Goal: Information Seeking & Learning: Learn about a topic

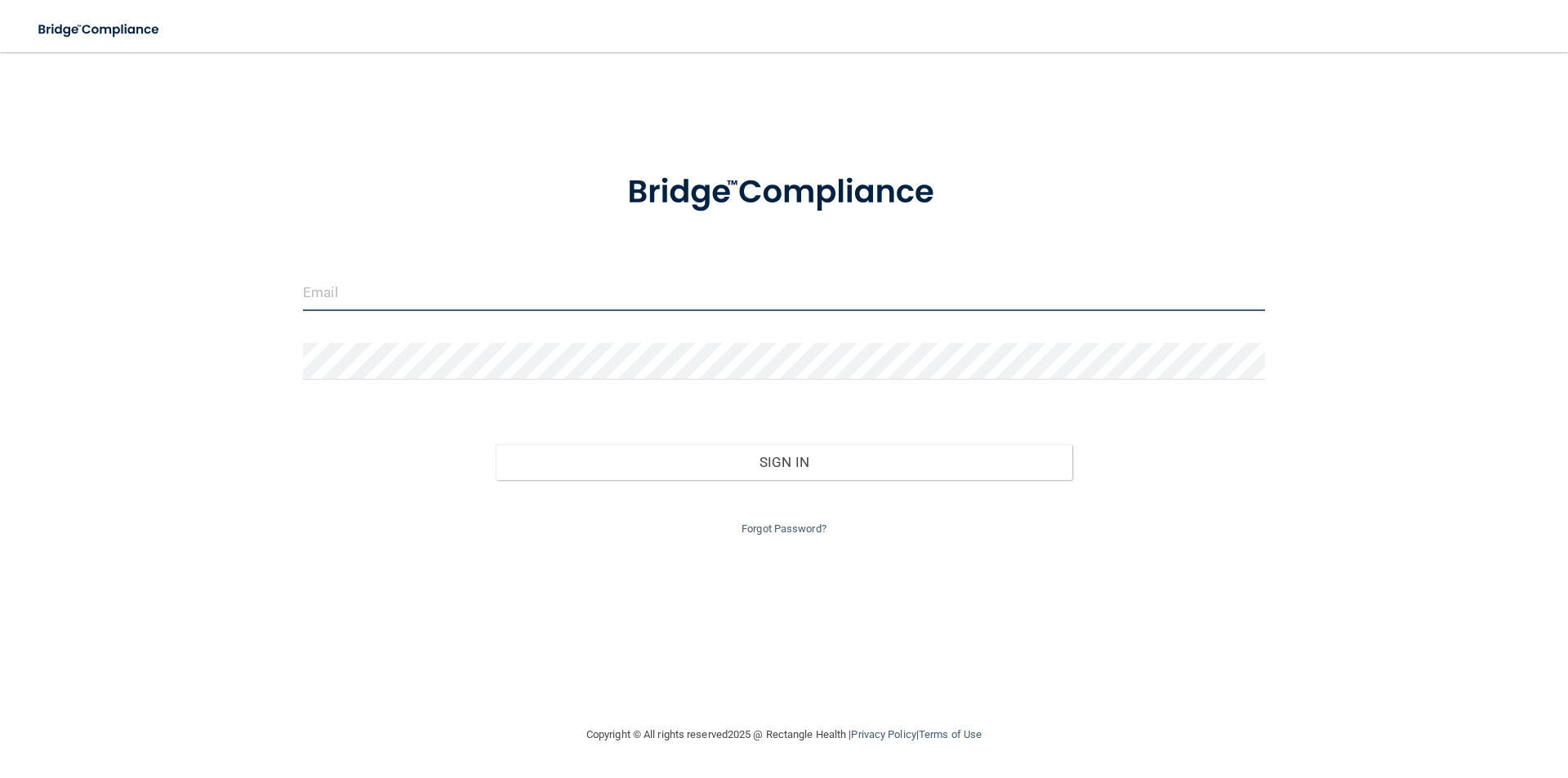
click at [561, 310] on input "email" at bounding box center [784, 293] width 962 height 36
type input "[EMAIL_ADDRESS][DOMAIN_NAME]"
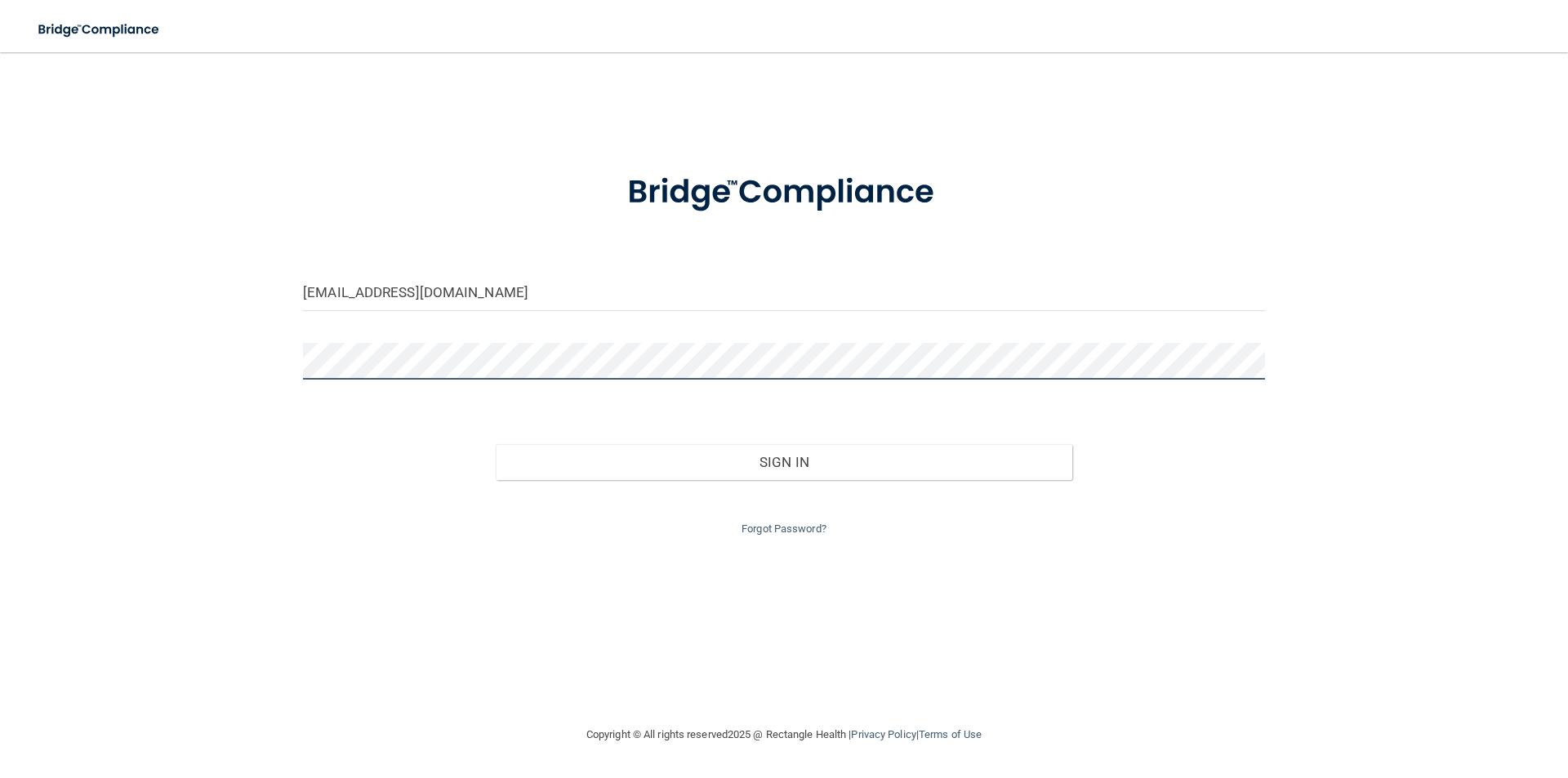
click at [496, 444] on button "Sign In" at bounding box center [785, 461] width 578 height 35
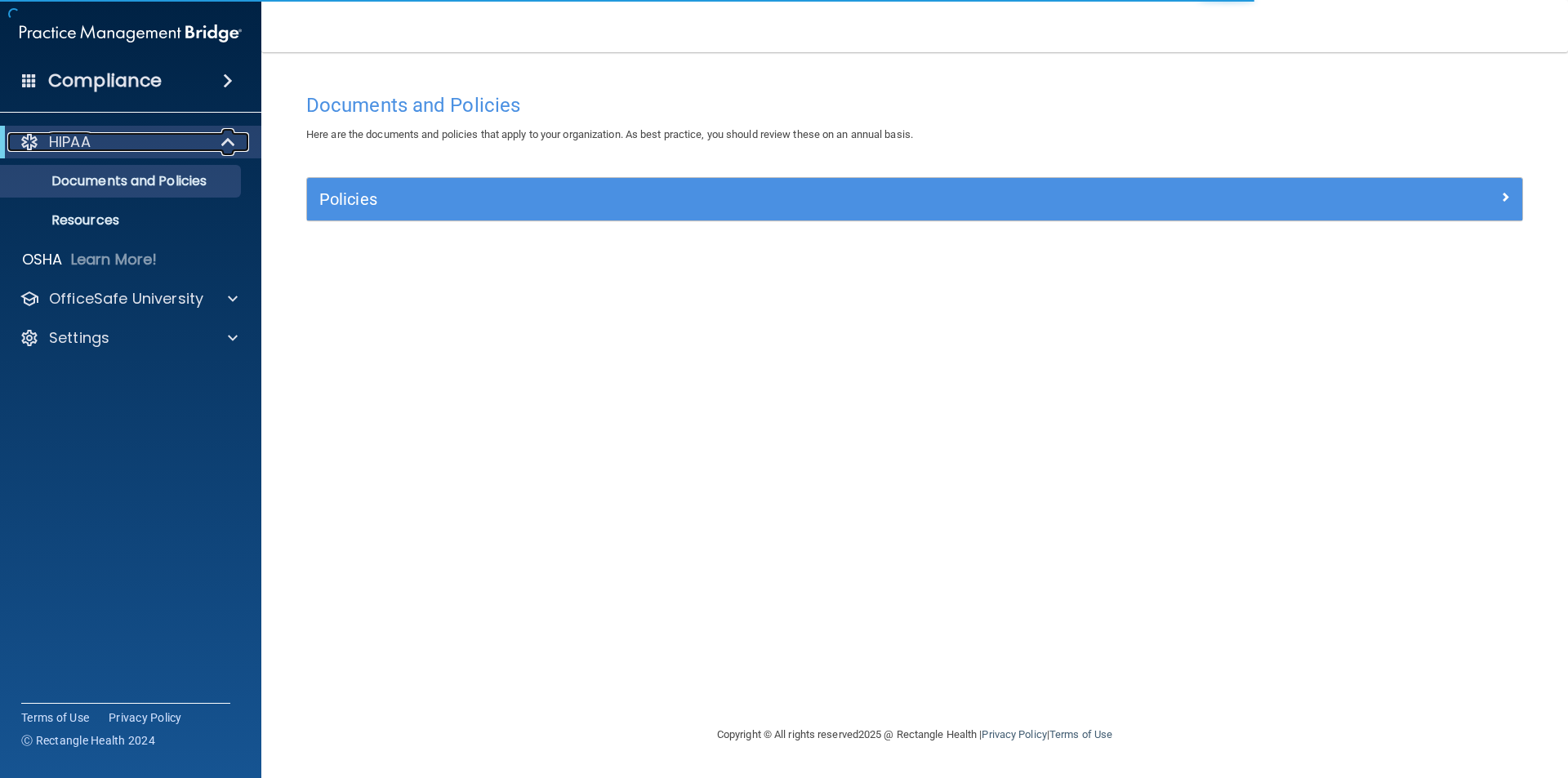
click at [199, 145] on div "HIPAA" at bounding box center [108, 142] width 202 height 19
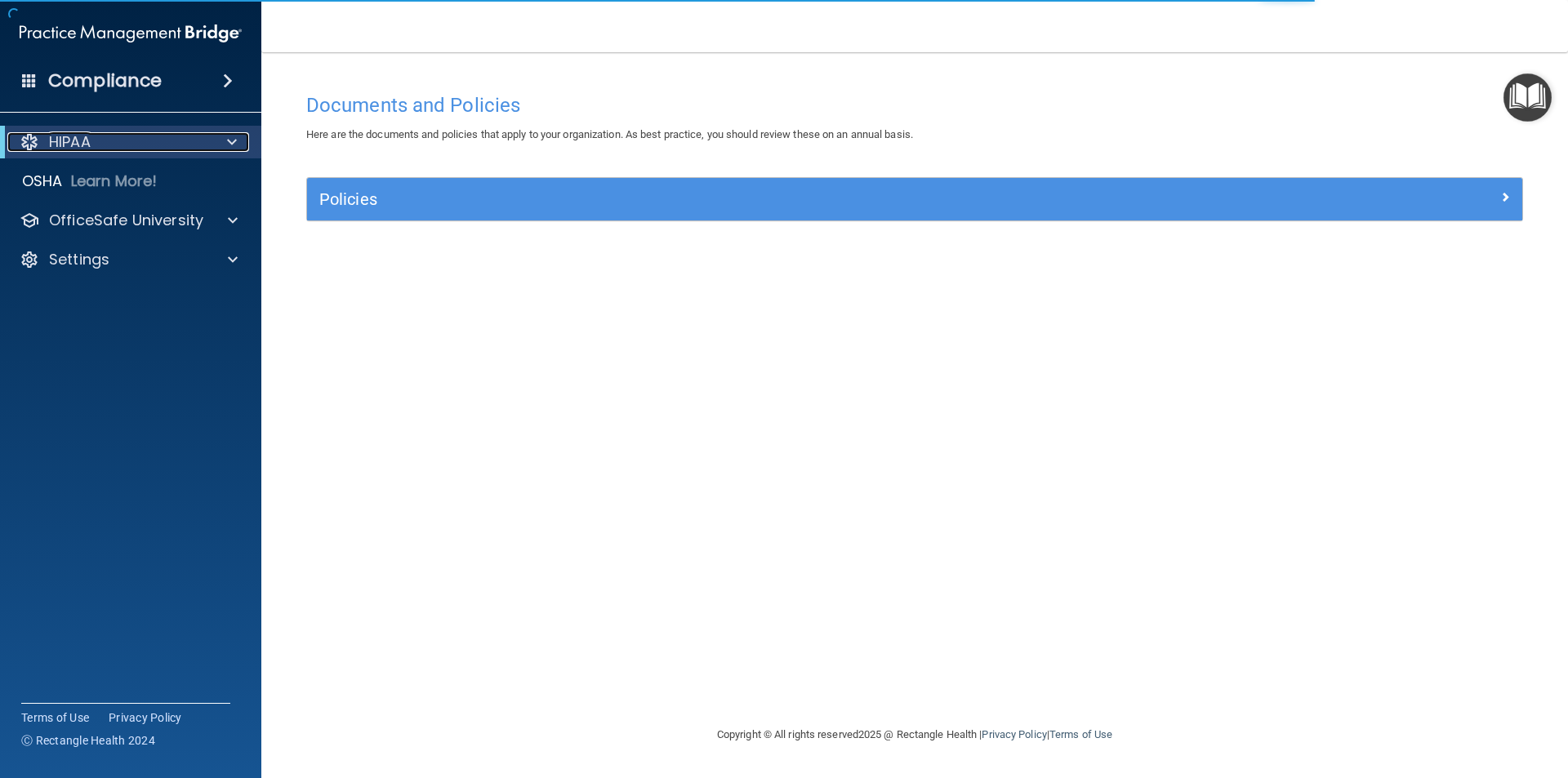
click at [178, 145] on div "HIPAA" at bounding box center [108, 142] width 202 height 19
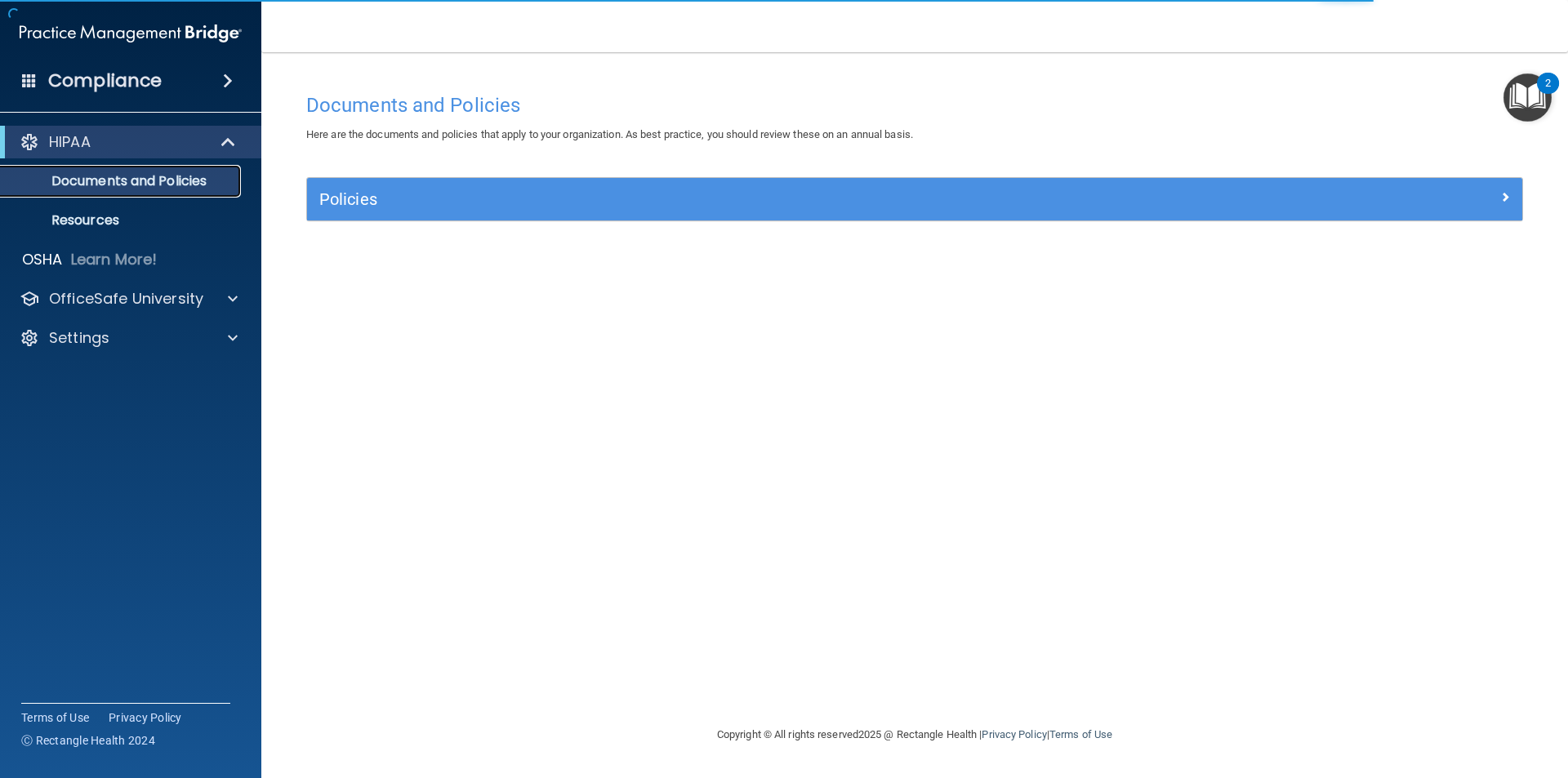
click at [157, 177] on p "Documents and Policies" at bounding box center [122, 180] width 223 height 16
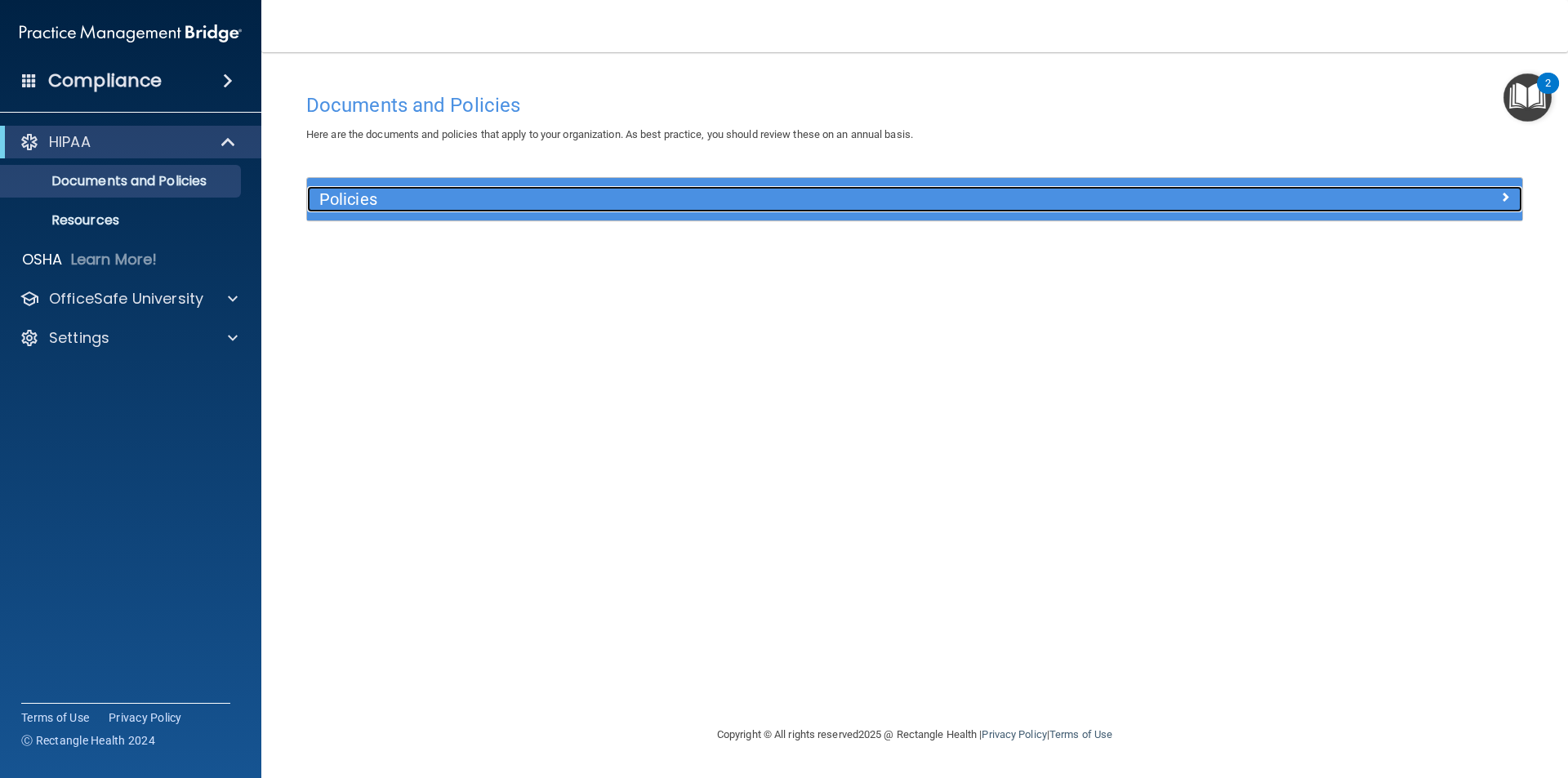
click at [419, 191] on h5 "Policies" at bounding box center [763, 199] width 887 height 18
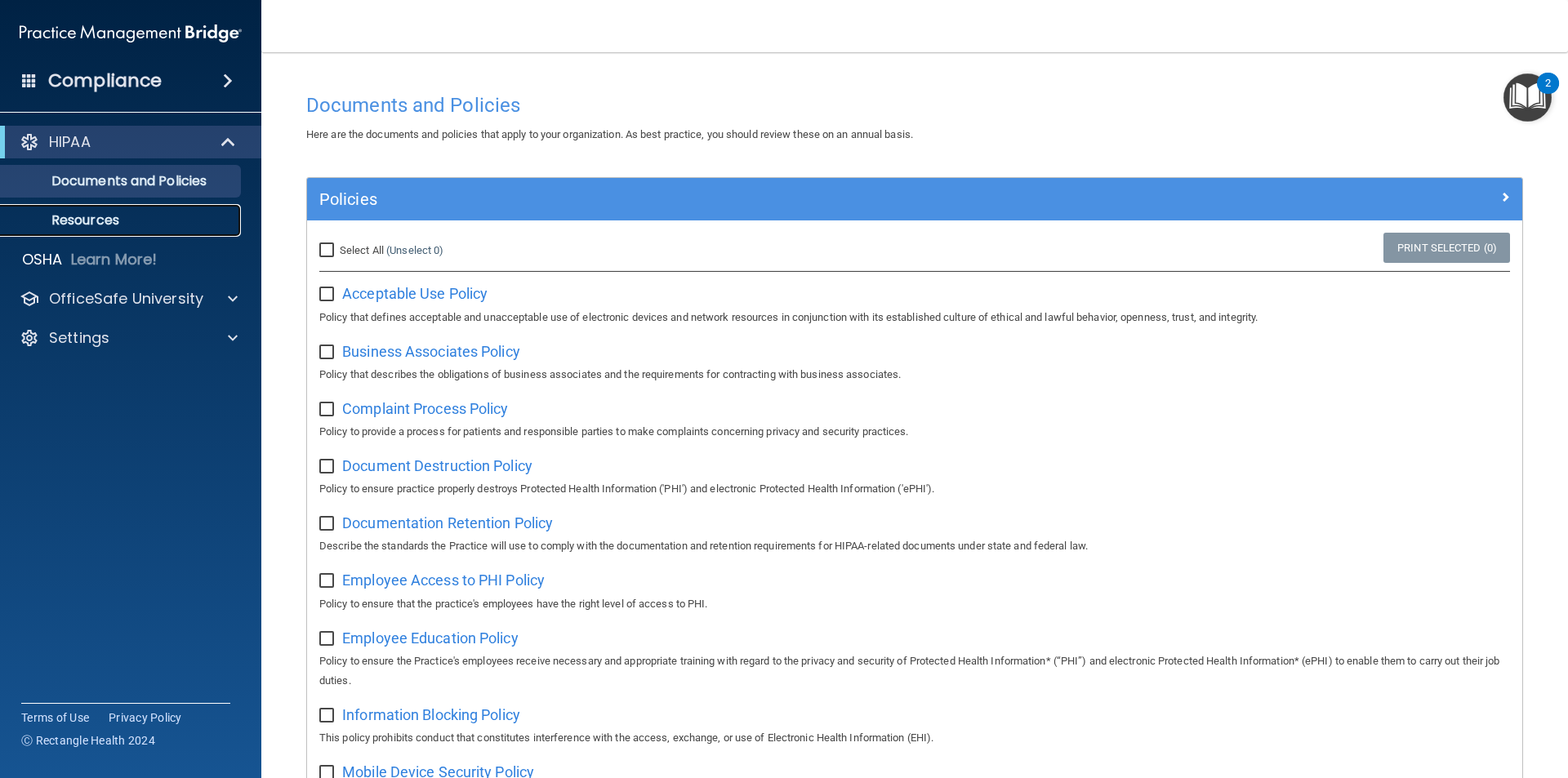
click at [97, 213] on p "Resources" at bounding box center [122, 220] width 223 height 16
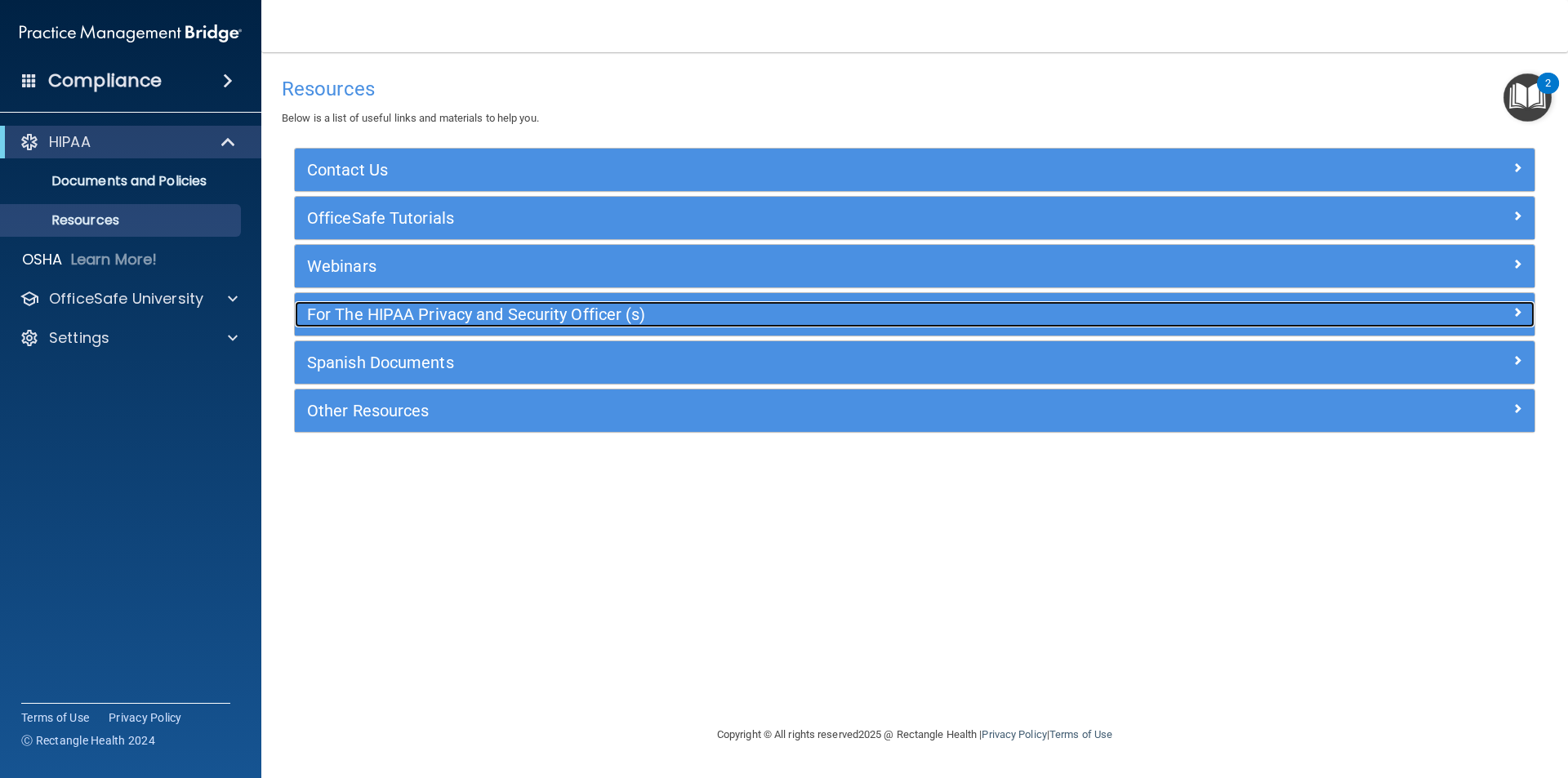
click at [411, 317] on h5 "For The HIPAA Privacy and Security Officer (s)" at bounding box center [760, 314] width 906 height 18
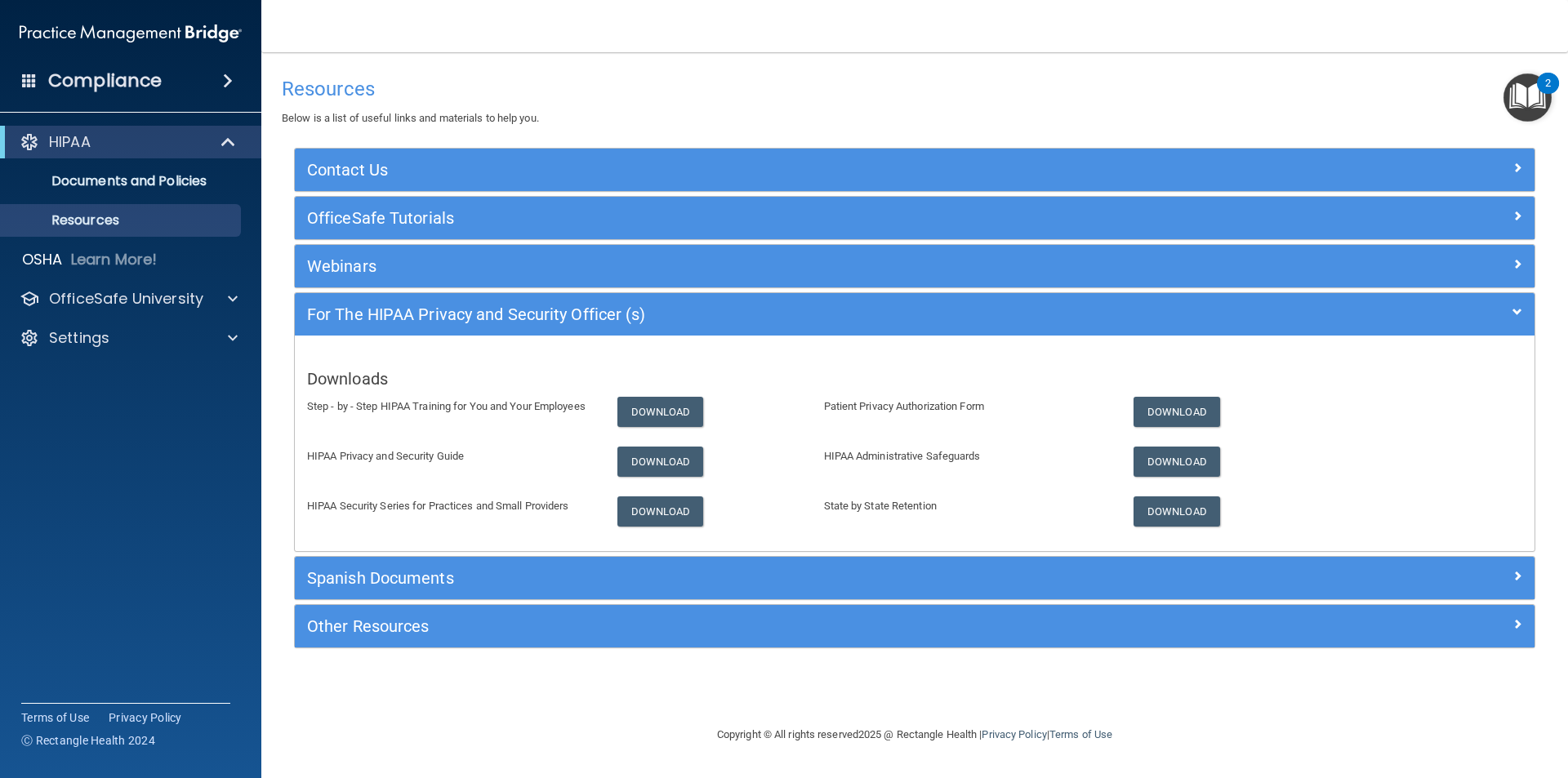
click at [226, 78] on span at bounding box center [227, 81] width 10 height 19
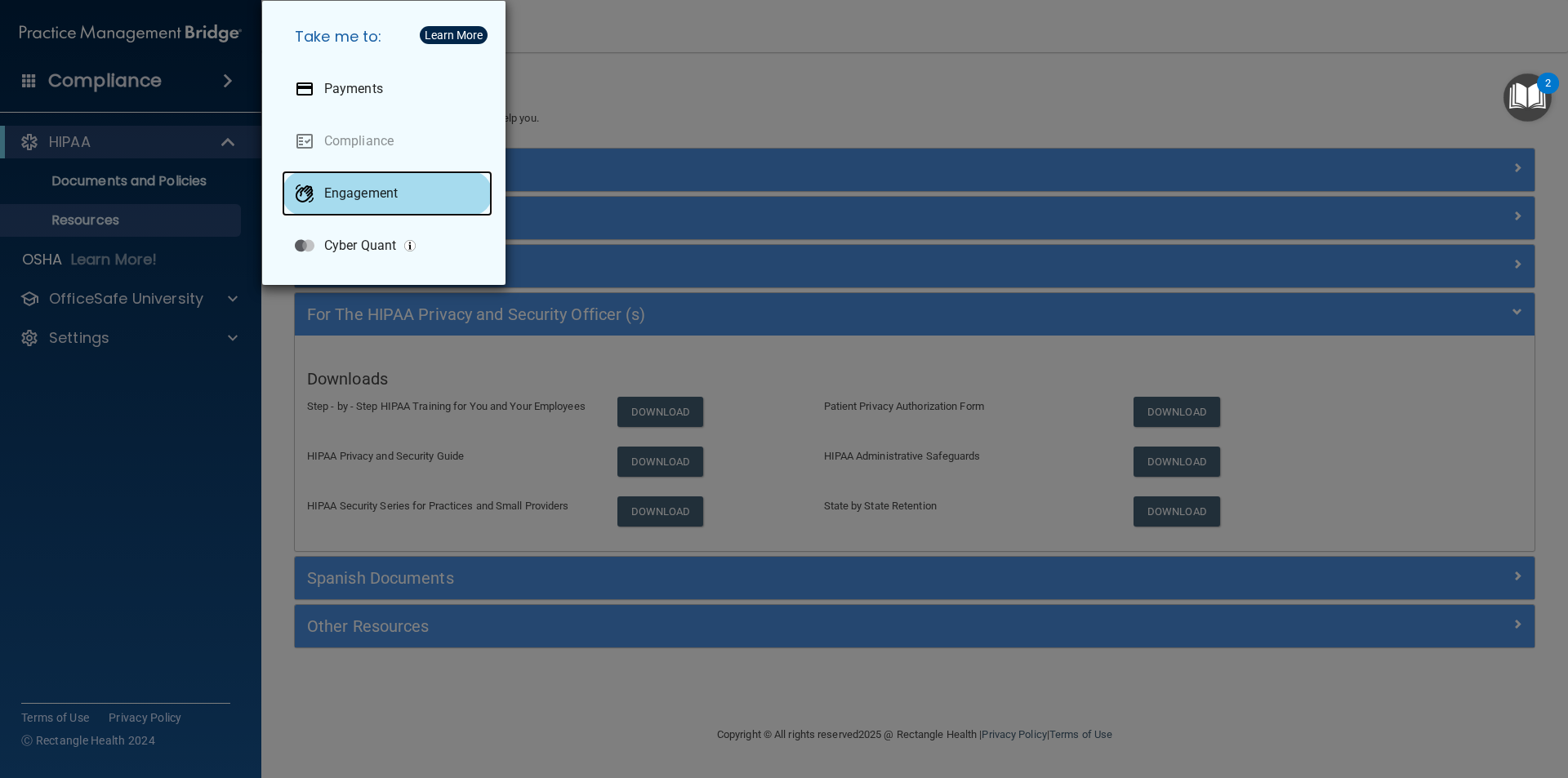
click at [380, 193] on p "Engagement" at bounding box center [361, 193] width 74 height 16
click at [939, 89] on div "Take me to: Payments Compliance Engagement Cyber Quant" at bounding box center [784, 389] width 1568 height 778
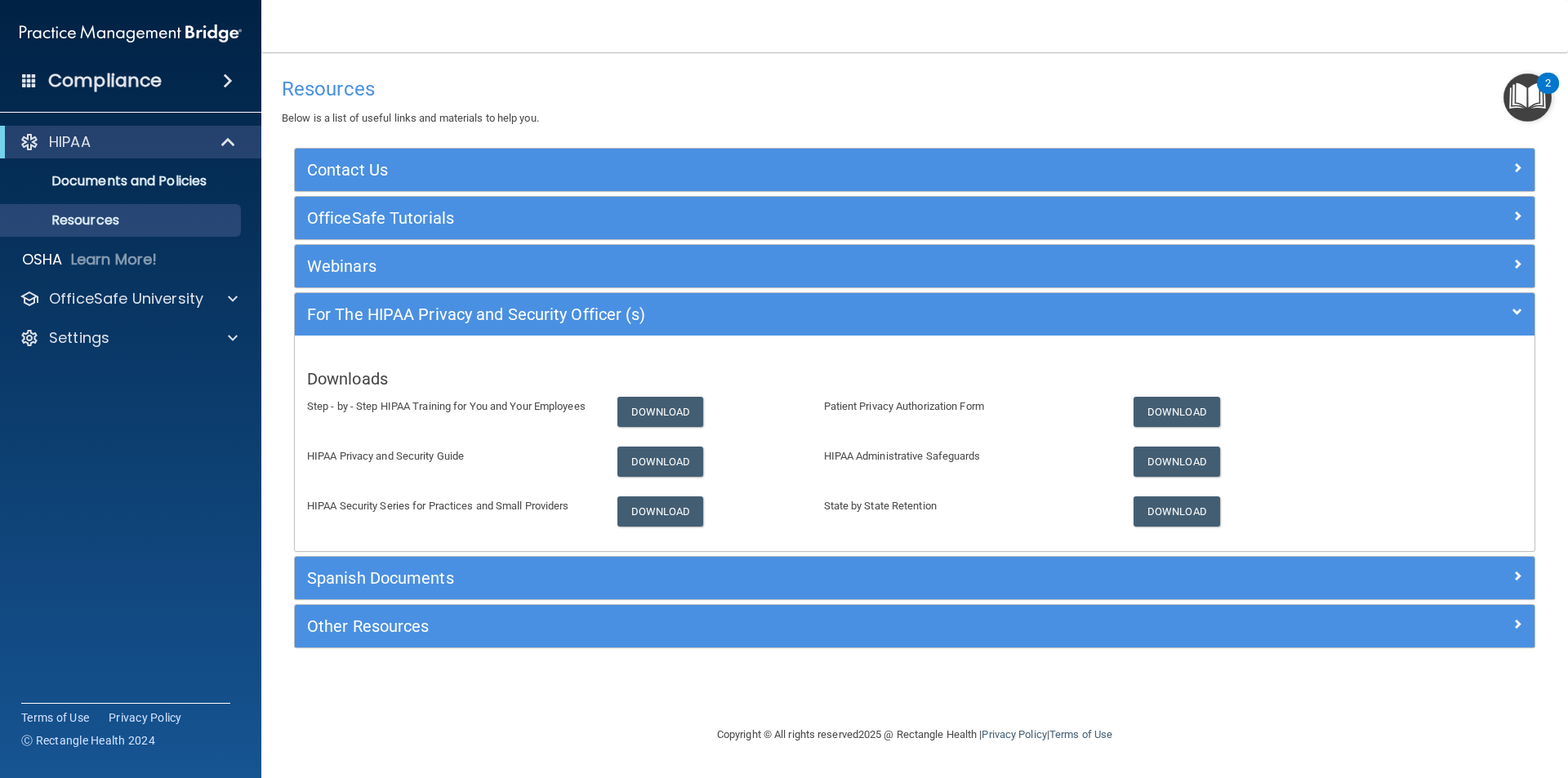
click at [1544, 94] on img "Open Resource Center, 2 new notifications" at bounding box center [1528, 98] width 48 height 48
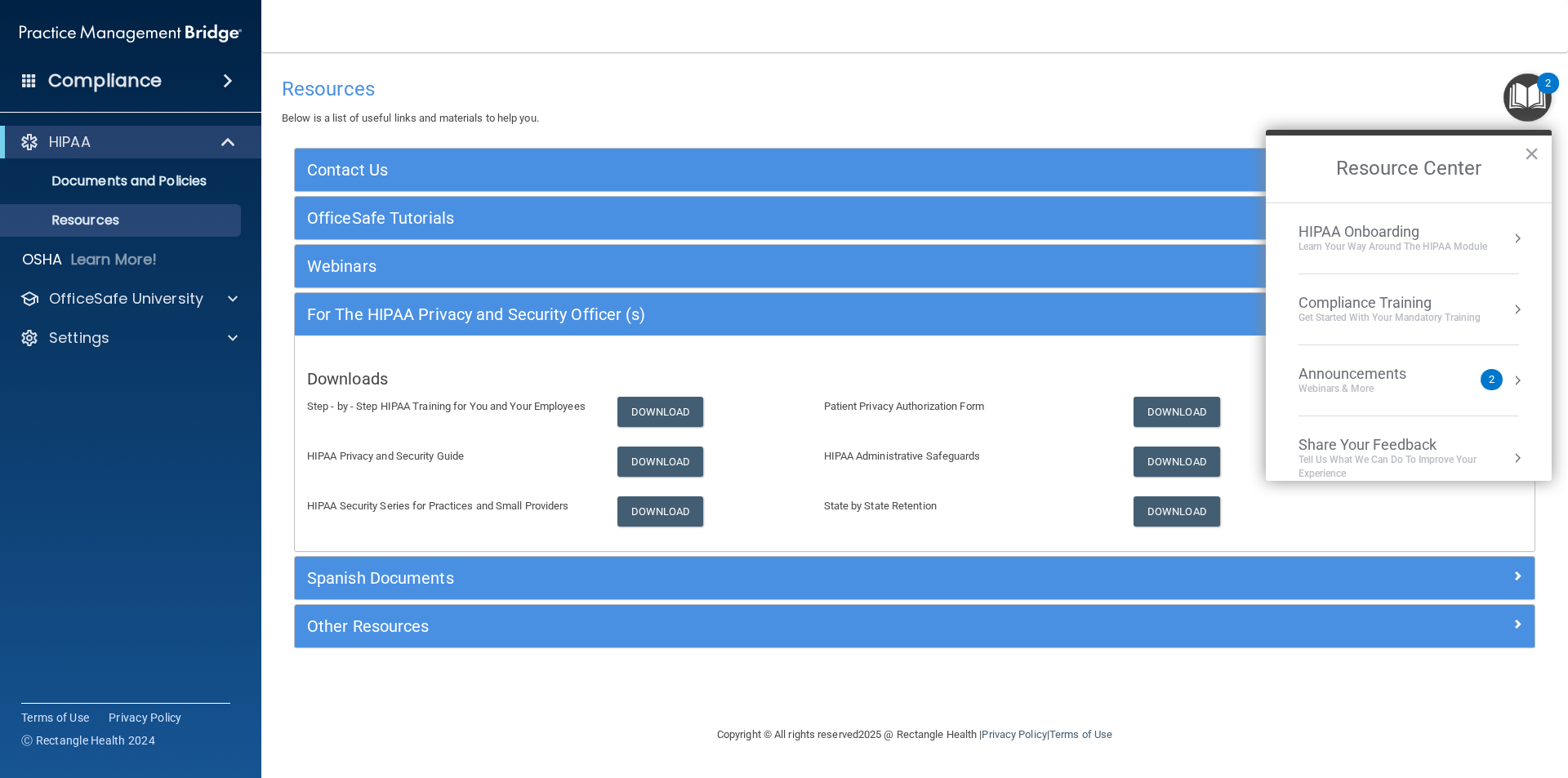
click at [1496, 377] on div "Announcements Webinars & More 2" at bounding box center [1409, 380] width 221 height 31
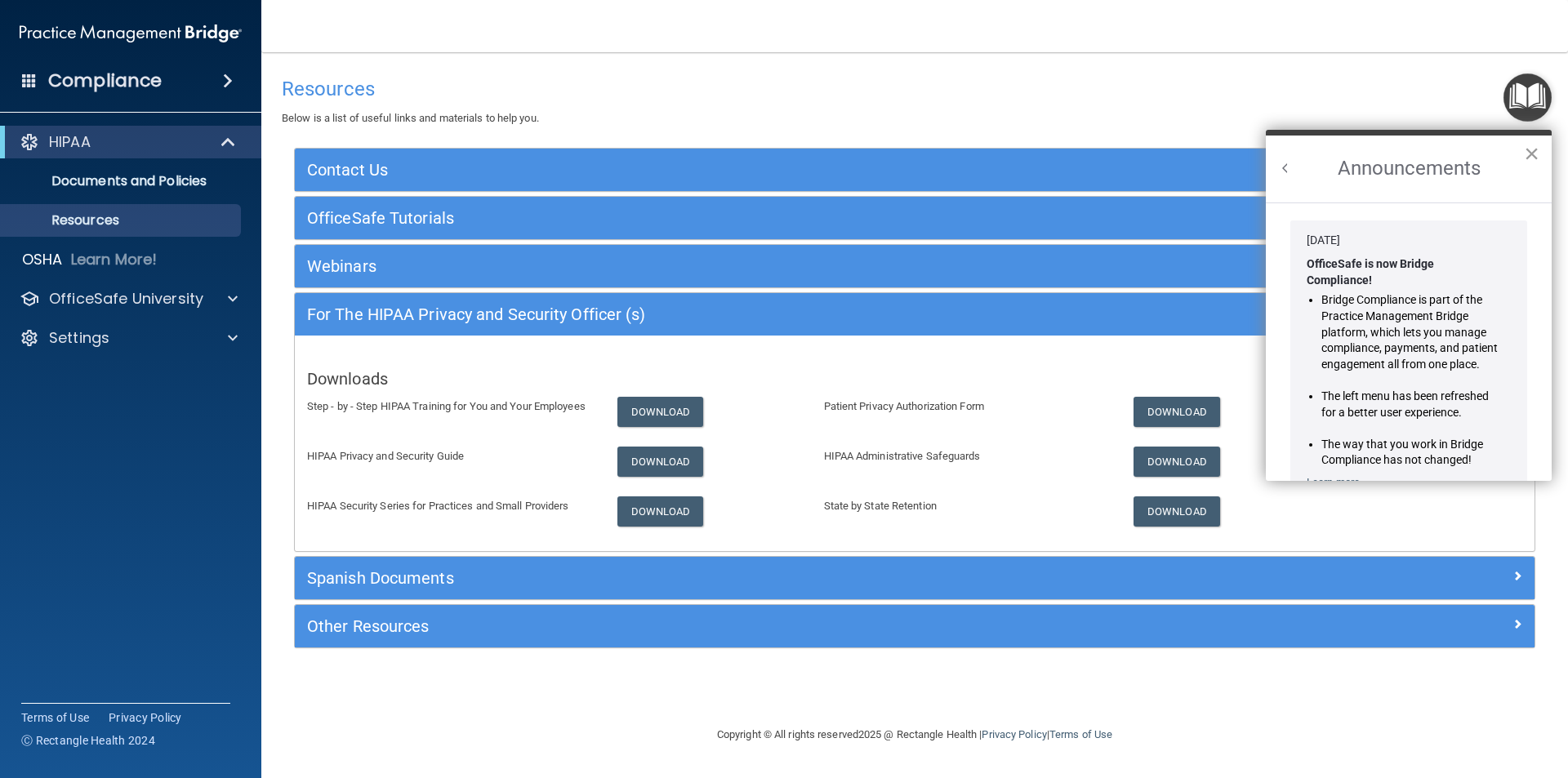
click at [1530, 154] on button "×" at bounding box center [1532, 153] width 15 height 26
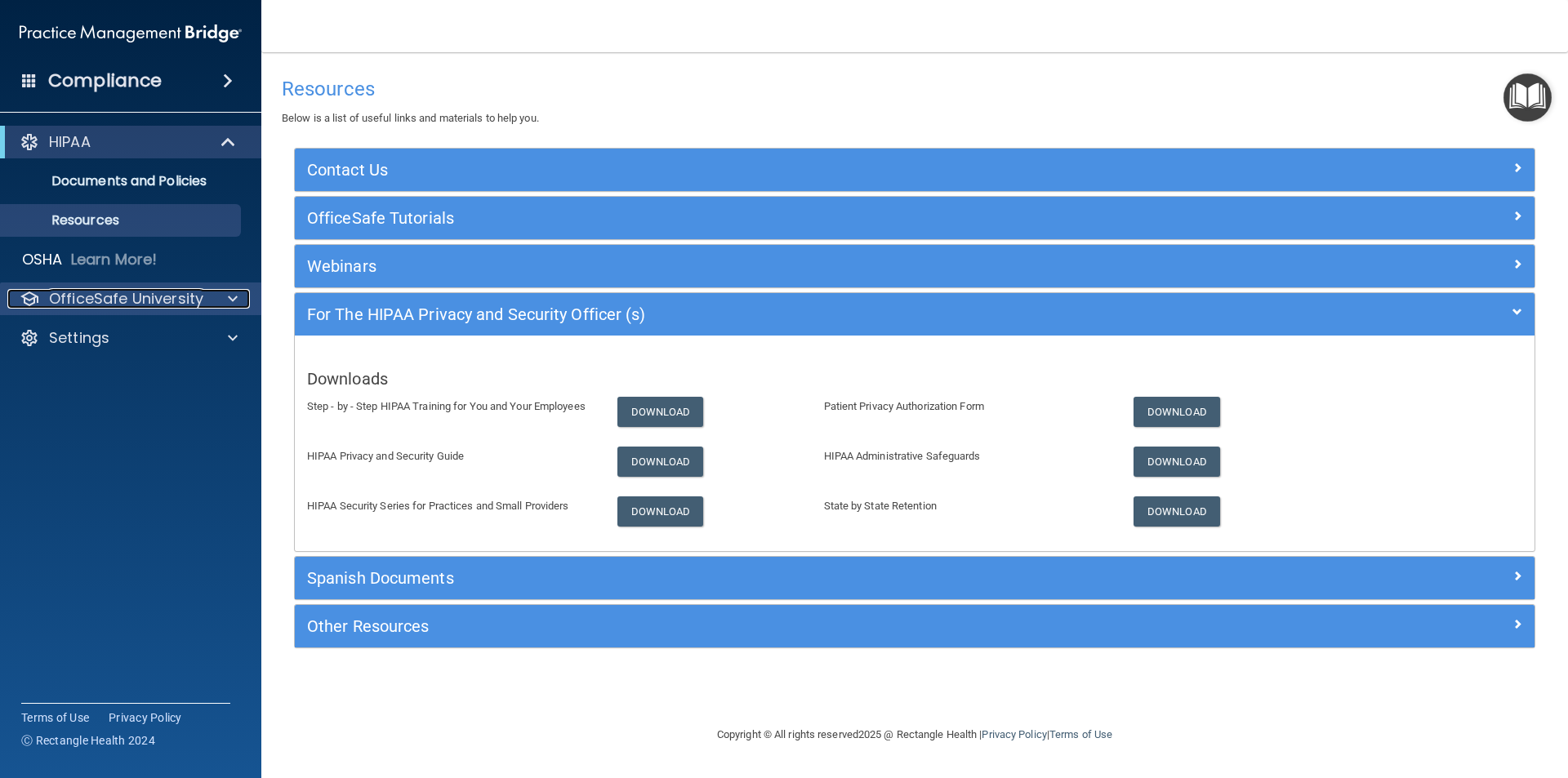
click at [226, 294] on div at bounding box center [230, 298] width 41 height 19
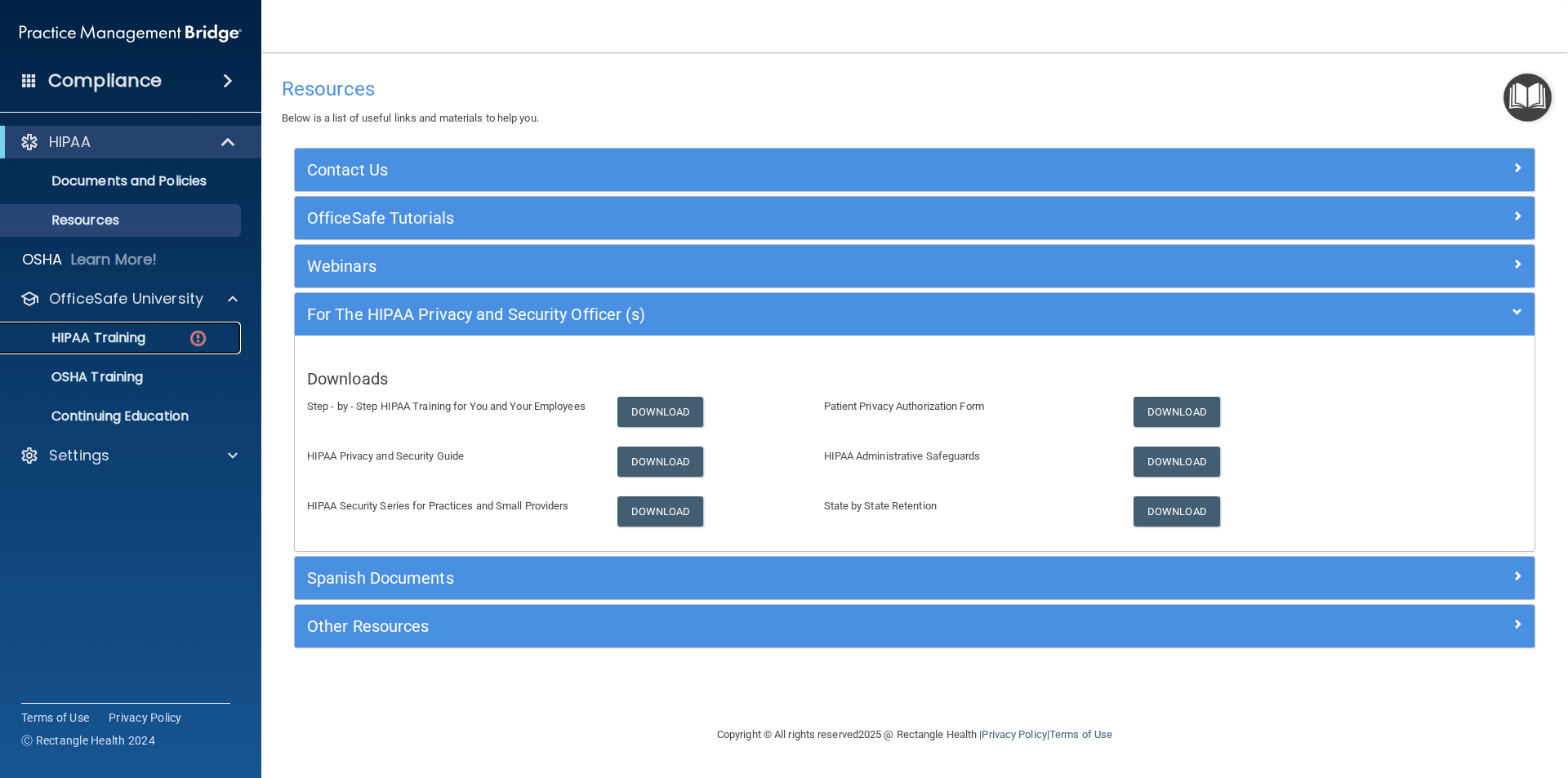
click at [142, 334] on p "HIPAA Training" at bounding box center [78, 338] width 134 height 16
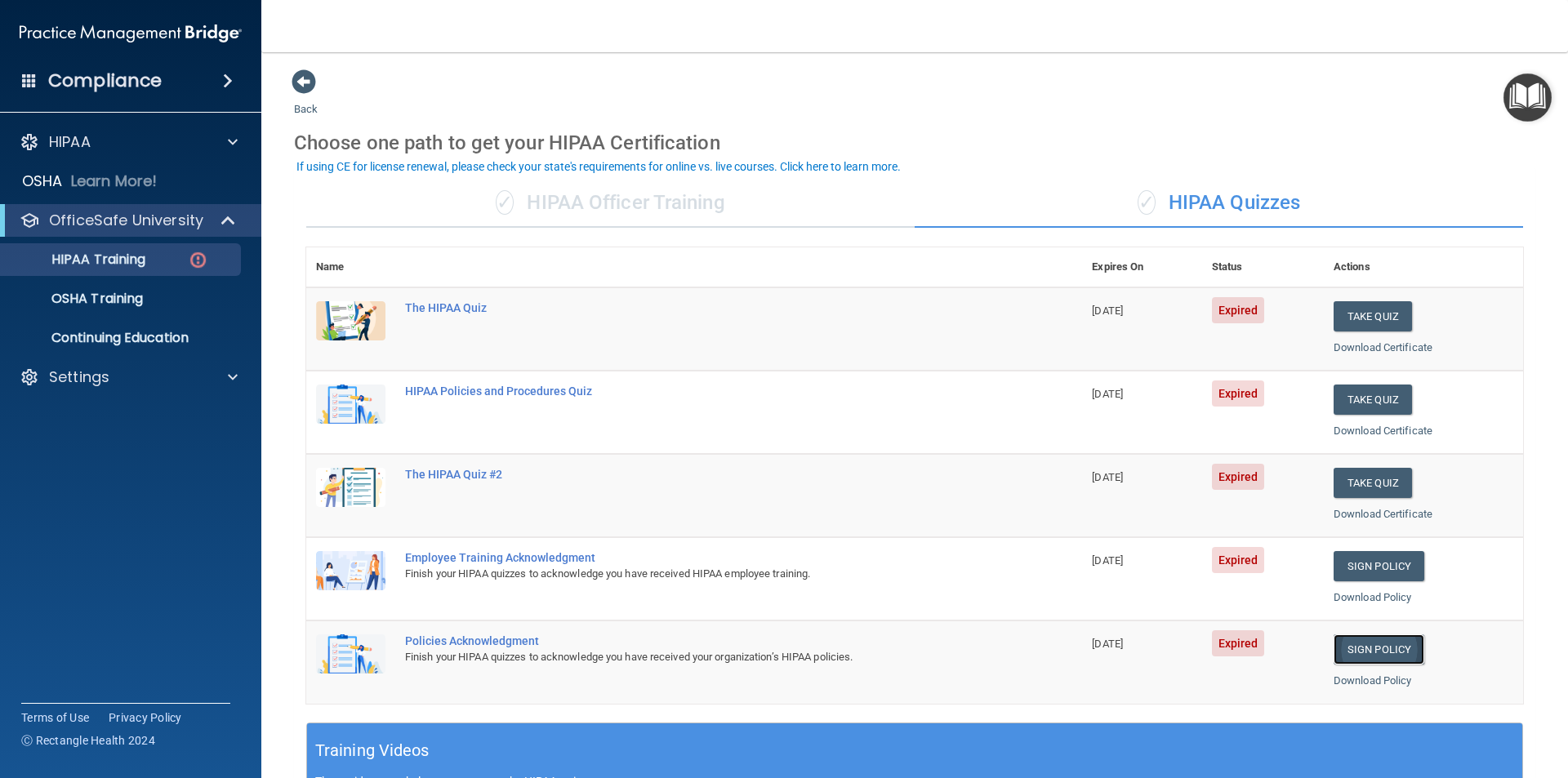
click at [1358, 643] on link "Sign Policy" at bounding box center [1379, 648] width 90 height 30
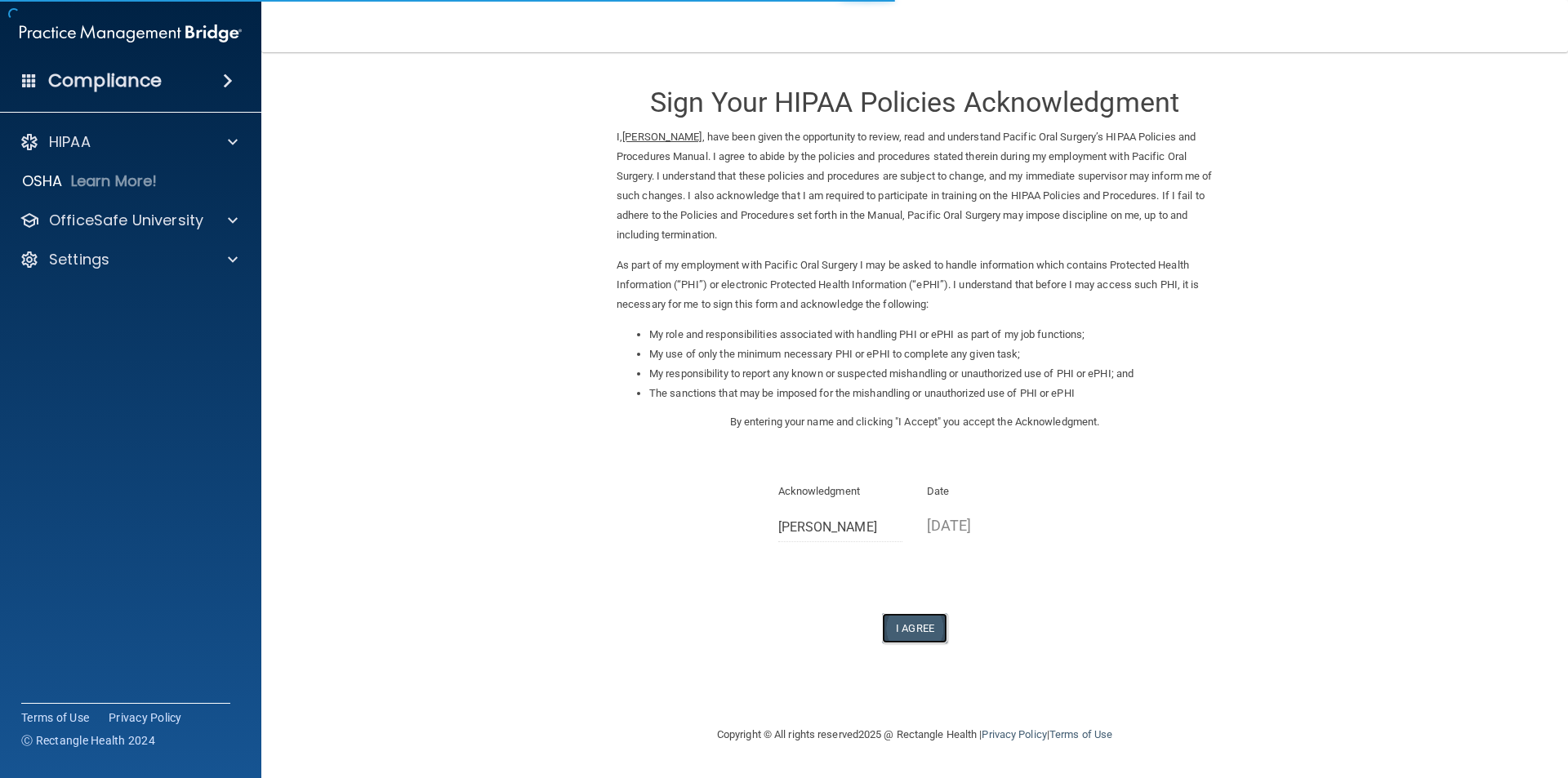
click at [910, 627] on button "I Agree" at bounding box center [915, 627] width 65 height 30
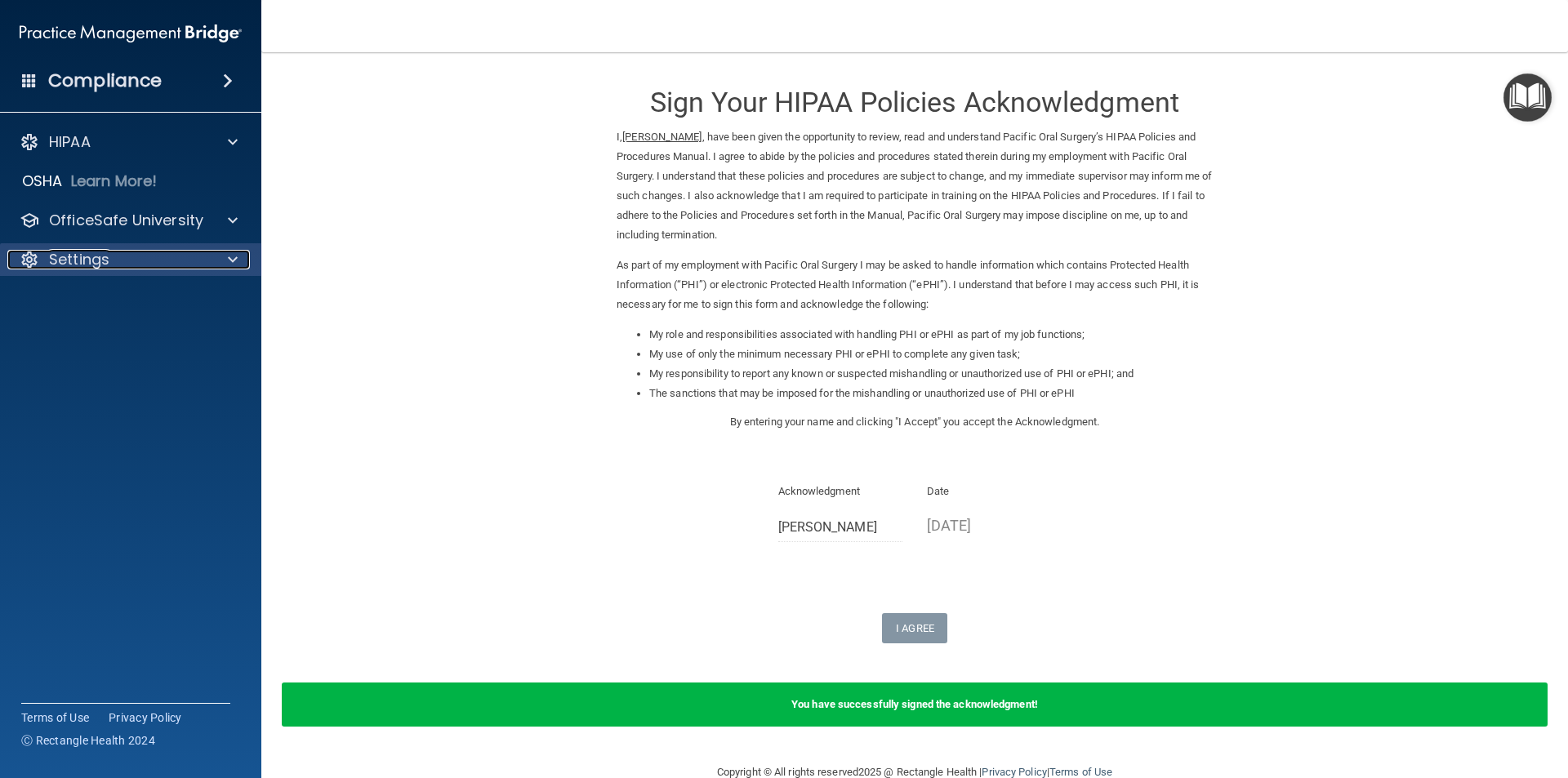
click at [151, 257] on div "Settings" at bounding box center [108, 259] width 202 height 19
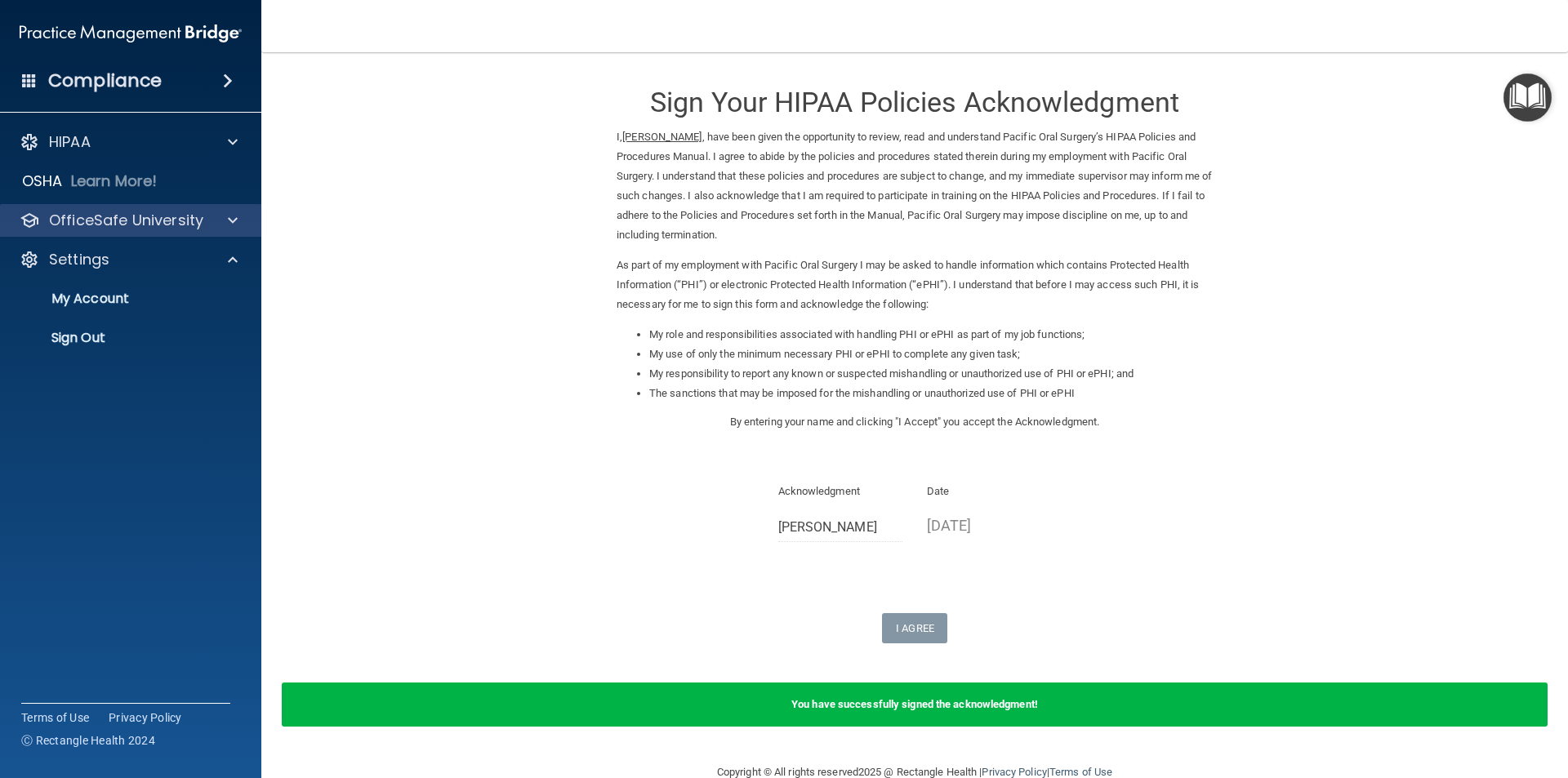
click at [160, 205] on div "OfficeSafe University" at bounding box center [131, 221] width 262 height 33
click at [231, 220] on span at bounding box center [232, 221] width 10 height 19
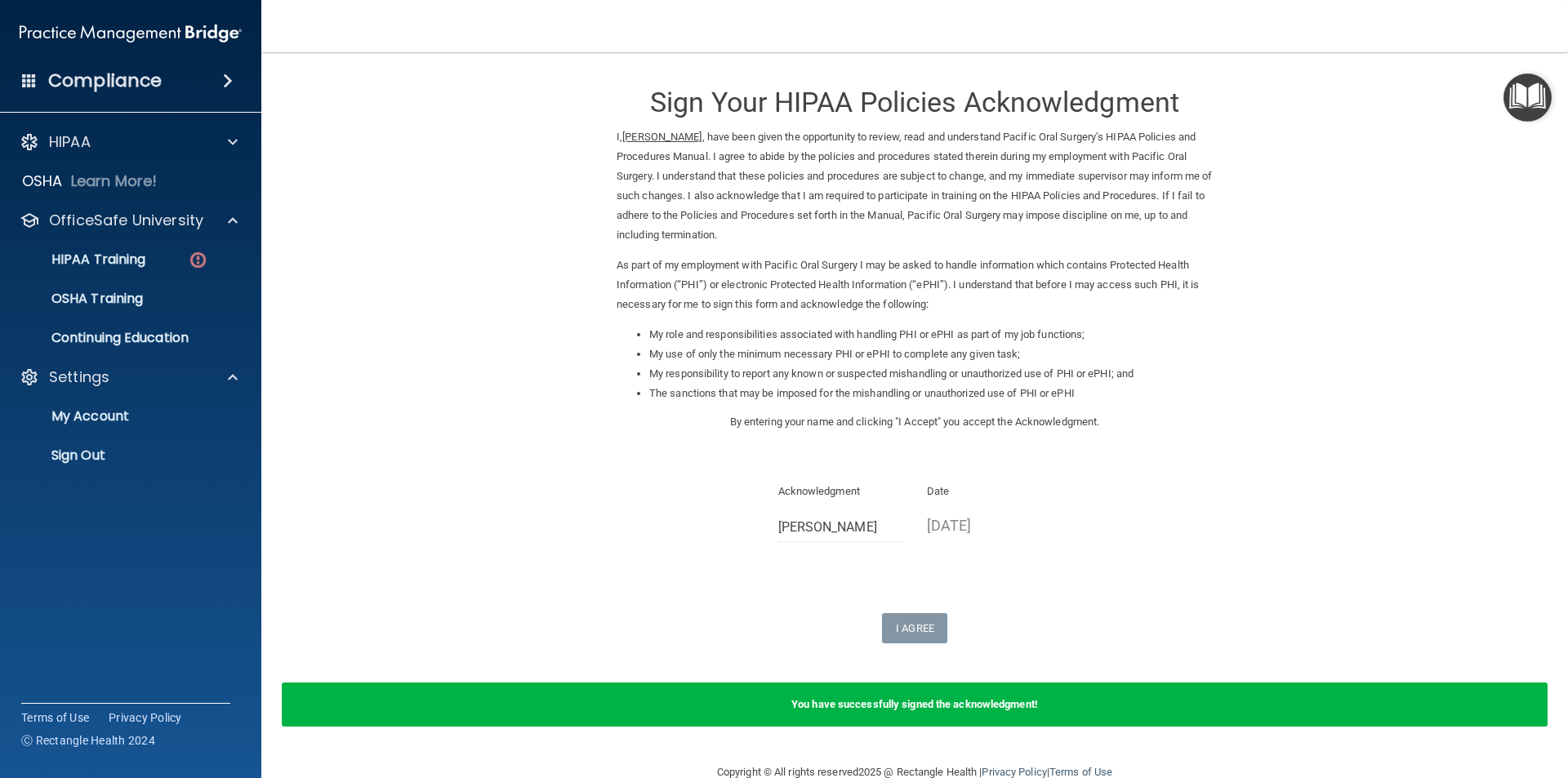
click at [195, 242] on ul "HIPAA Training OSHA Training Continuing Education" at bounding box center [131, 295] width 296 height 118
click at [188, 260] on img at bounding box center [198, 259] width 20 height 20
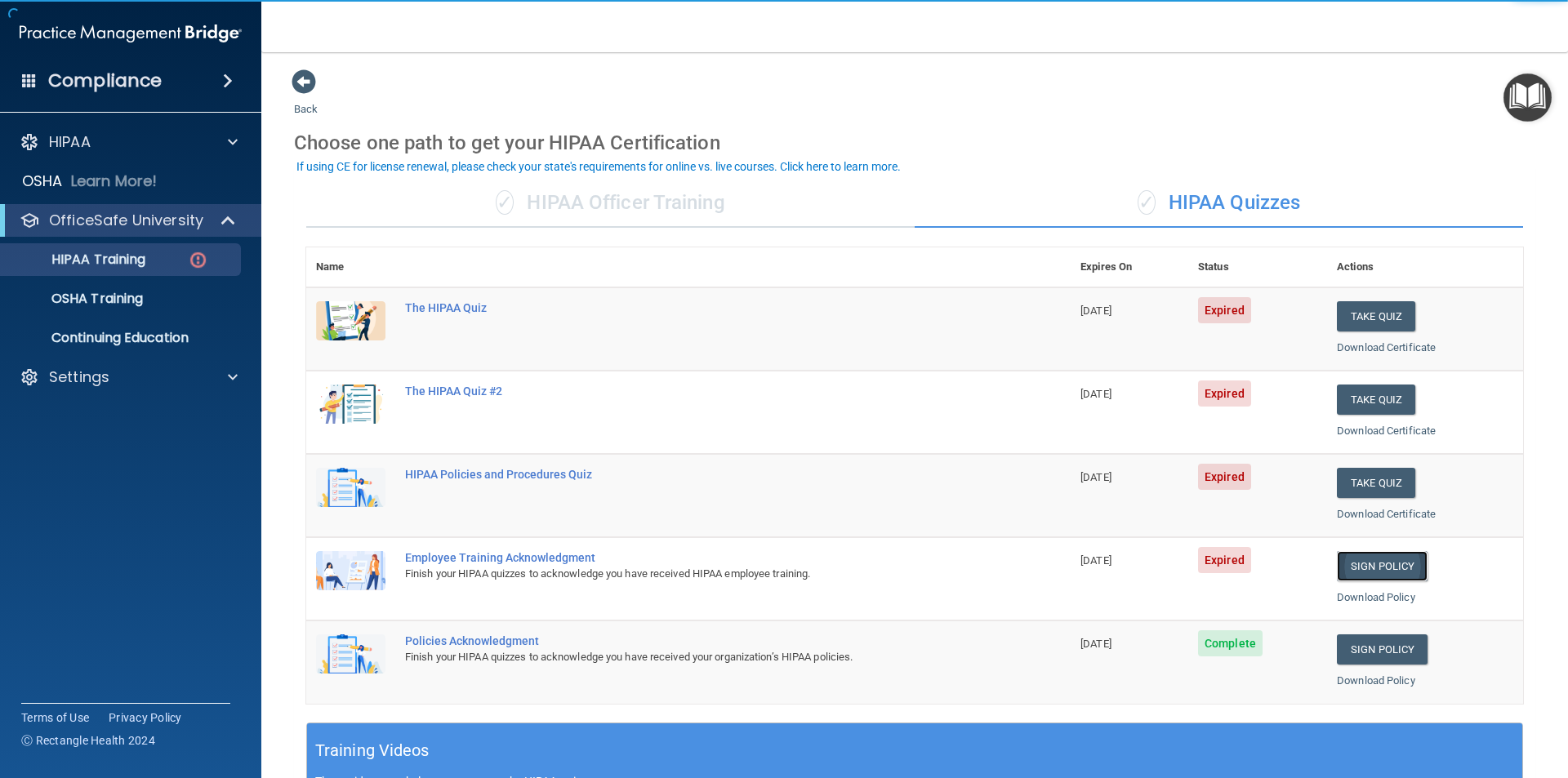
click at [1385, 570] on link "Sign Policy" at bounding box center [1382, 565] width 90 height 30
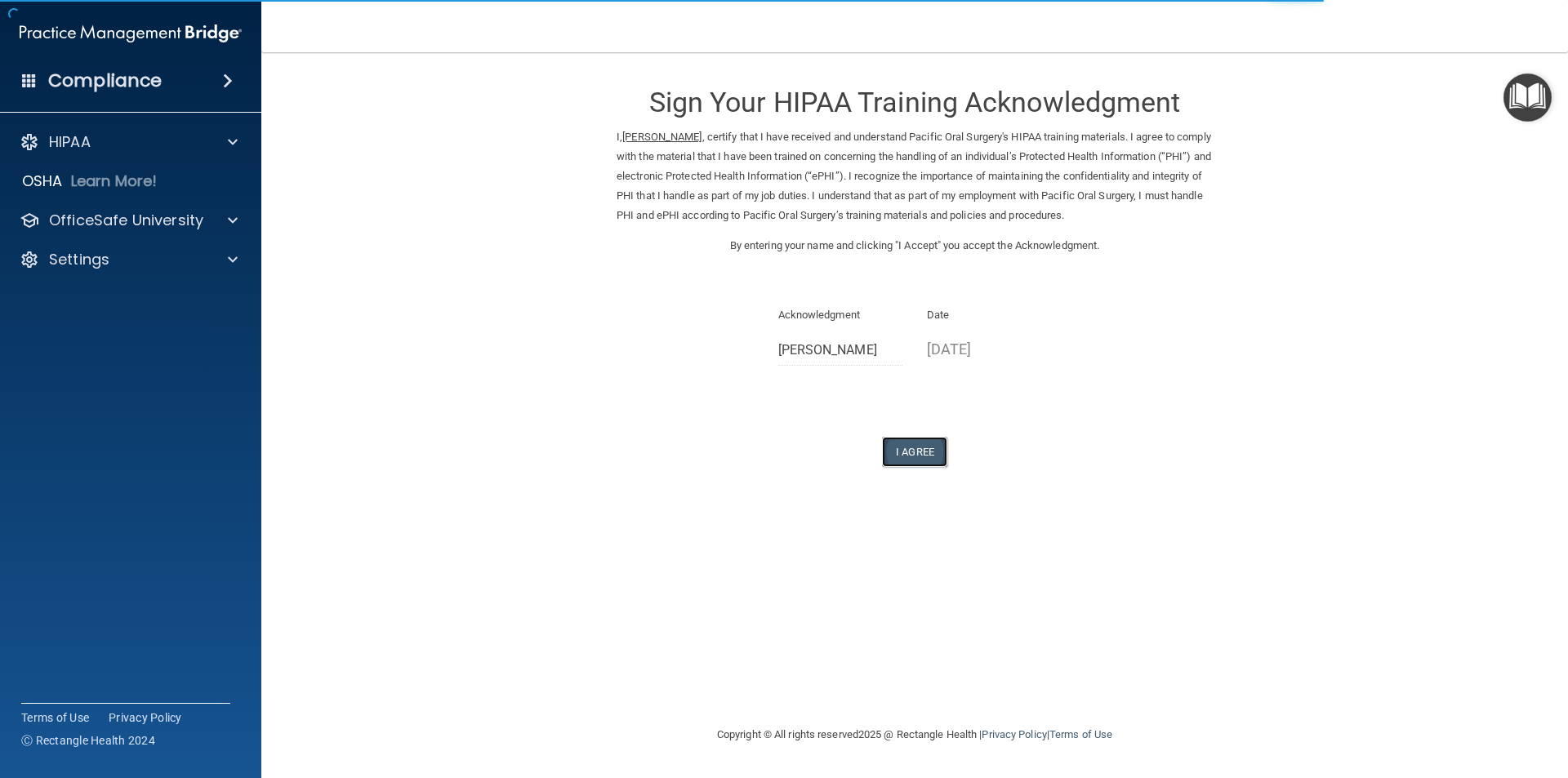
click at [930, 459] on button "I Agree" at bounding box center [915, 451] width 65 height 30
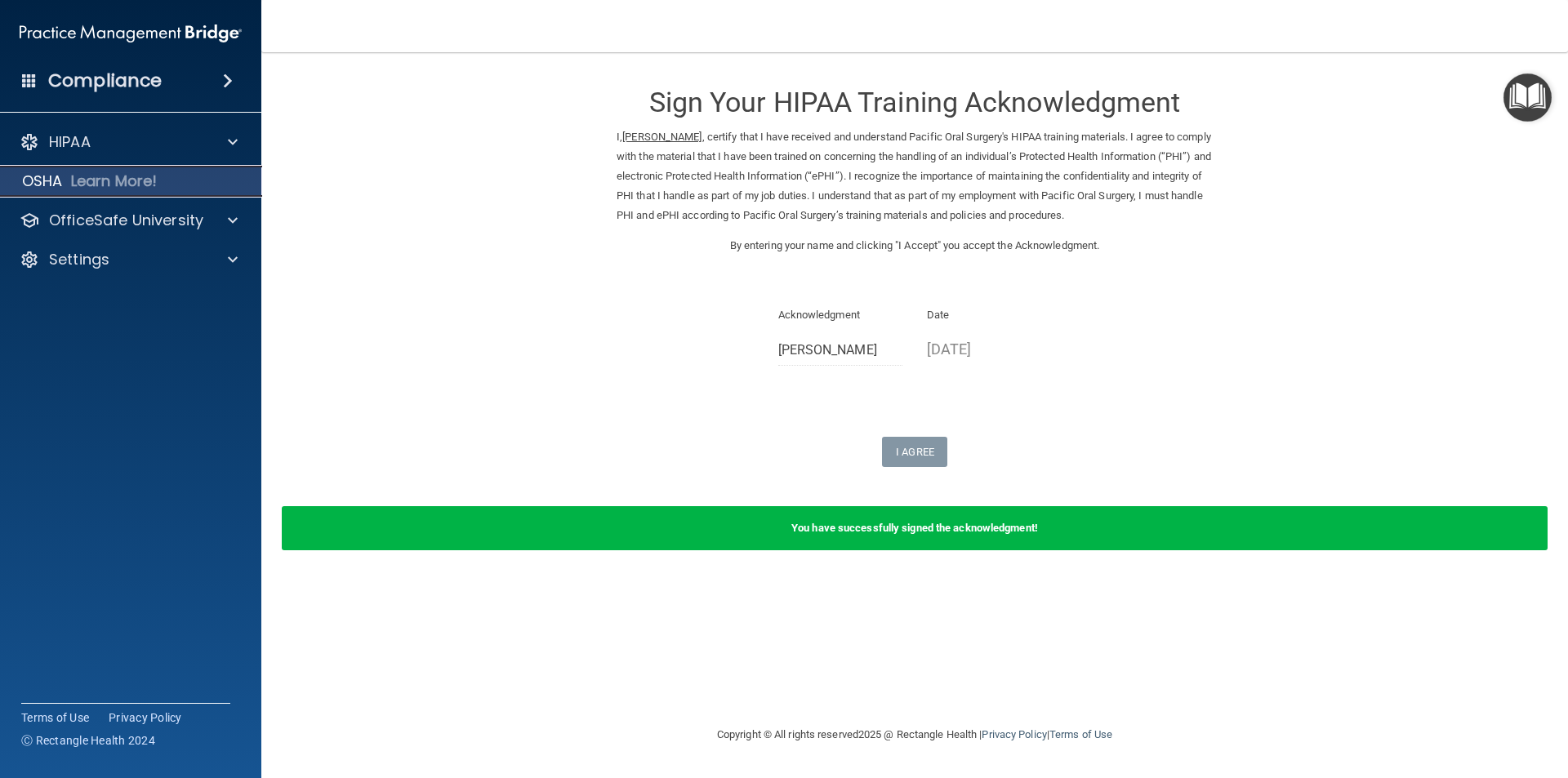
click at [195, 173] on div "OSHA Learn More!" at bounding box center [131, 181] width 287 height 33
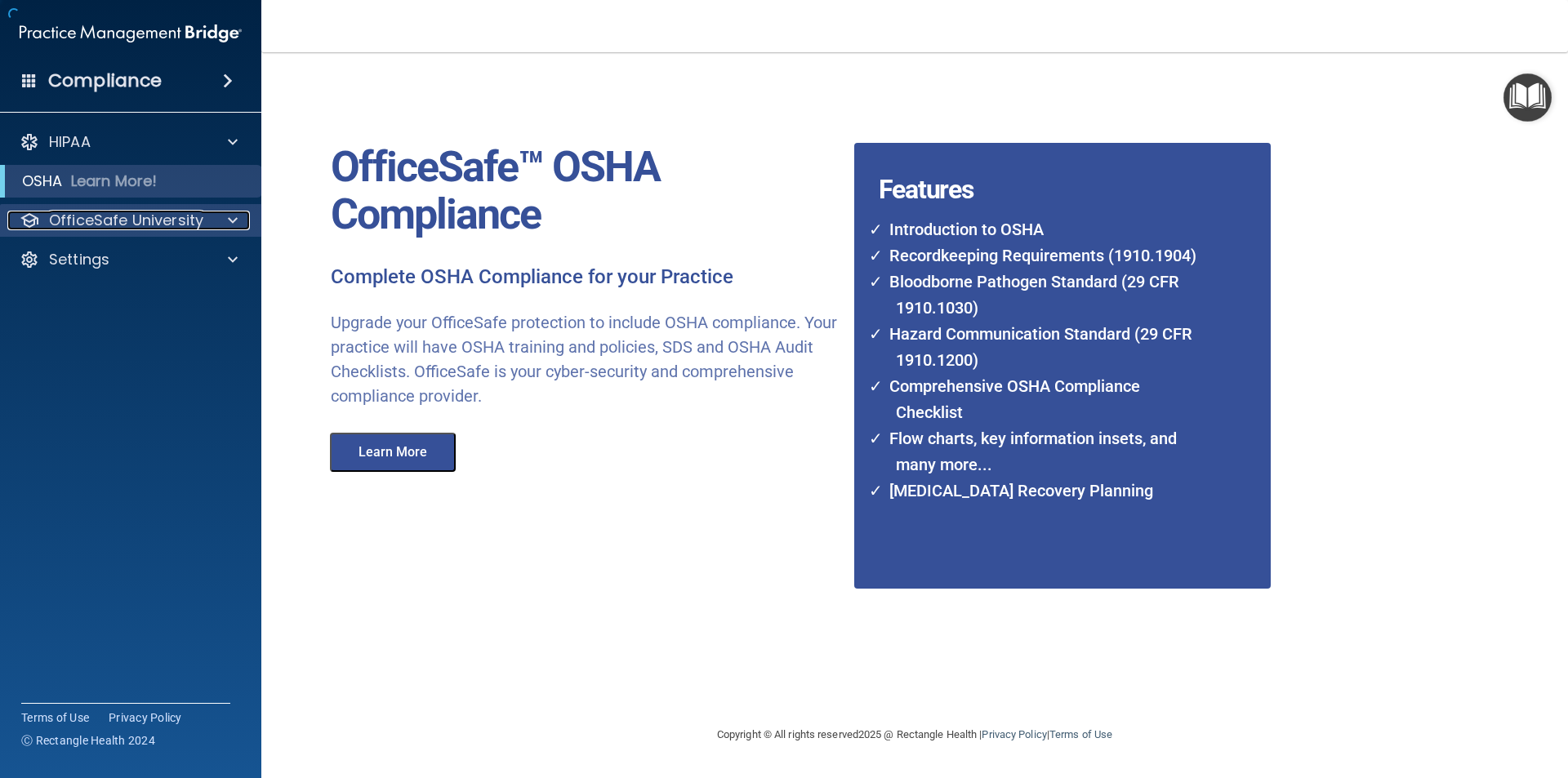
click at [216, 217] on div at bounding box center [230, 221] width 41 height 19
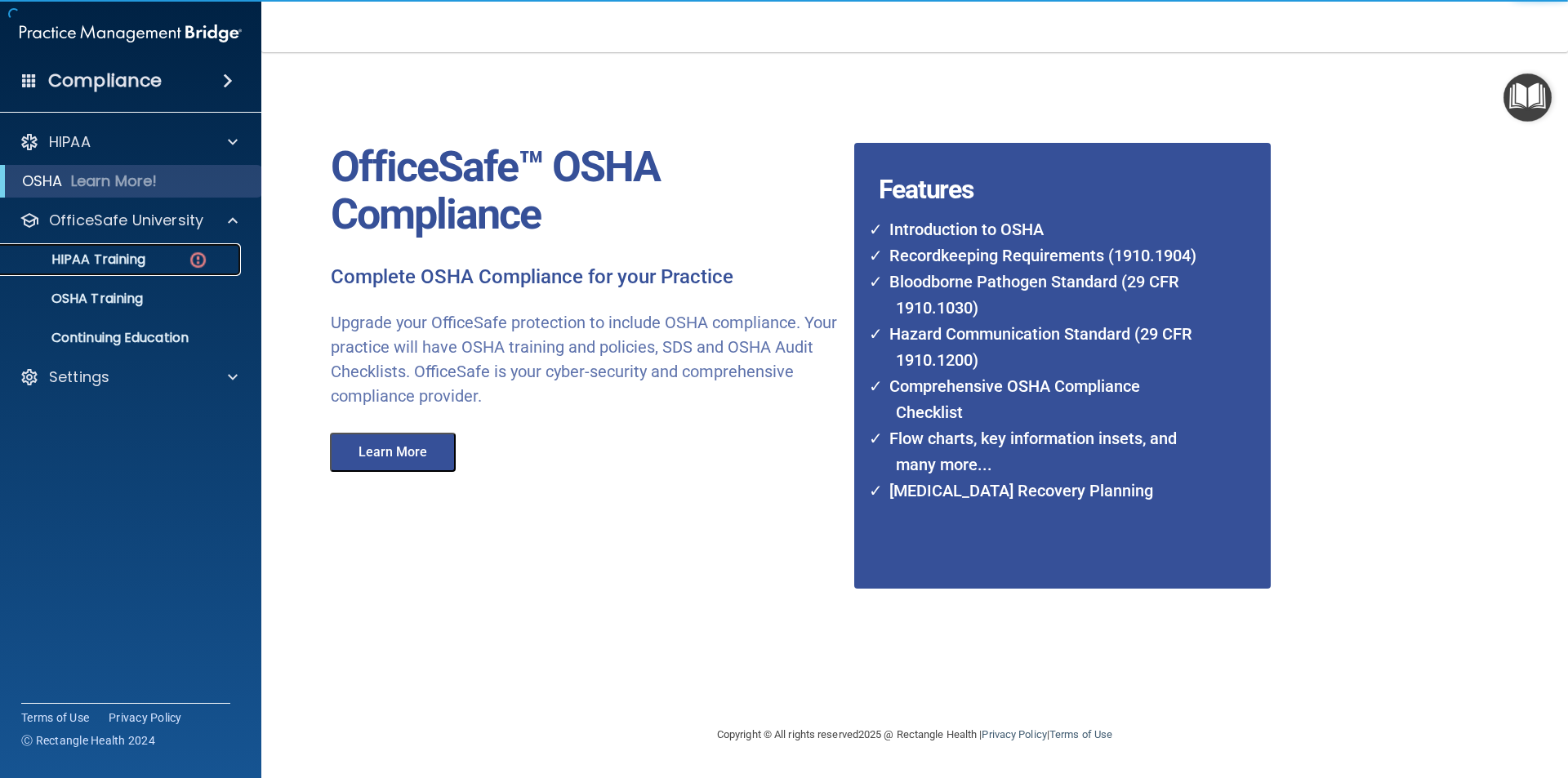
click at [179, 254] on div "HIPAA Training" at bounding box center [122, 259] width 223 height 16
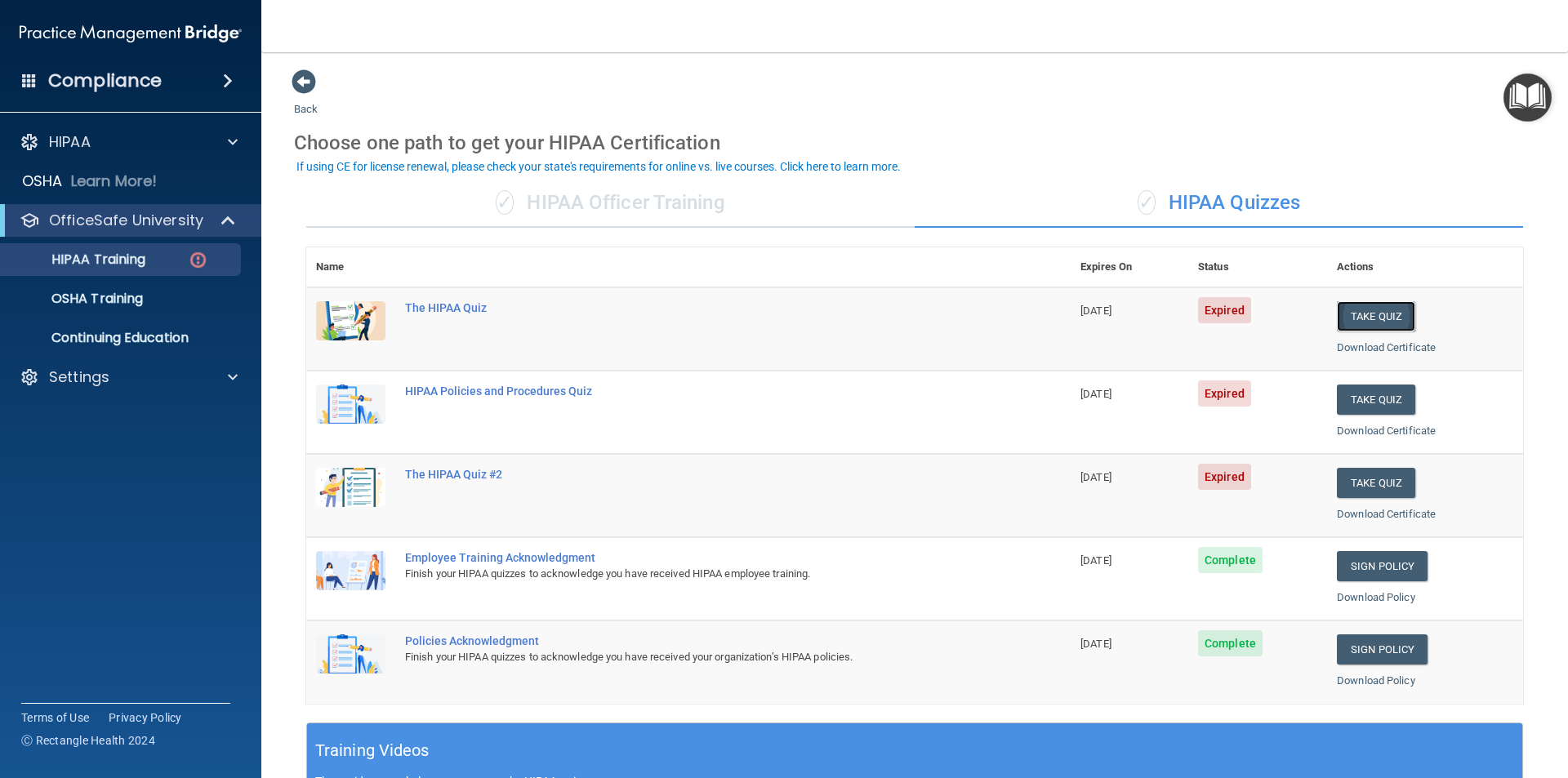
click at [1370, 310] on button "Take Quiz" at bounding box center [1376, 316] width 79 height 30
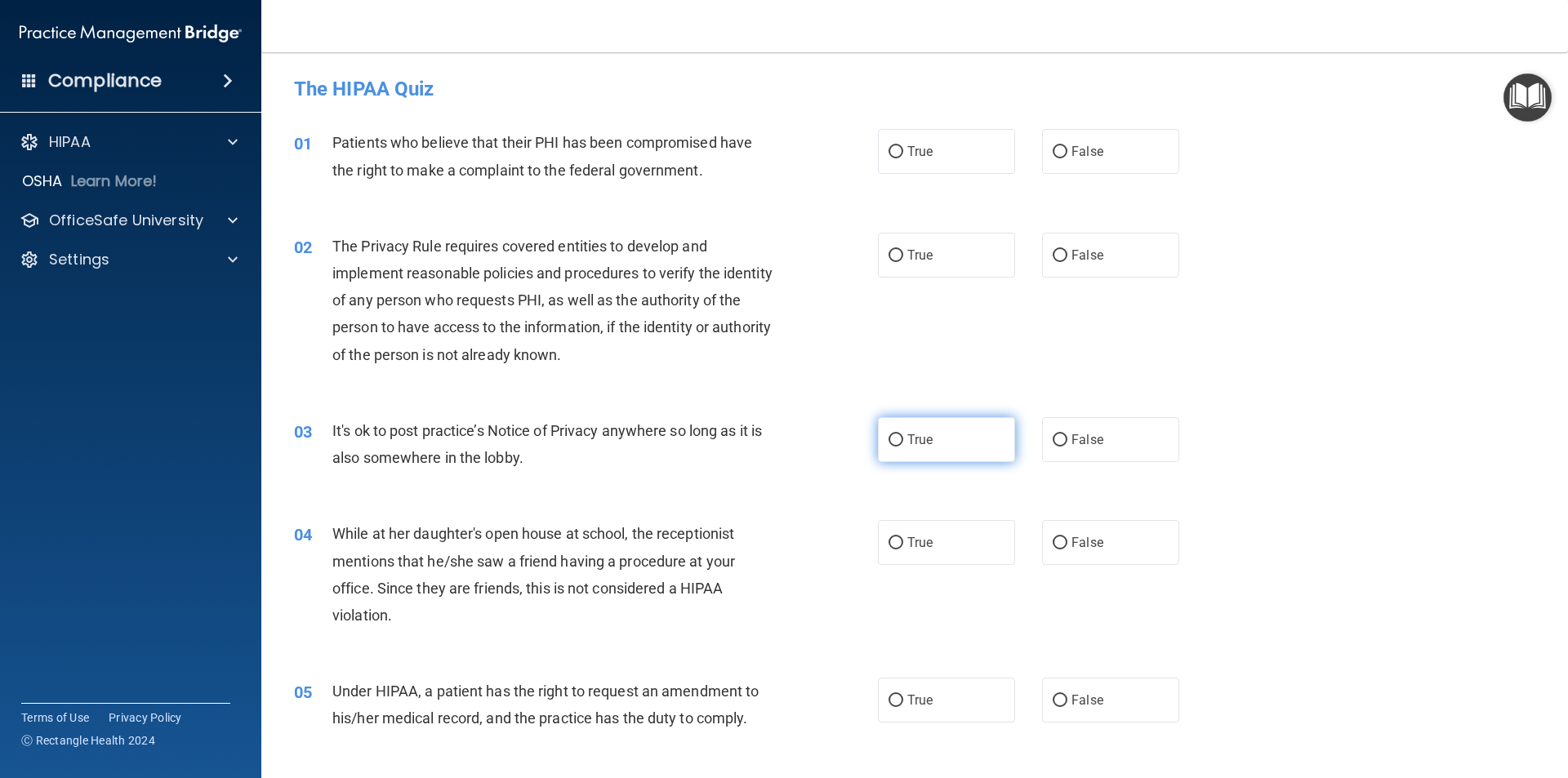
click at [908, 436] on span "True" at bounding box center [920, 439] width 25 height 15
click at [903, 436] on input "True" at bounding box center [895, 440] width 14 height 12
radio input "true"
click at [1078, 540] on span "False" at bounding box center [1087, 542] width 32 height 15
click at [1067, 540] on input "False" at bounding box center [1059, 543] width 14 height 12
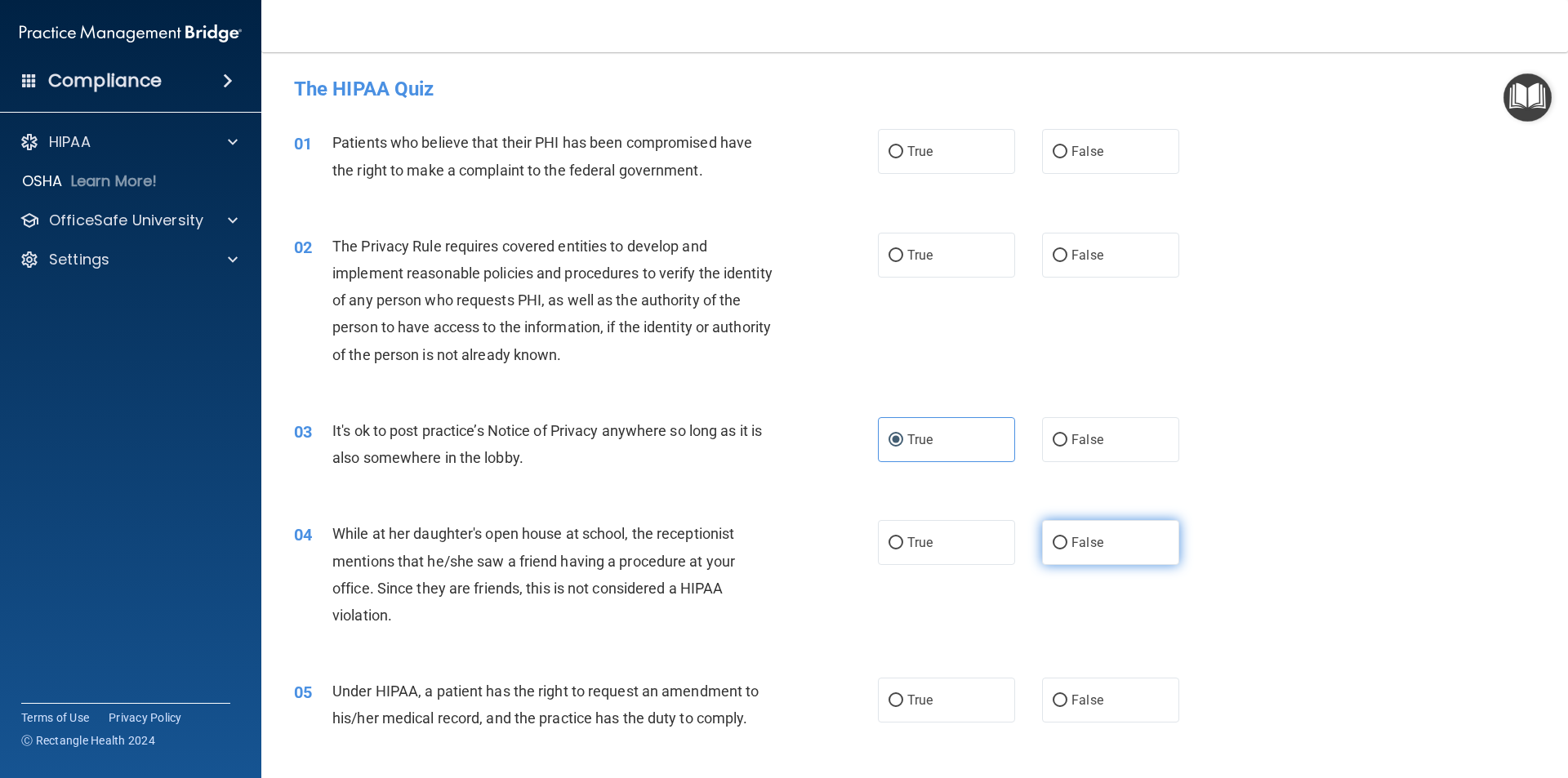
radio input "true"
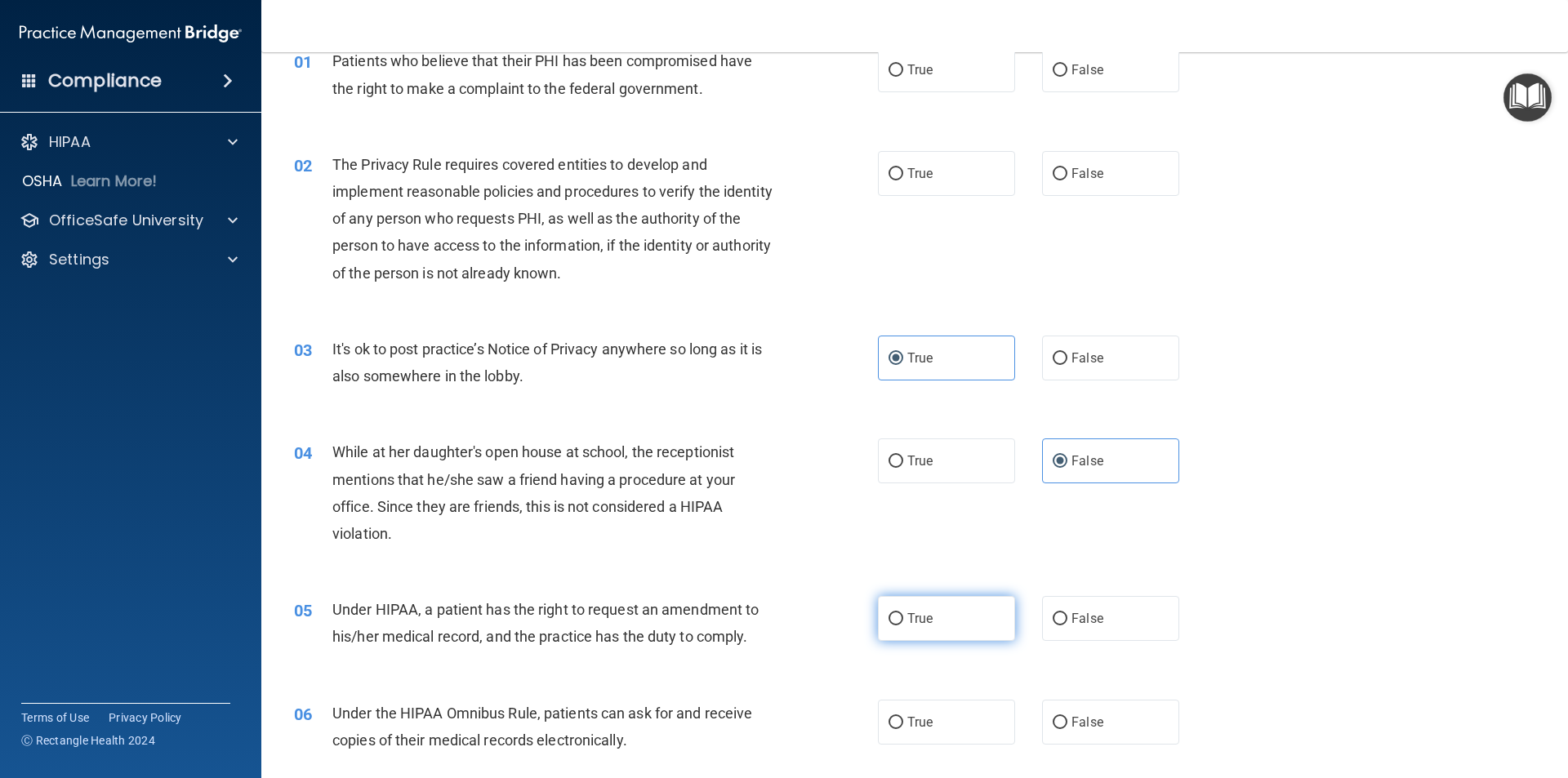
click at [908, 616] on span "True" at bounding box center [920, 619] width 25 height 15
click at [903, 616] on input "True" at bounding box center [895, 619] width 14 height 12
radio input "true"
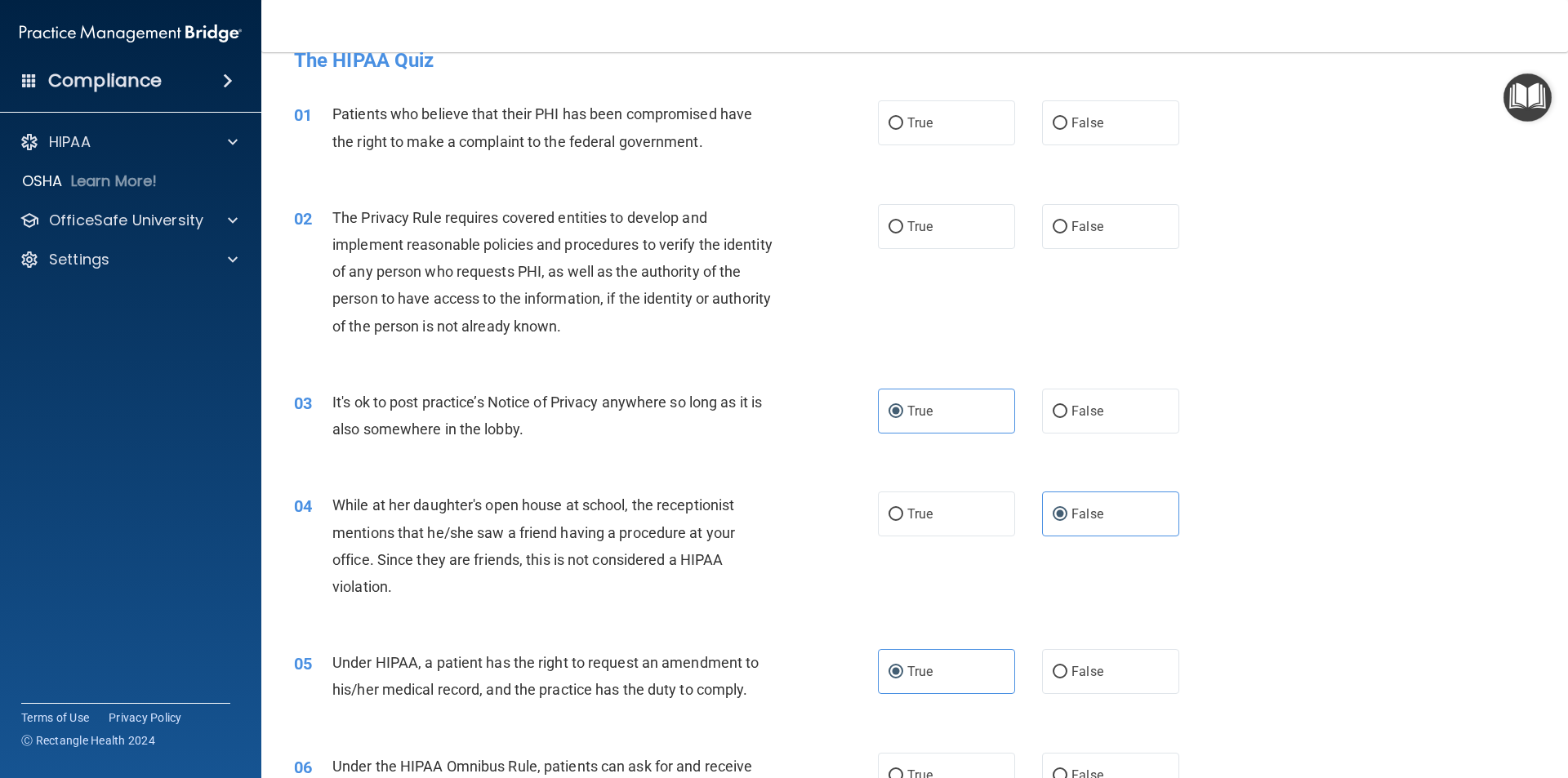
scroll to position [0, 0]
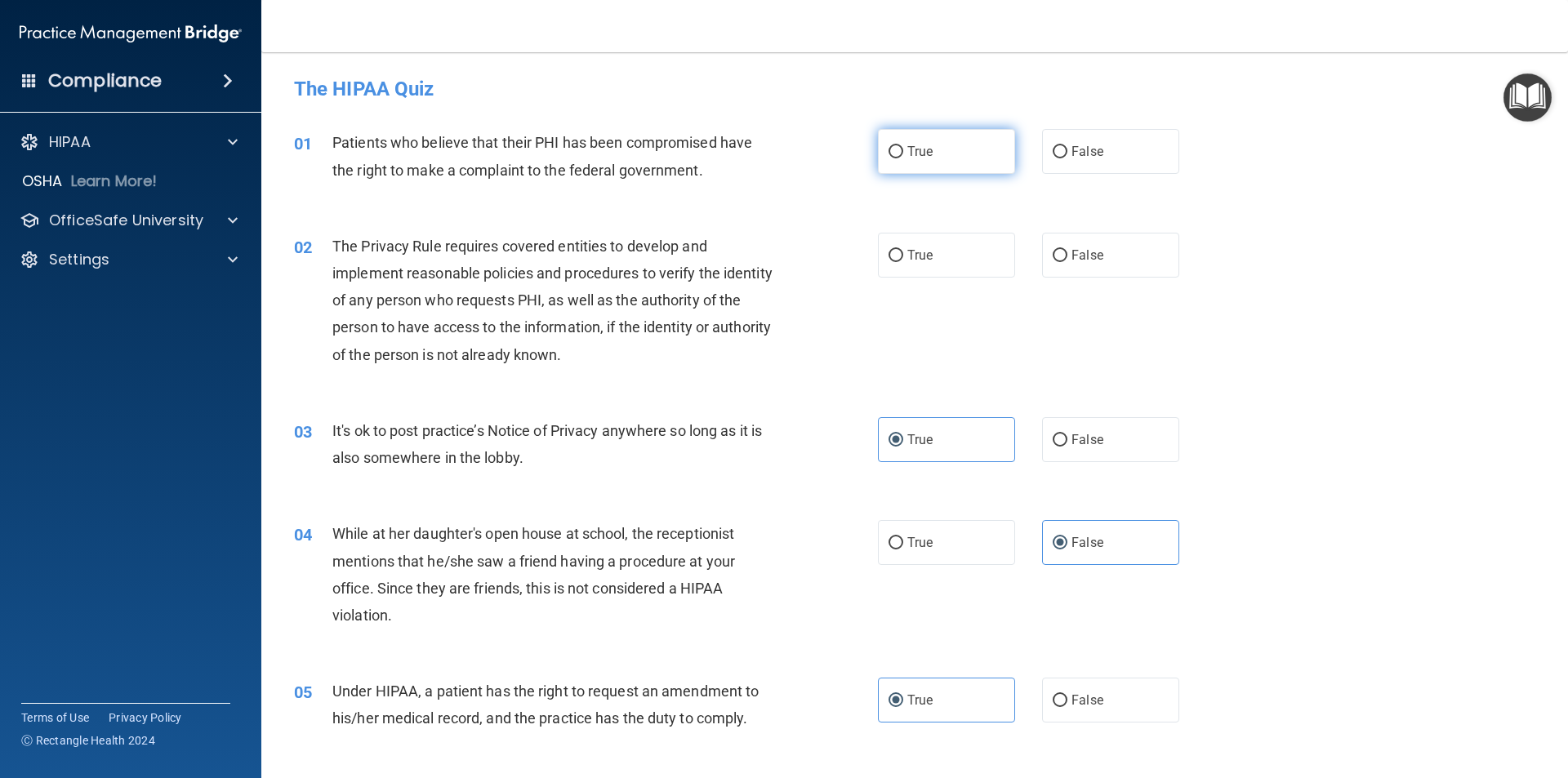
click at [929, 165] on label "True" at bounding box center [946, 151] width 137 height 45
click at [903, 158] on input "True" at bounding box center [895, 152] width 14 height 12
radio input "true"
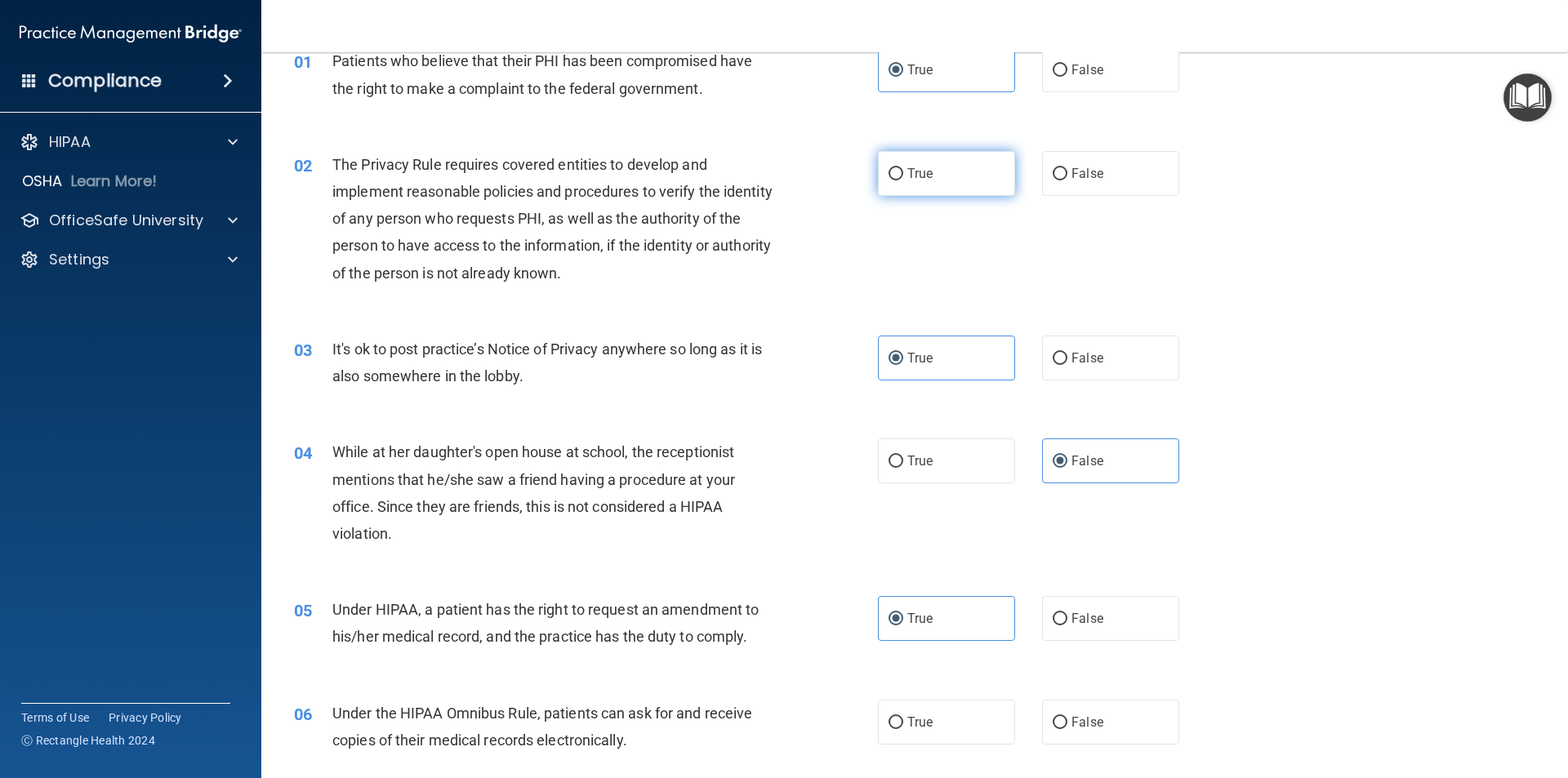
click at [914, 183] on label "True" at bounding box center [946, 173] width 137 height 45
click at [903, 180] on input "True" at bounding box center [895, 174] width 14 height 12
radio input "true"
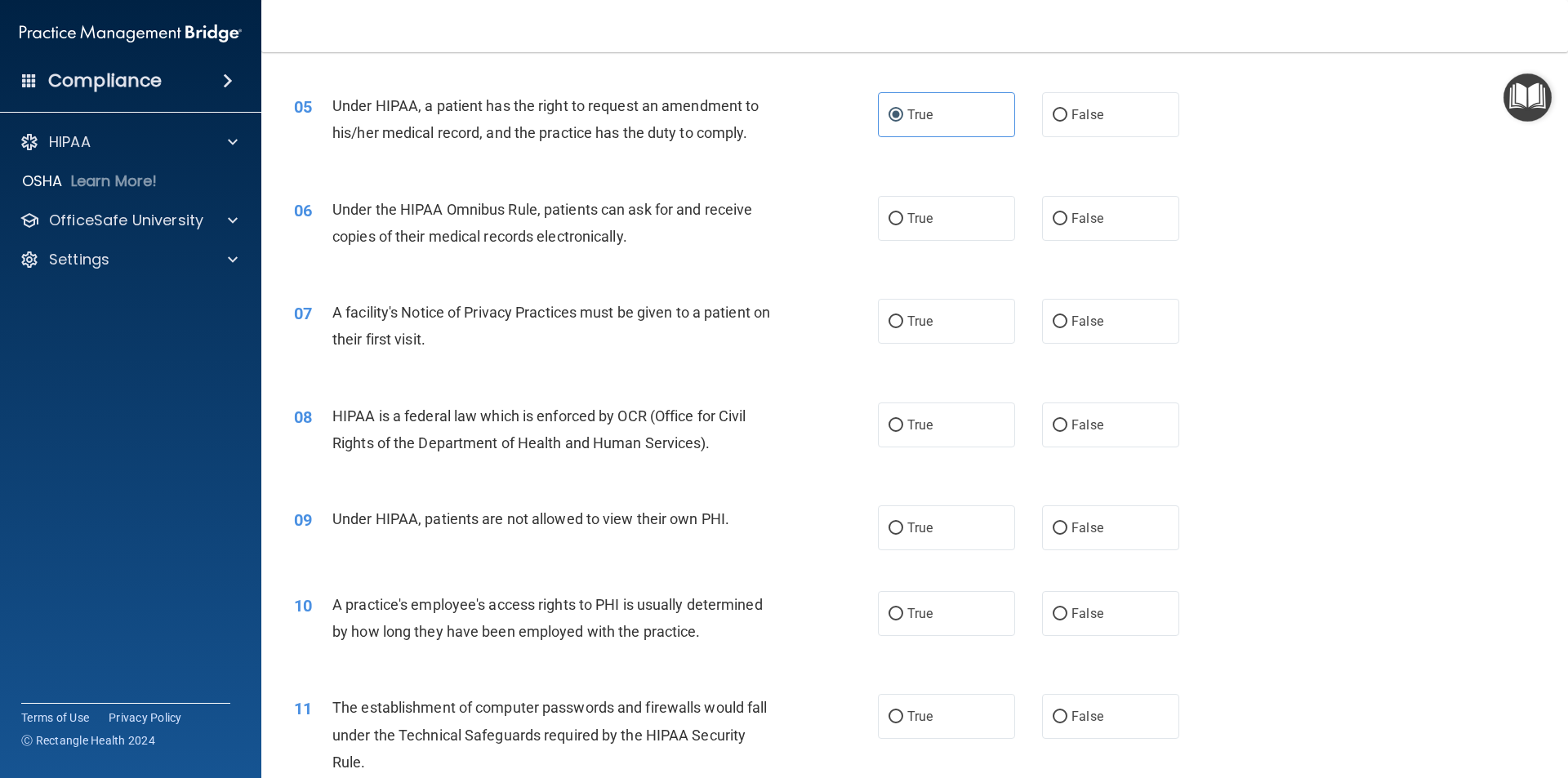
scroll to position [653, 0]
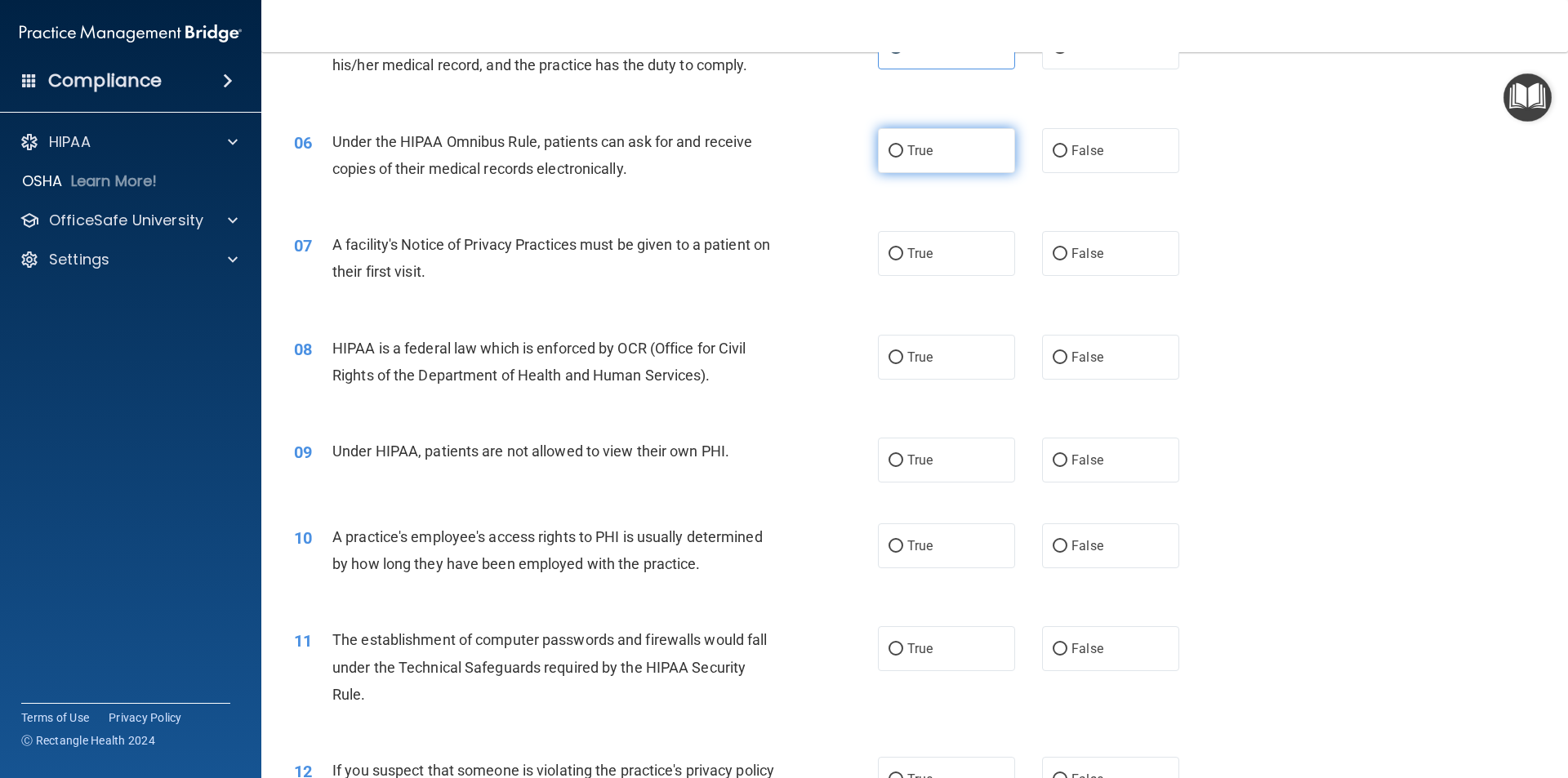
click at [932, 154] on label "True" at bounding box center [946, 151] width 137 height 45
click at [903, 154] on input "True" at bounding box center [895, 151] width 14 height 12
radio input "true"
click at [1097, 473] on label "False" at bounding box center [1110, 460] width 137 height 45
click at [1067, 467] on input "False" at bounding box center [1059, 460] width 14 height 12
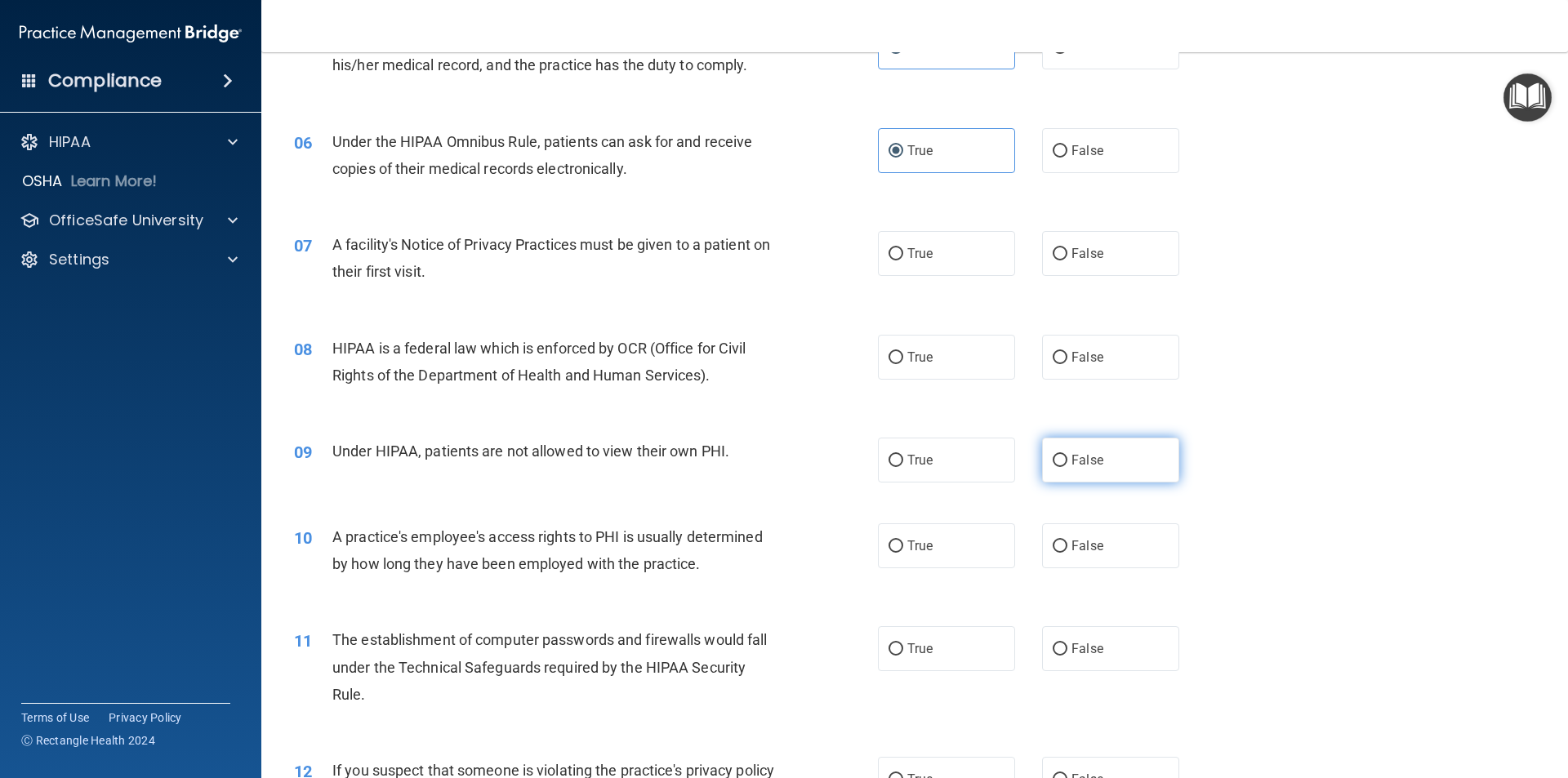
radio input "true"
click at [910, 261] on label "True" at bounding box center [946, 253] width 137 height 45
click at [903, 260] on input "True" at bounding box center [895, 254] width 14 height 12
radio input "true"
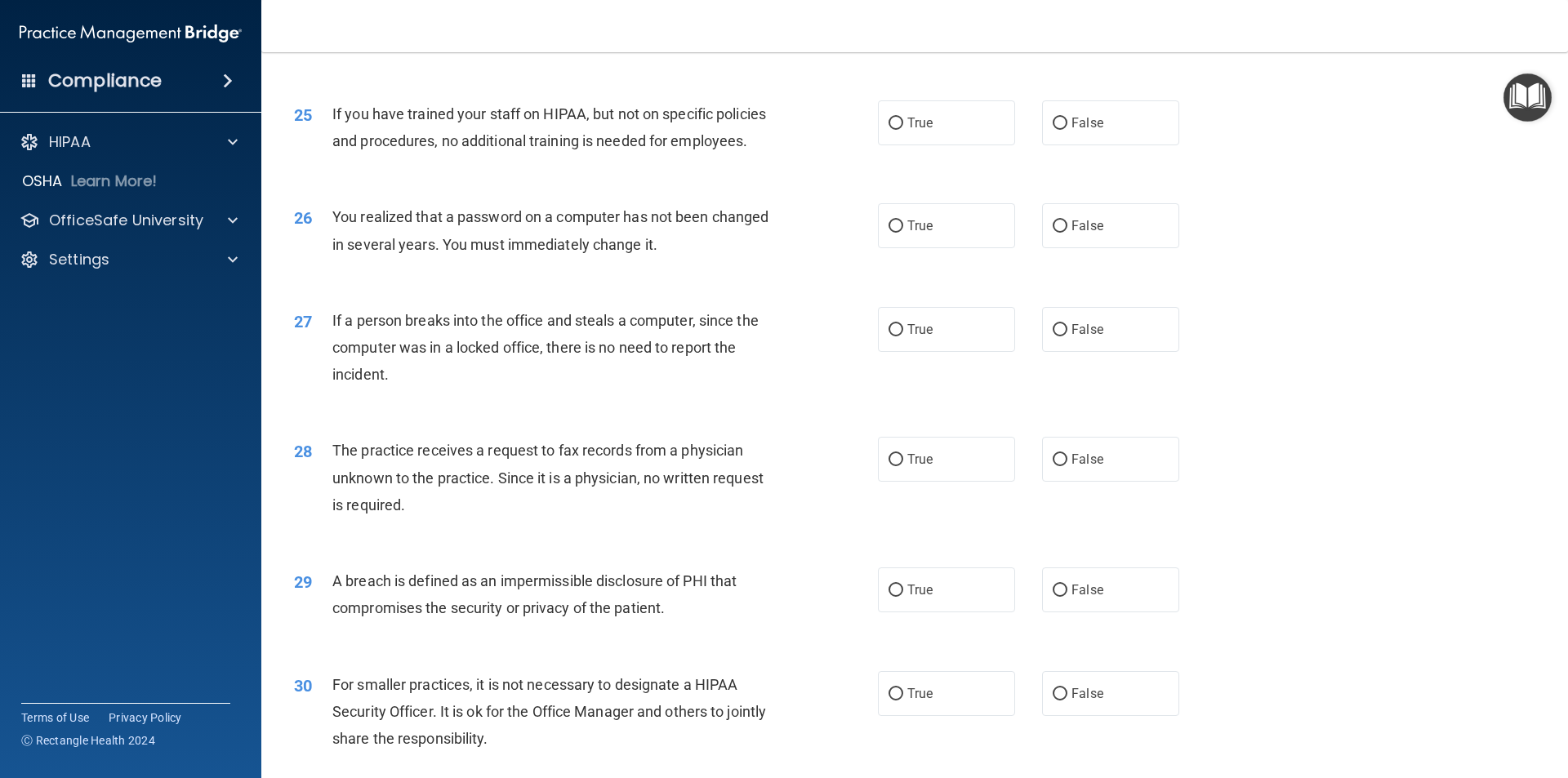
scroll to position [3005, 0]
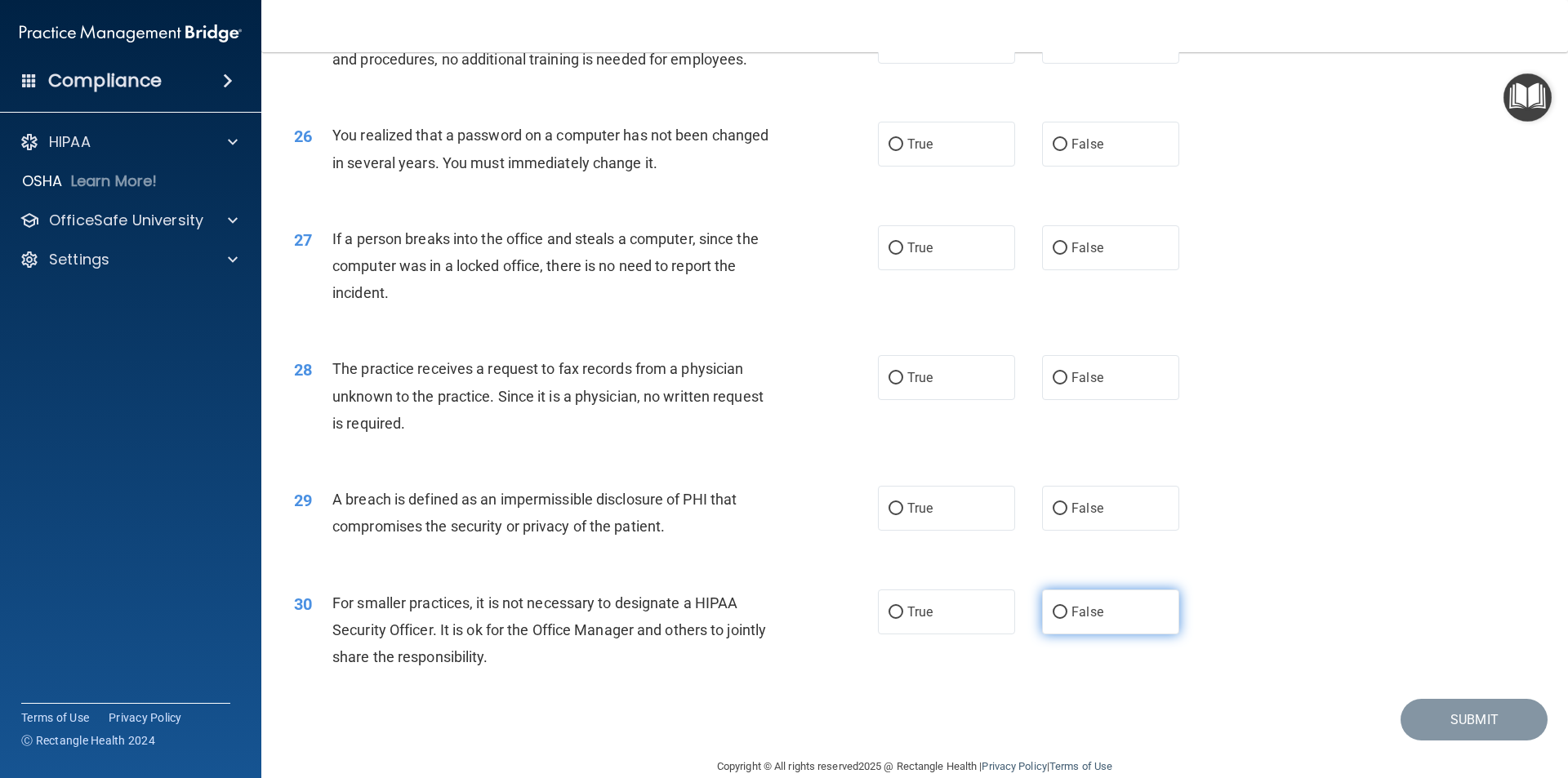
click at [1062, 634] on label "False" at bounding box center [1110, 611] width 137 height 45
click at [1062, 619] on input "False" at bounding box center [1059, 612] width 14 height 12
radio input "true"
click at [985, 530] on label "True" at bounding box center [946, 507] width 137 height 45
click at [903, 515] on input "True" at bounding box center [895, 508] width 14 height 12
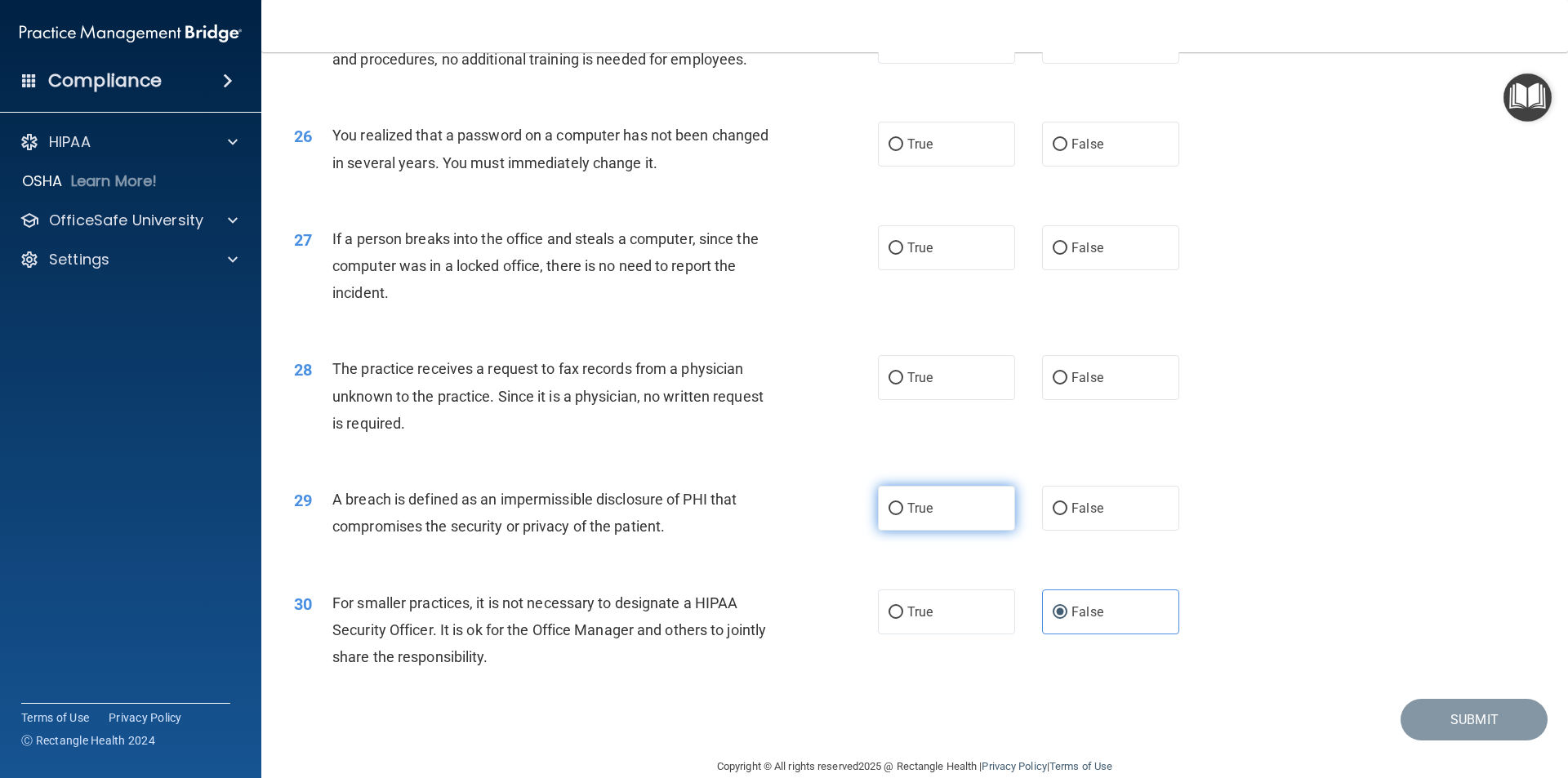
radio input "true"
click at [1138, 400] on label "False" at bounding box center [1110, 377] width 137 height 45
click at [1067, 385] on input "False" at bounding box center [1059, 378] width 14 height 12
radio input "true"
click at [1122, 336] on div "27 If a person breaks into the office and steals a computer, since the computer…" at bounding box center [915, 271] width 1266 height 130
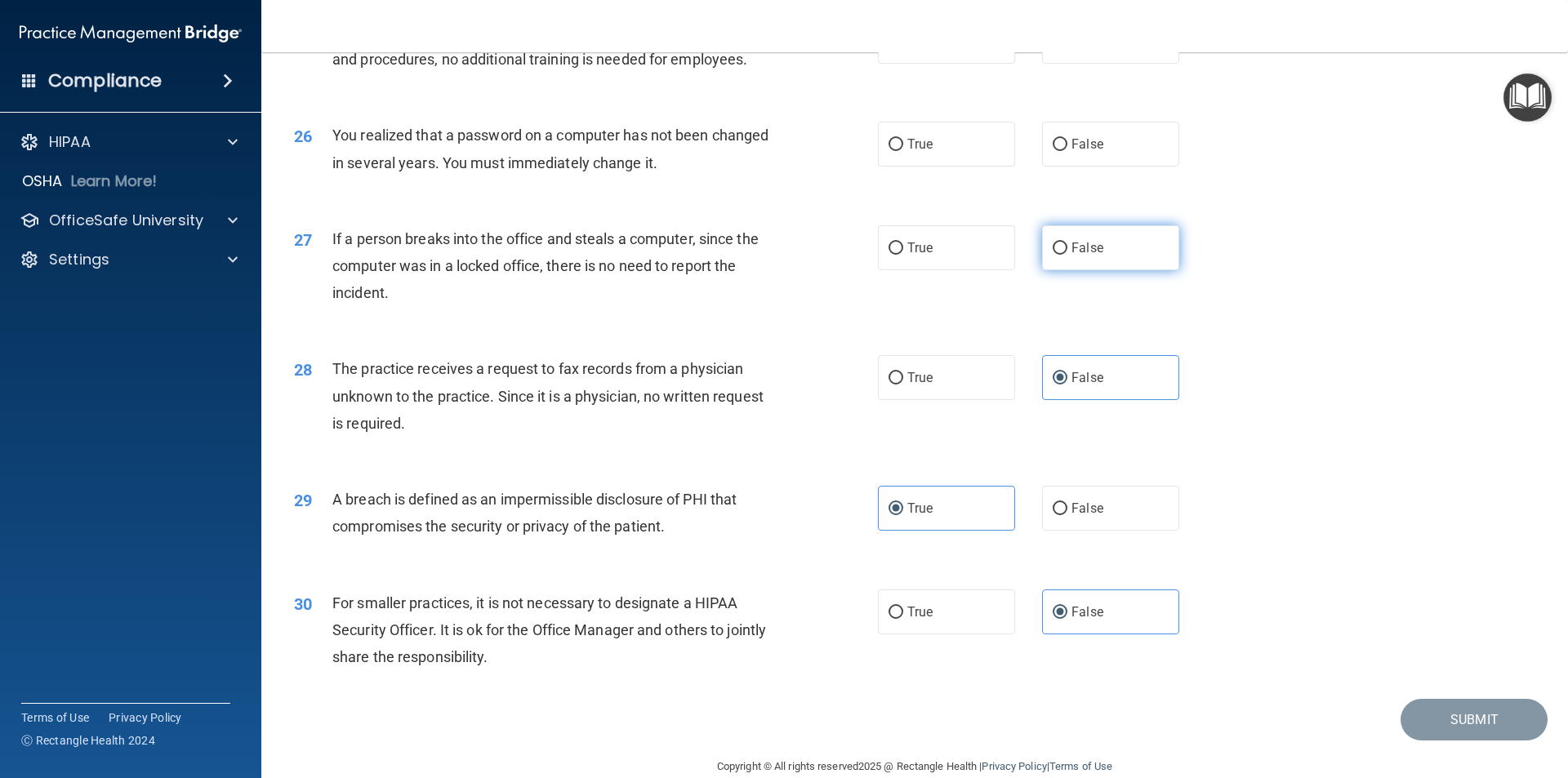
click at [1120, 271] on label "False" at bounding box center [1110, 248] width 137 height 45
click at [1067, 255] on input "False" at bounding box center [1059, 248] width 14 height 12
radio input "true"
click at [969, 167] on label "True" at bounding box center [946, 144] width 137 height 45
click at [903, 151] on input "True" at bounding box center [895, 145] width 14 height 12
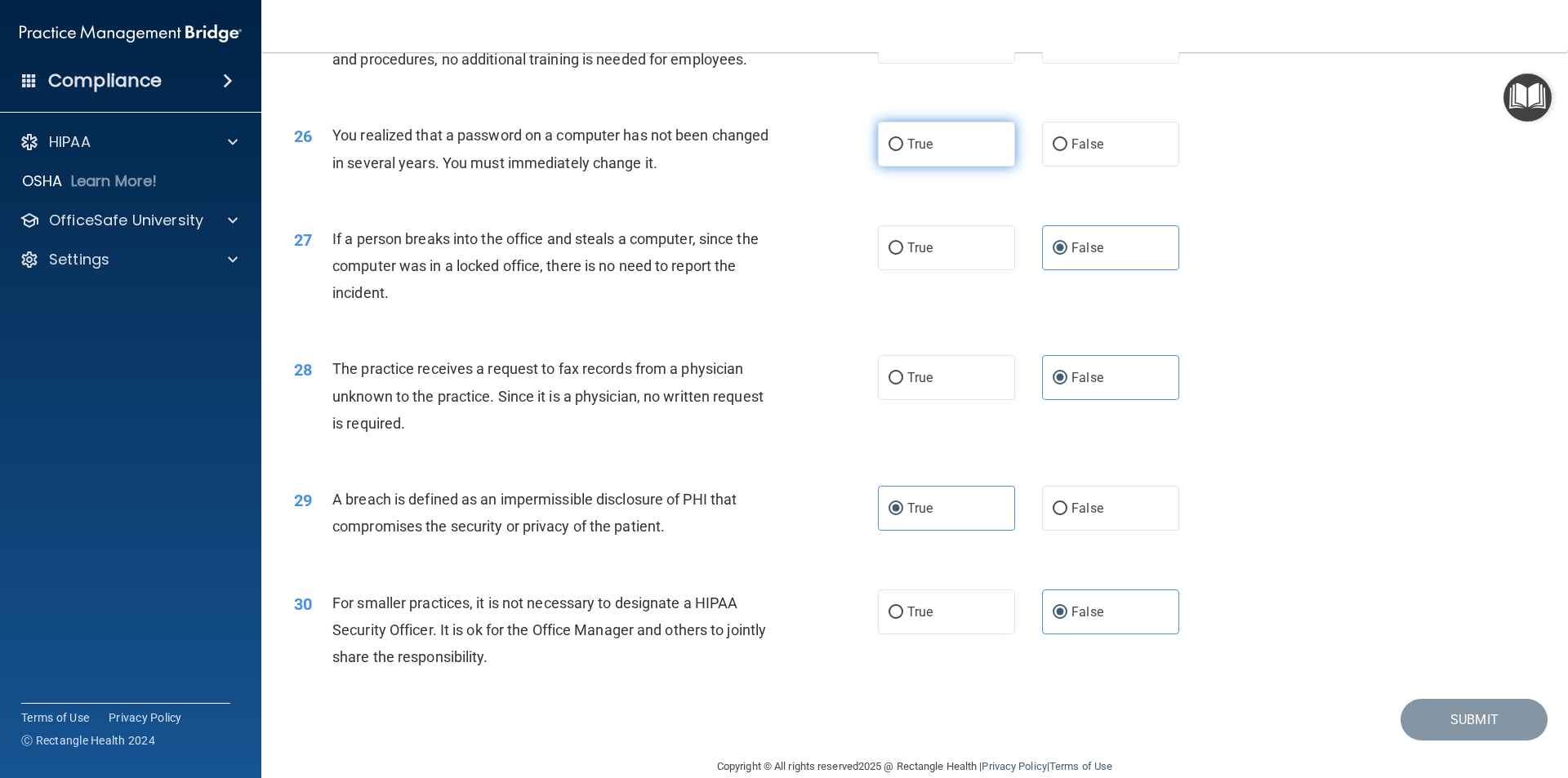
radio input "true"
click at [1053, 63] on label "False" at bounding box center [1110, 41] width 137 height 45
click at [1053, 48] on input "False" at bounding box center [1059, 41] width 14 height 12
radio input "true"
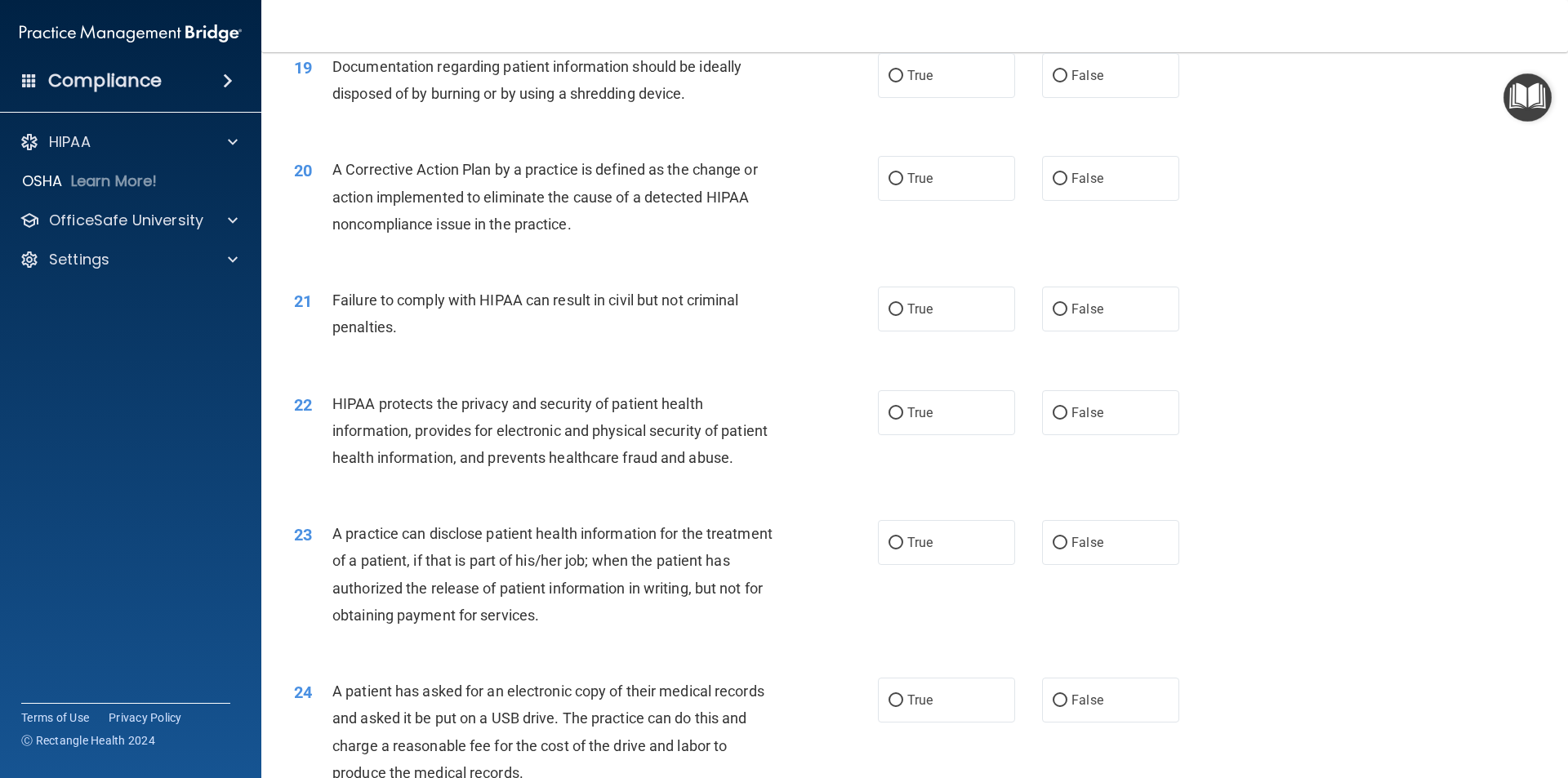
scroll to position [2270, 0]
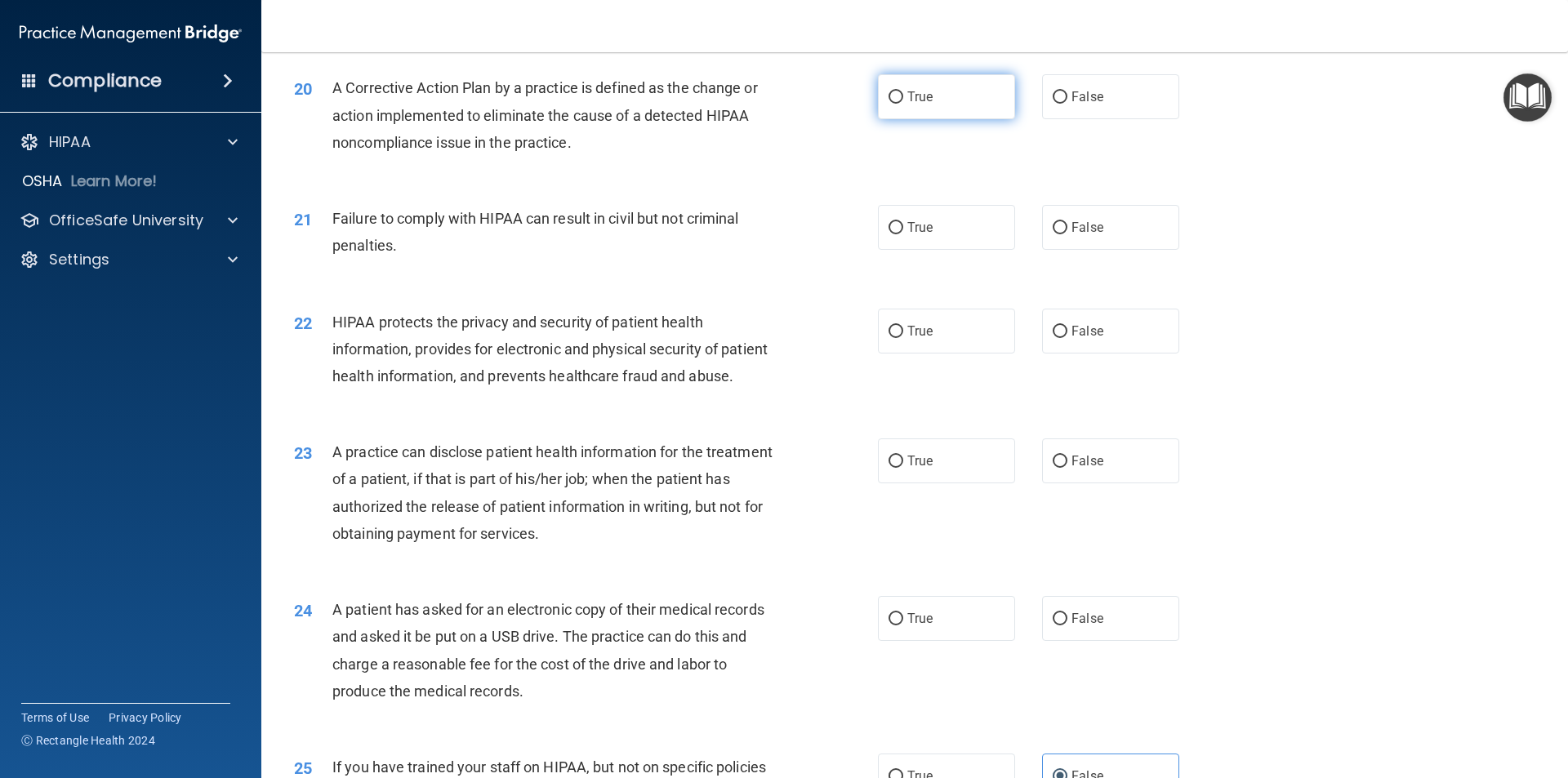
click at [951, 116] on label "True" at bounding box center [946, 96] width 137 height 45
click at [903, 104] on input "True" at bounding box center [895, 97] width 14 height 12
radio input "true"
click at [1072, 235] on span "False" at bounding box center [1087, 227] width 32 height 15
click at [1067, 234] on input "False" at bounding box center [1059, 227] width 14 height 12
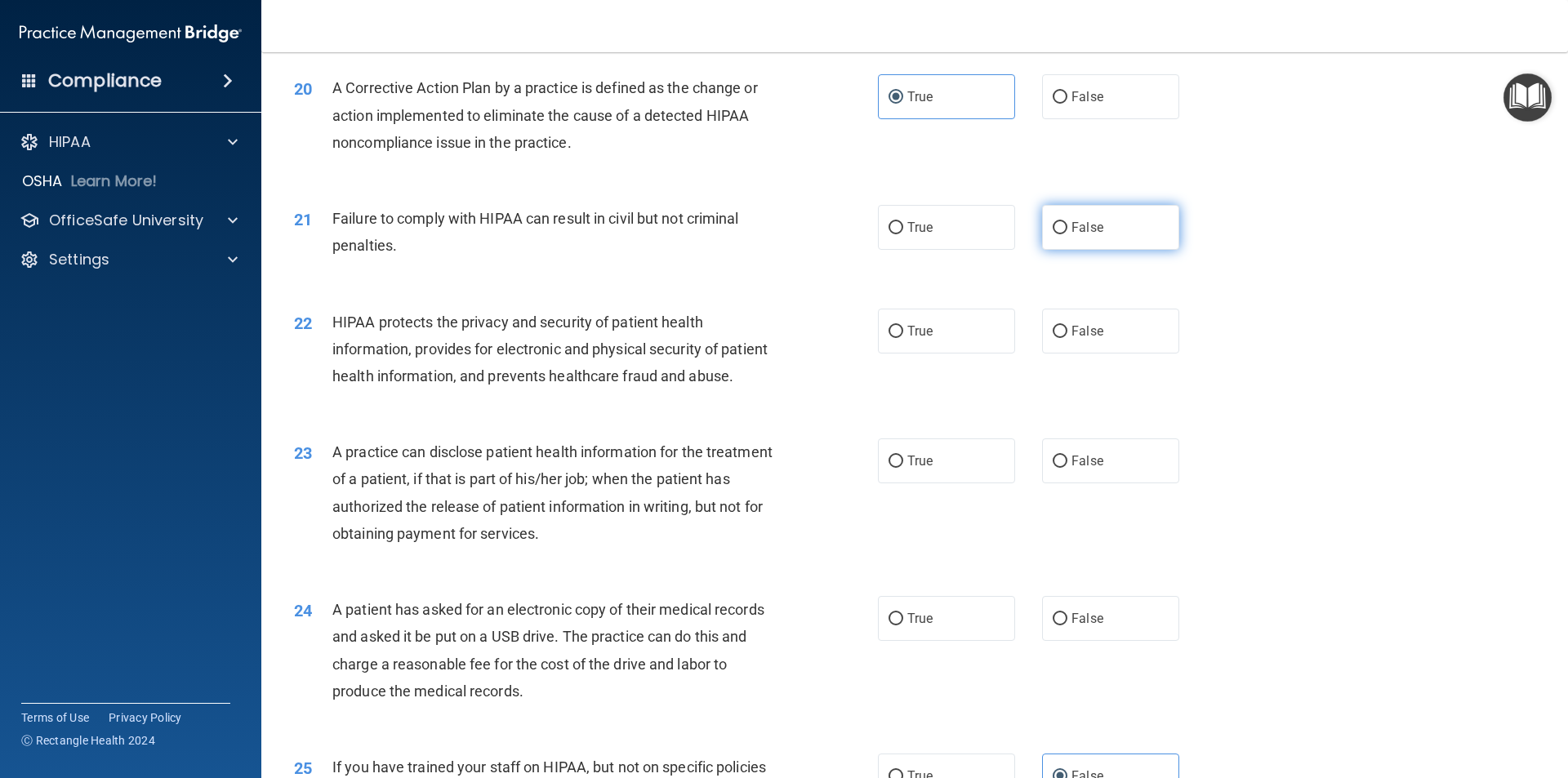
radio input "true"
click at [908, 339] on span "True" at bounding box center [920, 331] width 25 height 15
click at [903, 338] on input "True" at bounding box center [895, 332] width 14 height 12
radio input "true"
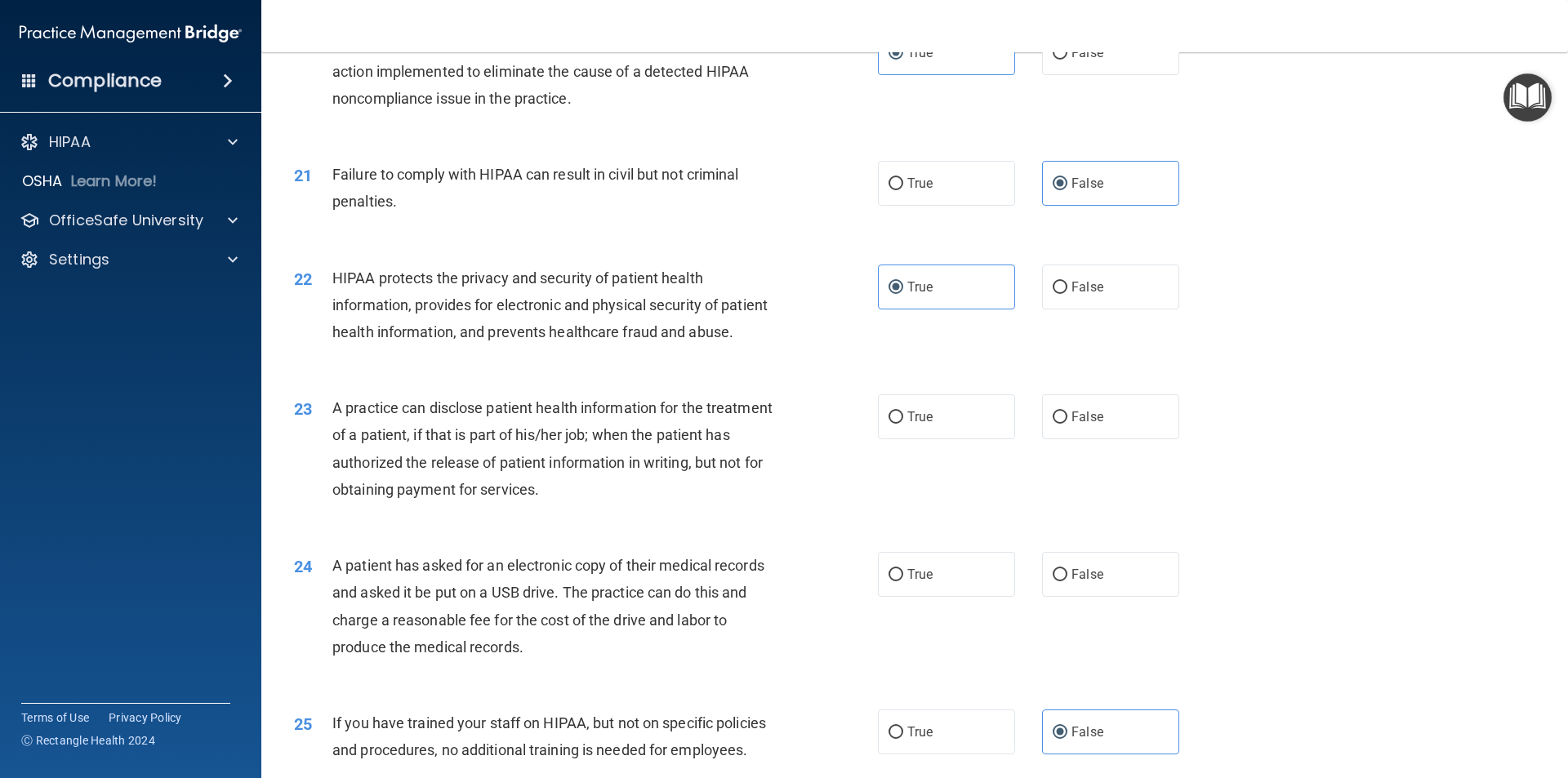
scroll to position [2351, 0]
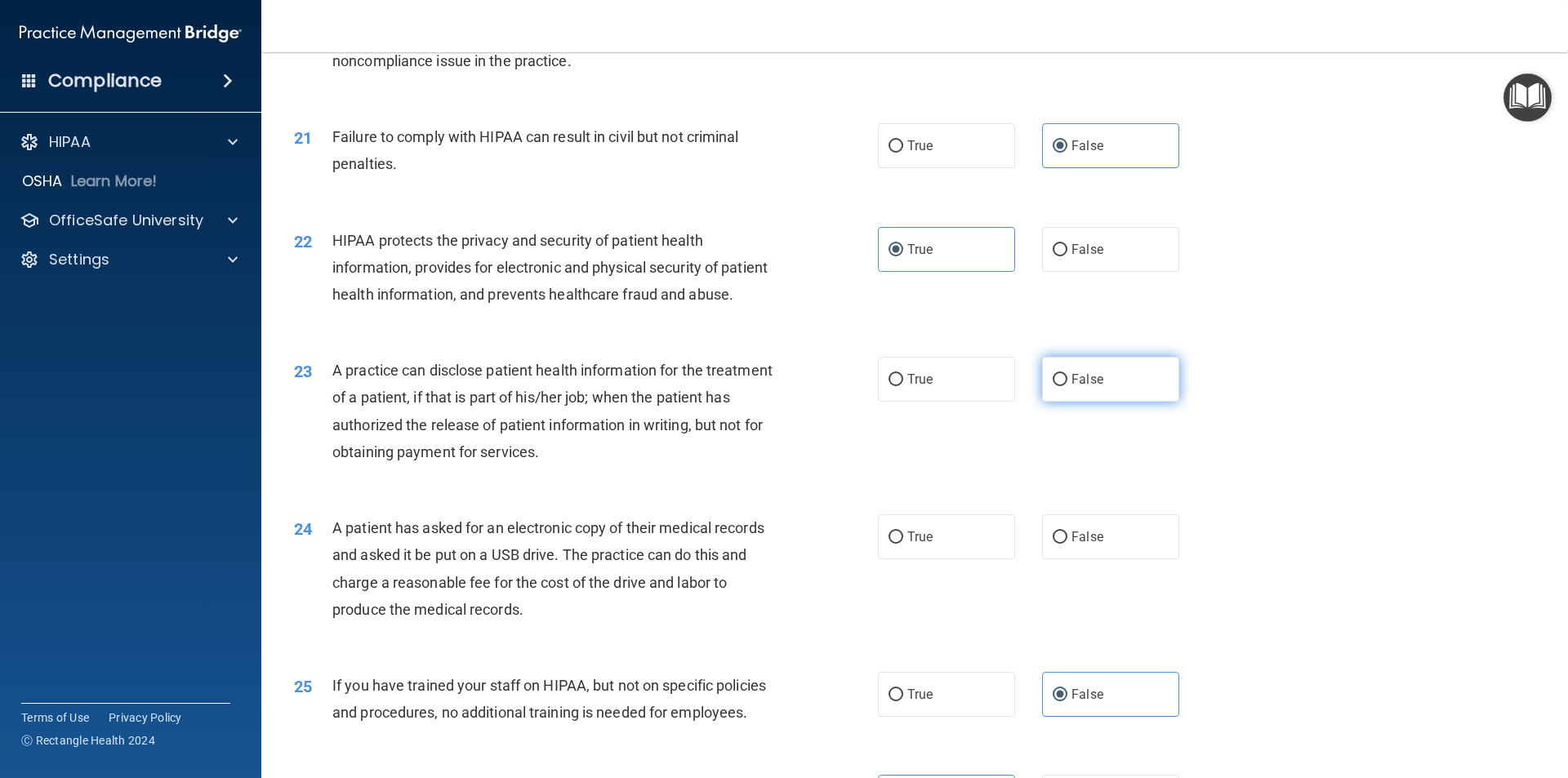
click at [1053, 387] on input "False" at bounding box center [1059, 380] width 14 height 12
radio input "true"
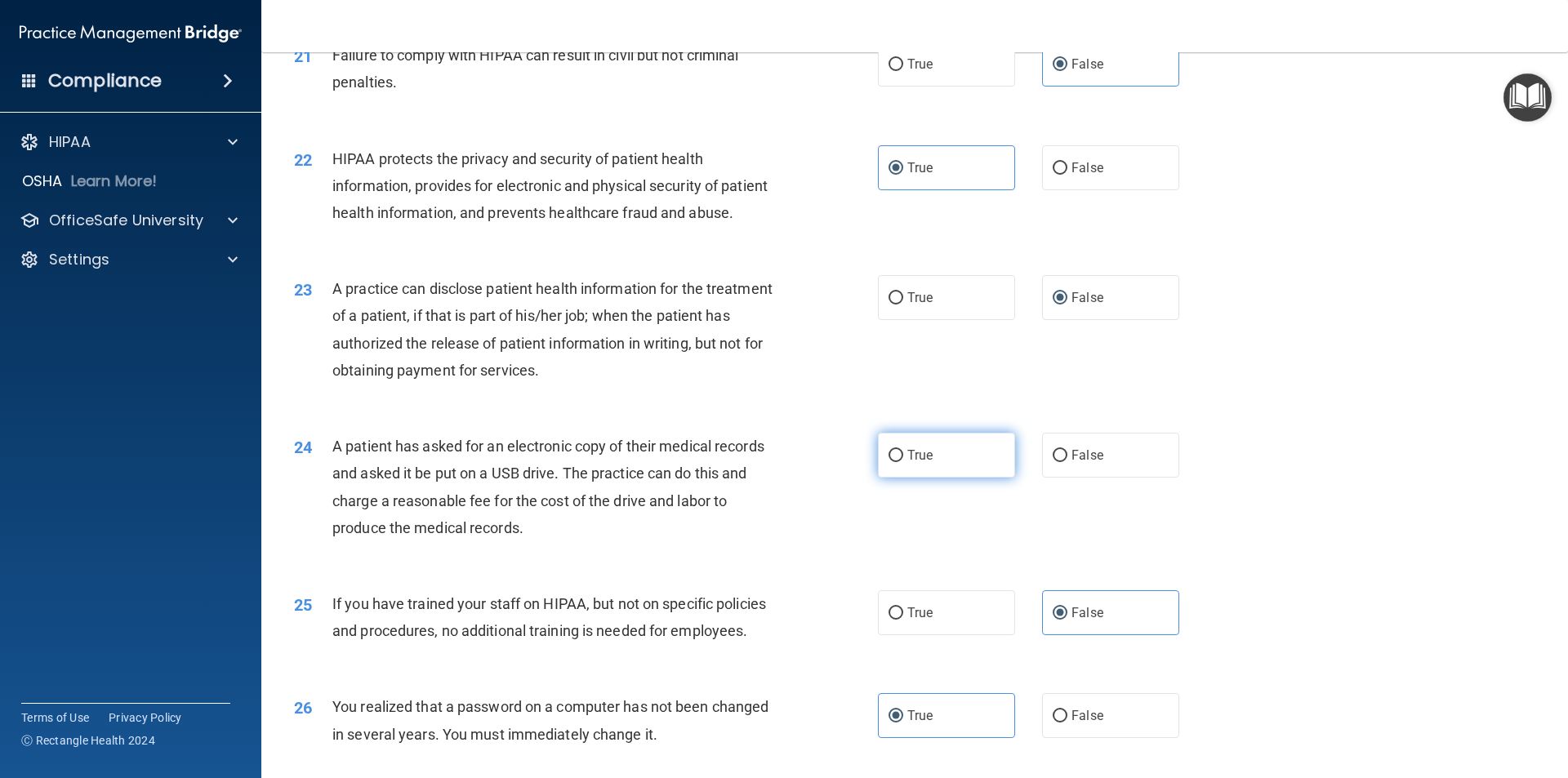
click at [952, 478] on label "True" at bounding box center [946, 455] width 137 height 45
click at [903, 462] on input "True" at bounding box center [895, 456] width 14 height 12
radio input "true"
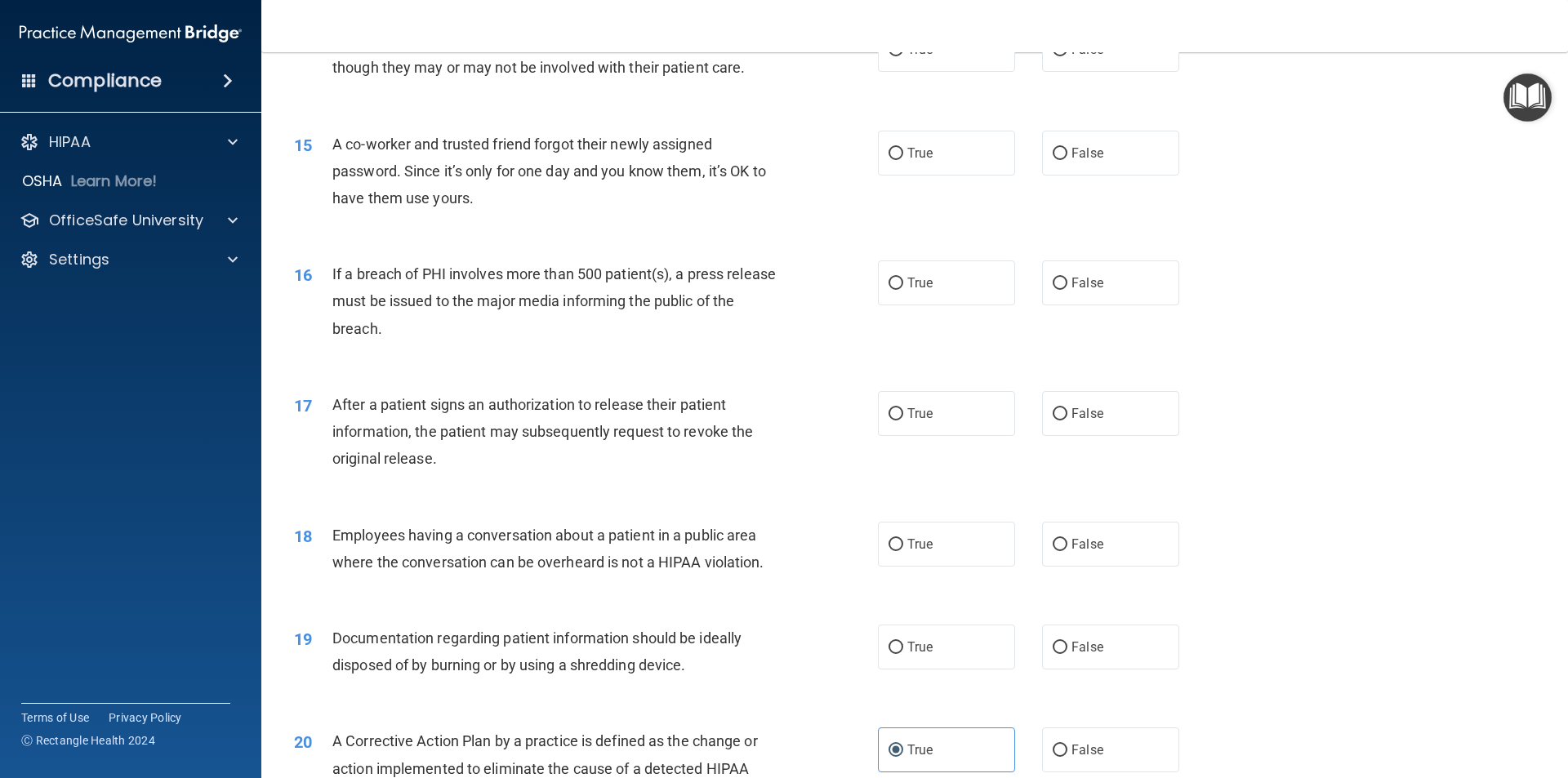
scroll to position [1535, 0]
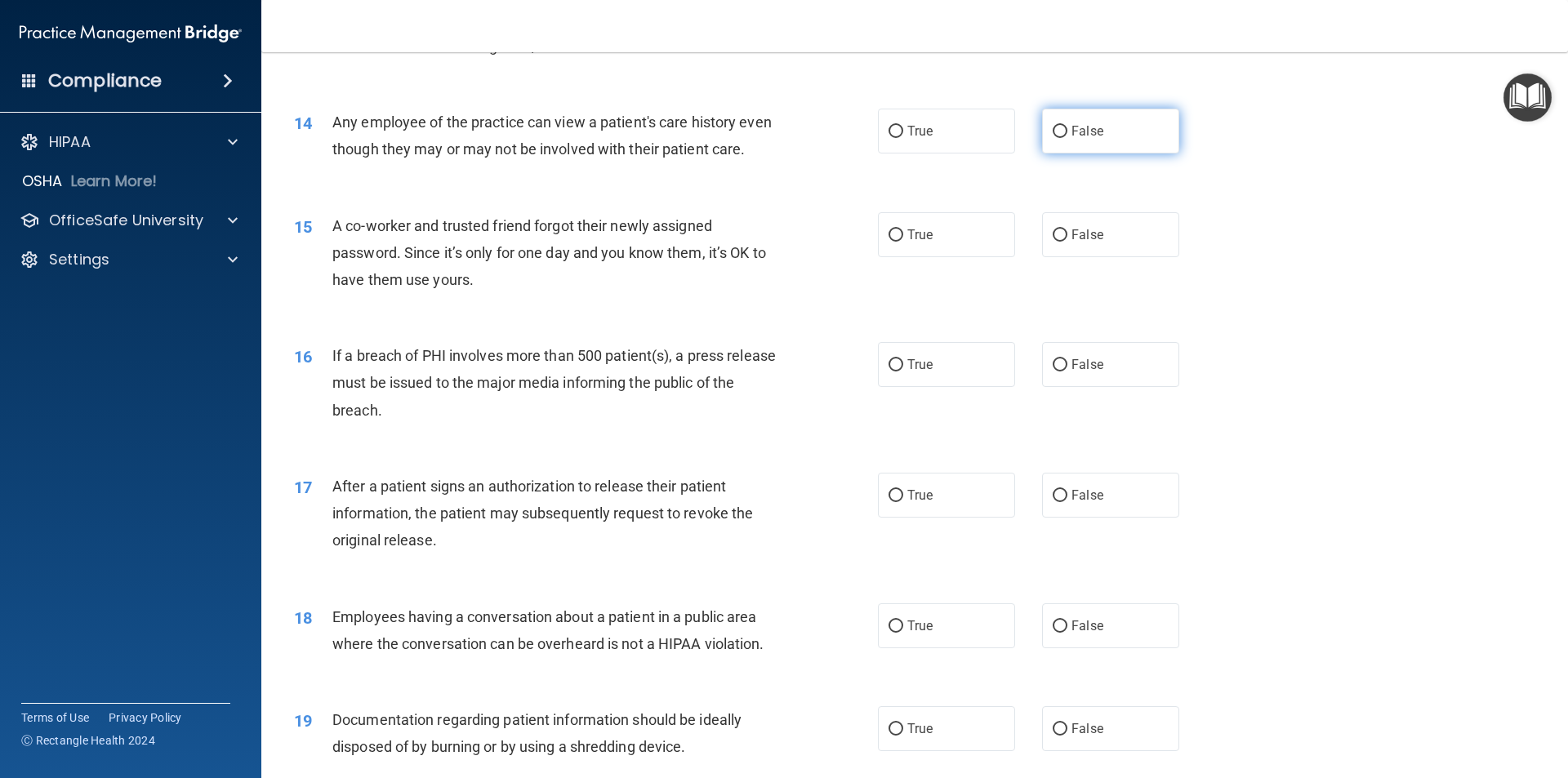
click at [1102, 146] on label "False" at bounding box center [1110, 130] width 137 height 45
click at [1067, 138] on input "False" at bounding box center [1059, 131] width 14 height 12
radio input "true"
drag, startPoint x: 1110, startPoint y: 288, endPoint x: 1110, endPoint y: 275, distance: 13.0
click at [1110, 283] on div "15 A co-worker and trusted friend forgot their newly assigned password. Since i…" at bounding box center [915, 257] width 1266 height 130
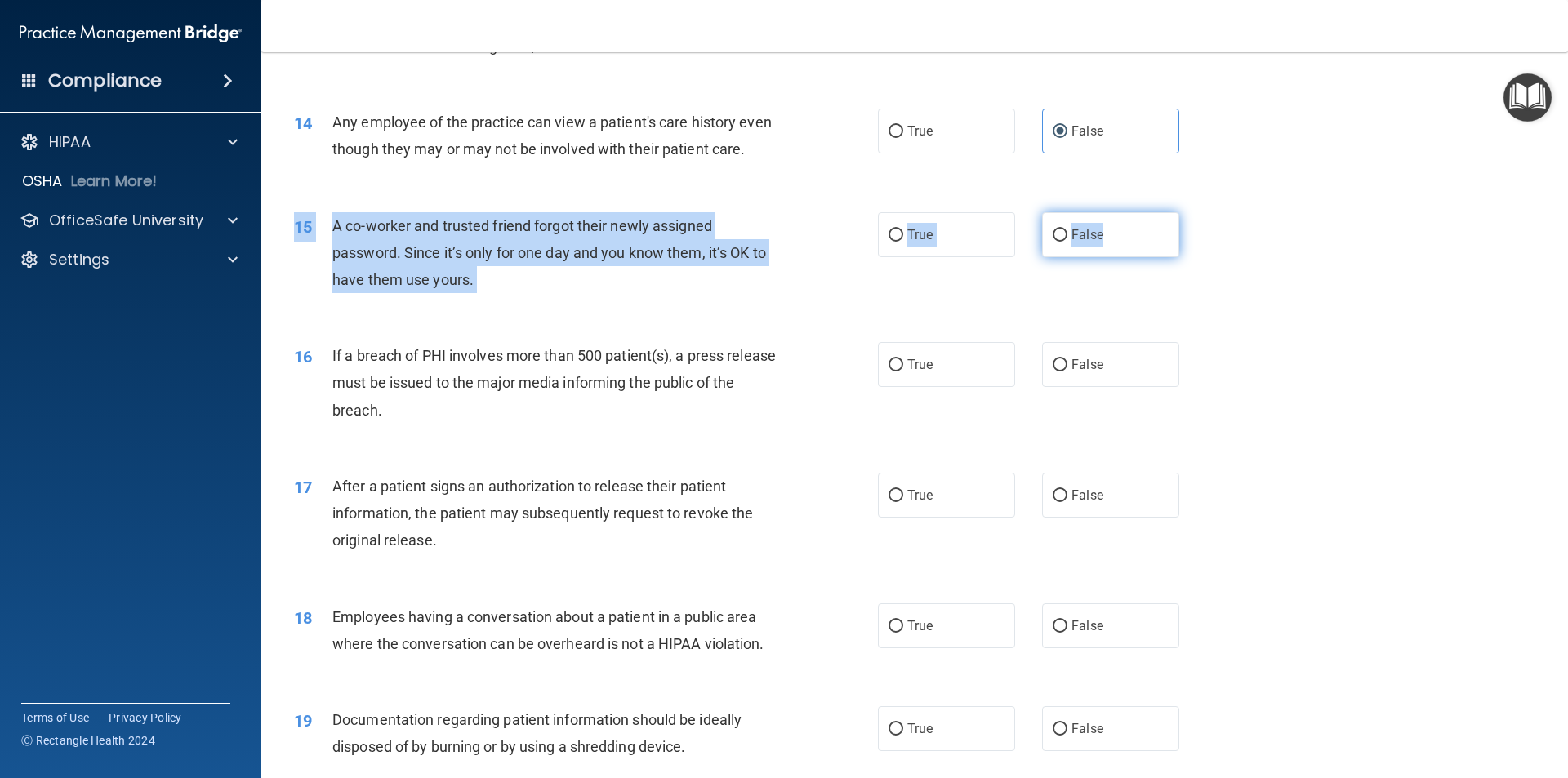
click at [1110, 257] on label "False" at bounding box center [1110, 234] width 137 height 45
click at [1067, 242] on input "False" at bounding box center [1059, 235] width 14 height 12
radio input "true"
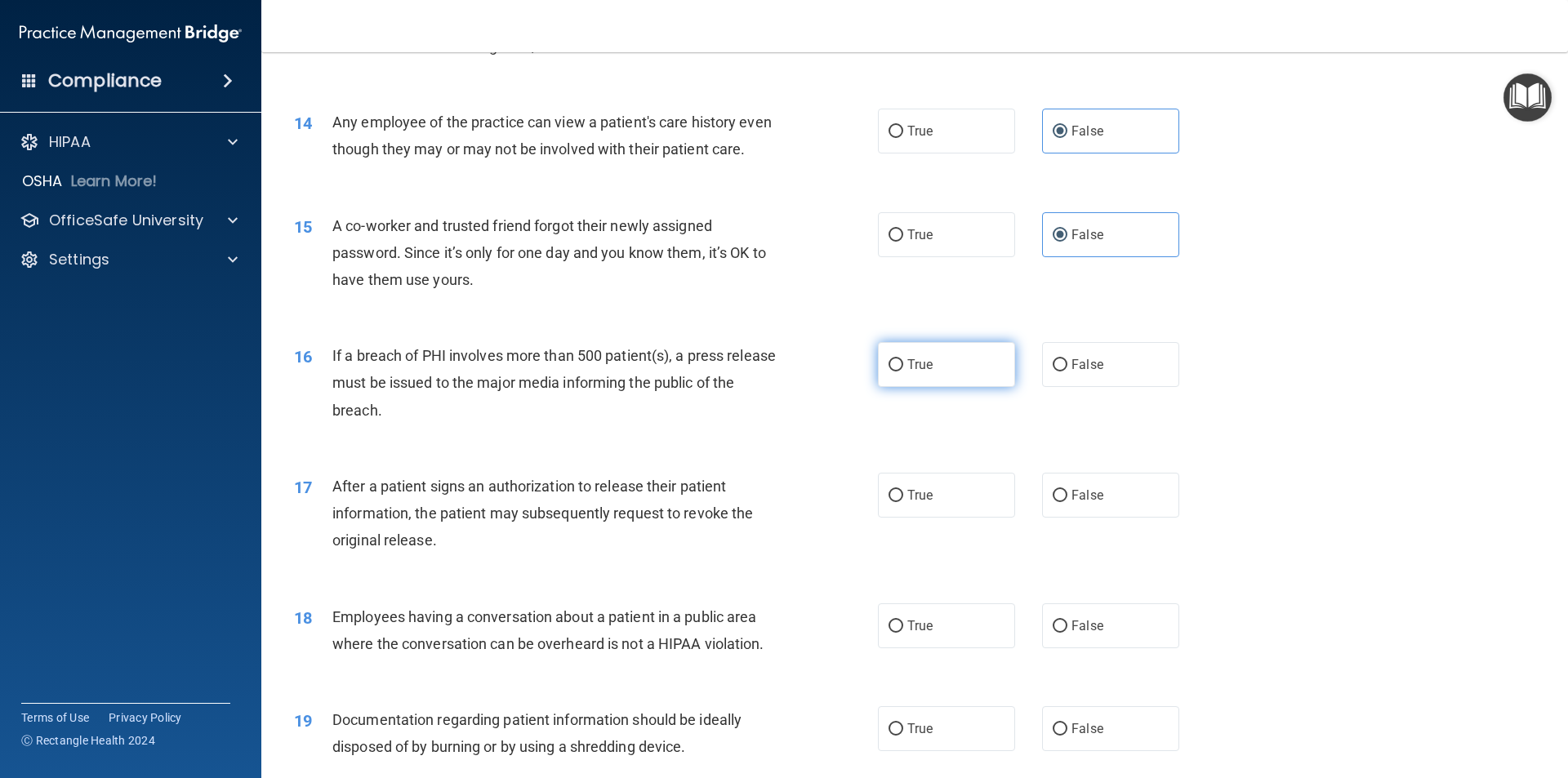
click at [968, 386] on label "True" at bounding box center [946, 365] width 137 height 45
click at [903, 371] on input "True" at bounding box center [895, 365] width 14 height 12
radio input "true"
click at [943, 517] on label "True" at bounding box center [946, 495] width 137 height 45
click at [903, 502] on input "True" at bounding box center [895, 496] width 14 height 12
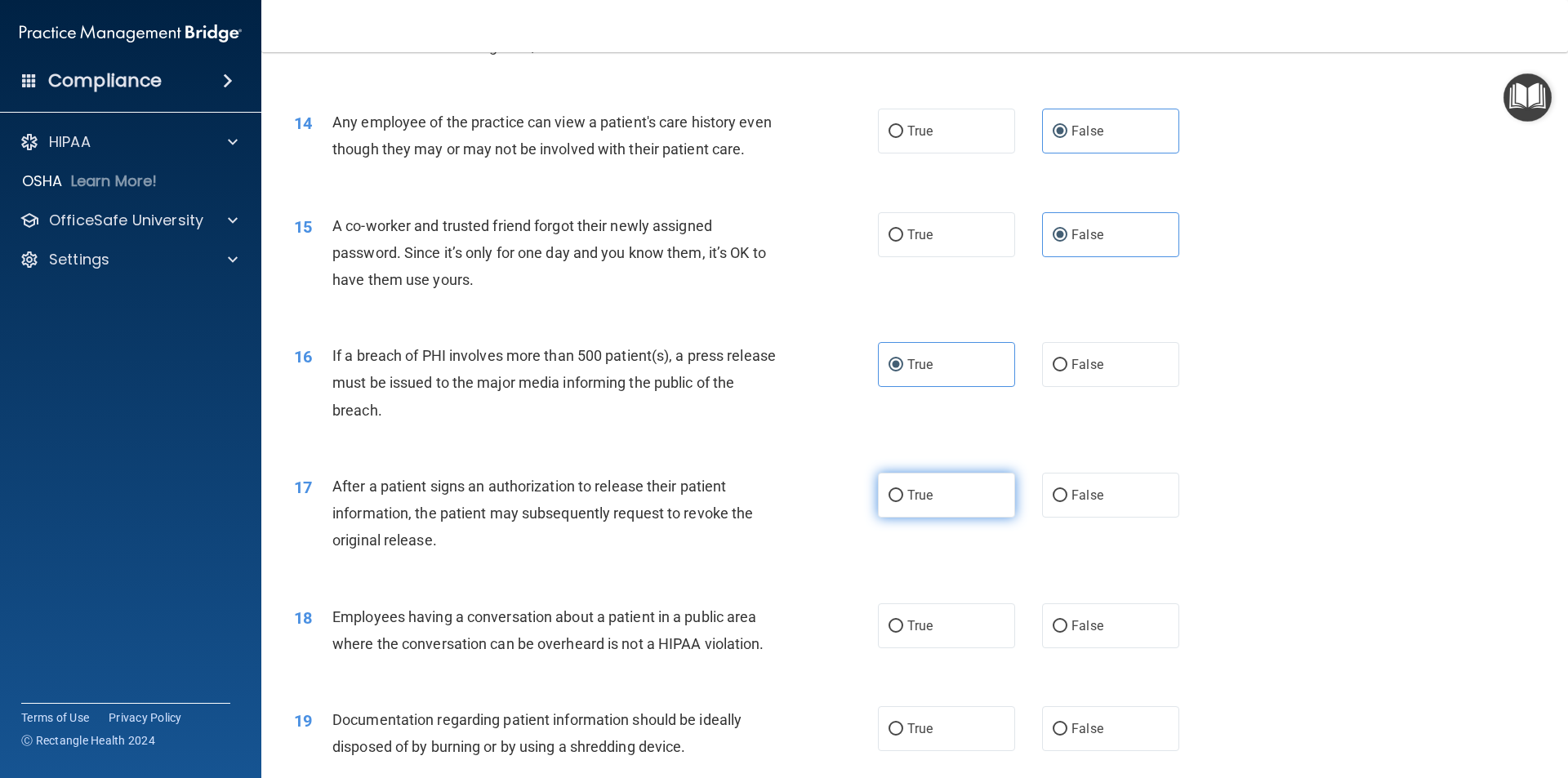
radio input "true"
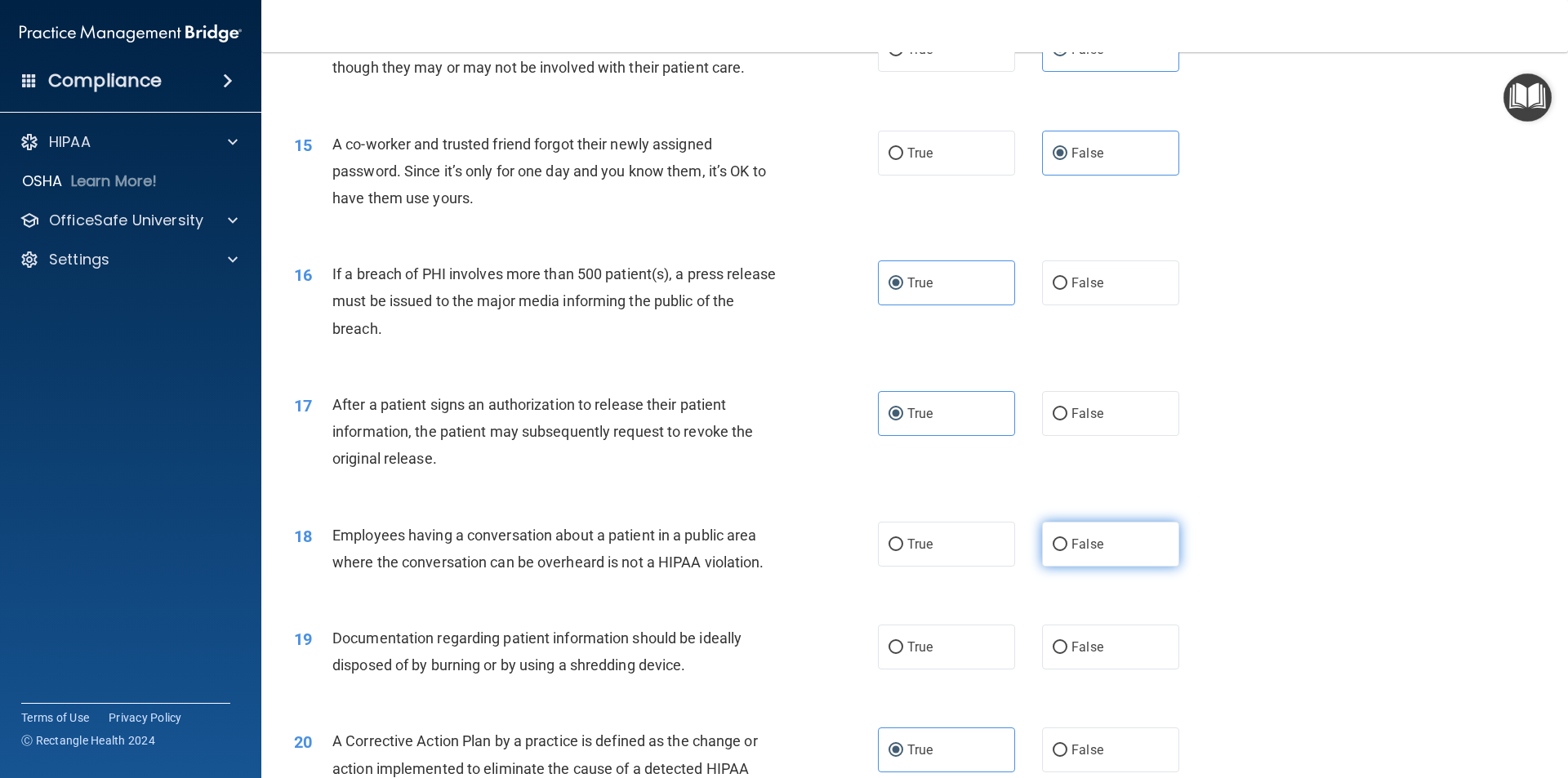
click at [1078, 567] on label "False" at bounding box center [1110, 544] width 137 height 45
click at [1067, 551] on input "False" at bounding box center [1059, 545] width 14 height 12
radio input "true"
click at [947, 670] on label "True" at bounding box center [946, 647] width 137 height 45
click at [903, 654] on input "True" at bounding box center [895, 648] width 14 height 12
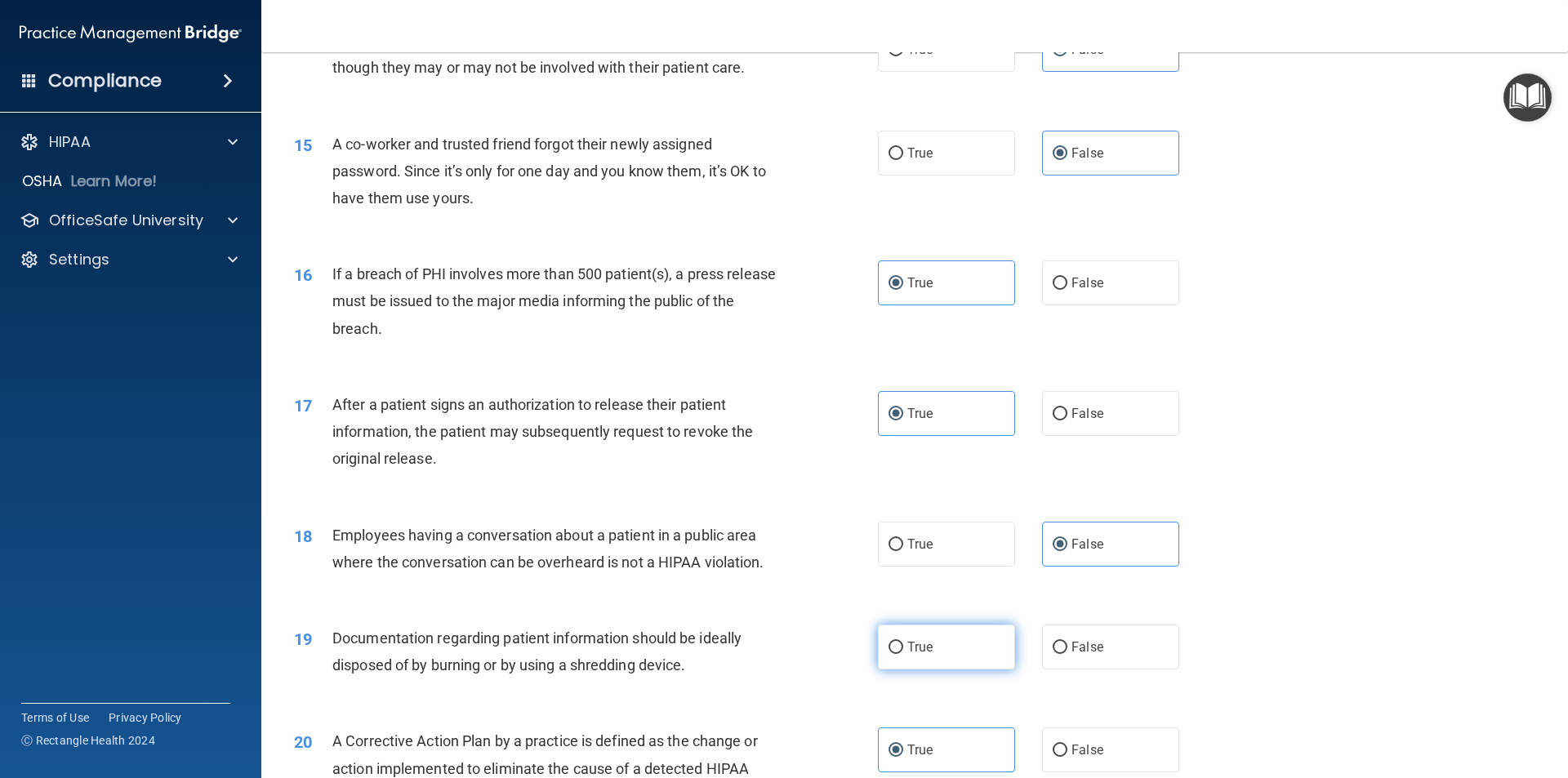
radio input "true"
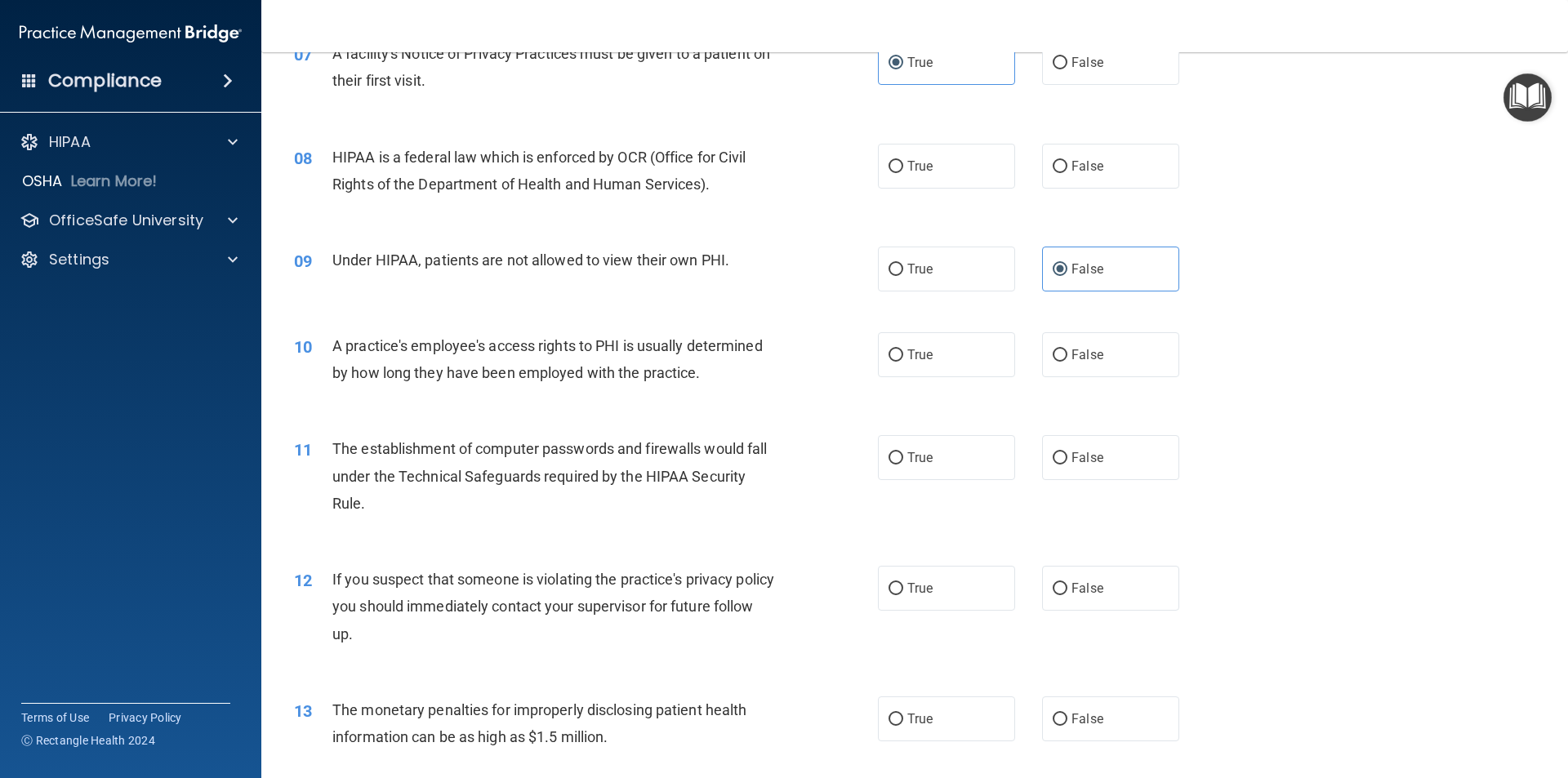
scroll to position [882, 0]
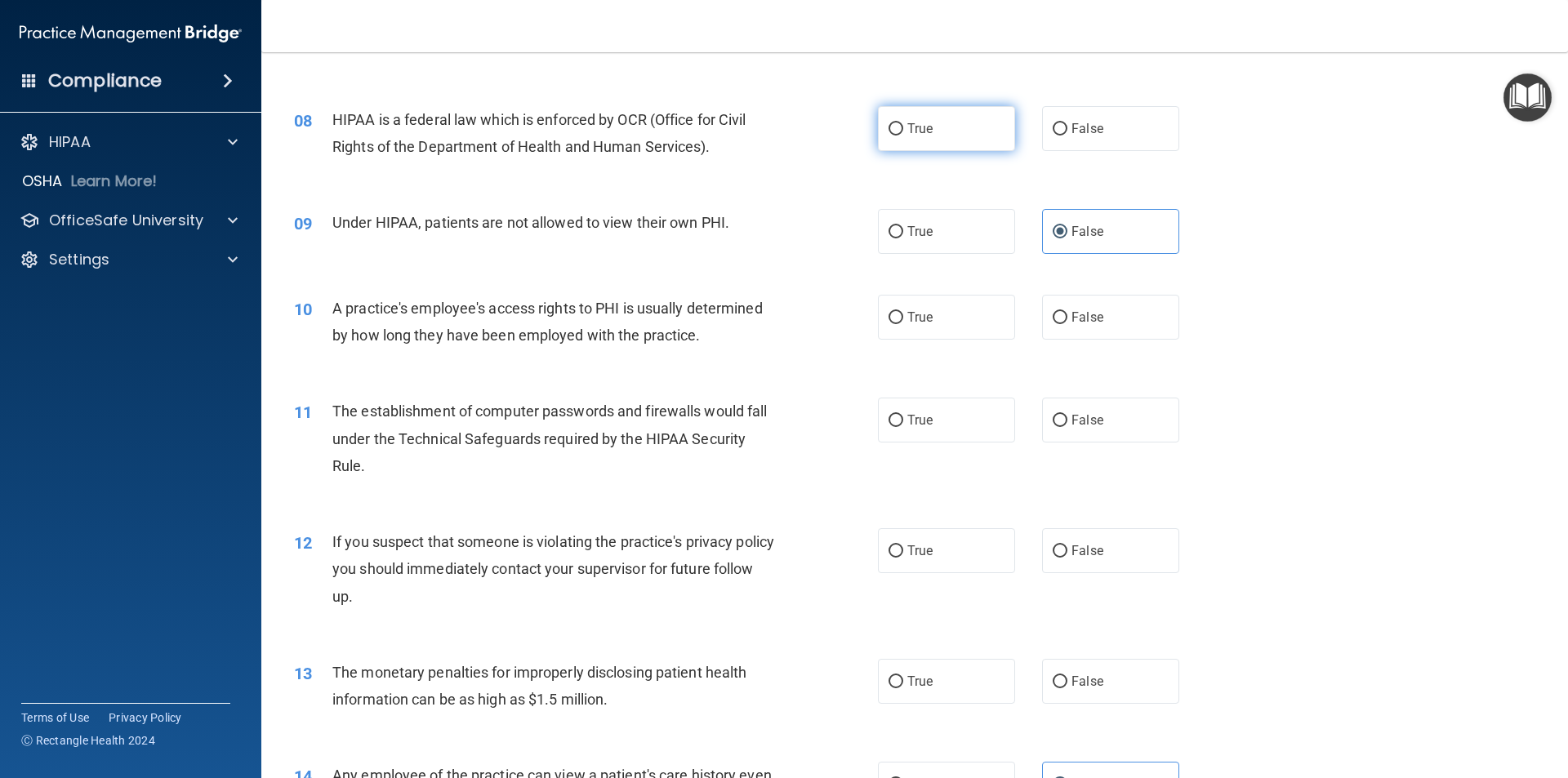
click at [948, 117] on label "True" at bounding box center [946, 129] width 137 height 45
click at [903, 124] on input "True" at bounding box center [895, 130] width 14 height 12
radio input "true"
click at [1074, 310] on span "False" at bounding box center [1087, 318] width 32 height 15
click at [1067, 312] on input "False" at bounding box center [1059, 318] width 14 height 12
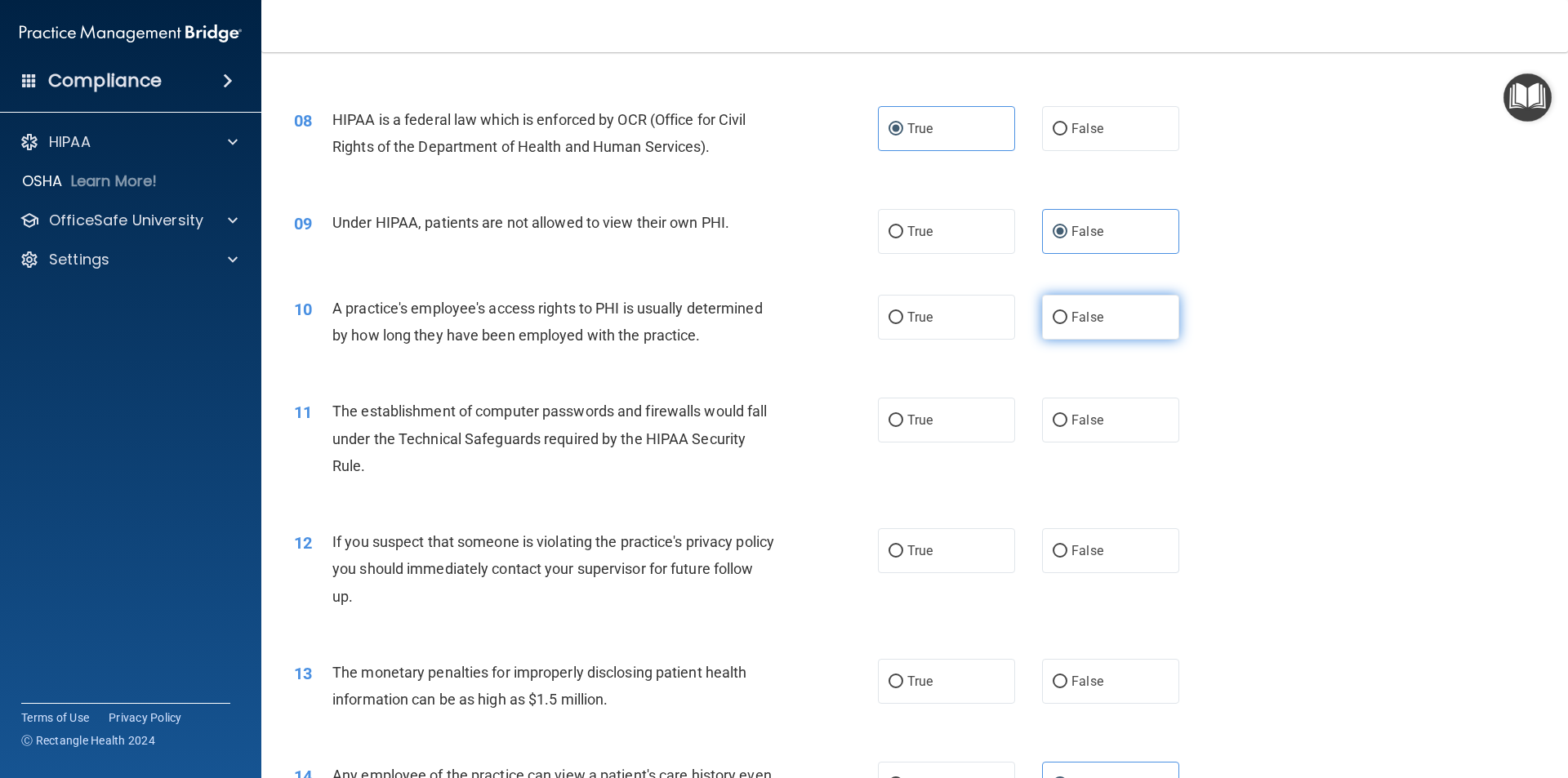
radio input "true"
click at [930, 408] on label "True" at bounding box center [946, 419] width 137 height 45
click at [903, 414] on input "True" at bounding box center [895, 420] width 14 height 12
radio input "true"
click at [932, 541] on label "True" at bounding box center [946, 551] width 137 height 45
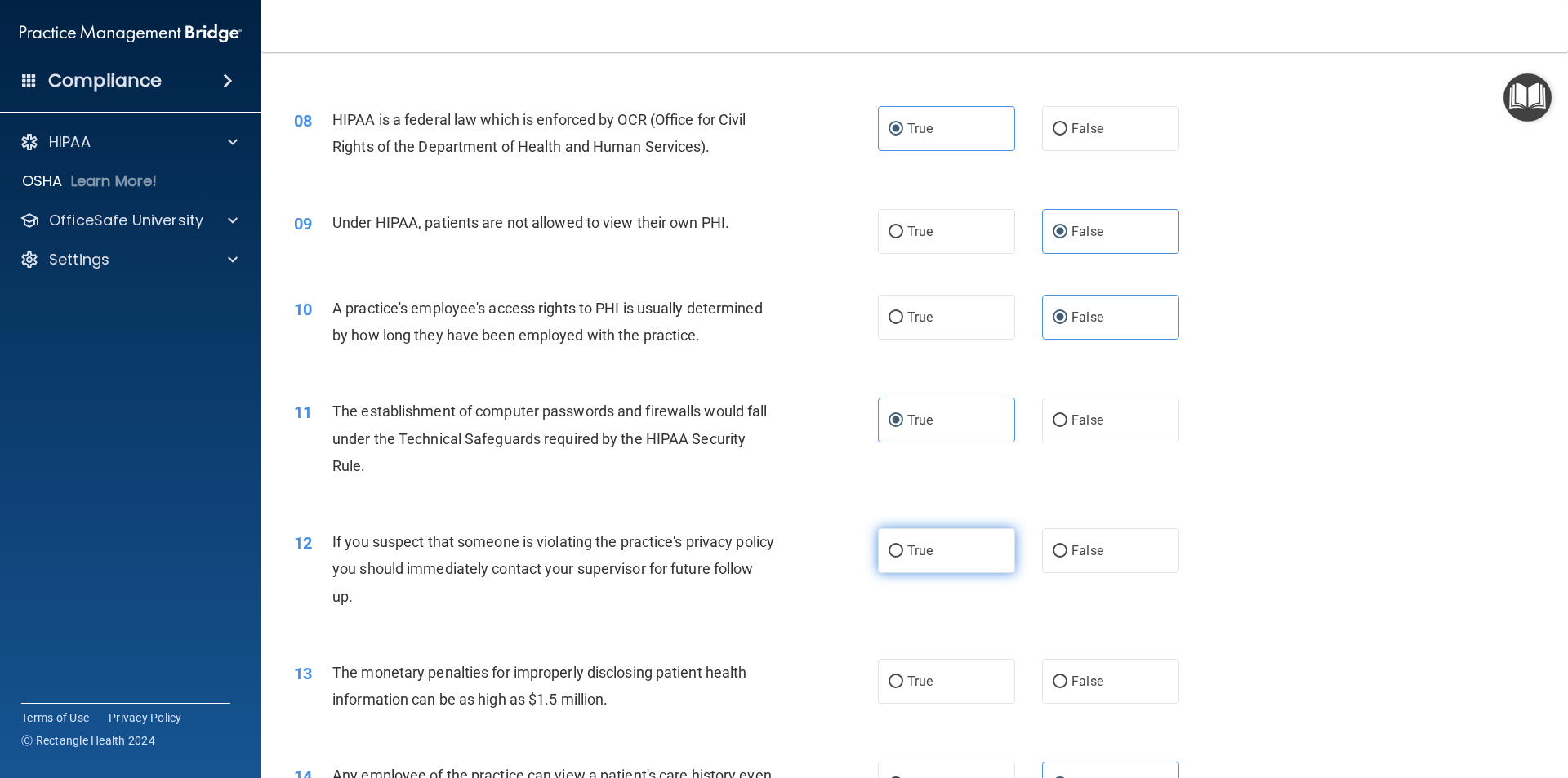
click at [903, 546] on input "True" at bounding box center [895, 552] width 14 height 12
radio input "true"
click at [938, 676] on label "True" at bounding box center [946, 681] width 137 height 45
click at [903, 676] on input "True" at bounding box center [895, 682] width 14 height 12
radio input "true"
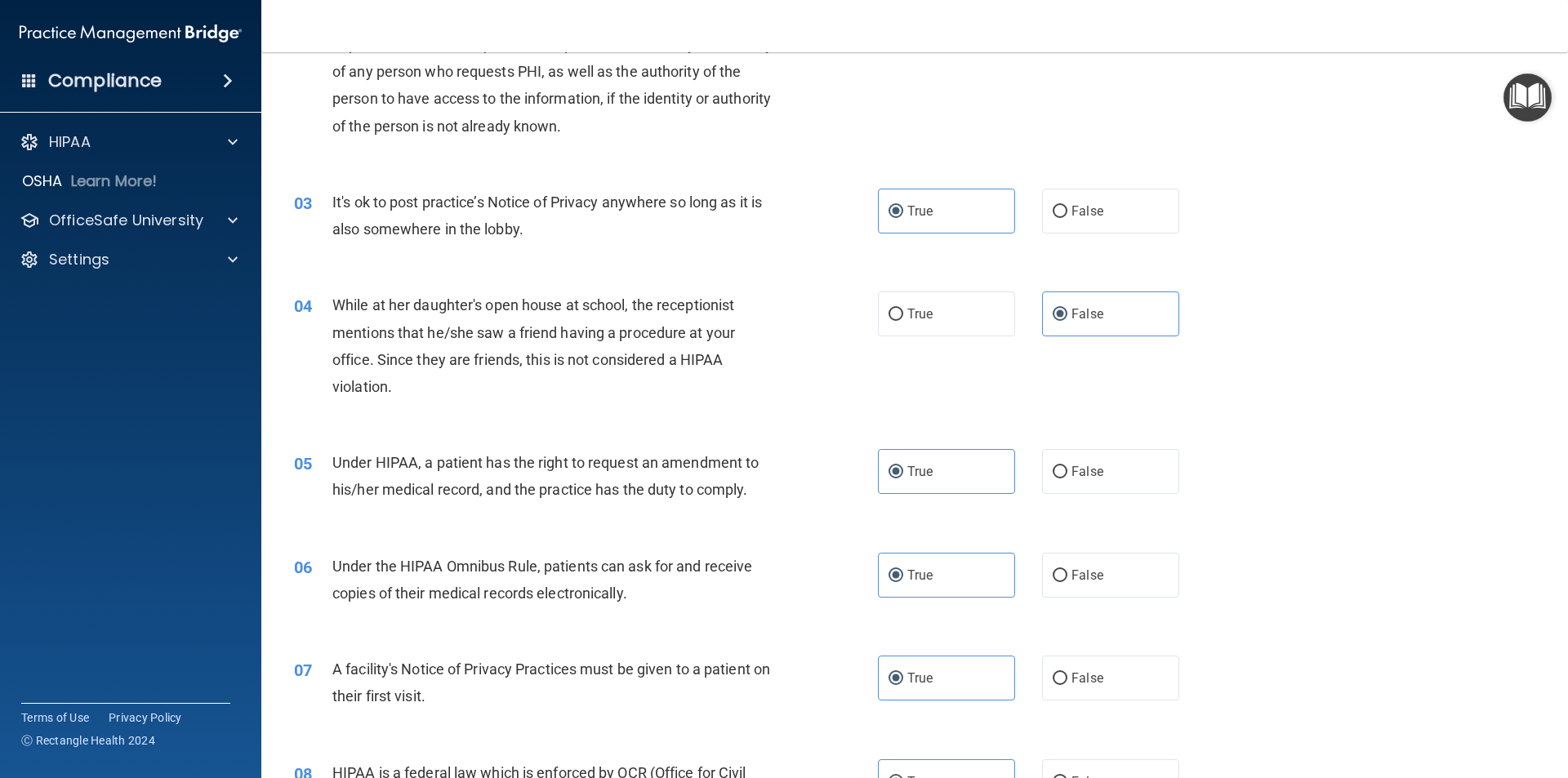
scroll to position [147, 0]
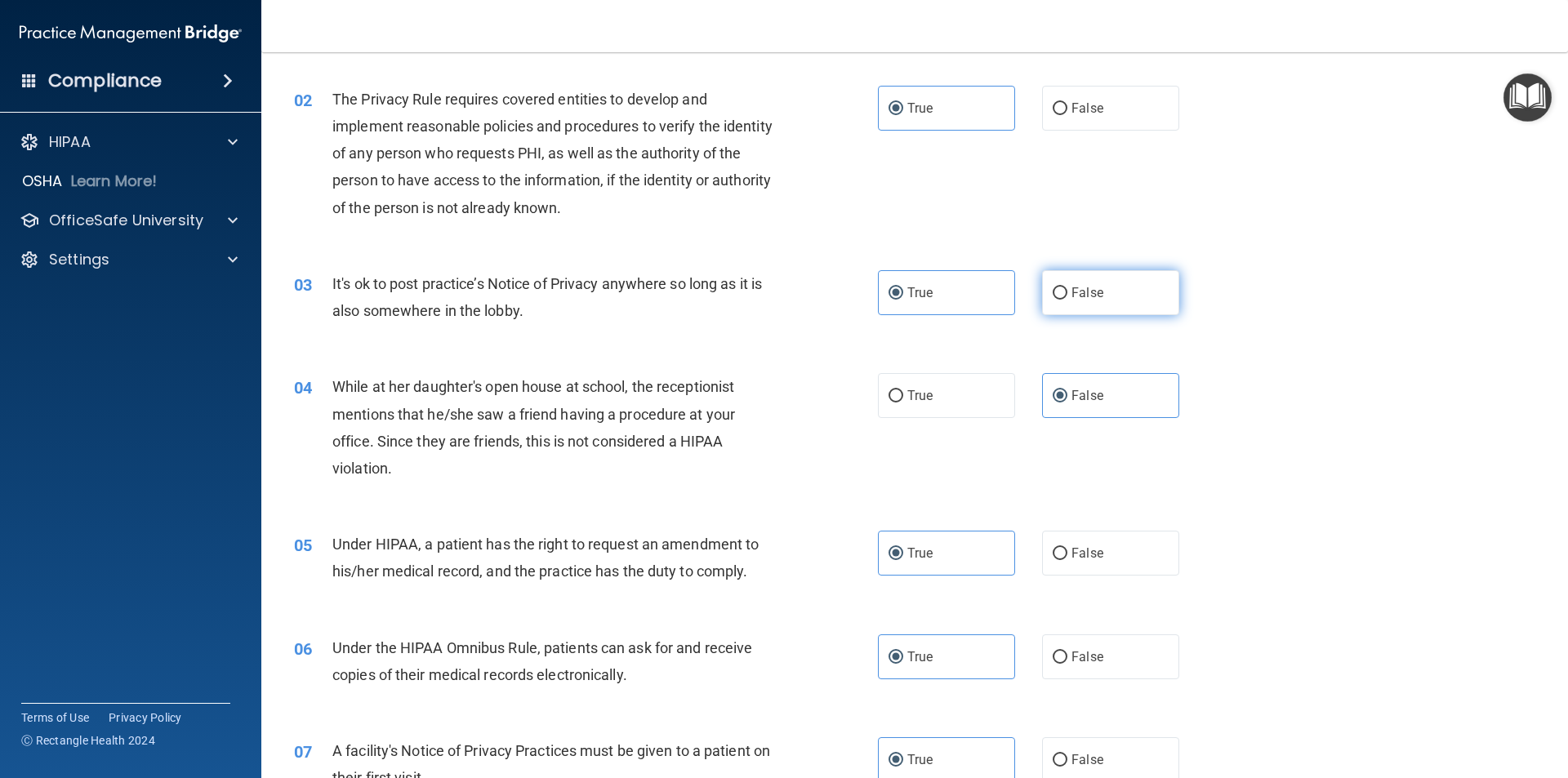
click at [1106, 306] on label "False" at bounding box center [1110, 293] width 137 height 45
click at [1067, 299] on input "False" at bounding box center [1059, 294] width 14 height 12
radio input "true"
radio input "false"
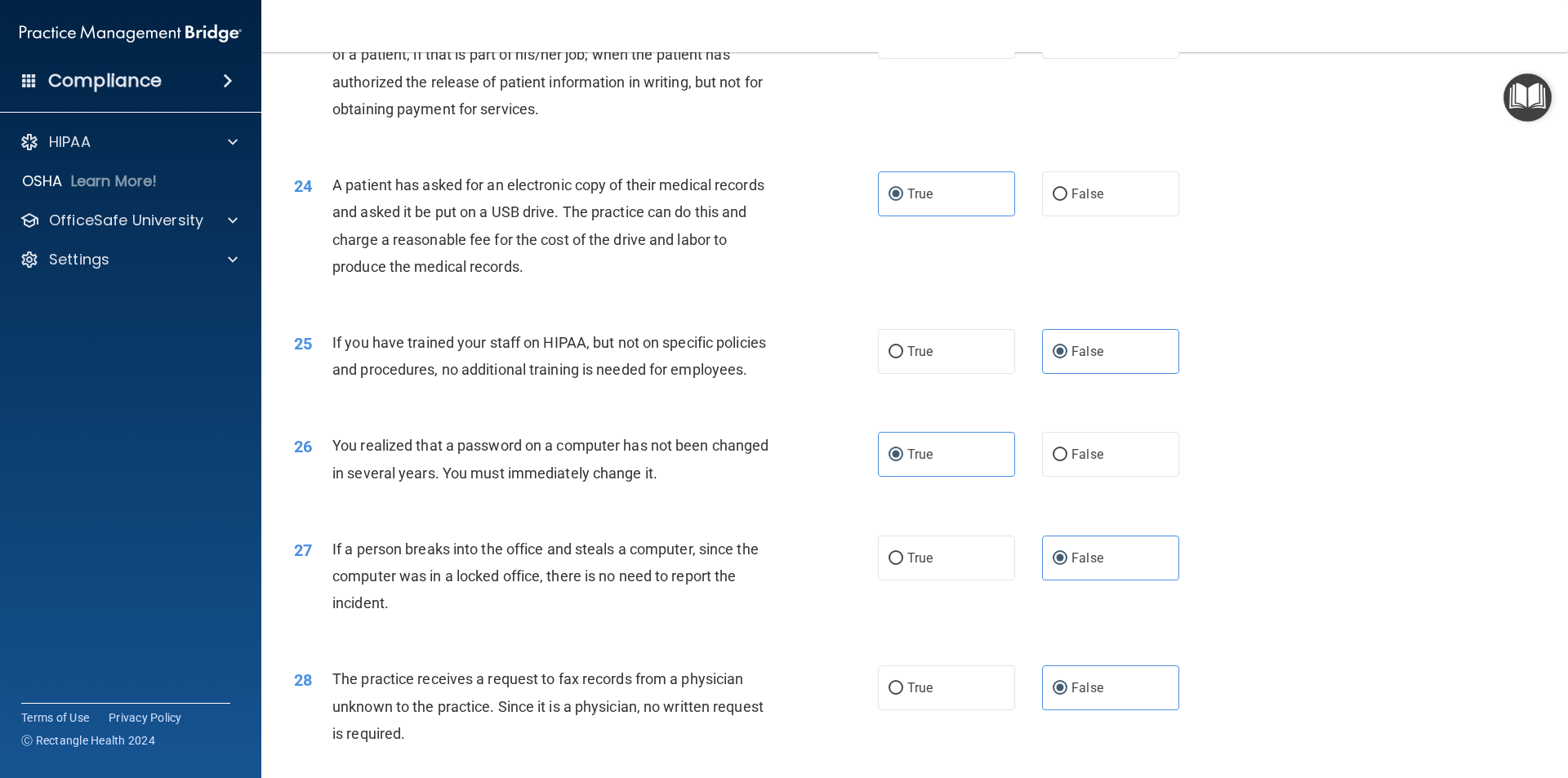
scroll to position [3086, 0]
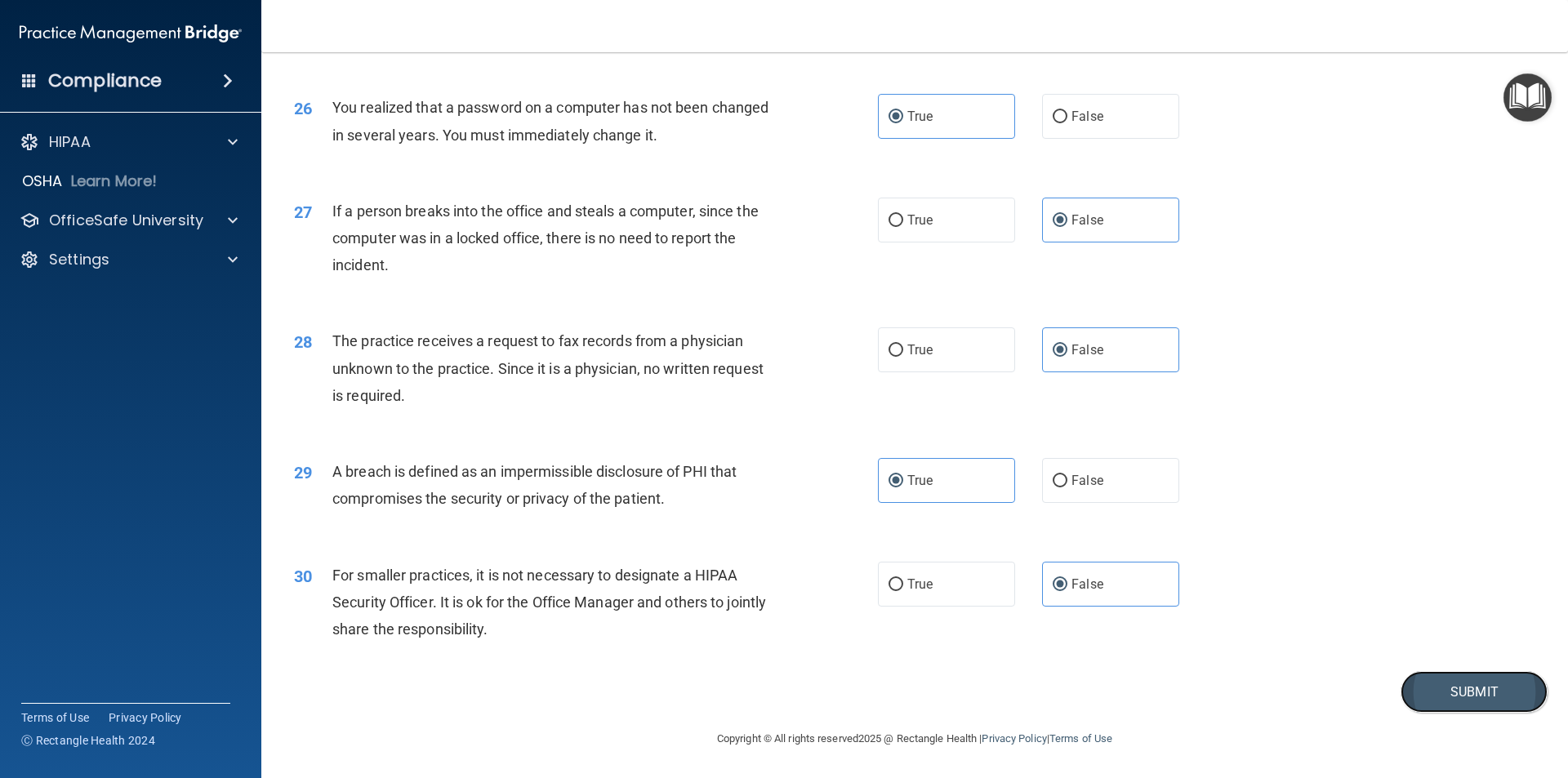
click at [1458, 683] on button "Submit" at bounding box center [1474, 692] width 147 height 41
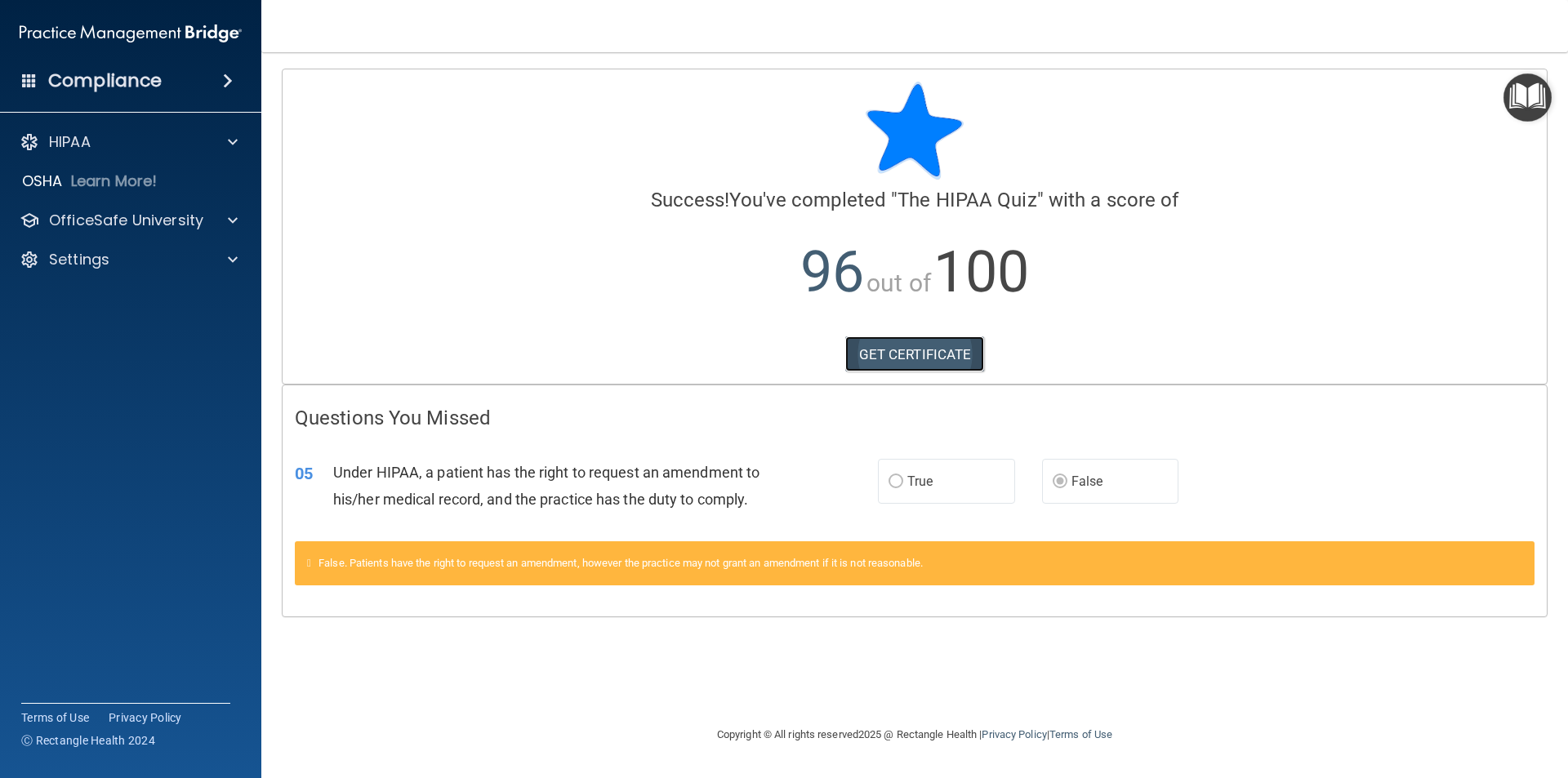
click at [876, 354] on link "GET CERTIFICATE" at bounding box center [915, 354] width 140 height 35
click at [174, 217] on p "OfficeSafe University" at bounding box center [126, 221] width 154 height 19
click at [171, 249] on link "HIPAA Training" at bounding box center [112, 260] width 257 height 33
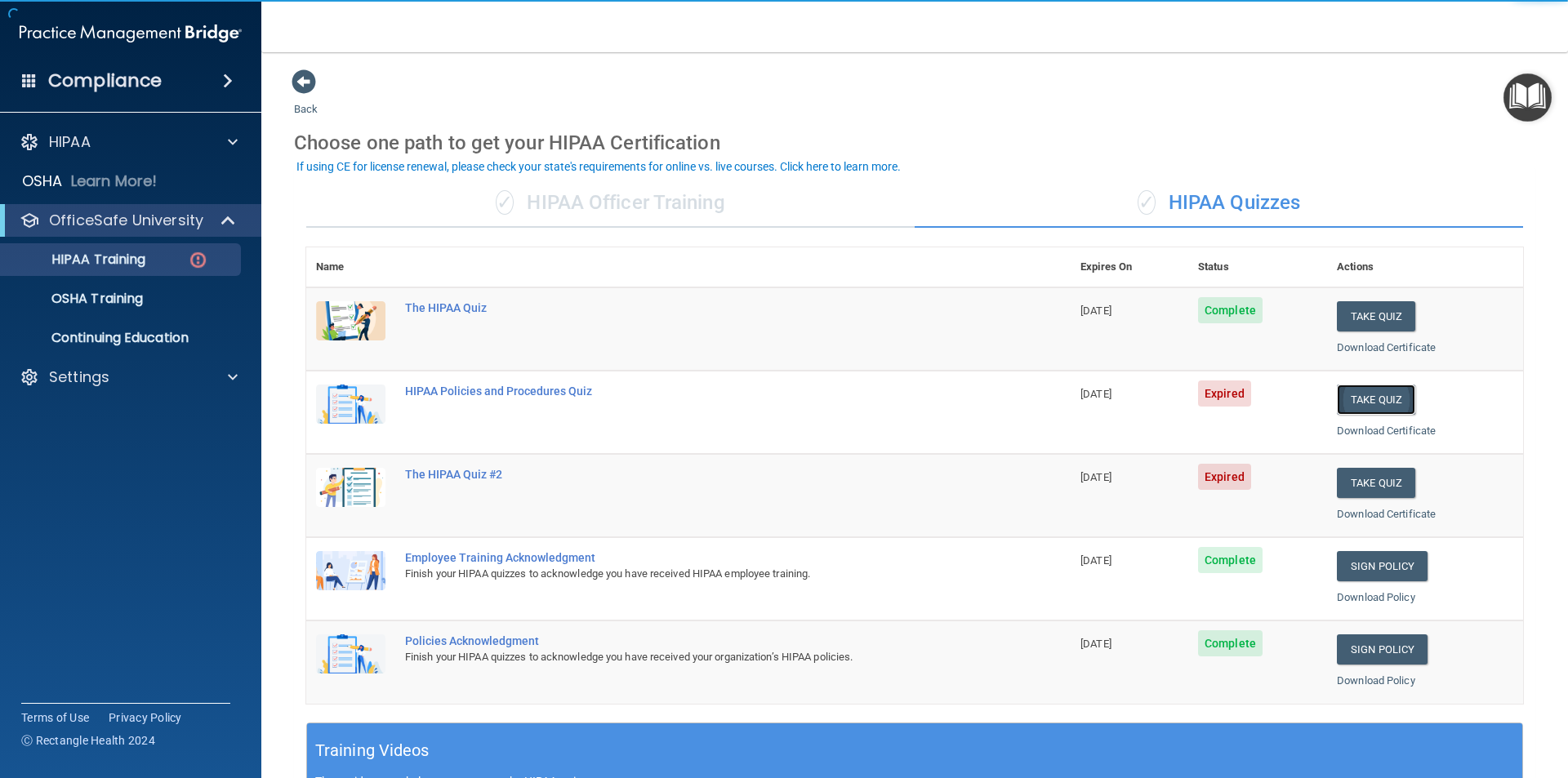
click at [1371, 392] on button "Take Quiz" at bounding box center [1376, 399] width 79 height 30
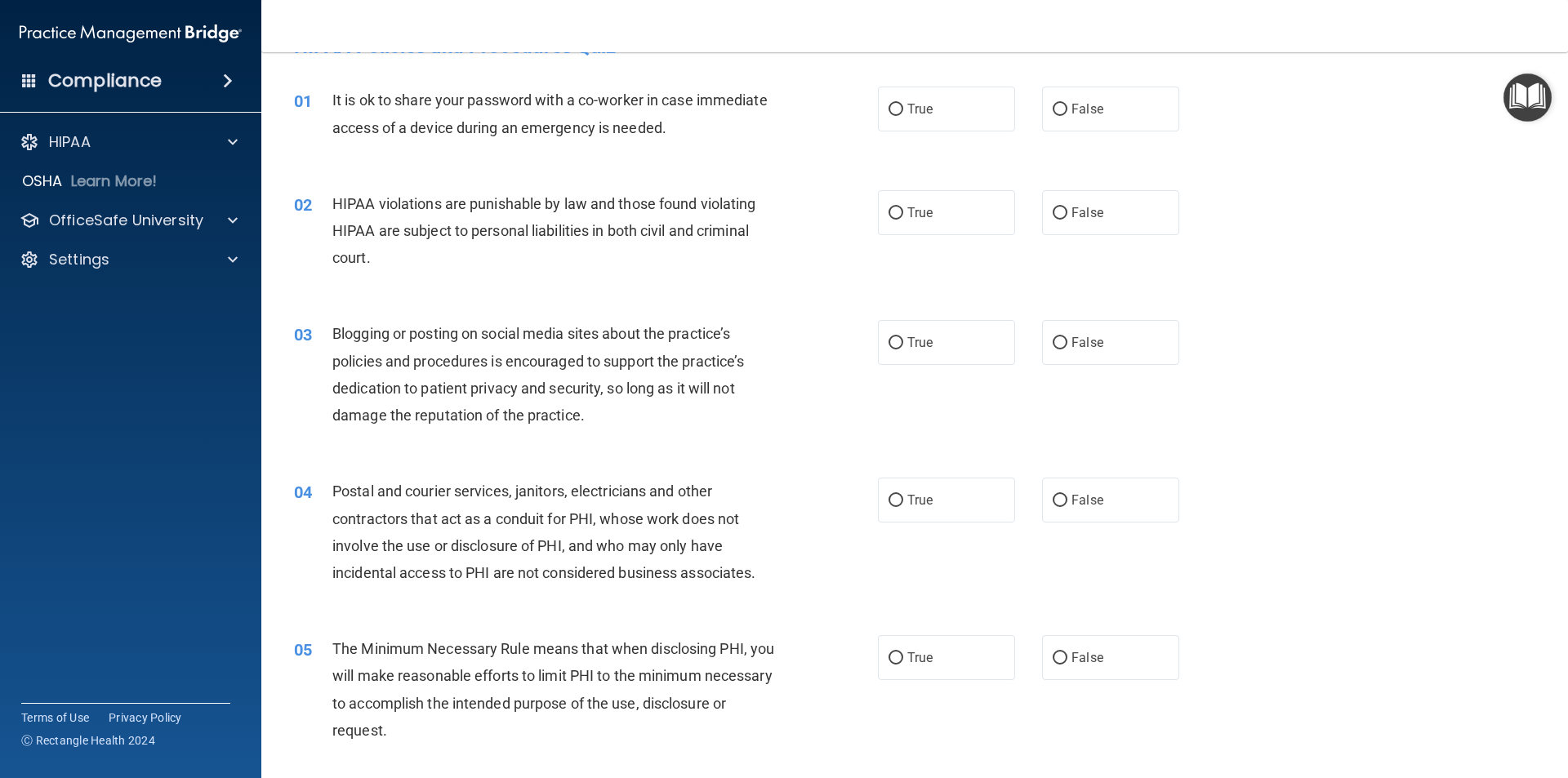
scroll to position [82, 0]
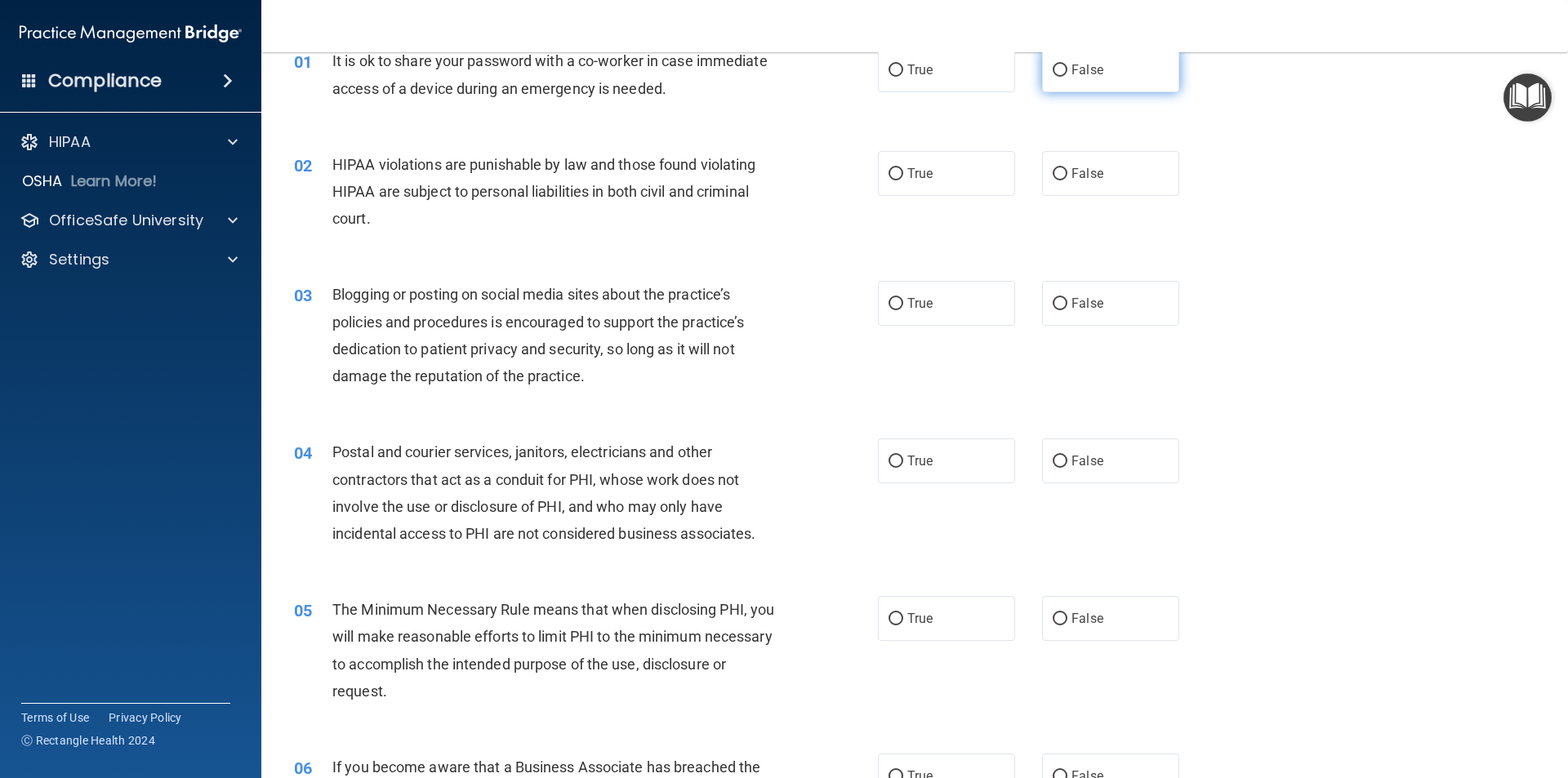
click at [1072, 68] on span "False" at bounding box center [1087, 70] width 32 height 15
click at [917, 183] on label "True" at bounding box center [946, 173] width 137 height 45
click at [903, 180] on input "True" at bounding box center [895, 174] width 14 height 12
radio input "true"
click at [1088, 295] on label "False" at bounding box center [1110, 303] width 137 height 45
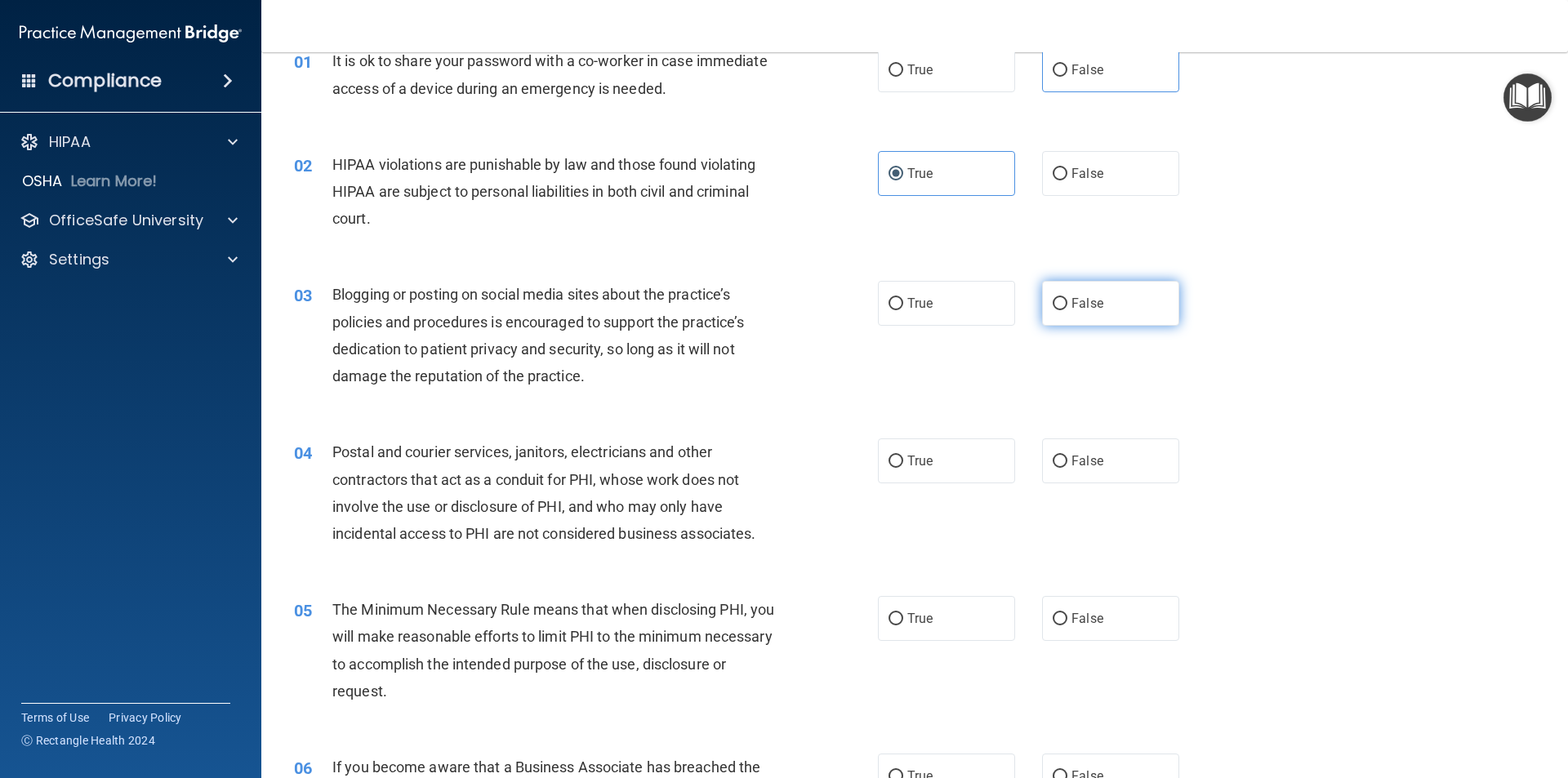
click at [1067, 298] on input "False" at bounding box center [1059, 304] width 14 height 12
radio input "true"
drag, startPoint x: 965, startPoint y: 456, endPoint x: 935, endPoint y: 555, distance: 103.4
click at [964, 457] on label "True" at bounding box center [946, 460] width 137 height 45
click at [903, 457] on input "True" at bounding box center [895, 461] width 14 height 12
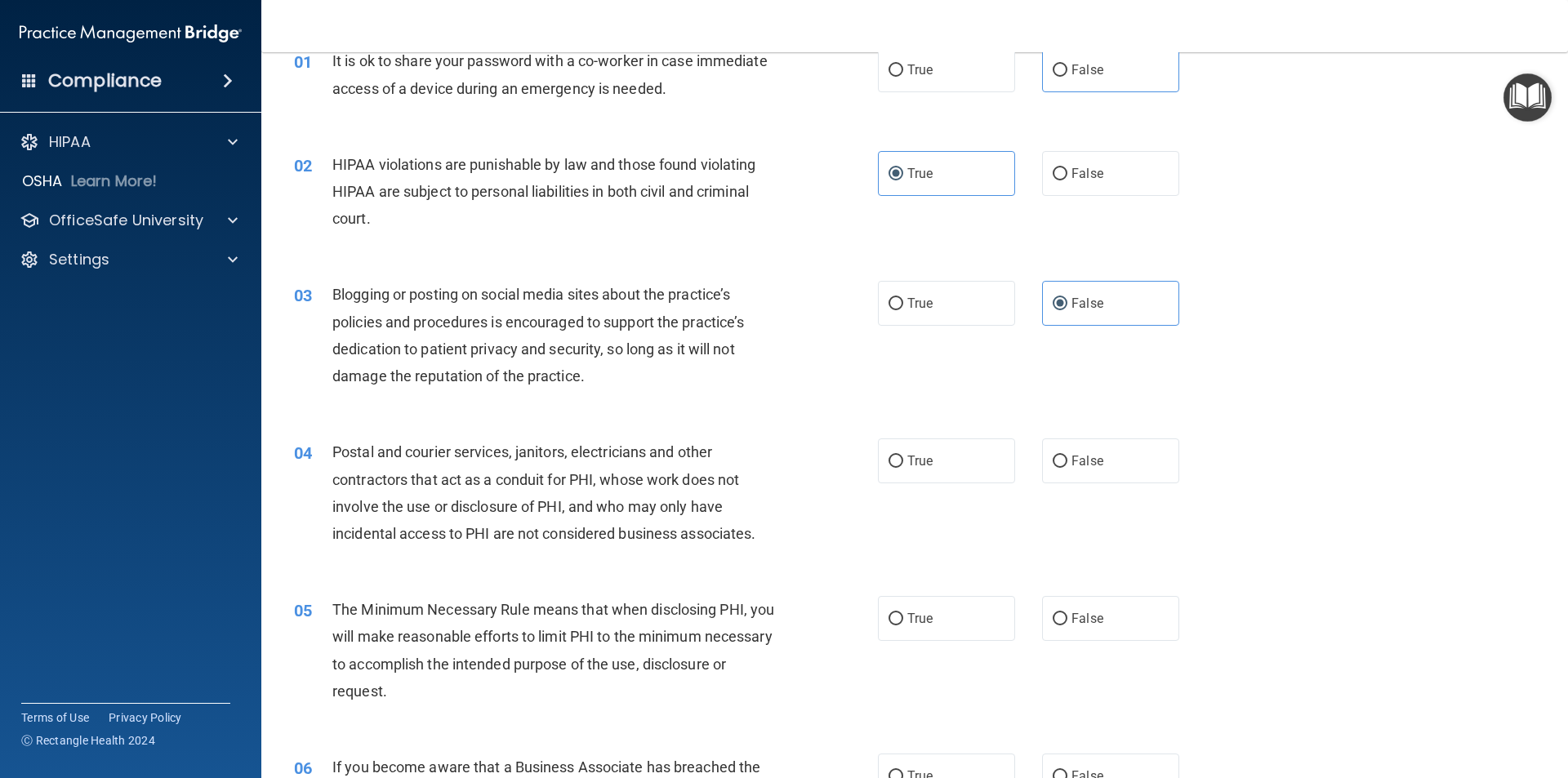
radio input "true"
click at [930, 607] on label "True" at bounding box center [946, 618] width 137 height 45
click at [903, 613] on input "True" at bounding box center [895, 619] width 14 height 12
radio input "true"
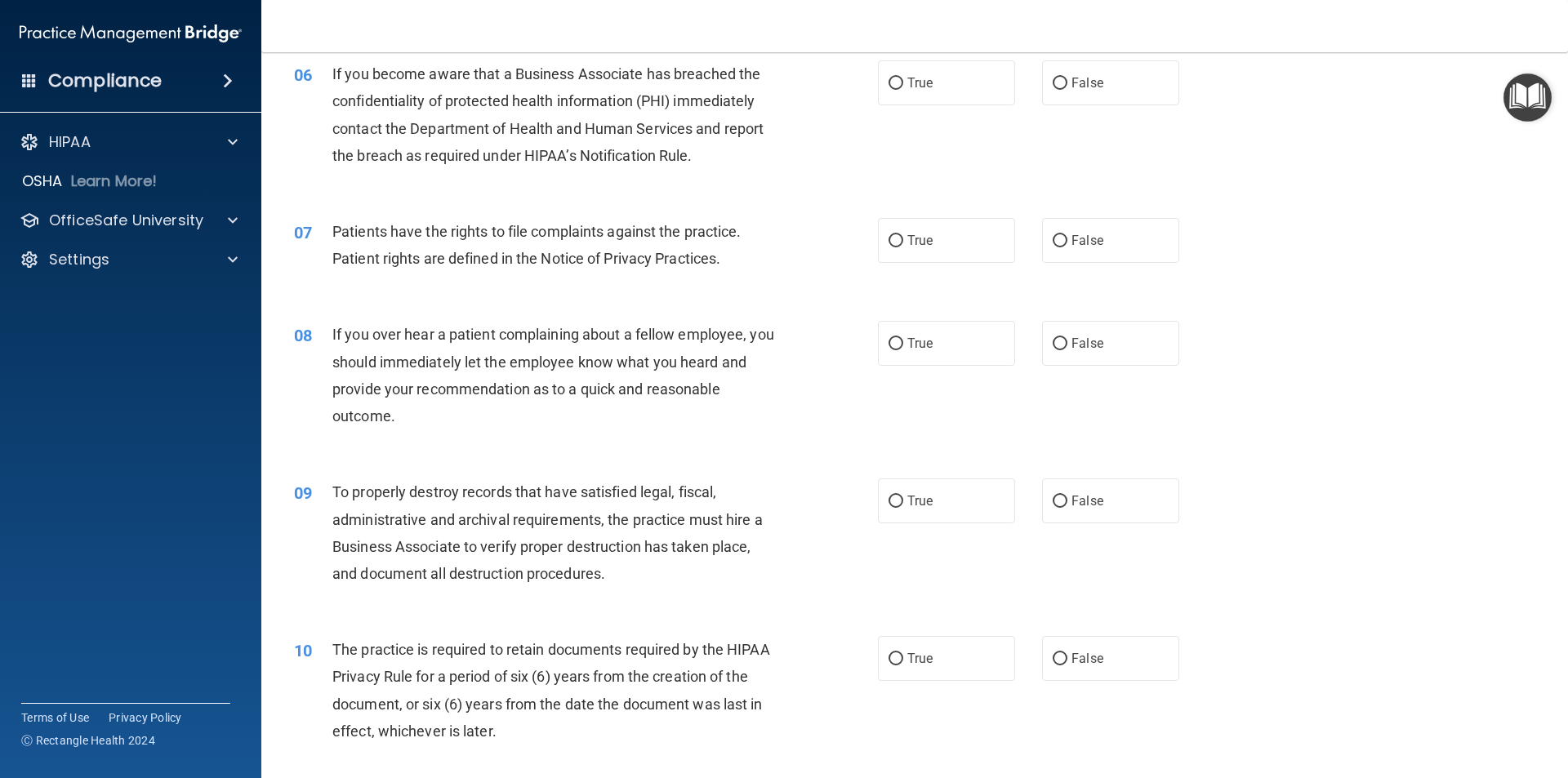
scroll to position [735, 0]
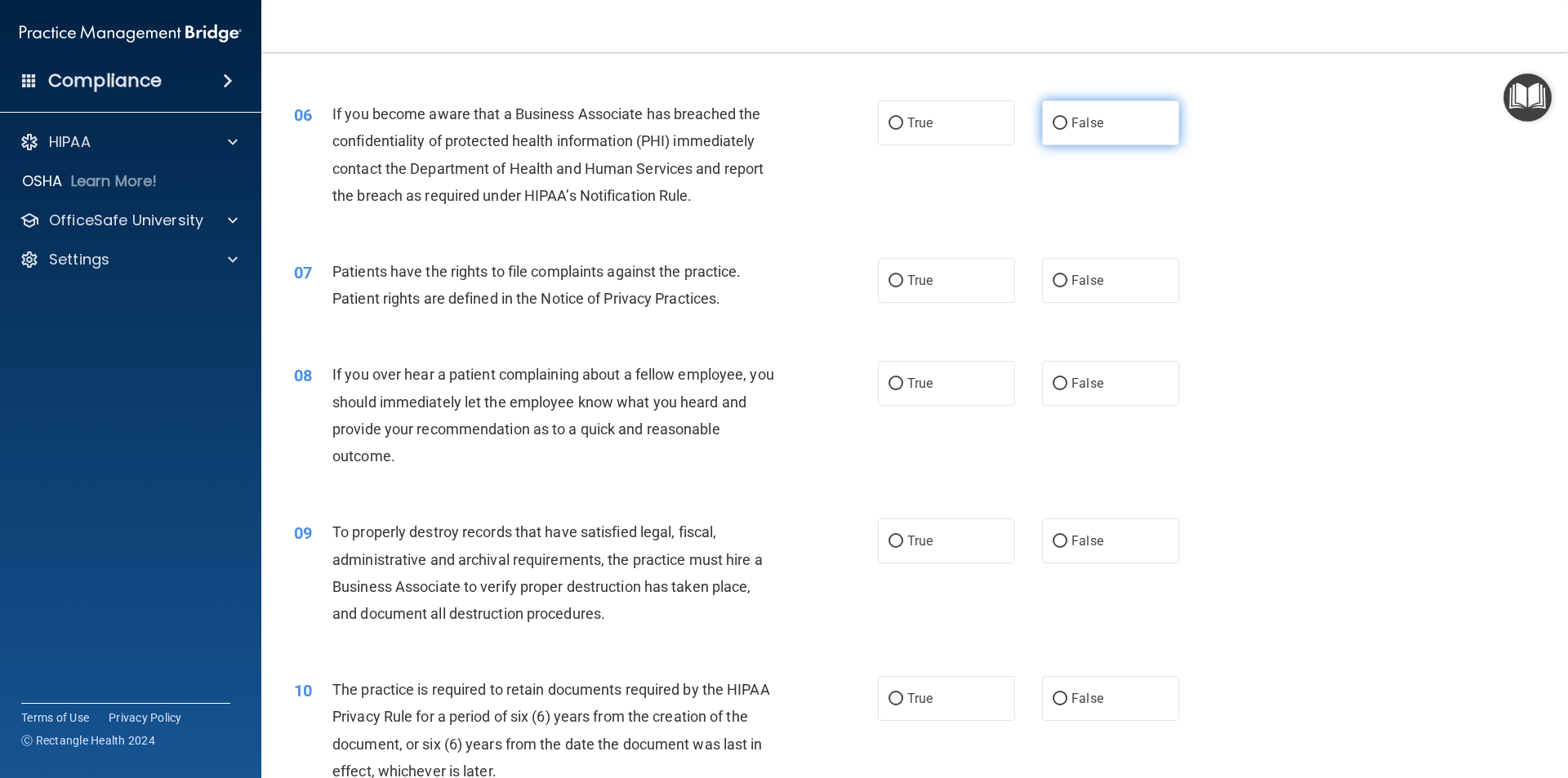
click at [1056, 124] on input "False" at bounding box center [1059, 124] width 14 height 12
radio input "true"
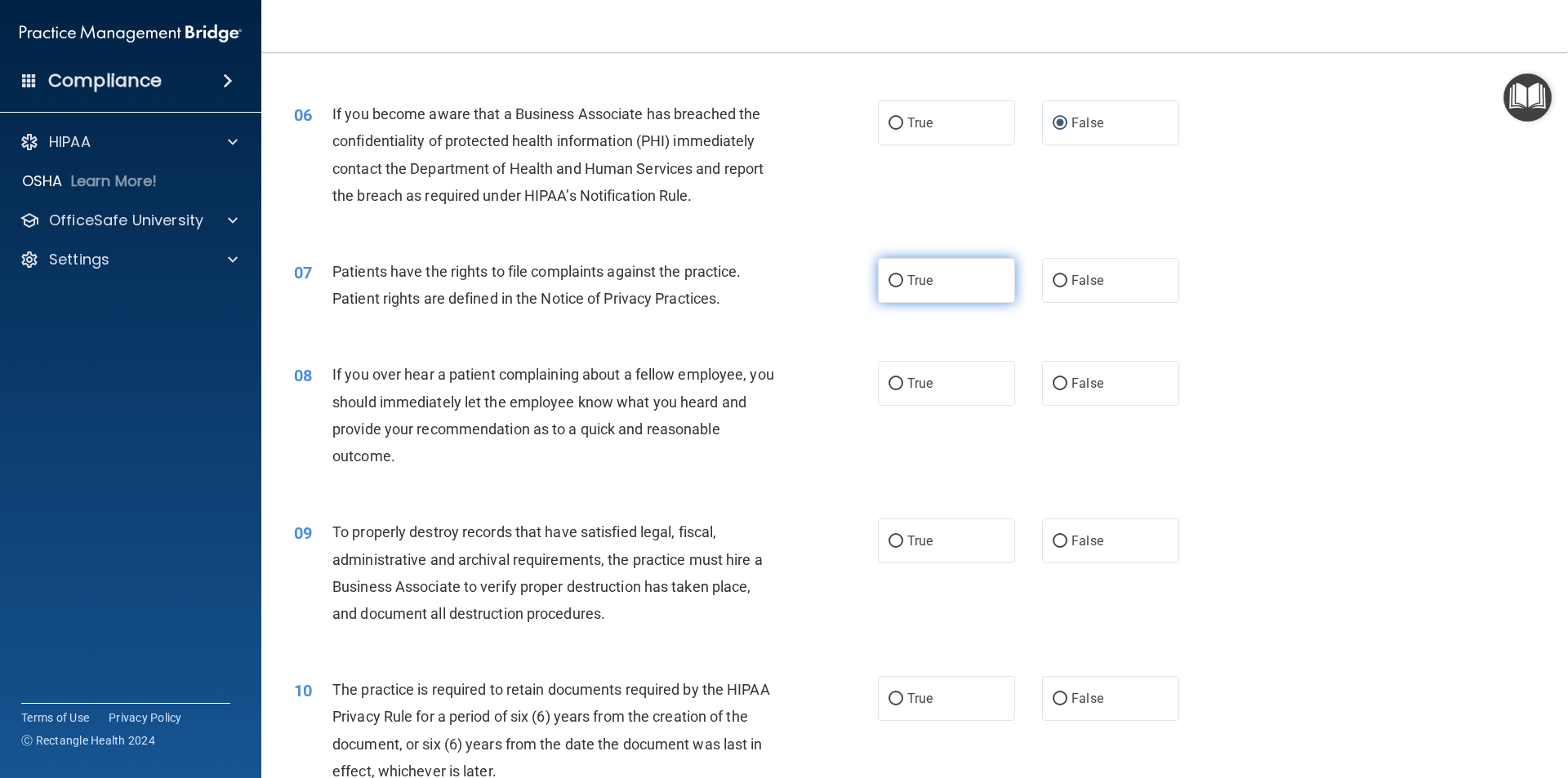
click at [946, 271] on label "True" at bounding box center [946, 280] width 137 height 45
click at [903, 275] on input "True" at bounding box center [895, 281] width 14 height 12
radio input "true"
click at [1078, 395] on label "False" at bounding box center [1110, 383] width 137 height 45
click at [1067, 390] on input "False" at bounding box center [1059, 384] width 14 height 12
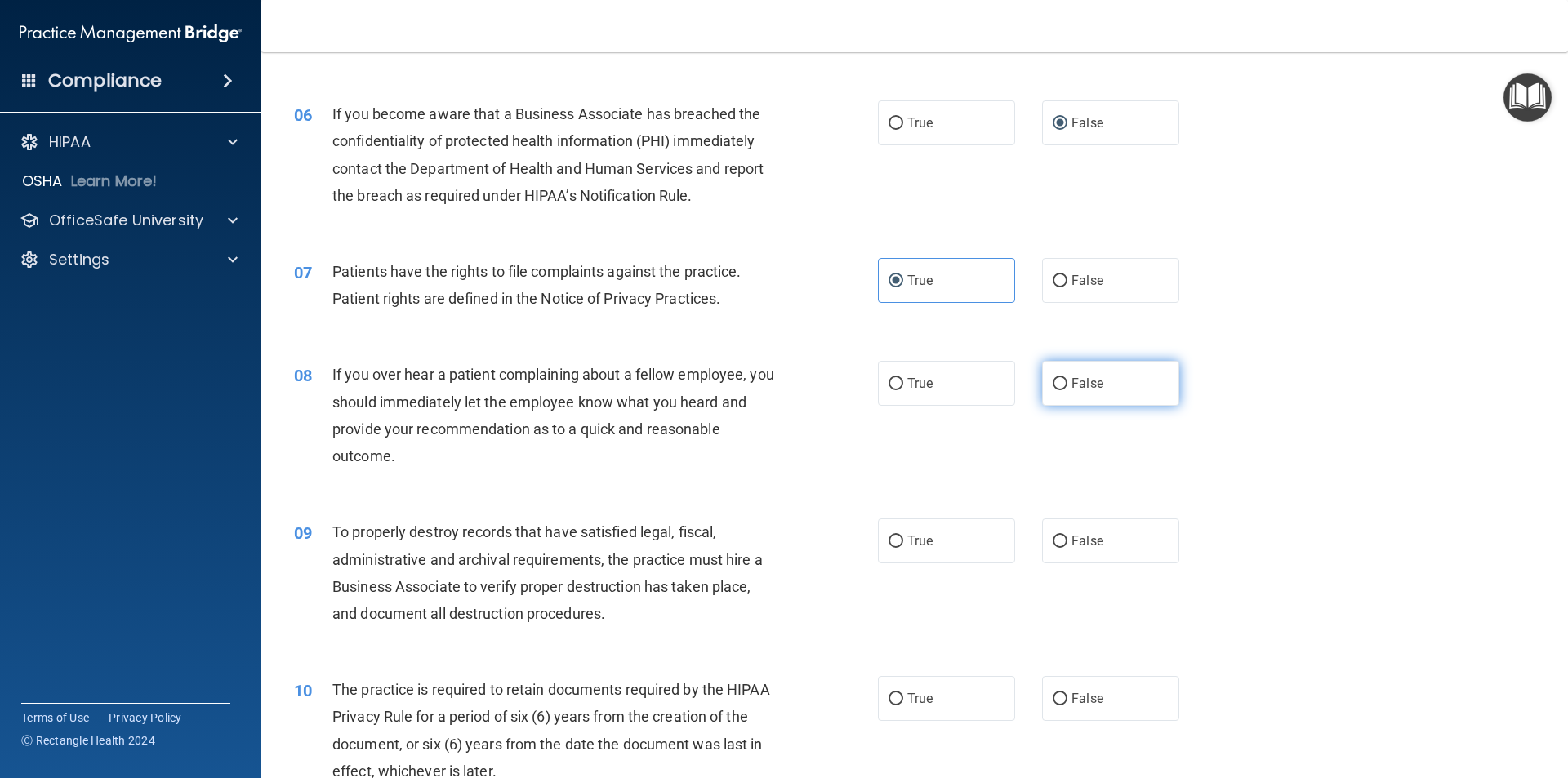
radio input "true"
click at [1097, 546] on label "False" at bounding box center [1110, 540] width 137 height 45
click at [1067, 546] on input "False" at bounding box center [1059, 541] width 14 height 12
radio input "true"
click at [986, 699] on label "True" at bounding box center [946, 698] width 137 height 45
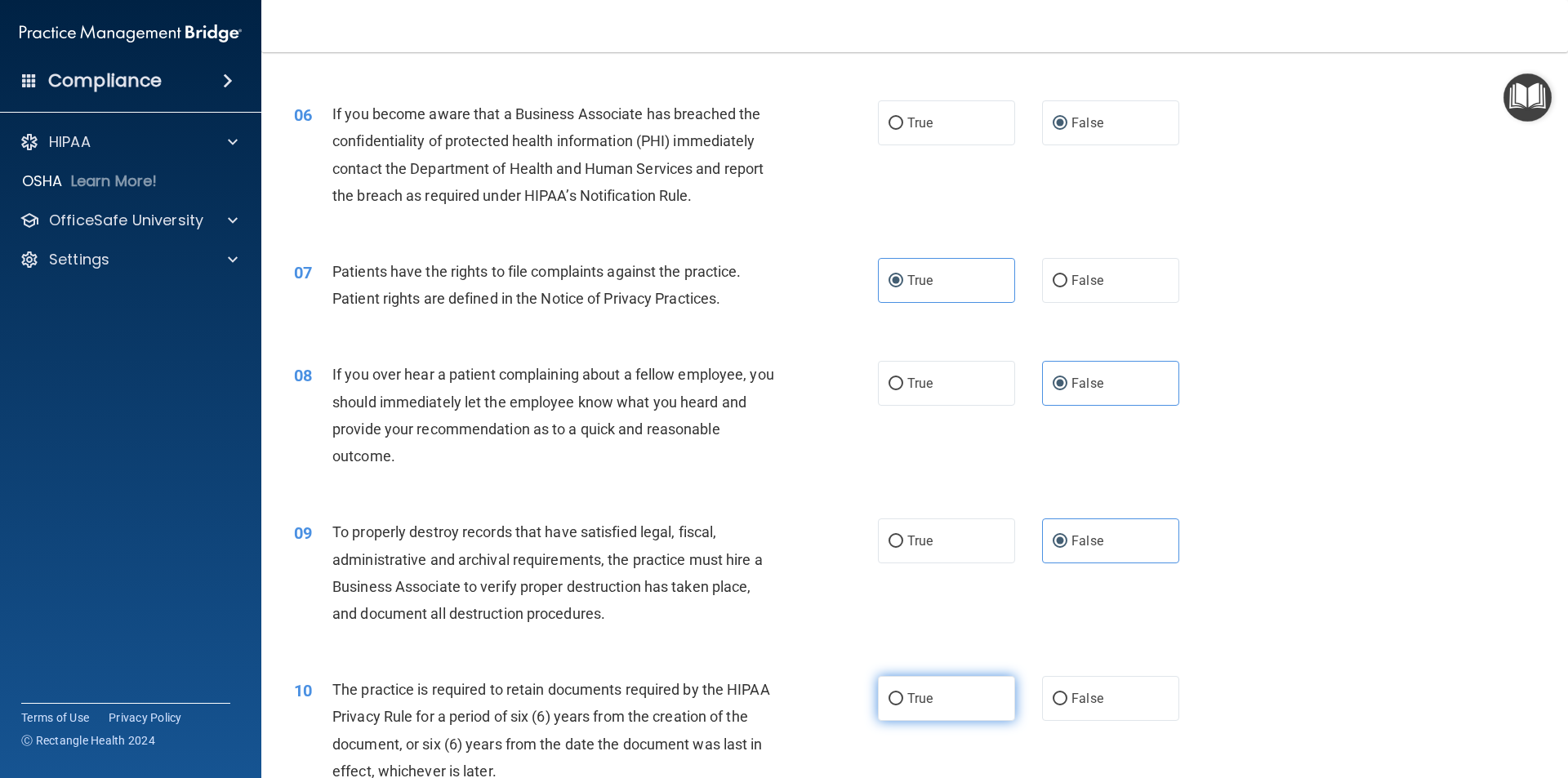
click at [903, 699] on input "True" at bounding box center [895, 699] width 14 height 12
radio input "true"
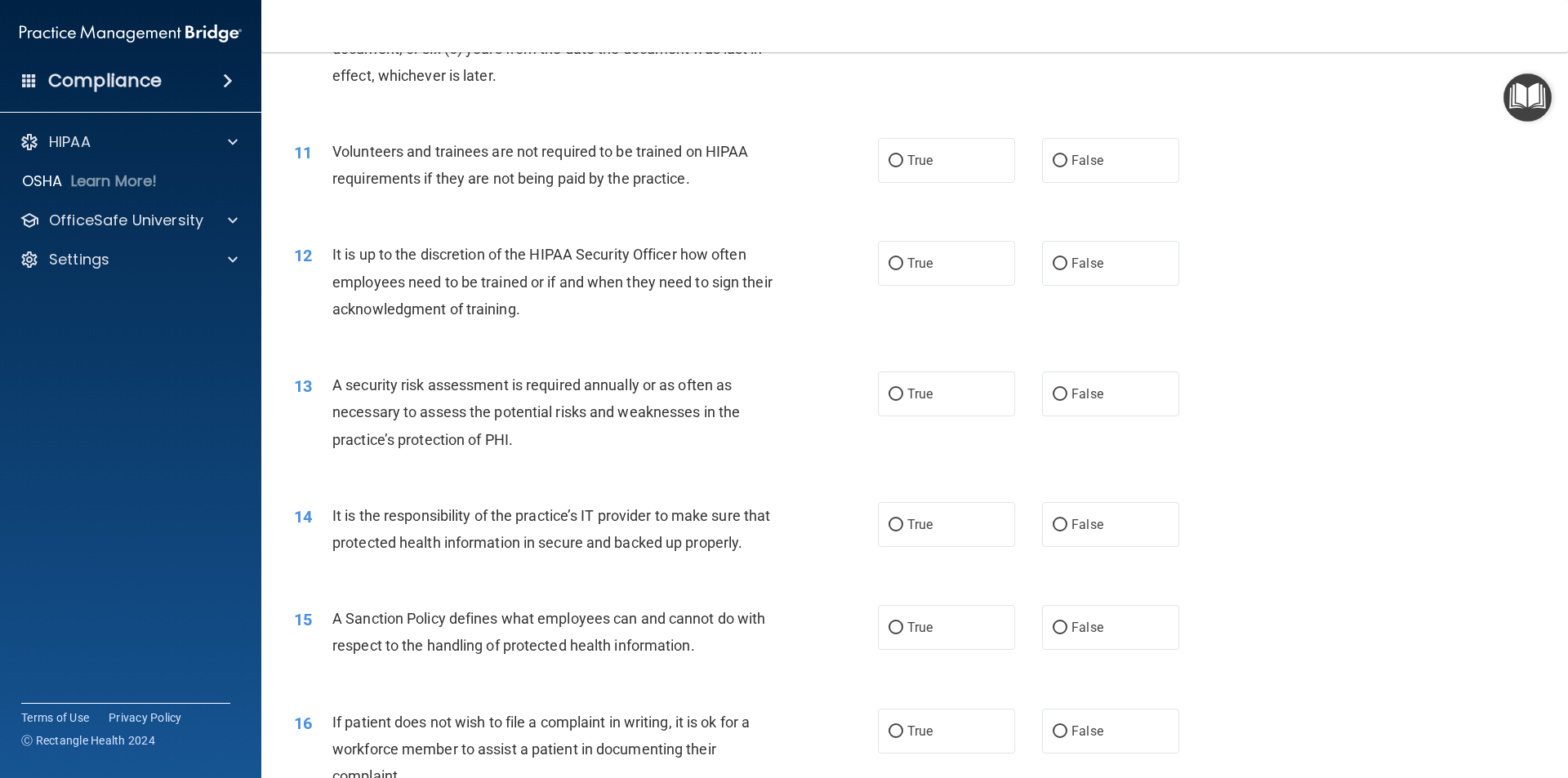
scroll to position [1470, 0]
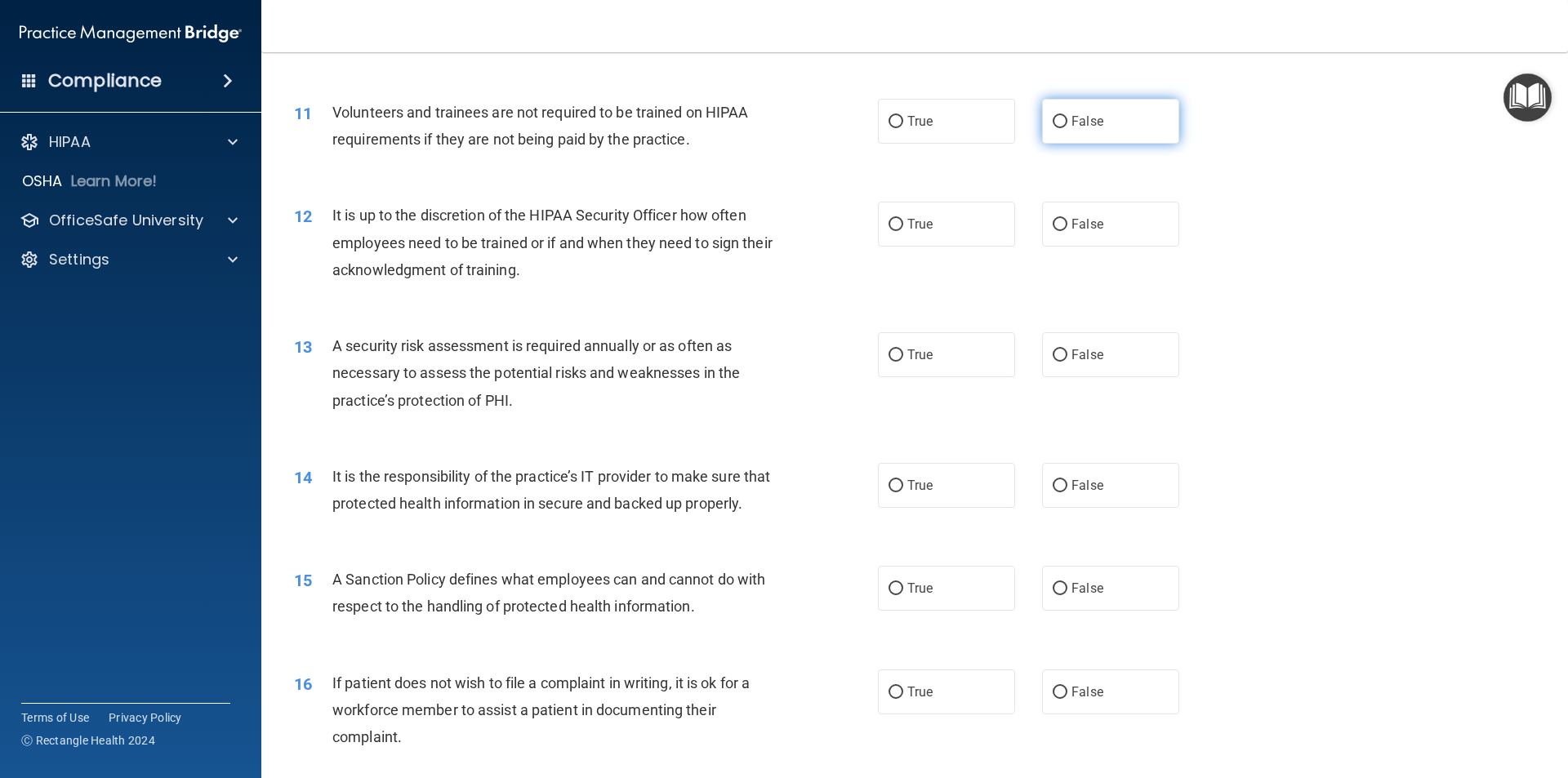
click at [1053, 124] on input "False" at bounding box center [1059, 122] width 14 height 12
radio input "true"
click at [1065, 200] on div "12 It is up to the discretion of the HIPAA Security Officer how often employees…" at bounding box center [915, 247] width 1266 height 130
drag, startPoint x: 1069, startPoint y: 223, endPoint x: 1034, endPoint y: 256, distance: 48.1
click at [1072, 223] on span "False" at bounding box center [1087, 224] width 32 height 15
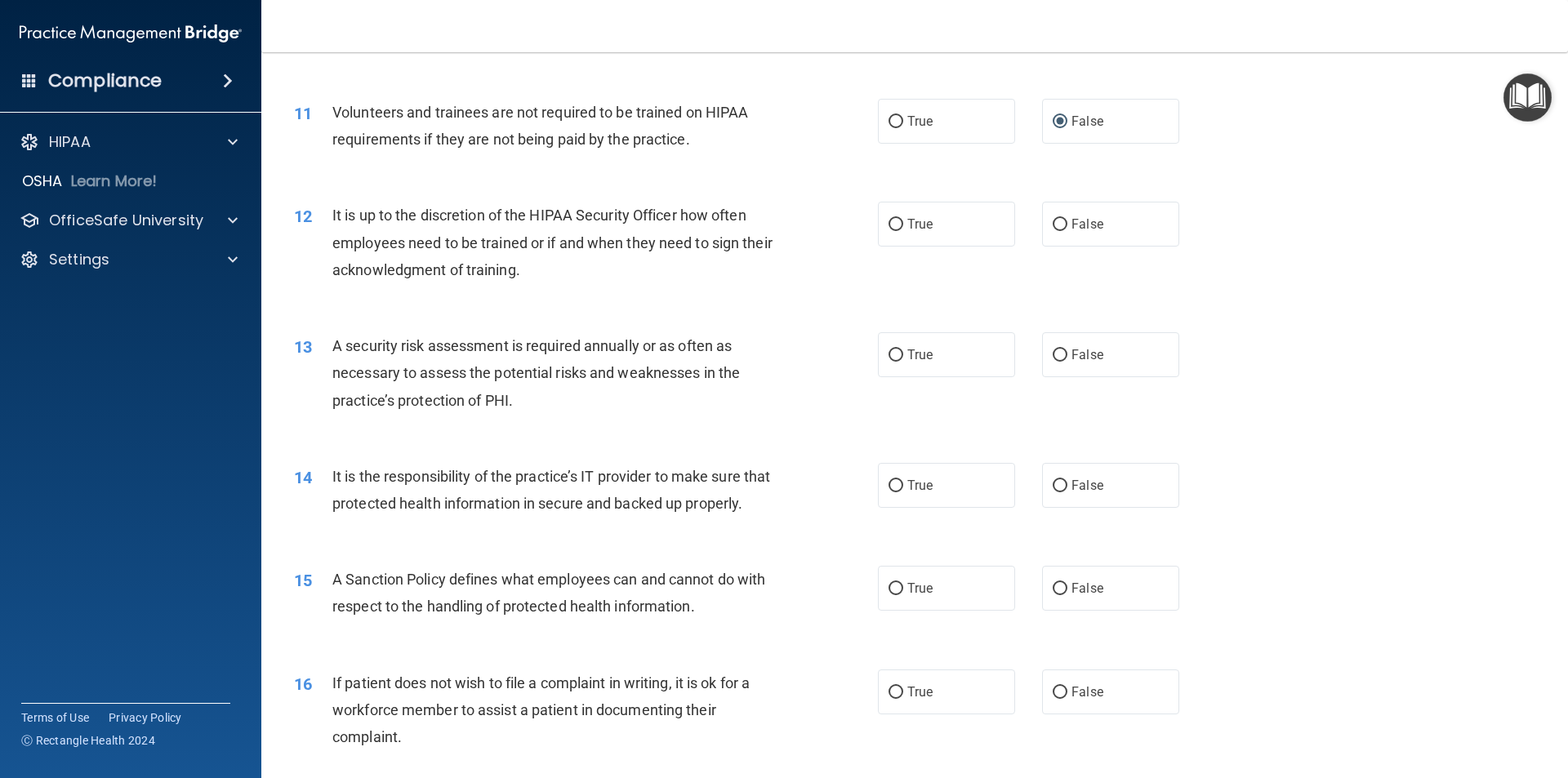
click at [1067, 223] on input "False" at bounding box center [1059, 224] width 14 height 12
radio input "true"
click at [960, 336] on label "True" at bounding box center [946, 354] width 137 height 45
click at [903, 349] on input "True" at bounding box center [895, 355] width 14 height 12
radio input "true"
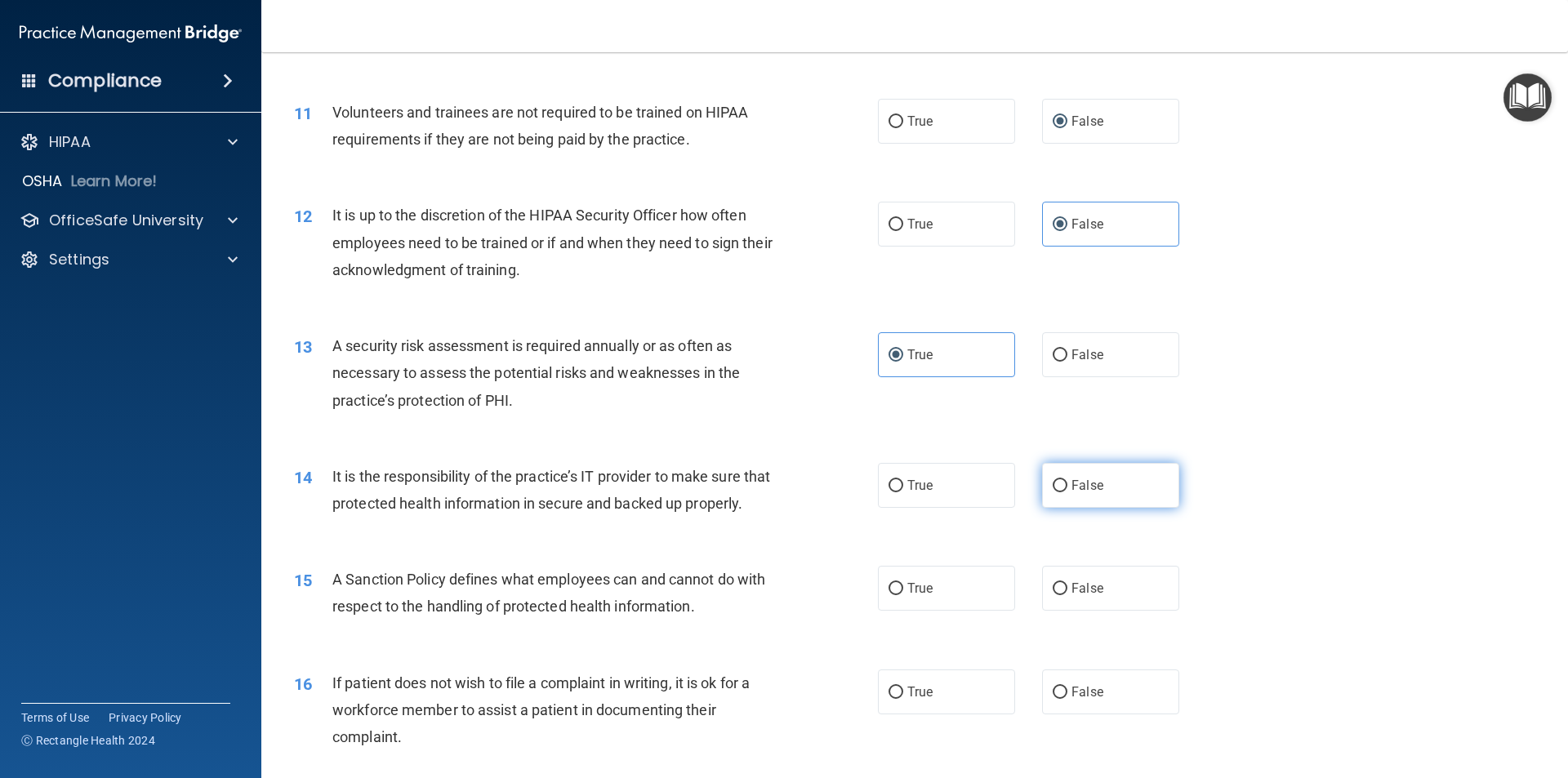
click at [1105, 483] on label "False" at bounding box center [1110, 485] width 137 height 45
click at [1067, 483] on input "False" at bounding box center [1059, 485] width 14 height 12
radio input "true"
click at [952, 606] on label "True" at bounding box center [946, 588] width 137 height 45
click at [903, 595] on input "True" at bounding box center [895, 589] width 14 height 12
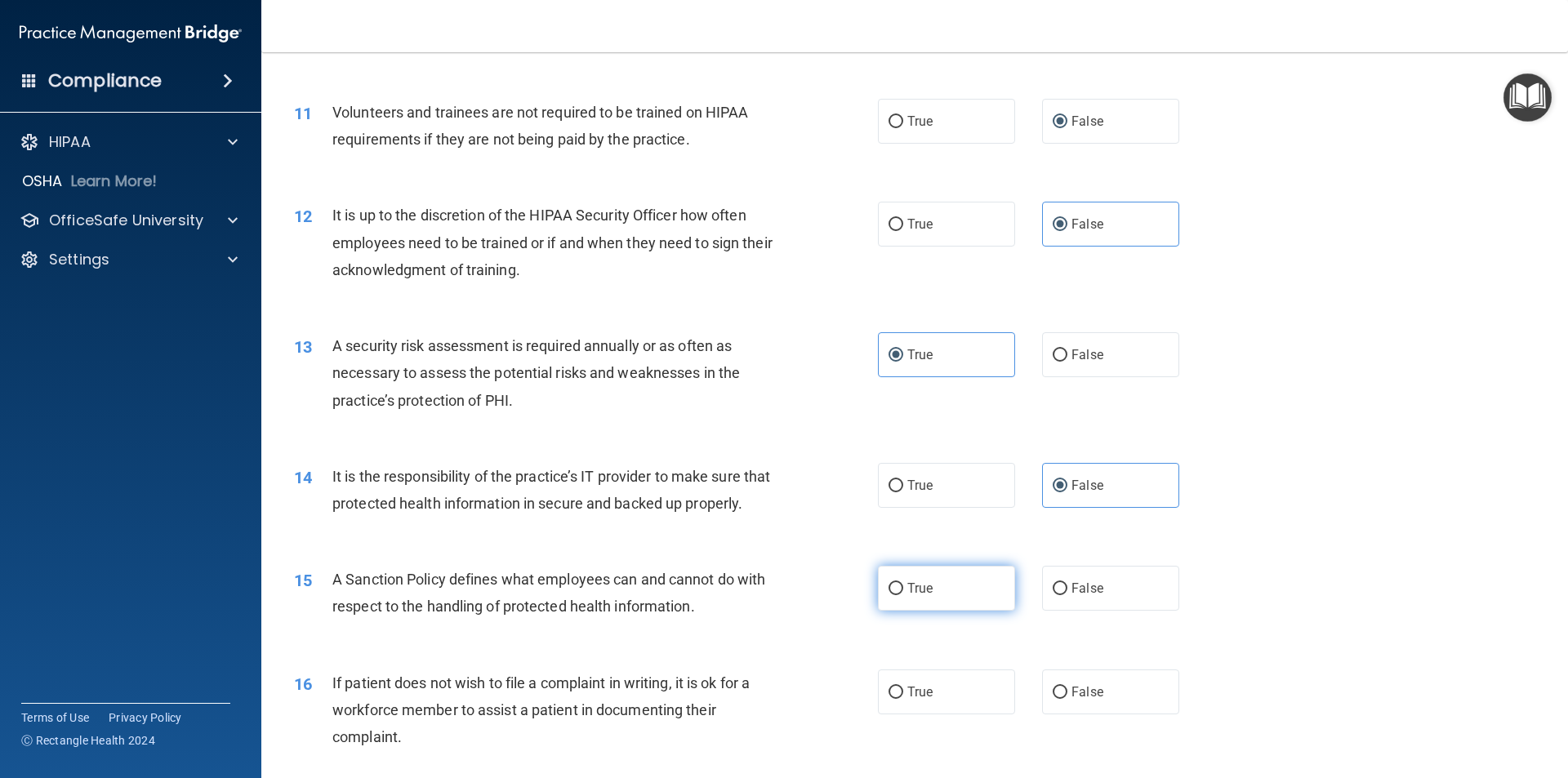
radio input "true"
click at [916, 699] on span "True" at bounding box center [920, 692] width 25 height 15
click at [903, 699] on input "True" at bounding box center [895, 693] width 14 height 12
radio input "true"
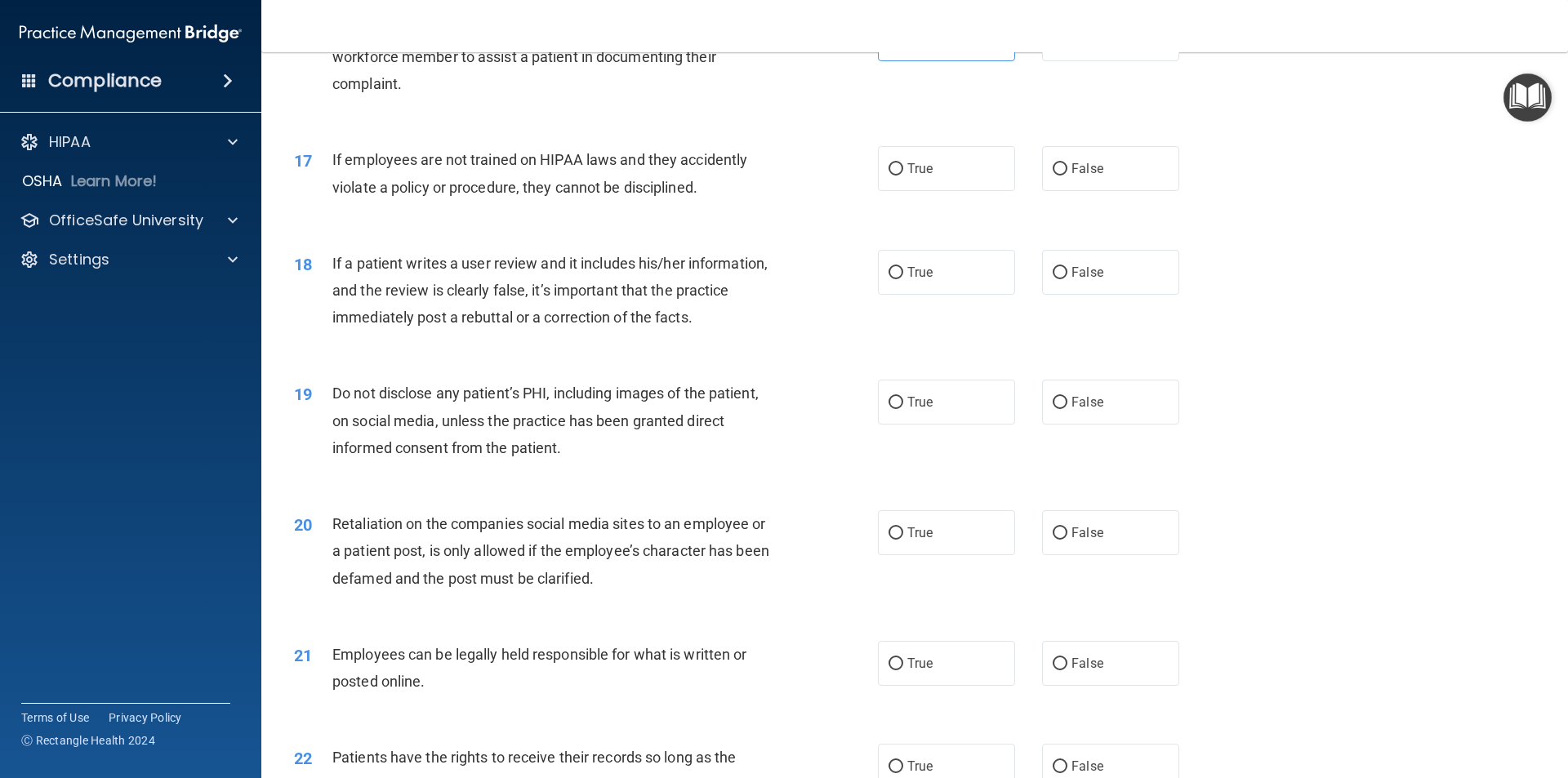
scroll to position [2204, 0]
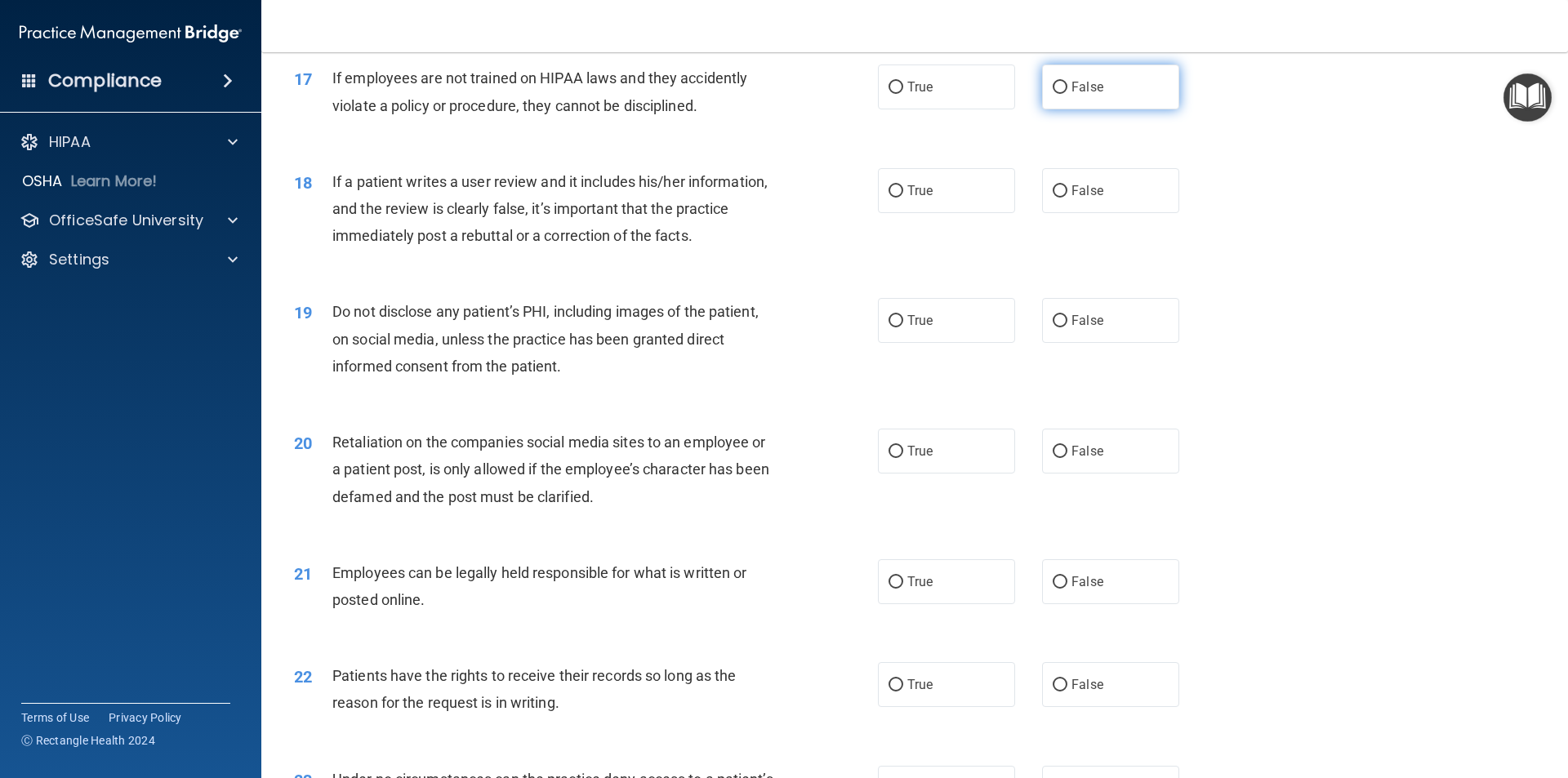
click at [1086, 109] on label "False" at bounding box center [1110, 86] width 137 height 45
click at [1067, 94] on input "False" at bounding box center [1059, 87] width 14 height 12
radio input "true"
click at [1078, 199] on span "False" at bounding box center [1087, 191] width 32 height 15
click at [1067, 198] on input "False" at bounding box center [1059, 191] width 14 height 12
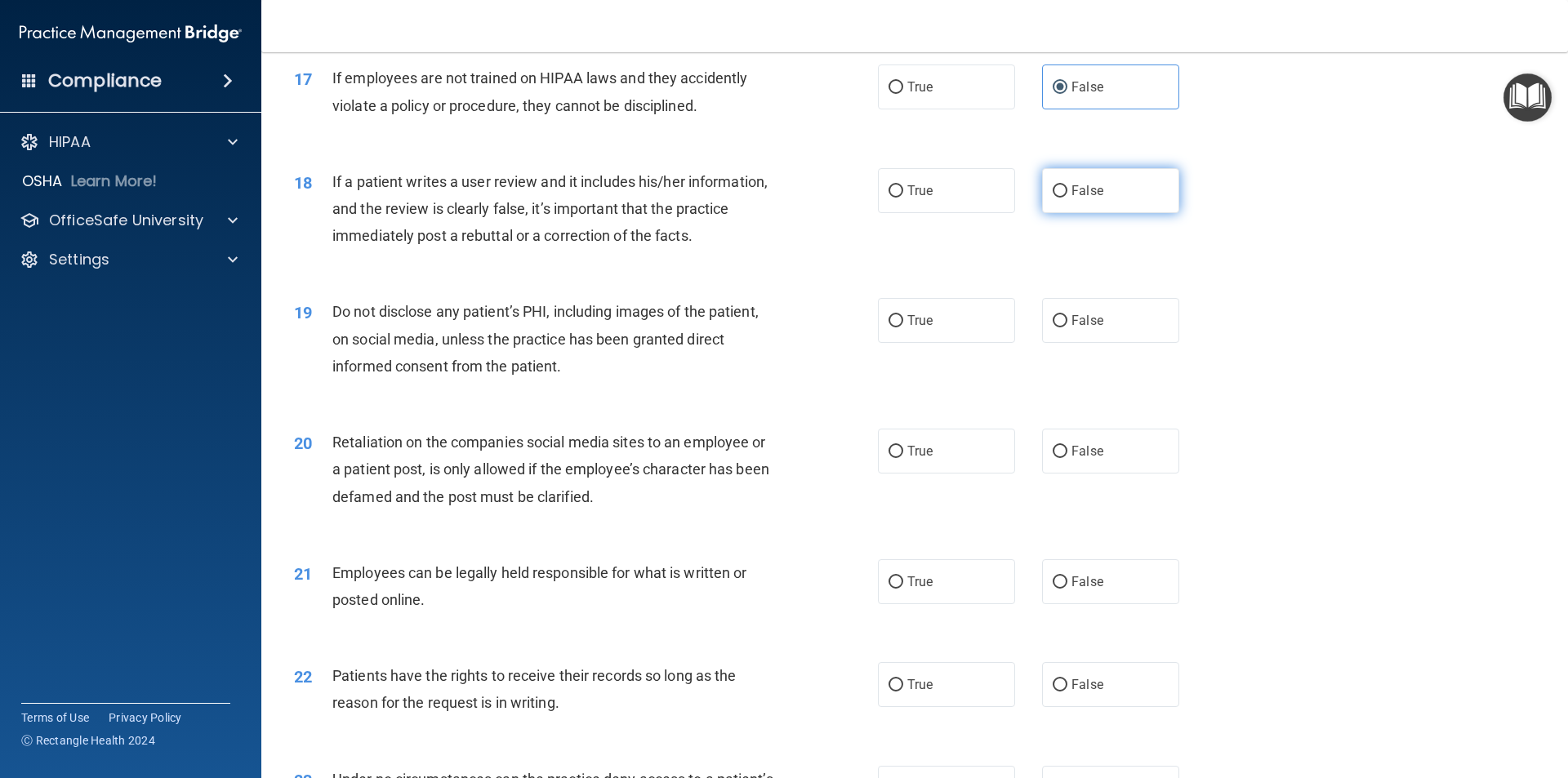
radio input "true"
click at [962, 342] on label "True" at bounding box center [946, 320] width 137 height 45
click at [903, 327] on input "True" at bounding box center [895, 321] width 14 height 12
radio input "true"
click at [1108, 474] on label "False" at bounding box center [1110, 451] width 137 height 45
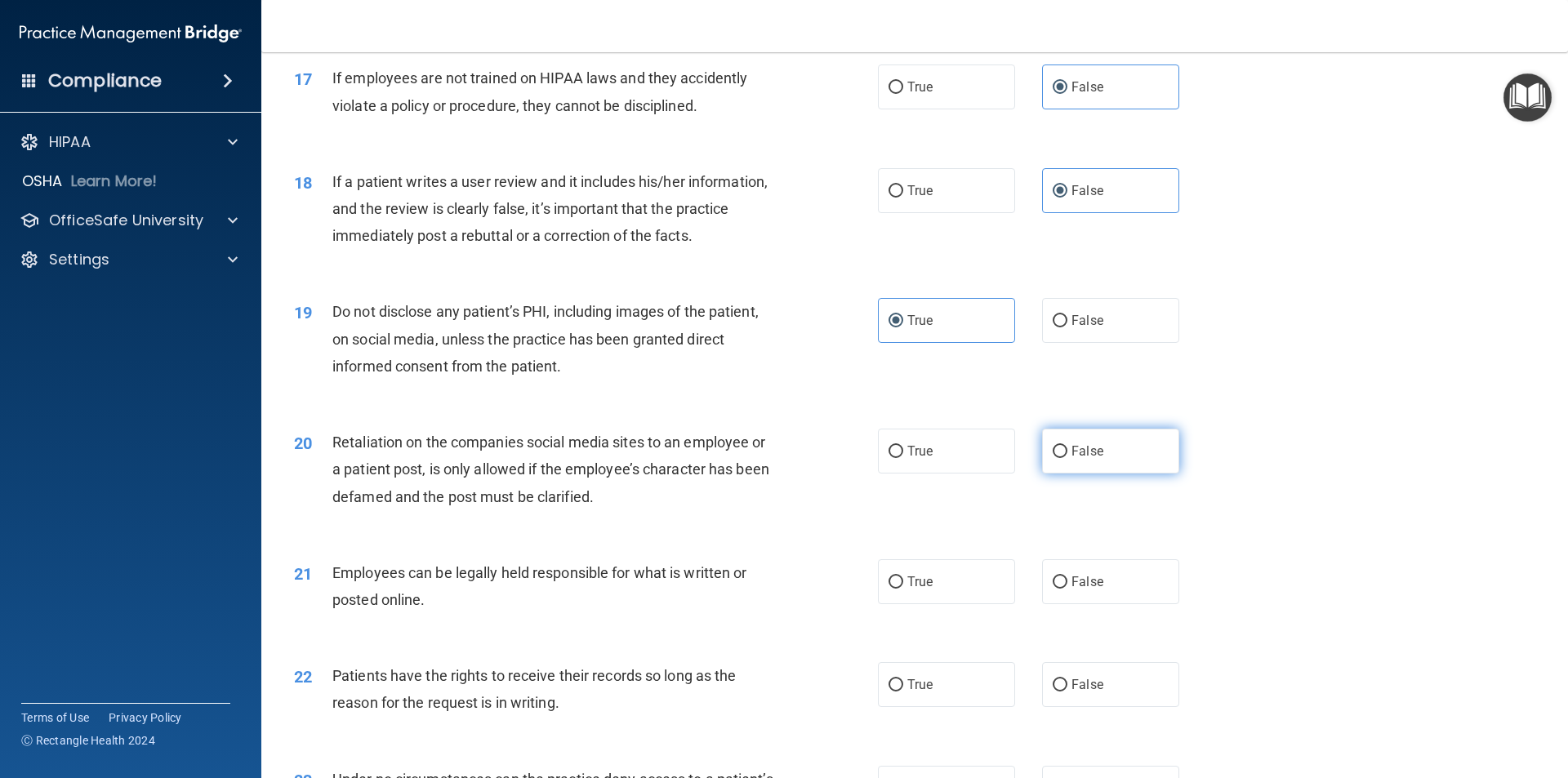
click at [1067, 458] on input "False" at bounding box center [1059, 452] width 14 height 12
radio input "true"
click at [941, 604] on label "True" at bounding box center [946, 581] width 137 height 45
click at [903, 589] on input "True" at bounding box center [895, 582] width 14 height 12
radio input "true"
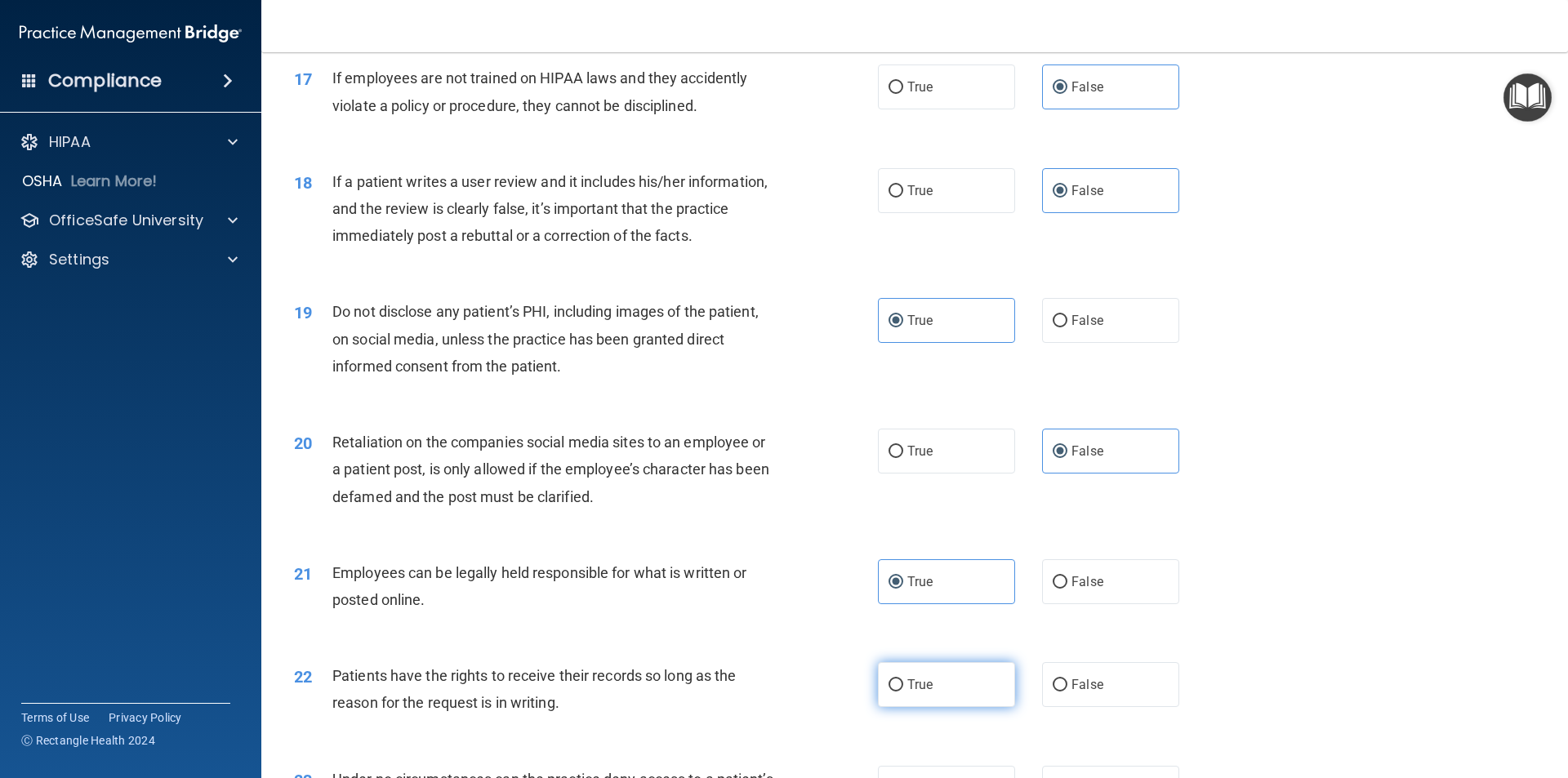
click at [942, 707] on label "True" at bounding box center [946, 684] width 137 height 45
click at [903, 692] on input "True" at bounding box center [895, 685] width 14 height 12
radio input "true"
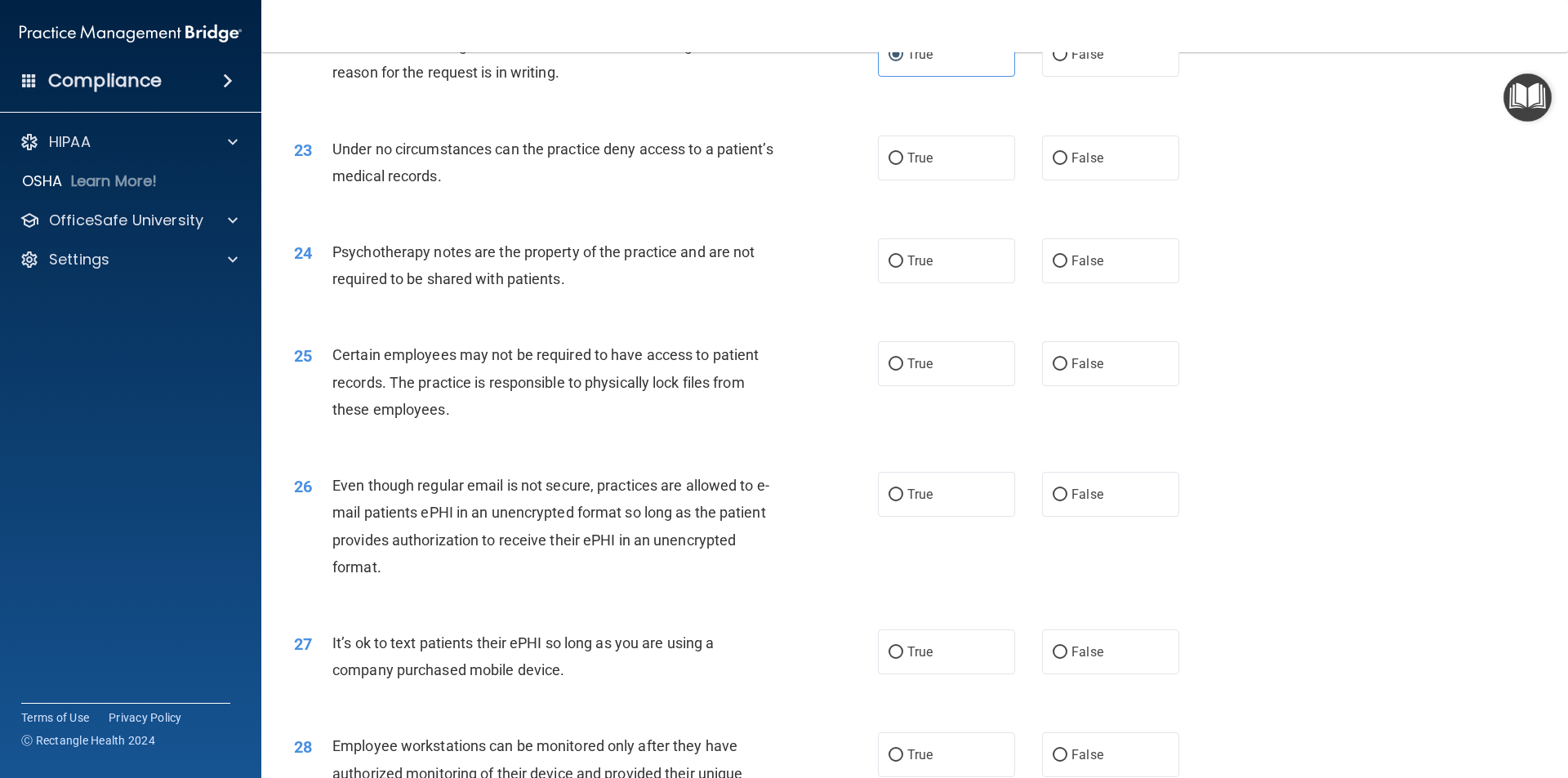
scroll to position [2939, 0]
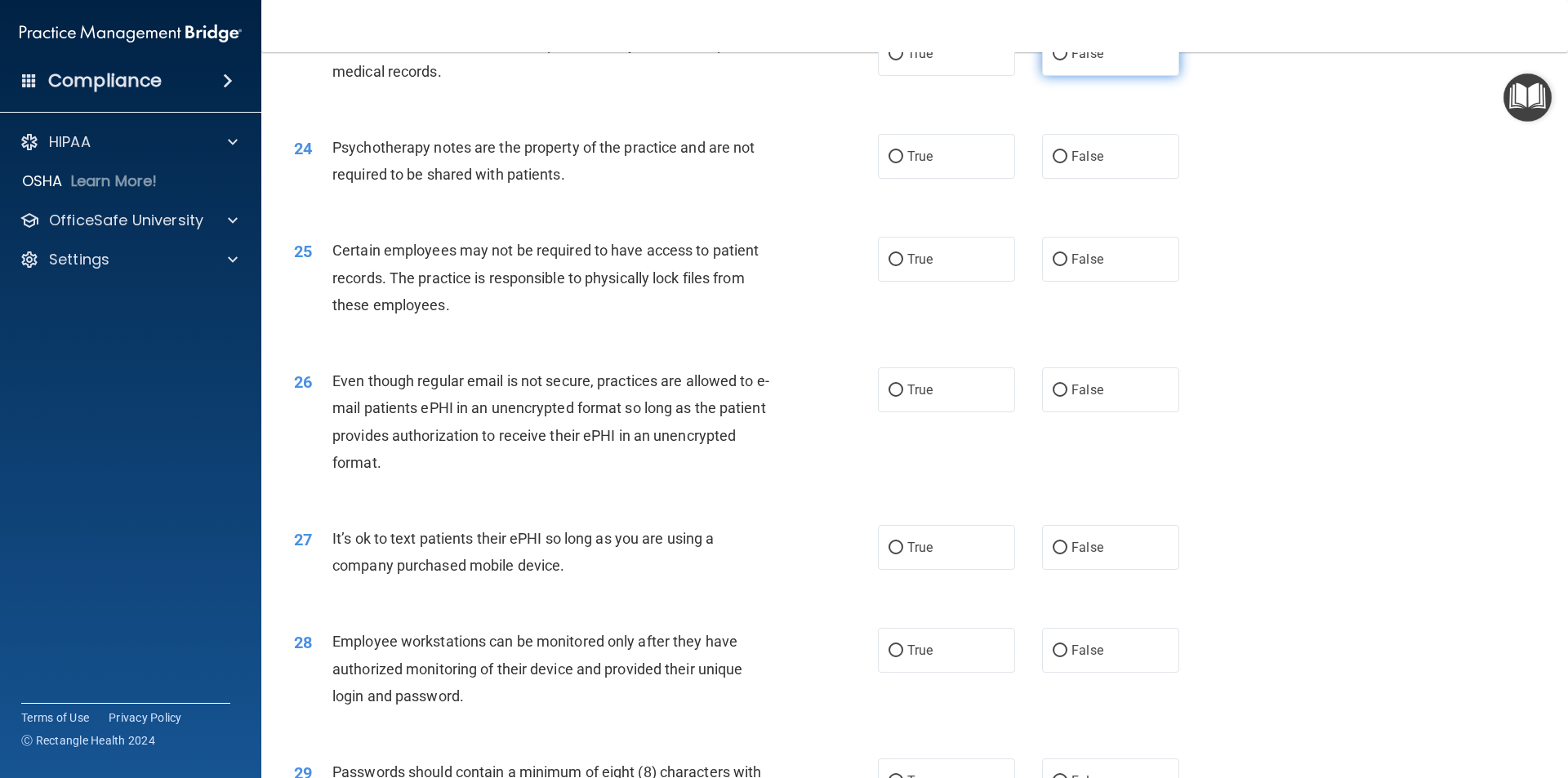
click at [1072, 76] on label "False" at bounding box center [1110, 53] width 137 height 45
click at [1067, 60] on input "False" at bounding box center [1059, 54] width 14 height 12
radio input "true"
click at [971, 178] on label "True" at bounding box center [946, 156] width 137 height 45
click at [903, 163] on input "True" at bounding box center [895, 156] width 14 height 12
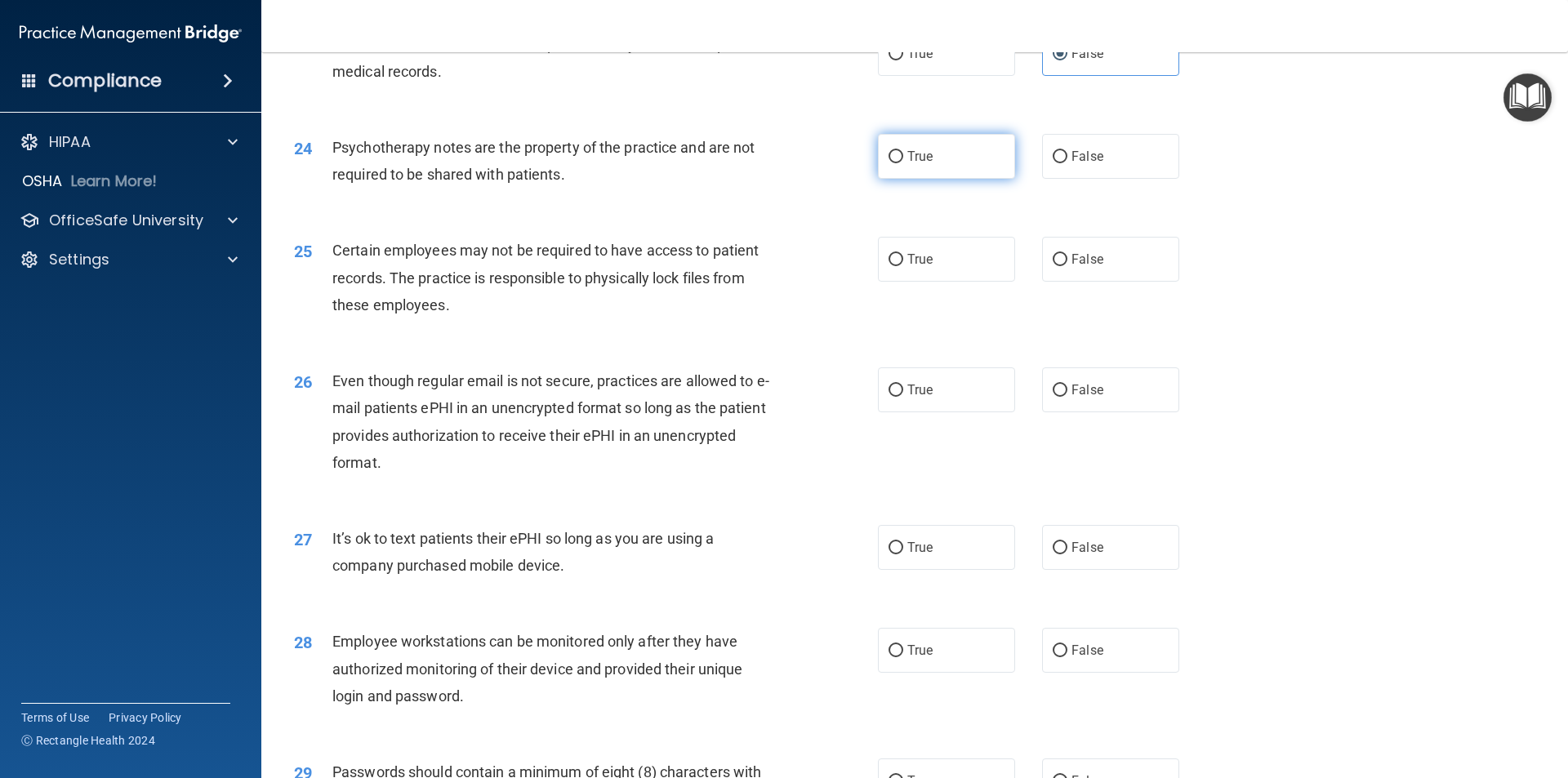
radio input "true"
click at [952, 217] on div "24 Psychotherapy notes are the property of the practice and are not required to…" at bounding box center [915, 164] width 1266 height 103
click at [934, 282] on label "True" at bounding box center [946, 259] width 137 height 45
click at [903, 266] on input "True" at bounding box center [895, 260] width 14 height 12
radio input "true"
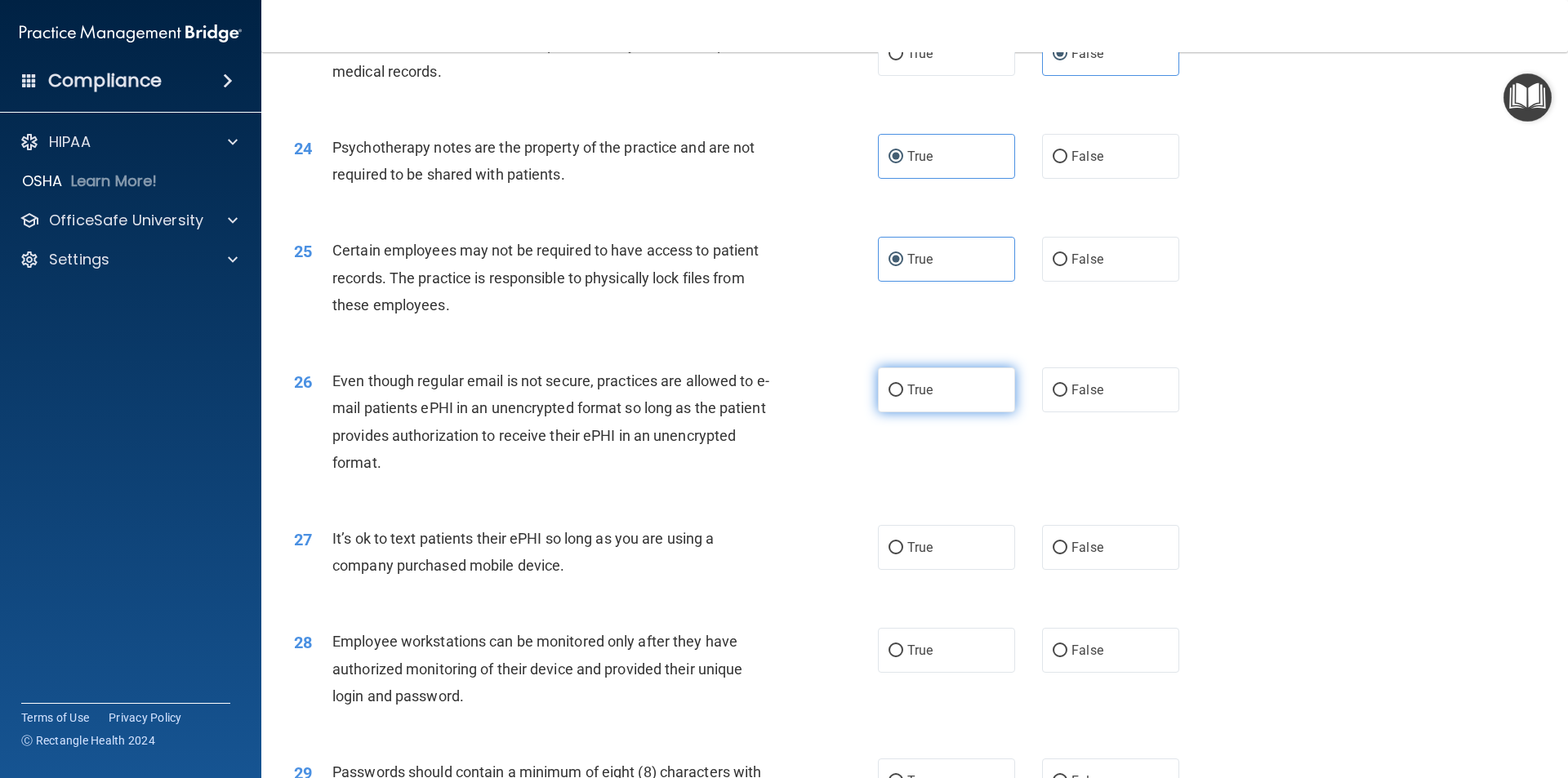
click at [936, 413] on label "True" at bounding box center [946, 389] width 137 height 45
click at [903, 397] on input "True" at bounding box center [895, 390] width 14 height 12
radio input "true"
click at [1058, 560] on label "False" at bounding box center [1110, 547] width 137 height 45
click at [1058, 554] on input "False" at bounding box center [1059, 548] width 14 height 12
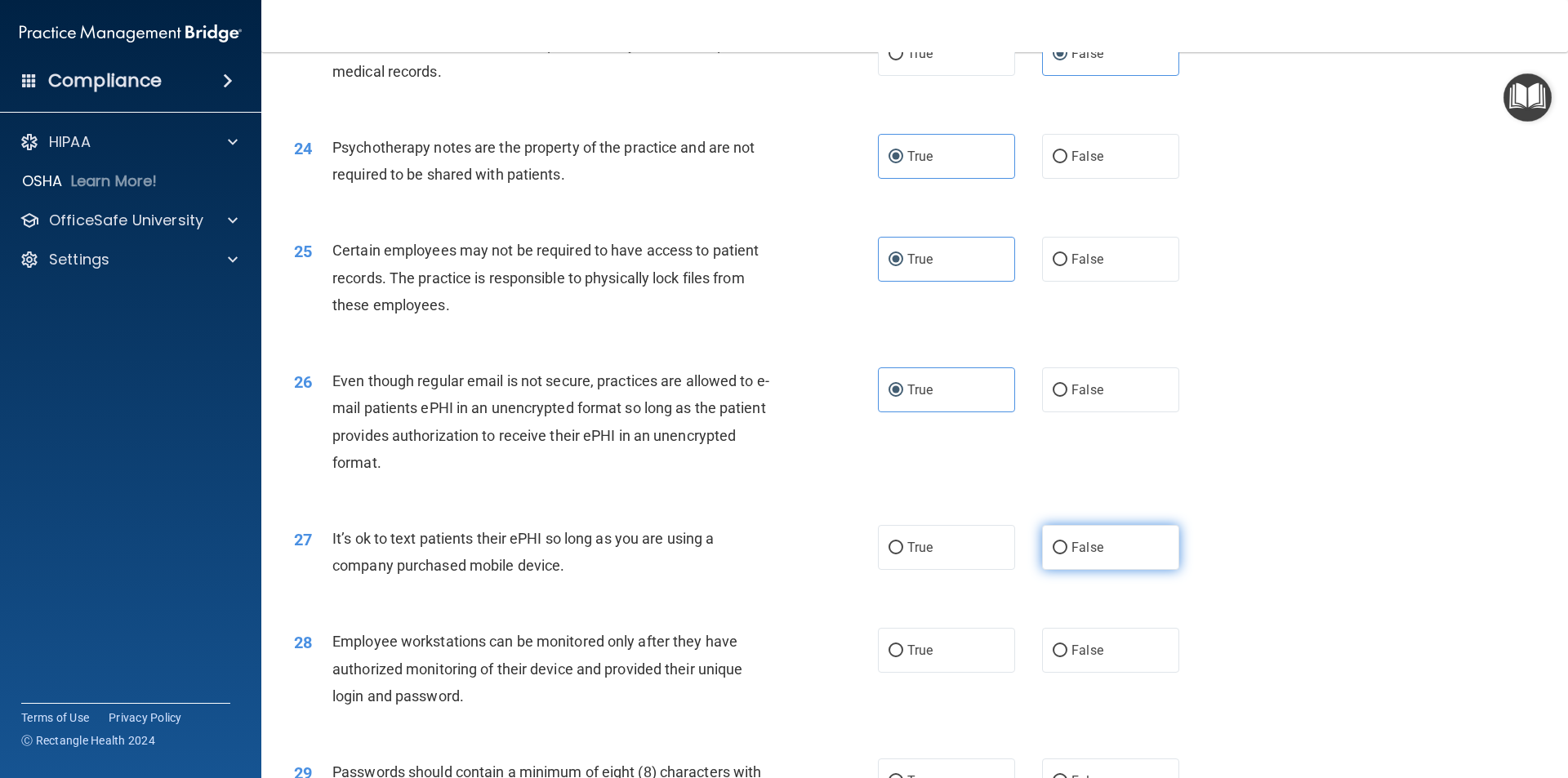
radio input "true"
click at [1086, 658] on span "False" at bounding box center [1087, 650] width 32 height 15
click at [1067, 657] on input "False" at bounding box center [1059, 650] width 14 height 12
radio input "true"
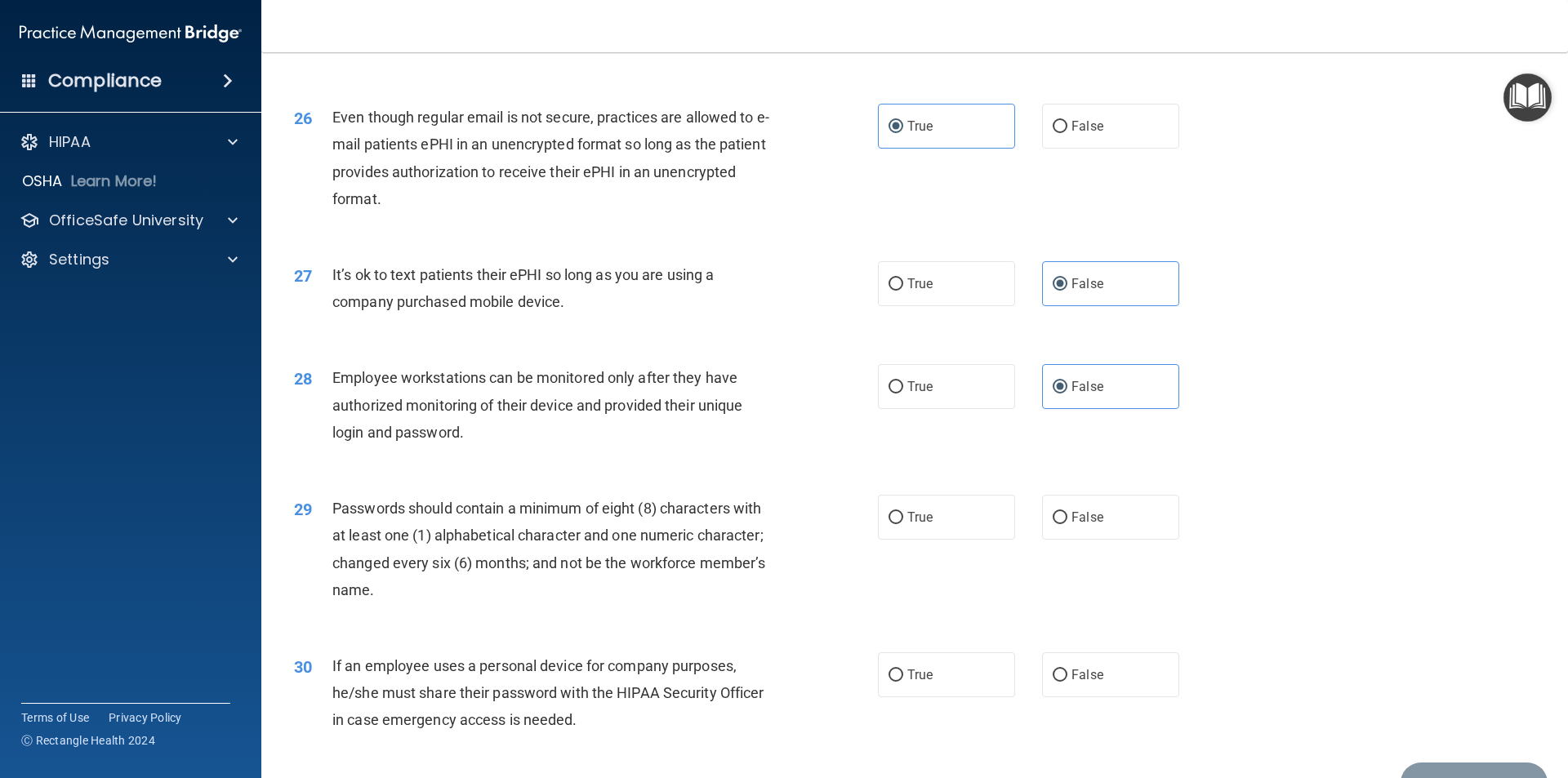
scroll to position [3320, 0]
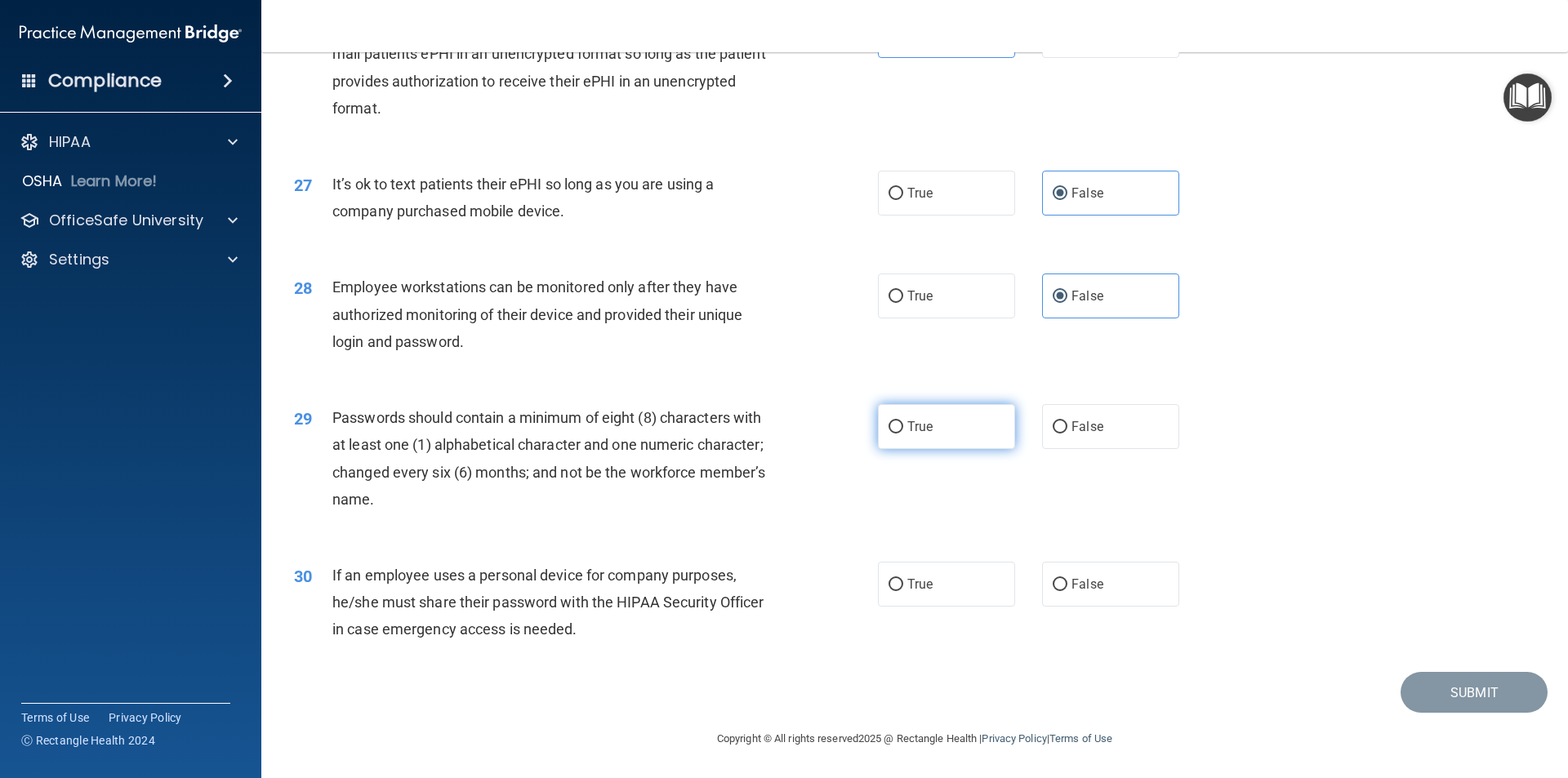
click at [915, 437] on label "True" at bounding box center [946, 426] width 137 height 45
click at [903, 434] on input "True" at bounding box center [895, 427] width 14 height 12
radio input "true"
click at [1060, 598] on label "False" at bounding box center [1110, 584] width 137 height 45
click at [1060, 591] on input "False" at bounding box center [1059, 584] width 14 height 12
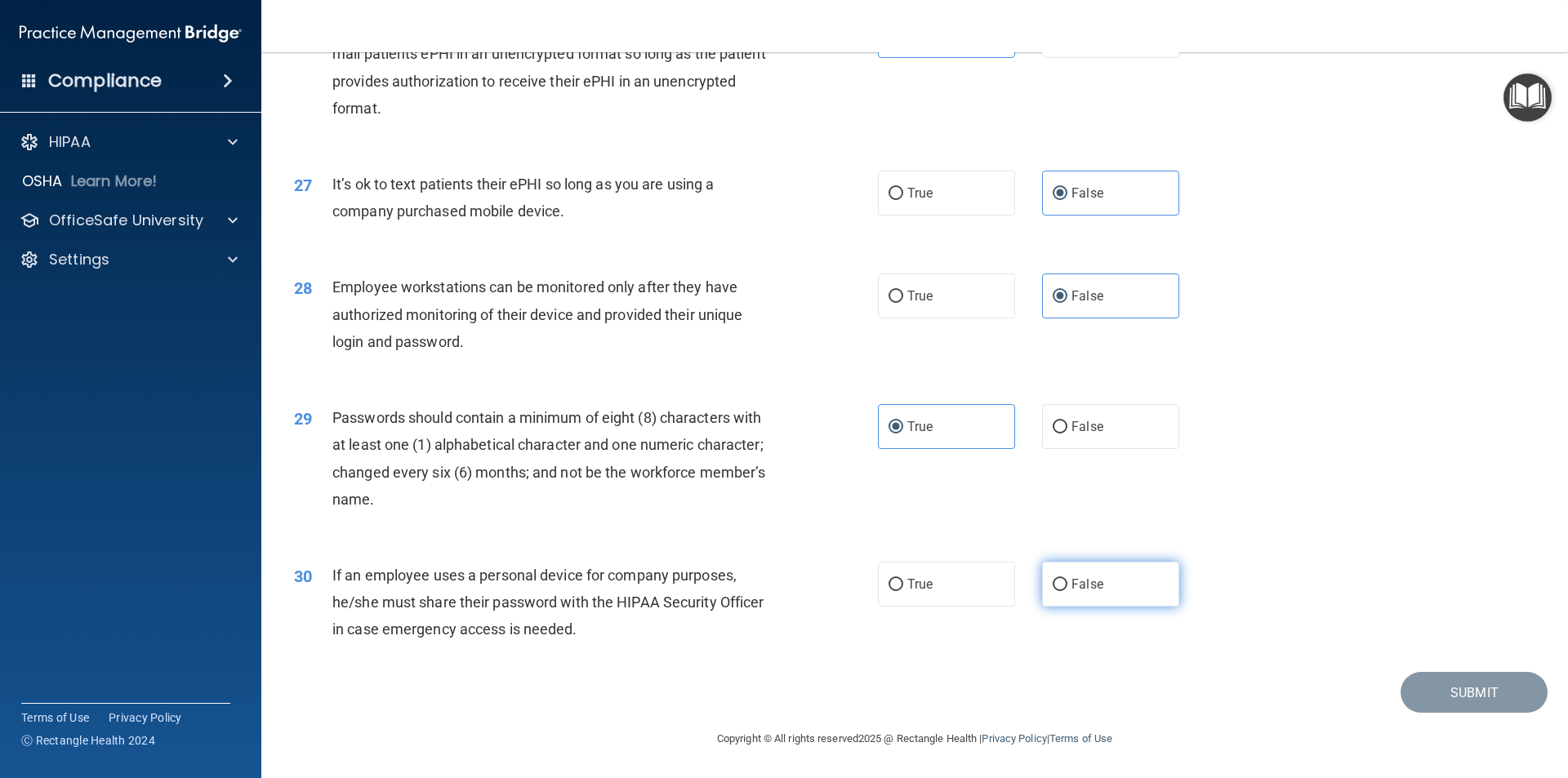
radio input "true"
click at [1350, 662] on div "30 If an employee uses a personal device for company purposes, he/she must shar…" at bounding box center [915, 606] width 1266 height 130
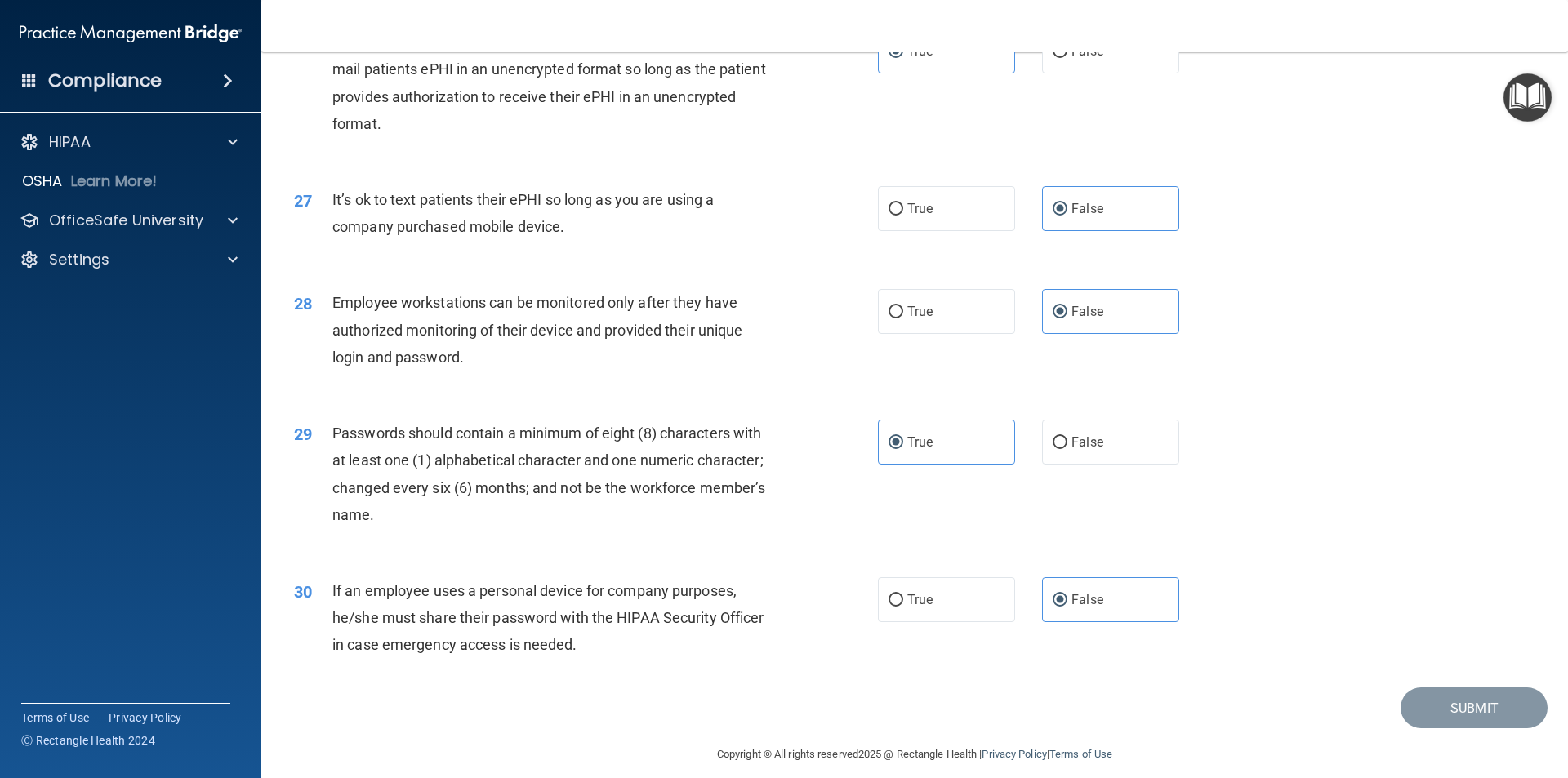
scroll to position [3239, 0]
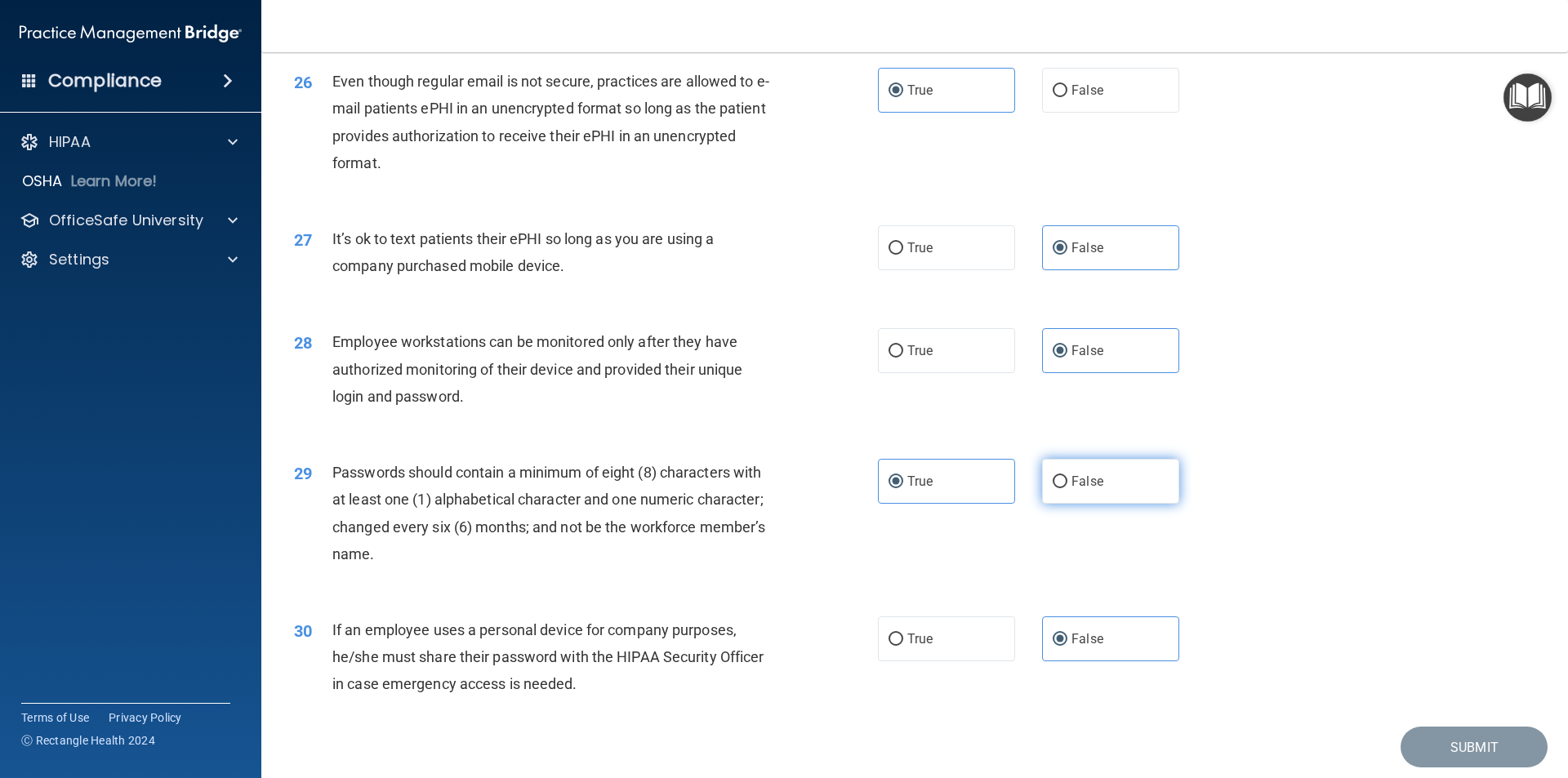
click at [1117, 504] on label "False" at bounding box center [1110, 481] width 137 height 45
click at [1067, 488] on input "False" at bounding box center [1059, 482] width 14 height 12
radio input "true"
click at [931, 504] on label "True" at bounding box center [946, 481] width 137 height 45
click at [903, 488] on input "True" at bounding box center [895, 482] width 14 height 12
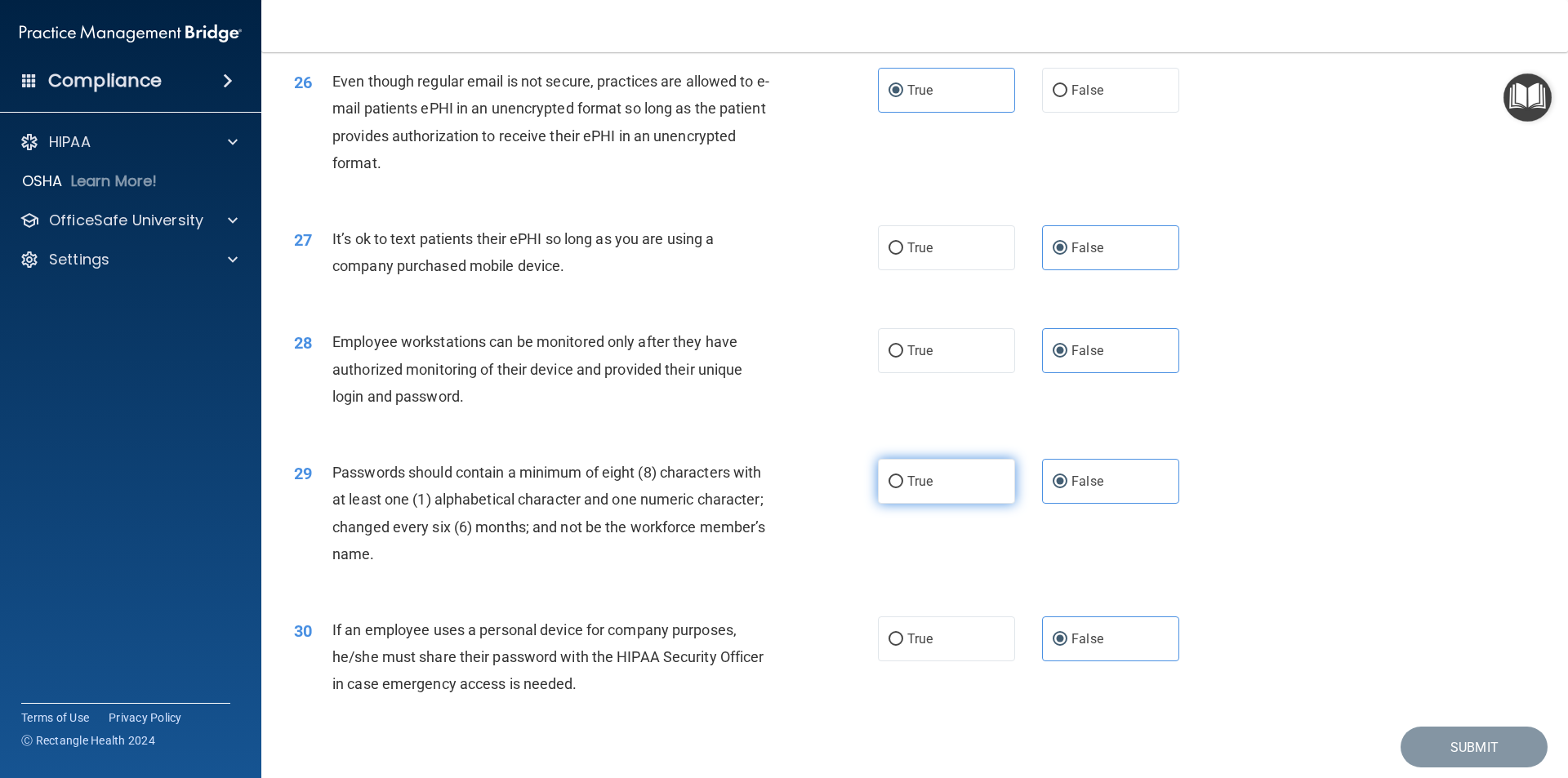
radio input "true"
radio input "false"
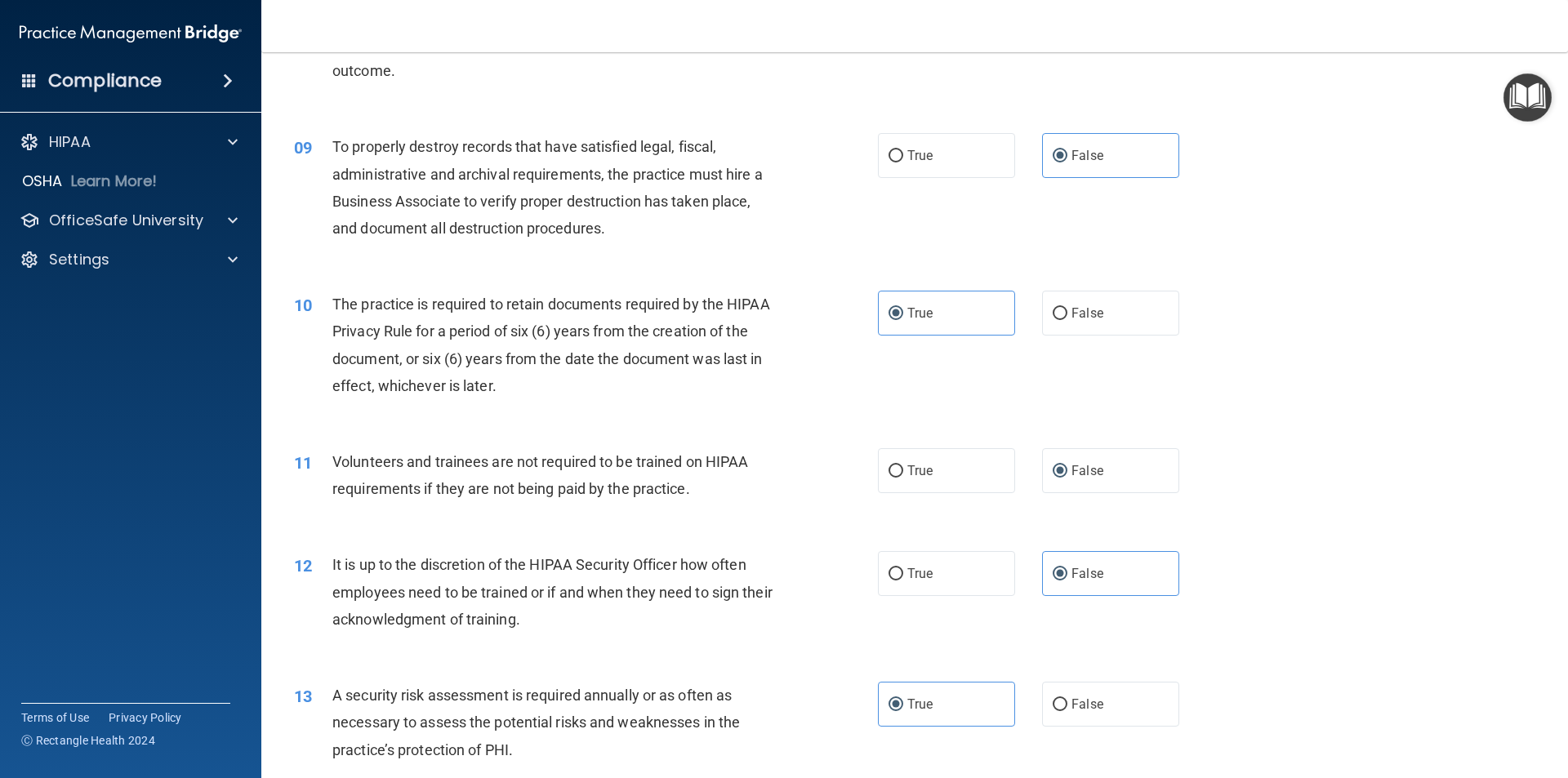
scroll to position [1116, 0]
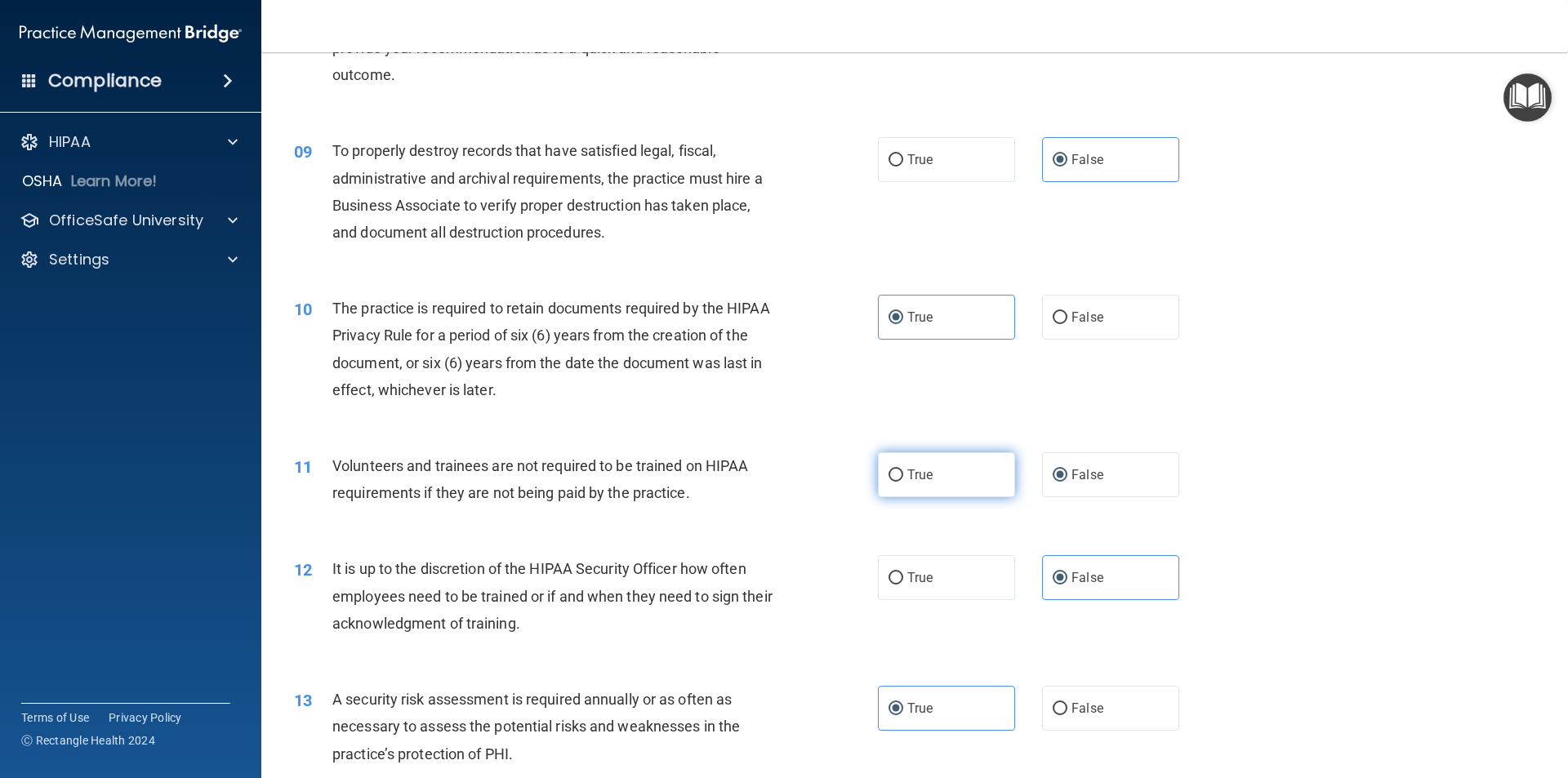
click at [968, 471] on label "True" at bounding box center [946, 474] width 137 height 45
click at [903, 471] on input "True" at bounding box center [895, 475] width 14 height 12
radio input "true"
radio input "false"
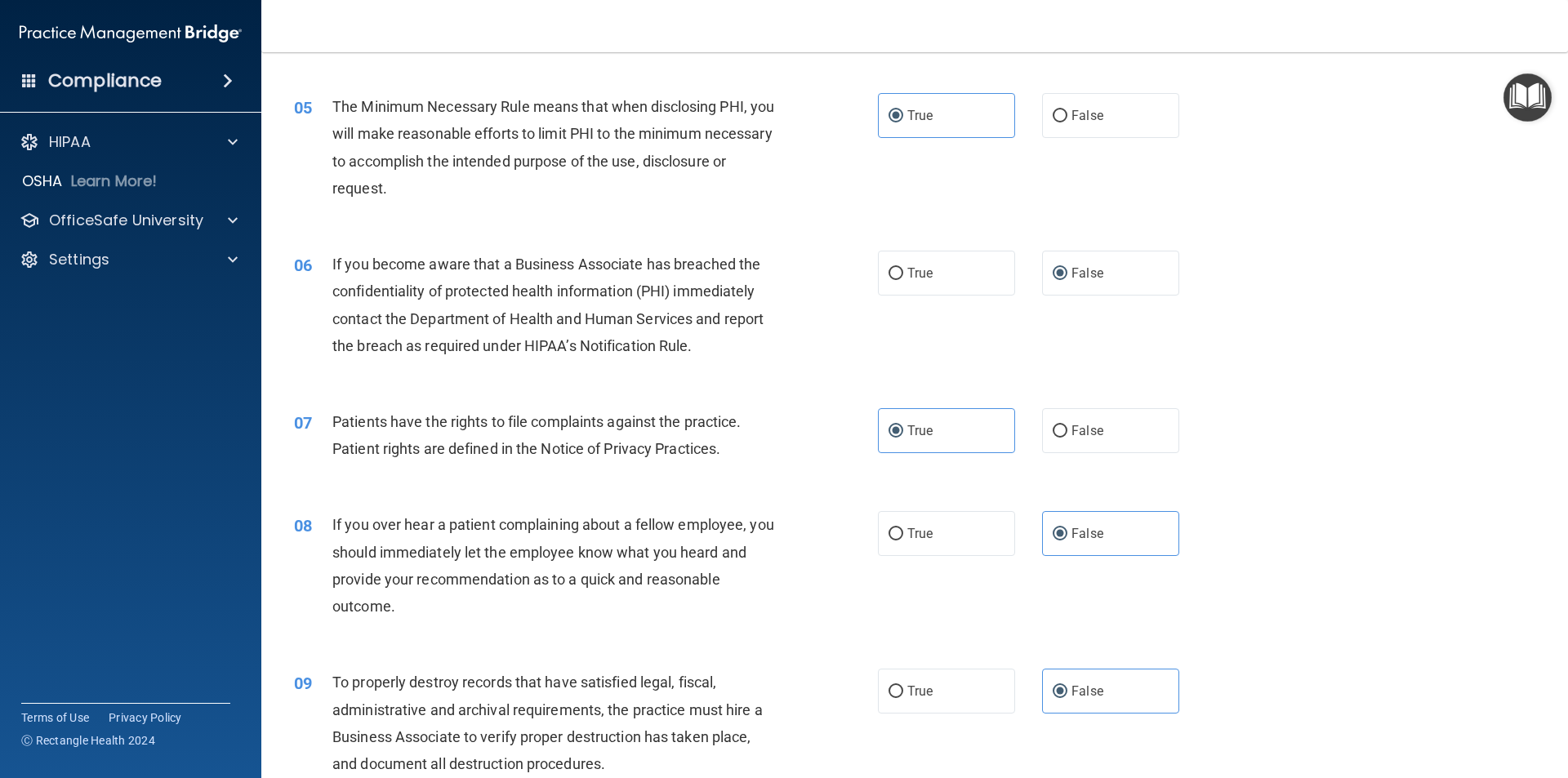
scroll to position [463, 0]
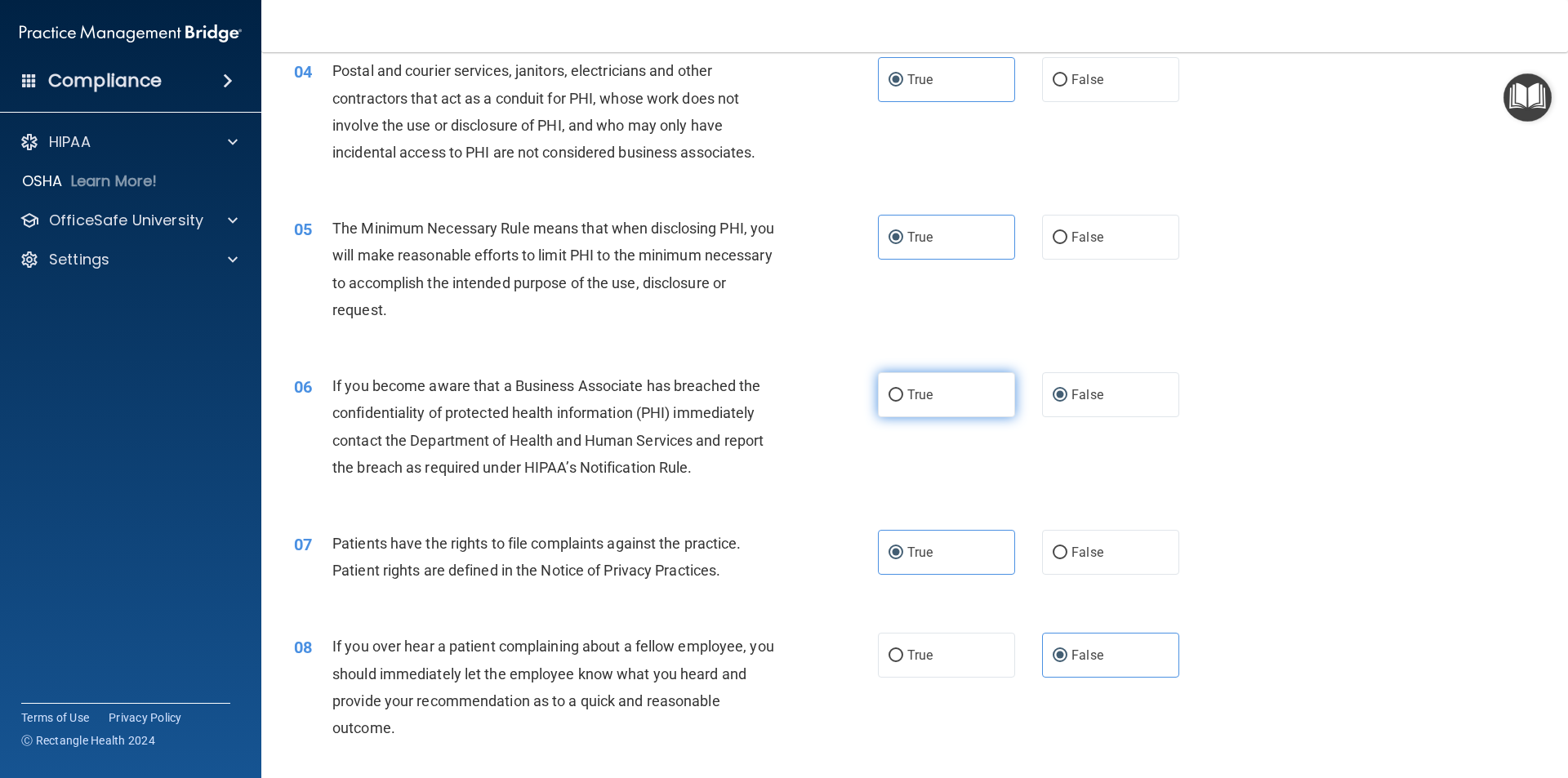
click at [953, 404] on label "True" at bounding box center [946, 394] width 137 height 45
click at [903, 402] on input "True" at bounding box center [895, 395] width 14 height 12
radio input "true"
radio input "false"
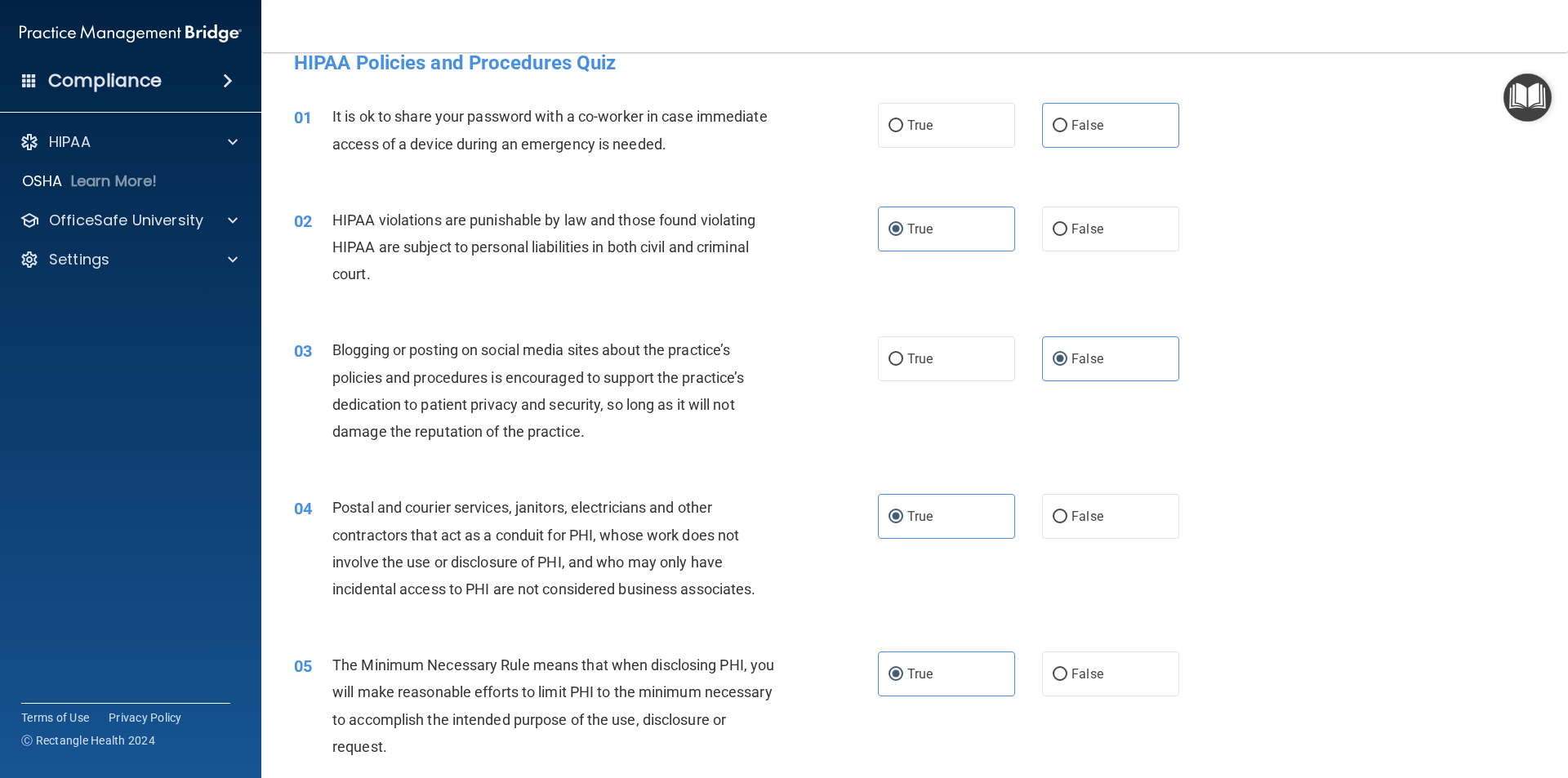
scroll to position [0, 0]
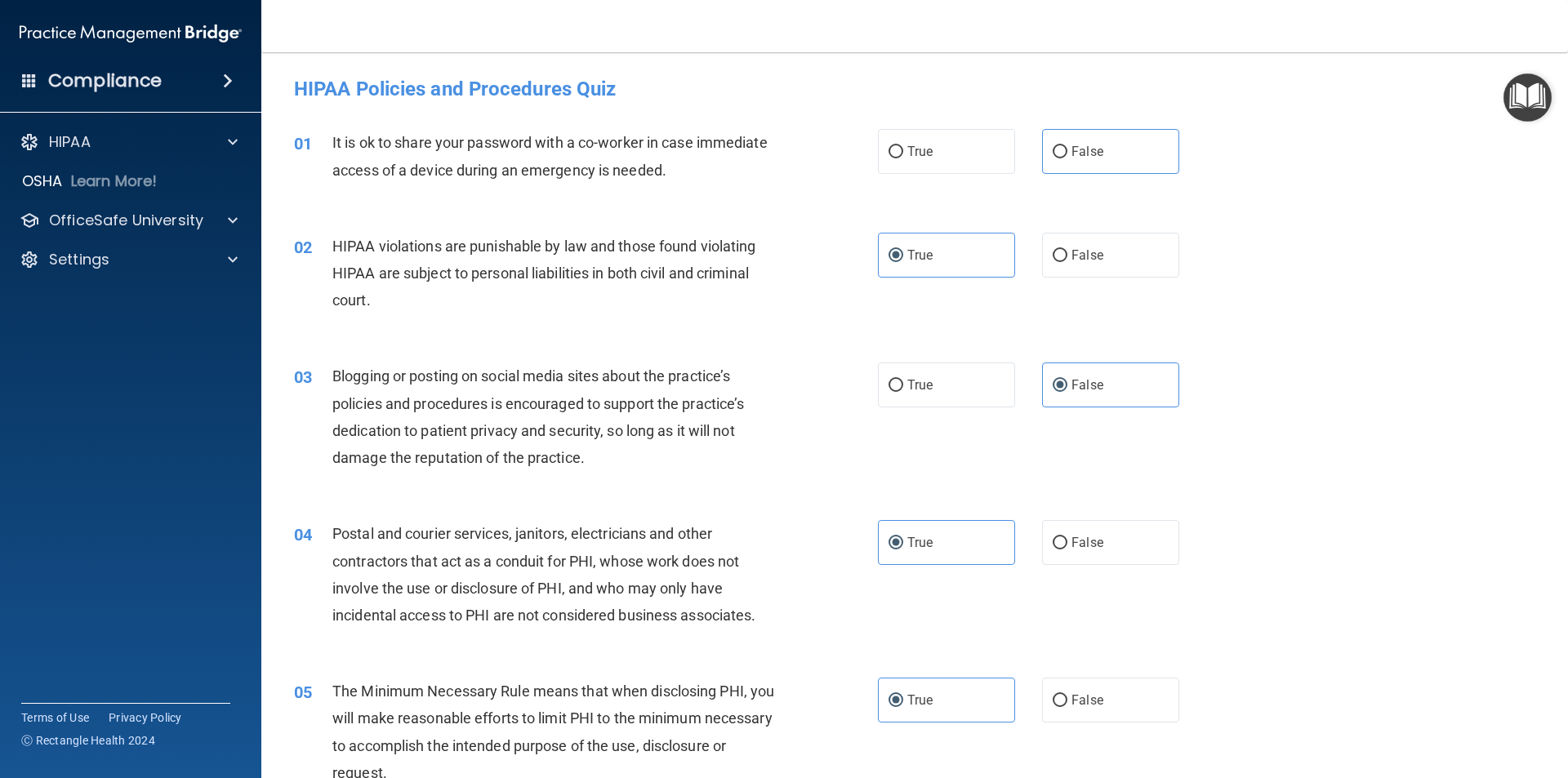
click at [1111, 125] on div "01 It is ok to share your password with a co-worker in case immediate access of…" at bounding box center [915, 159] width 1266 height 103
click at [1125, 153] on label "False" at bounding box center [1110, 151] width 137 height 45
click at [1067, 153] on input "False" at bounding box center [1059, 152] width 14 height 12
radio input "true"
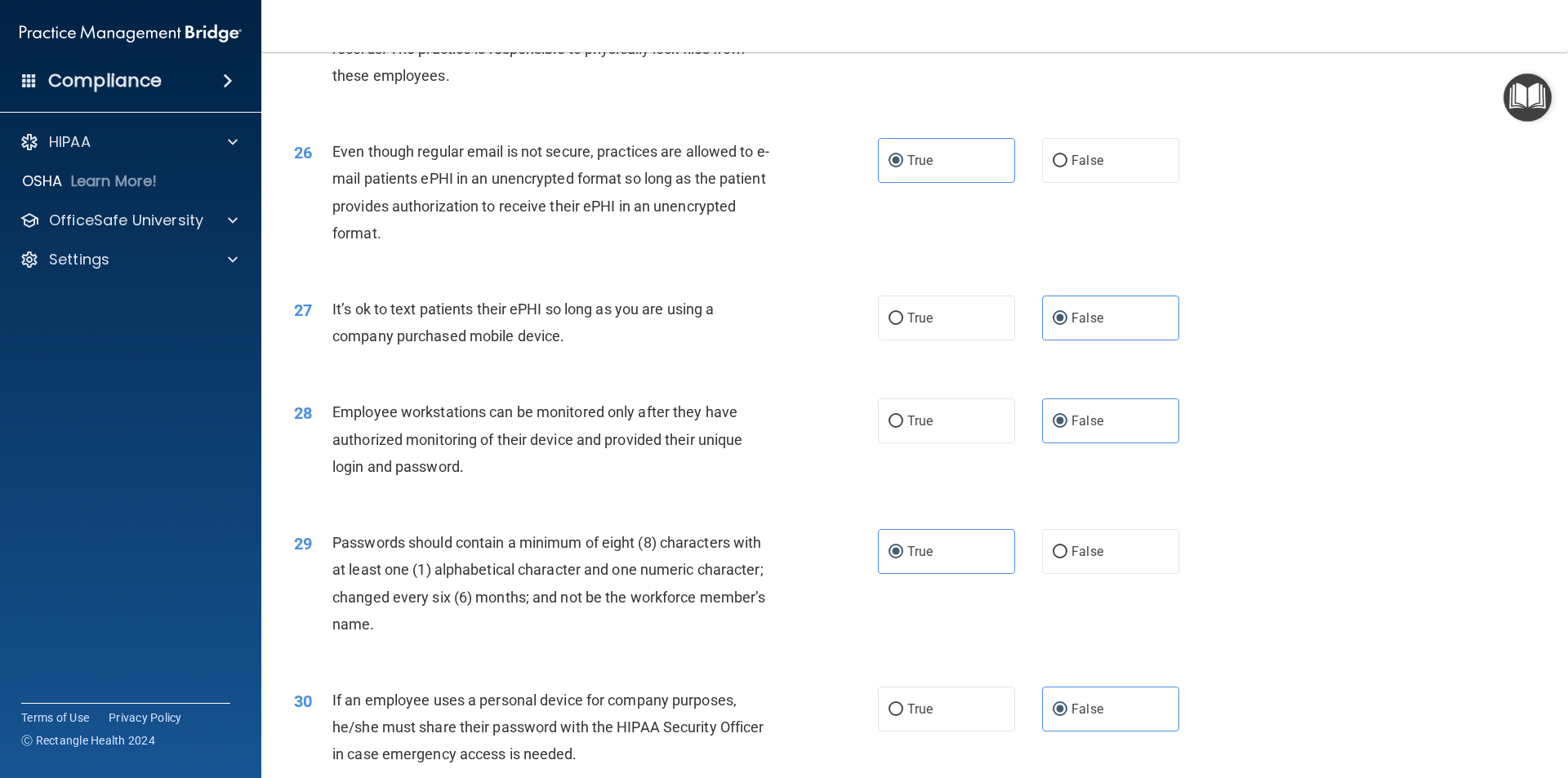
scroll to position [3320, 0]
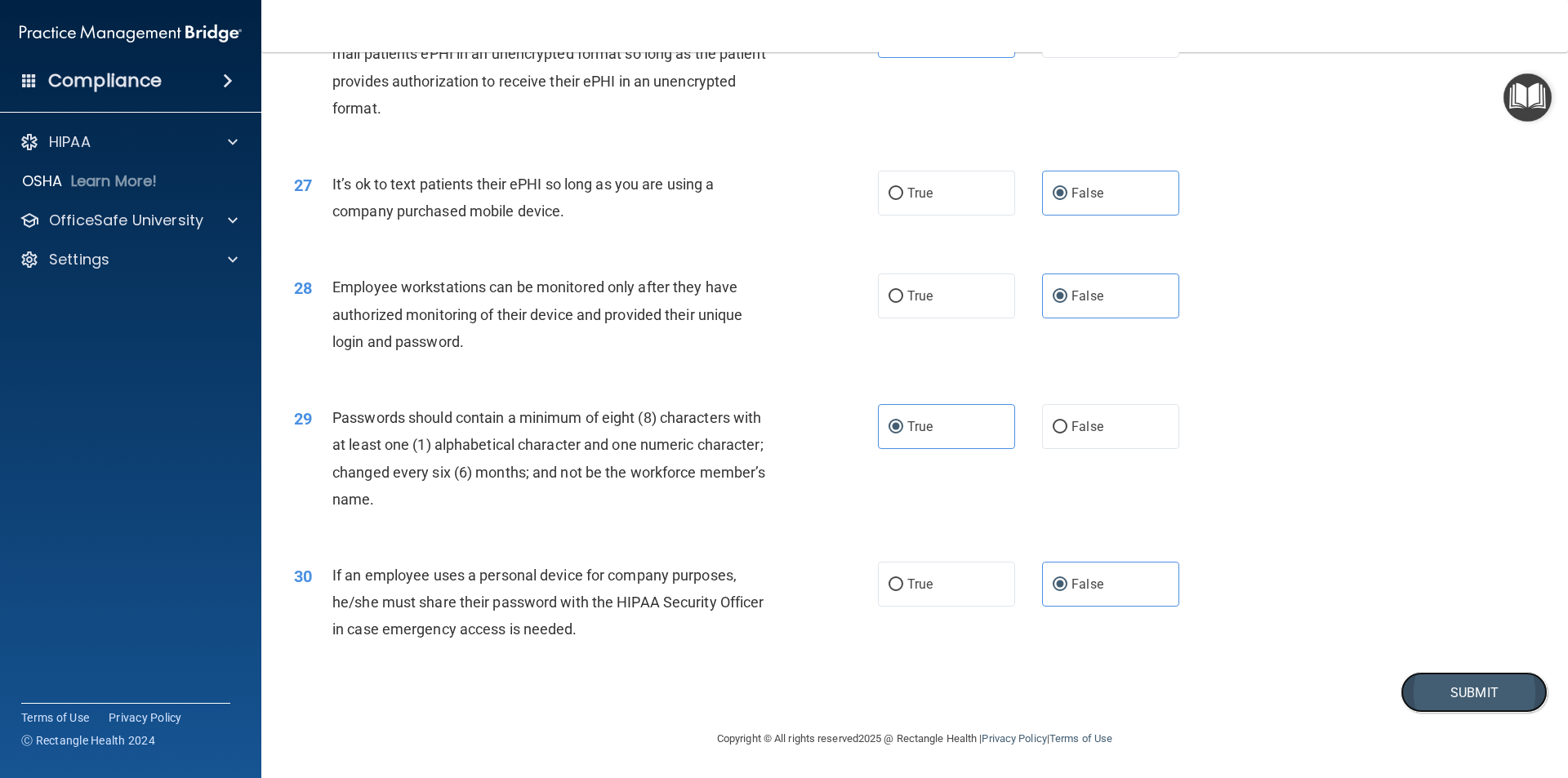
click at [1457, 692] on button "Submit" at bounding box center [1474, 692] width 147 height 41
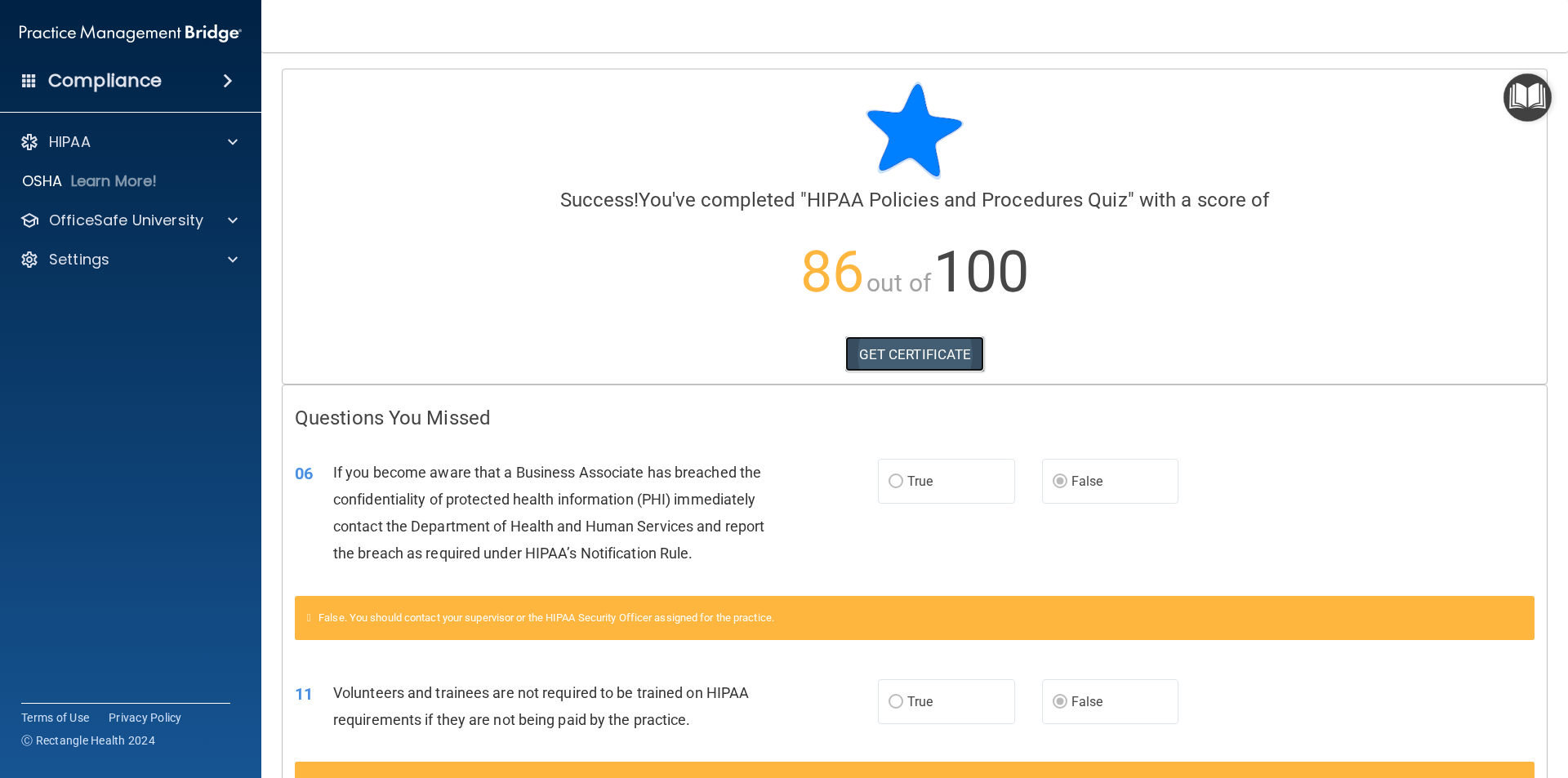
click at [896, 357] on link "GET CERTIFICATE" at bounding box center [915, 354] width 140 height 35
click at [129, 224] on p "OfficeSafe University" at bounding box center [126, 221] width 154 height 19
click at [148, 264] on div "HIPAA Training" at bounding box center [122, 259] width 223 height 16
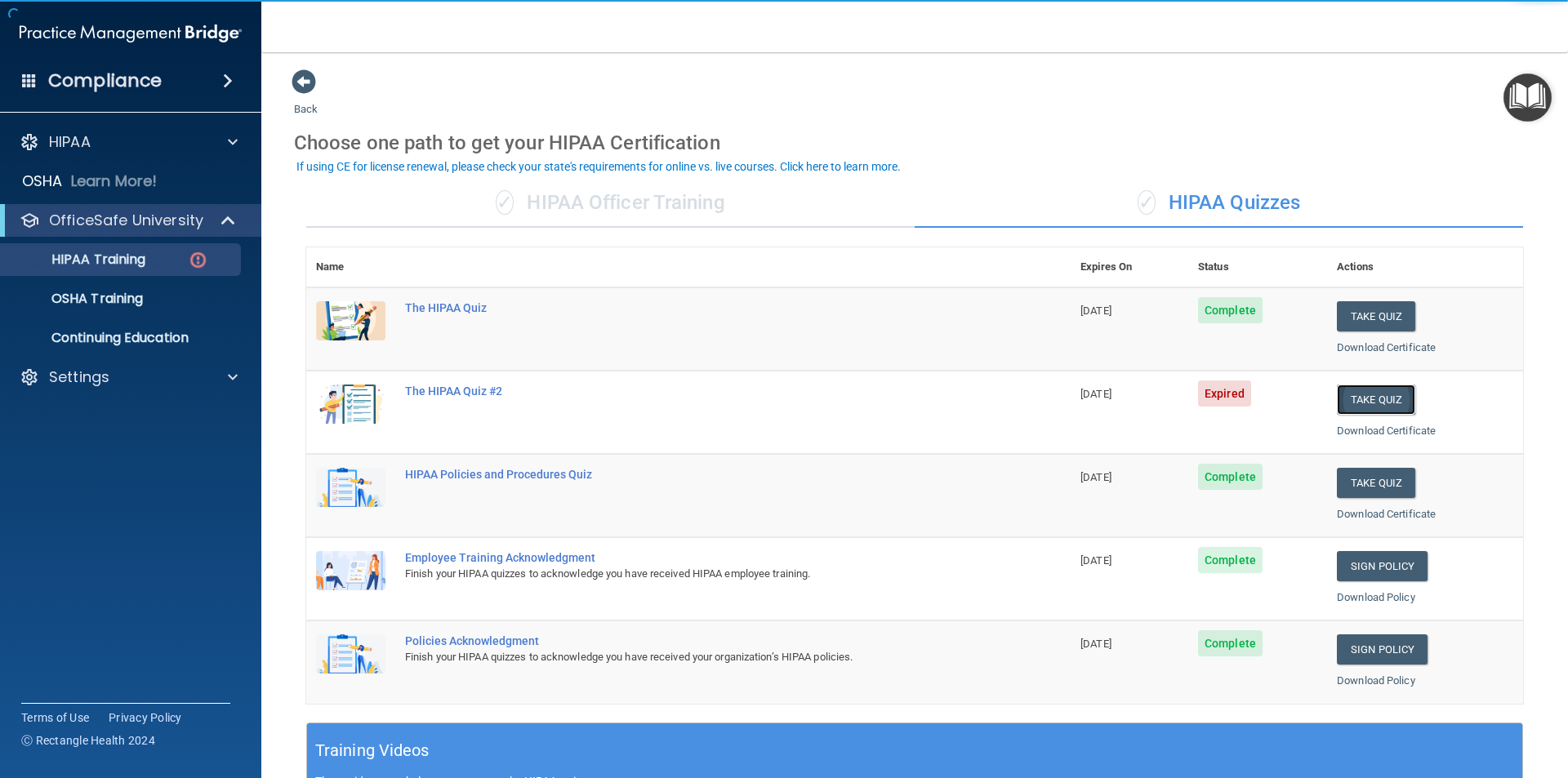
click at [1389, 405] on button "Take Quiz" at bounding box center [1376, 399] width 79 height 30
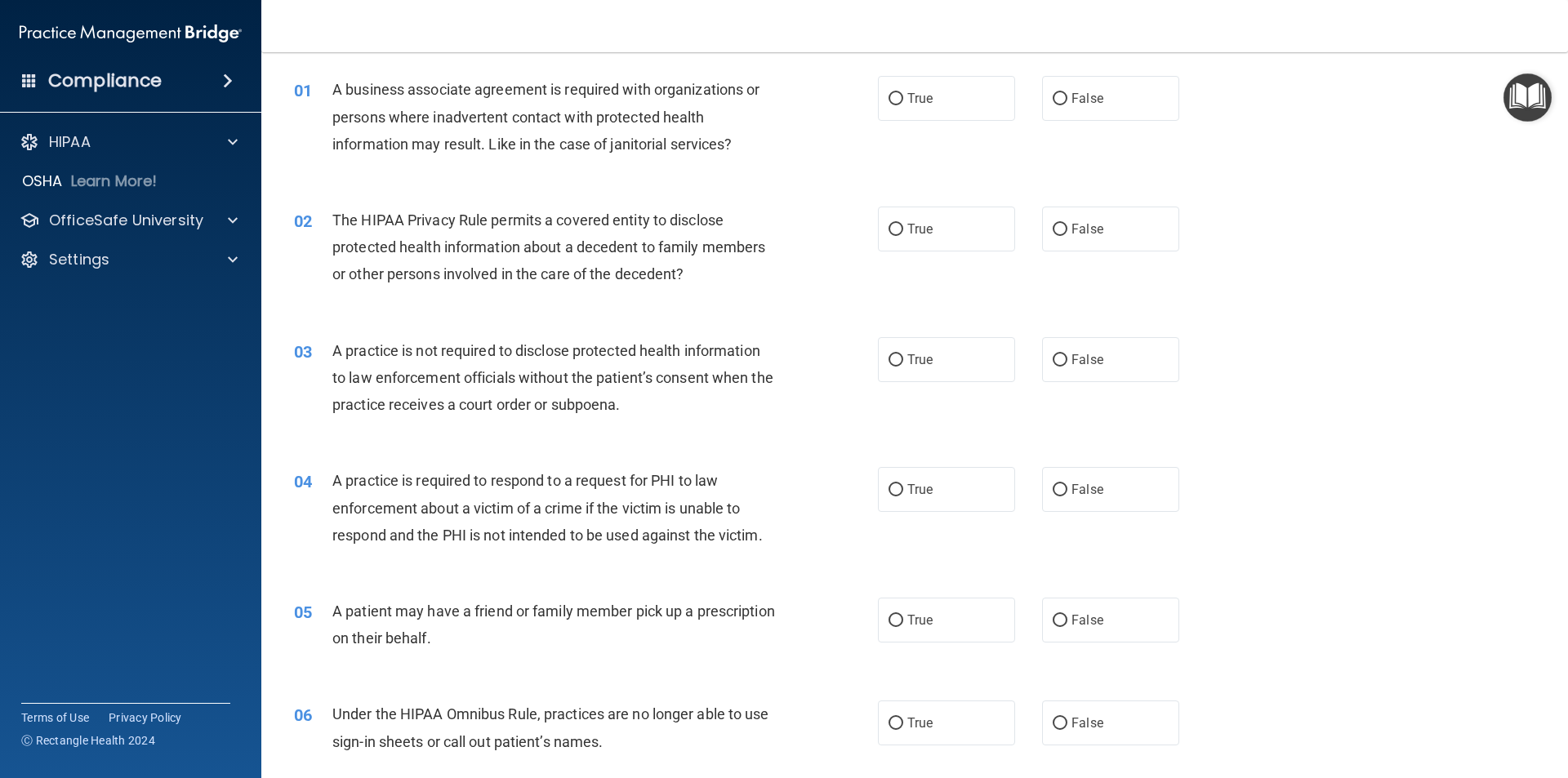
scroll to position [82, 0]
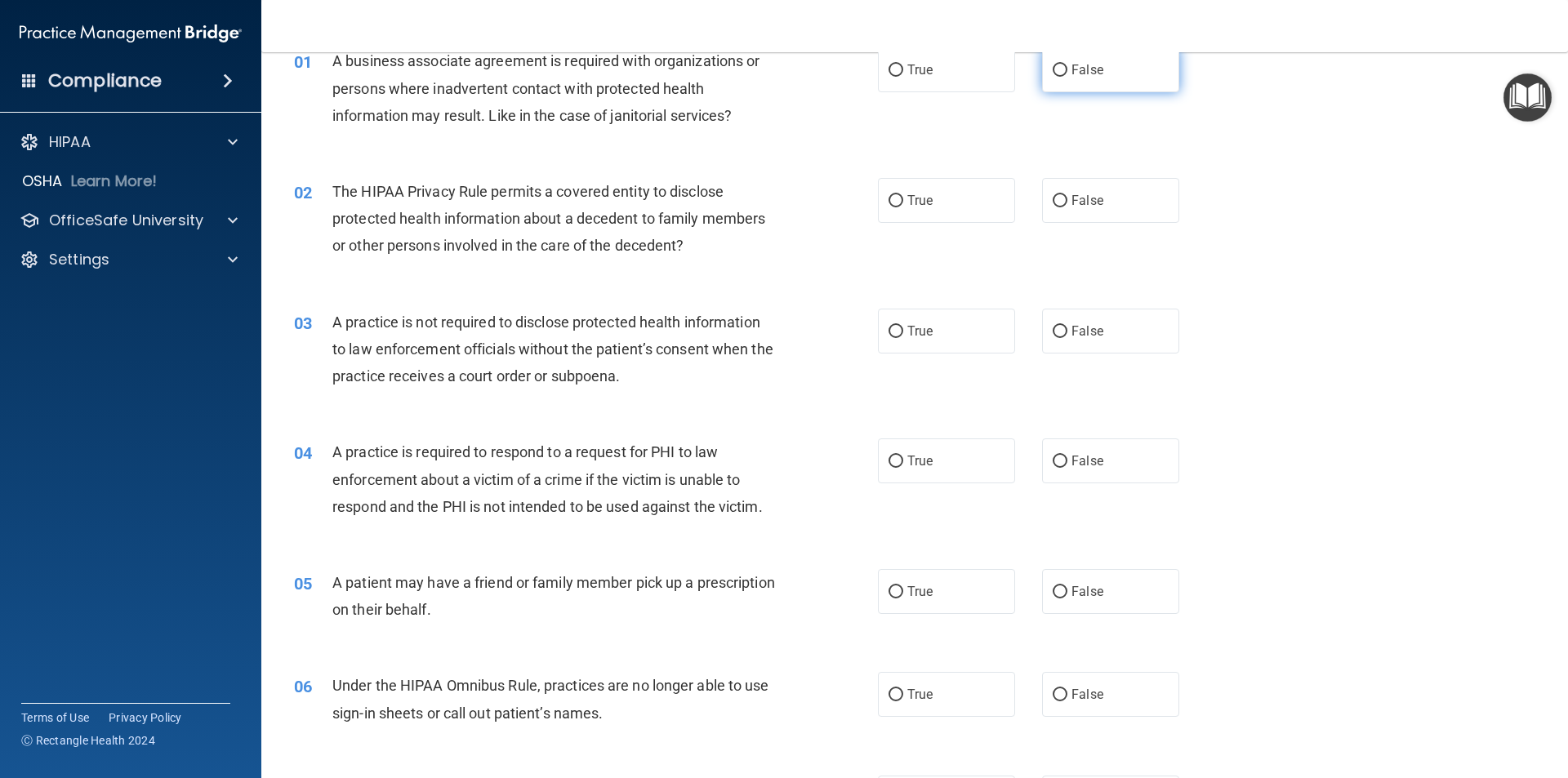
drag, startPoint x: 1137, startPoint y: 69, endPoint x: 1128, endPoint y: 74, distance: 10.3
click at [1136, 69] on label "False" at bounding box center [1110, 69] width 137 height 45
click at [1067, 69] on input "False" at bounding box center [1059, 70] width 14 height 12
radio input "true"
click at [943, 200] on label "True" at bounding box center [946, 200] width 137 height 45
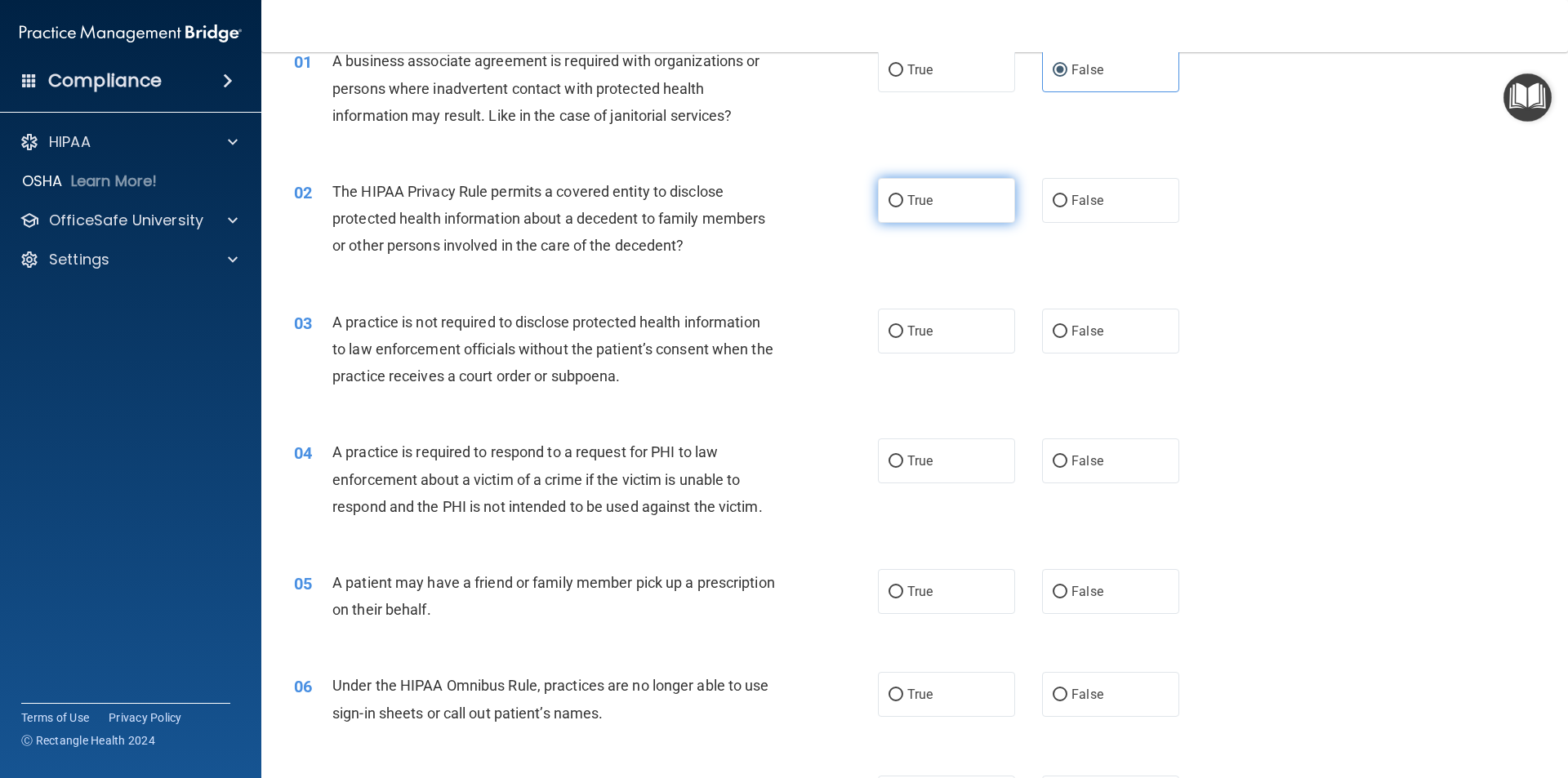
click at [903, 200] on input "True" at bounding box center [895, 200] width 14 height 12
radio input "true"
click at [1065, 312] on label "False" at bounding box center [1110, 331] width 137 height 45
click at [1065, 326] on input "False" at bounding box center [1059, 332] width 14 height 12
radio input "true"
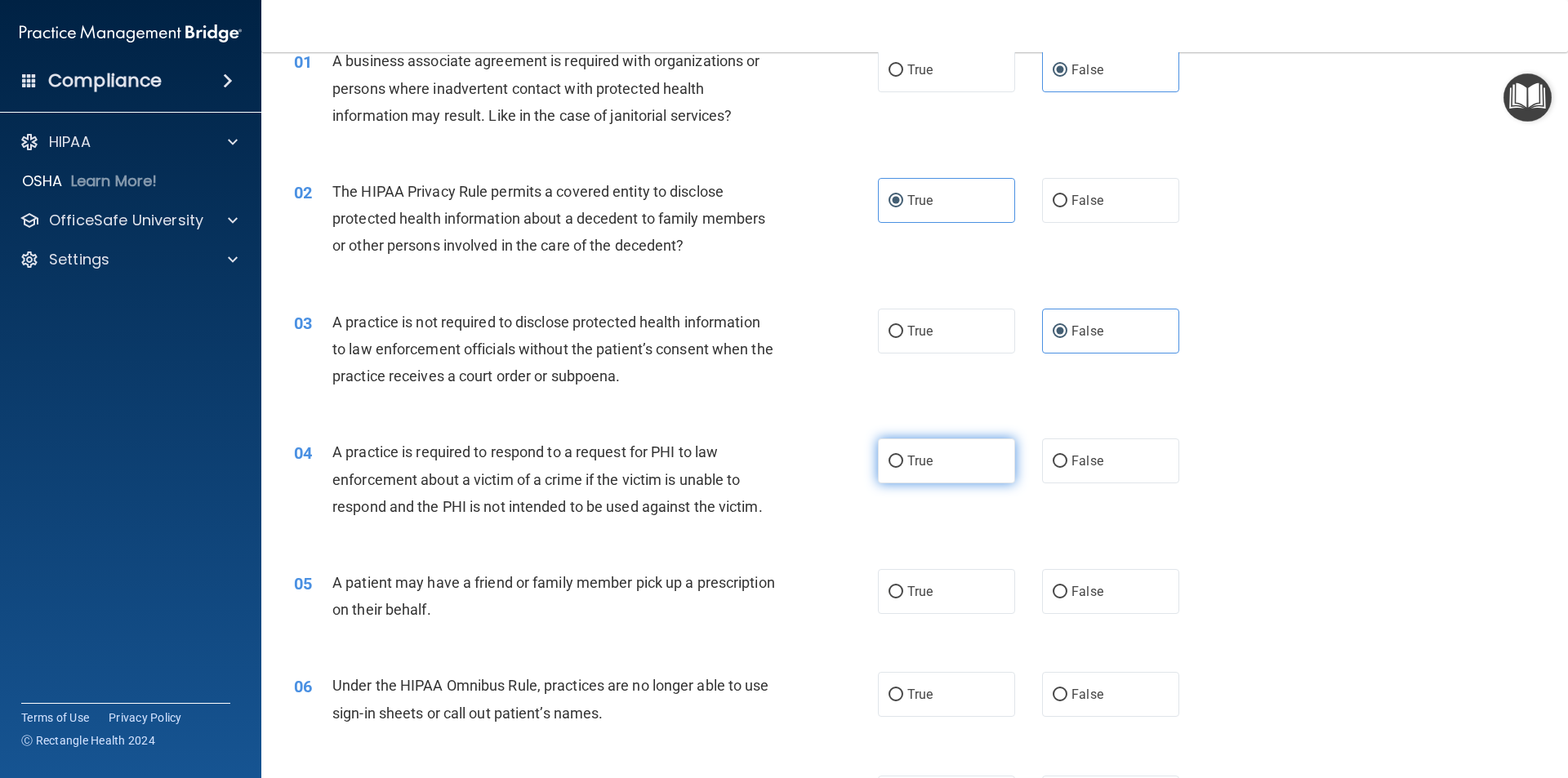
click at [935, 442] on label "True" at bounding box center [946, 460] width 137 height 45
click at [903, 456] on input "True" at bounding box center [895, 461] width 14 height 12
radio input "true"
click at [916, 591] on span "True" at bounding box center [920, 592] width 25 height 15
click at [903, 591] on input "True" at bounding box center [895, 592] width 14 height 12
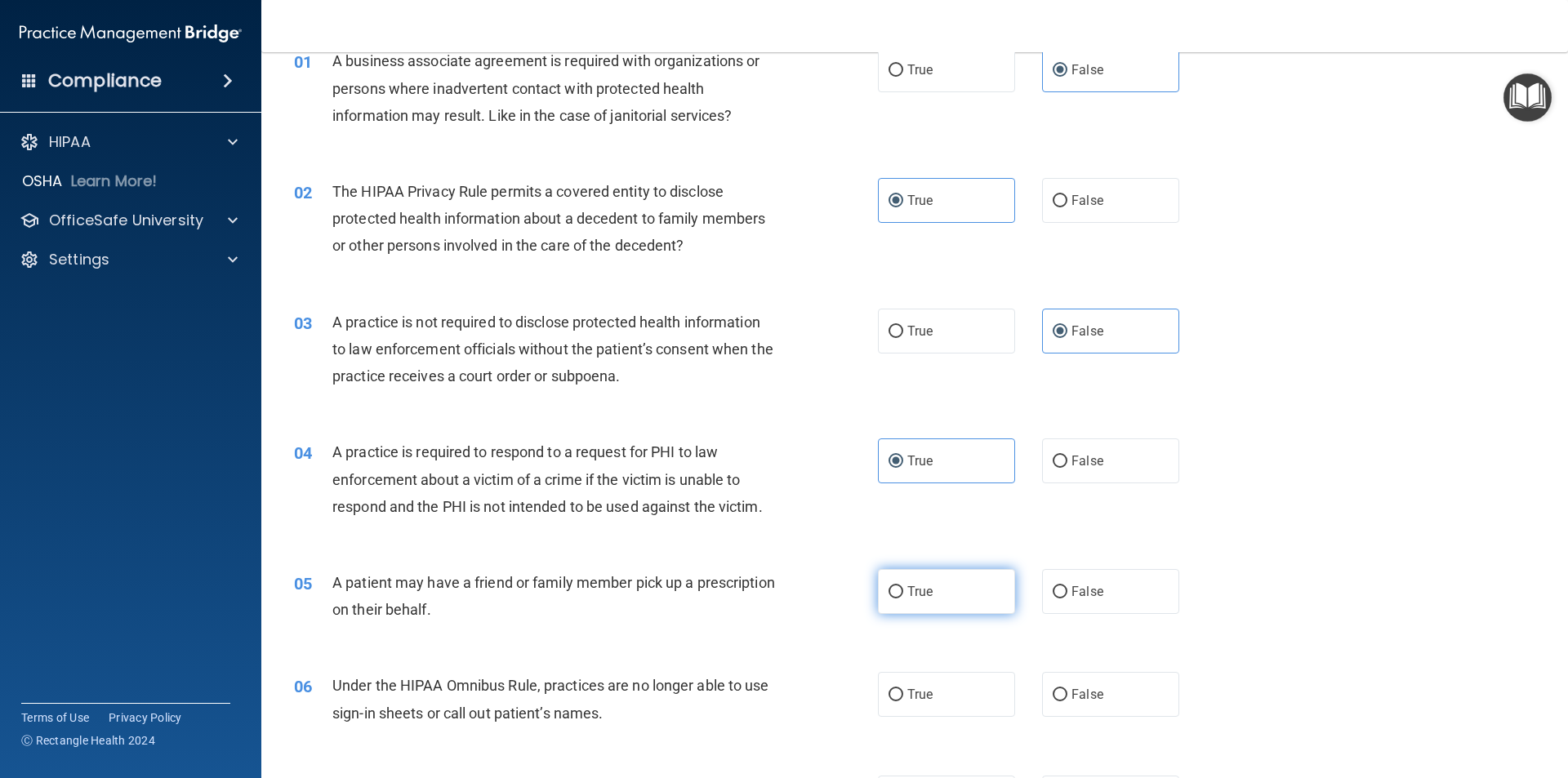
radio input "true"
click at [1072, 689] on span "False" at bounding box center [1087, 695] width 32 height 15
click at [1067, 689] on input "False" at bounding box center [1059, 695] width 14 height 12
radio input "true"
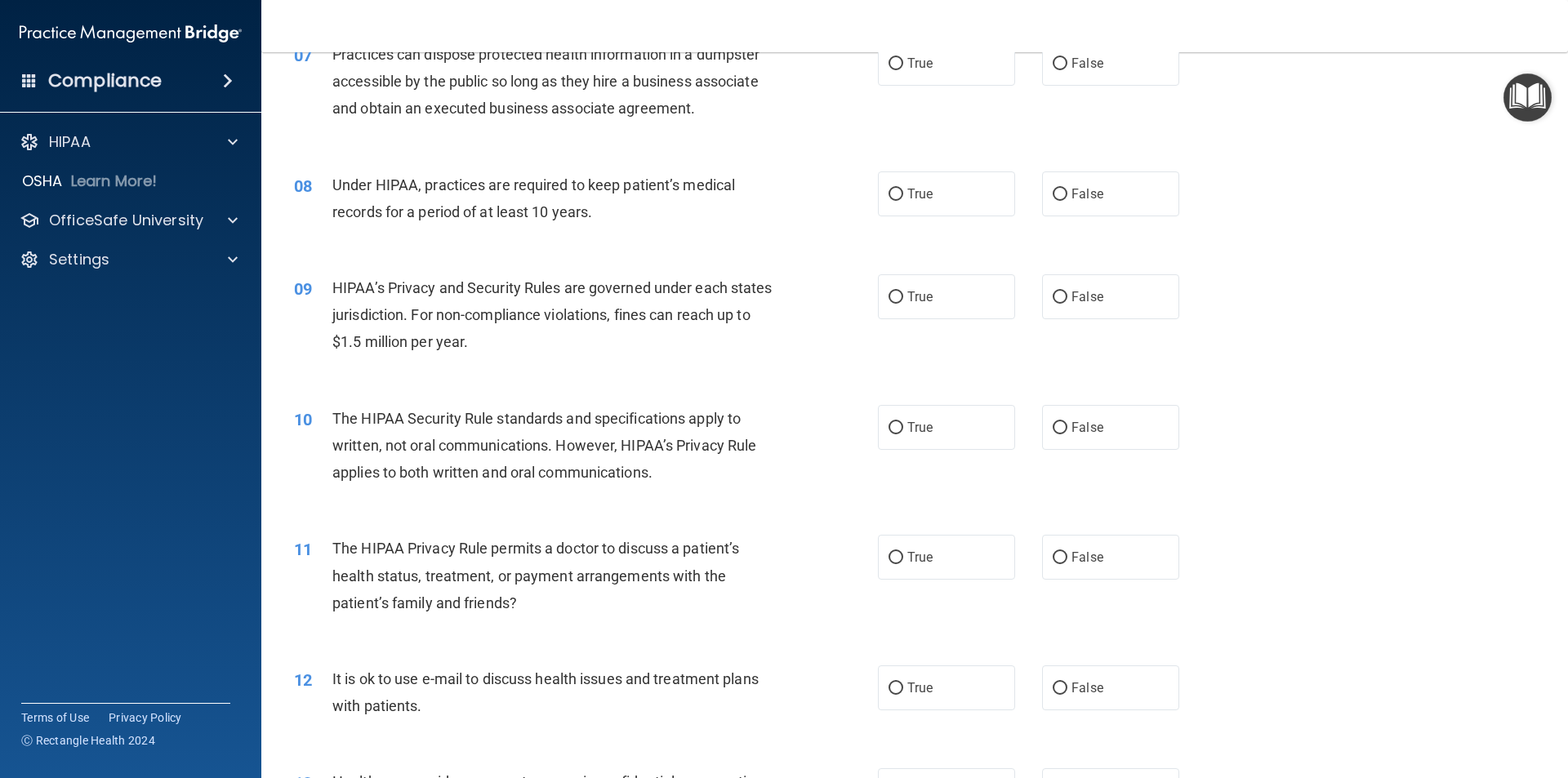
scroll to position [735, 0]
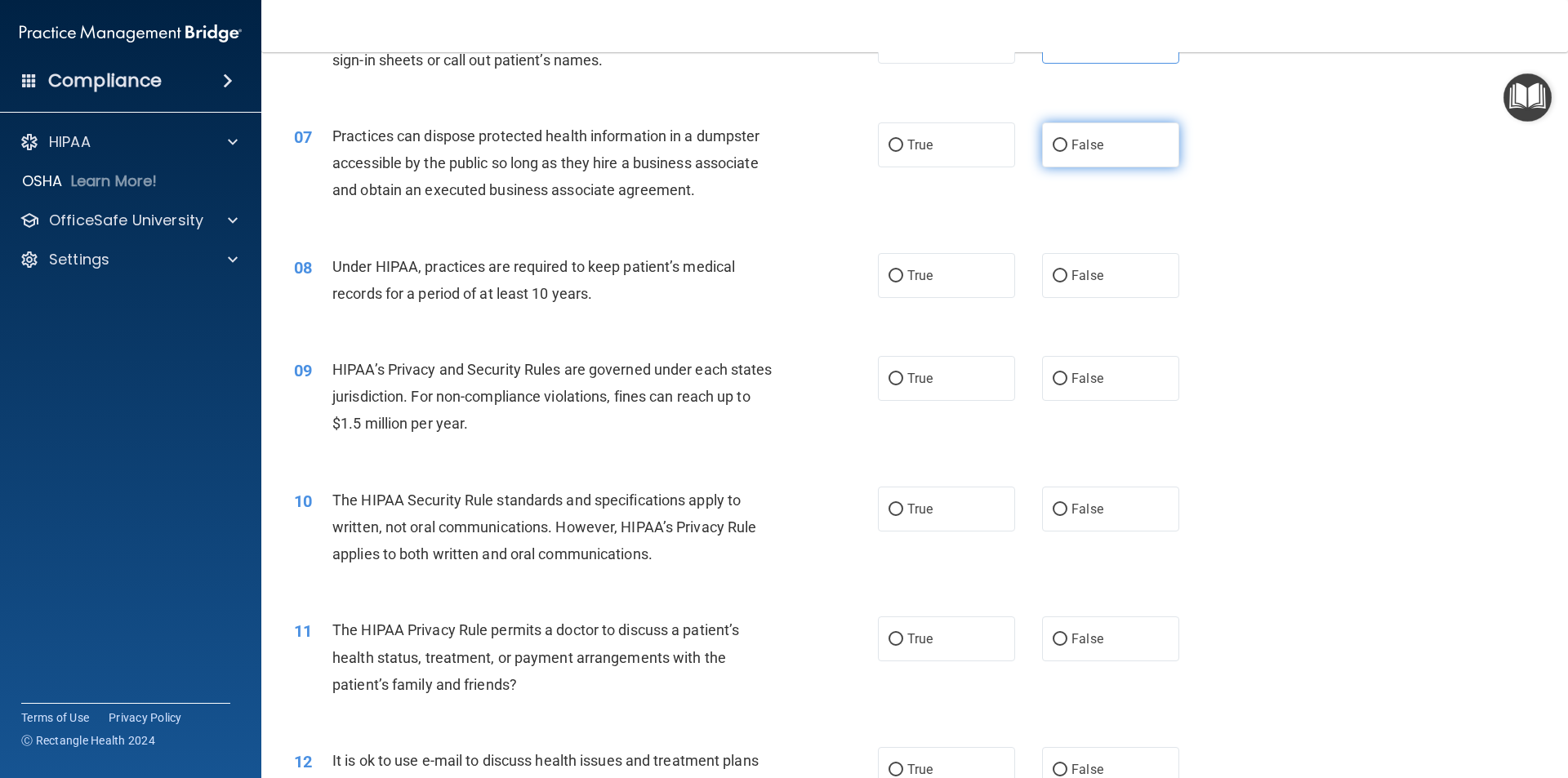
click at [1100, 141] on label "False" at bounding box center [1110, 145] width 137 height 45
click at [1067, 141] on input "False" at bounding box center [1059, 146] width 14 height 12
radio input "true"
click at [945, 271] on label "True" at bounding box center [946, 275] width 137 height 45
click at [903, 271] on input "True" at bounding box center [895, 276] width 14 height 12
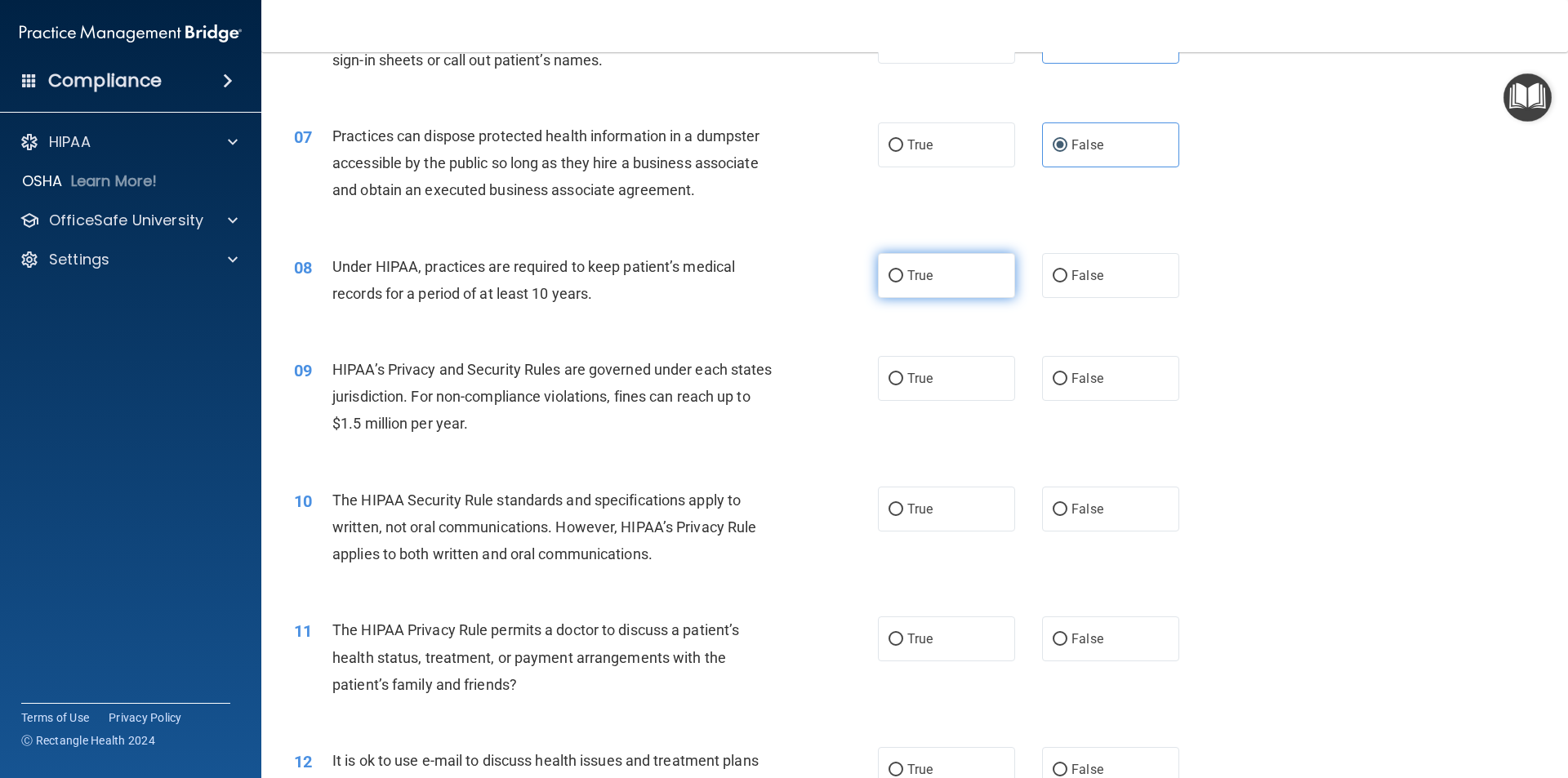
radio input "true"
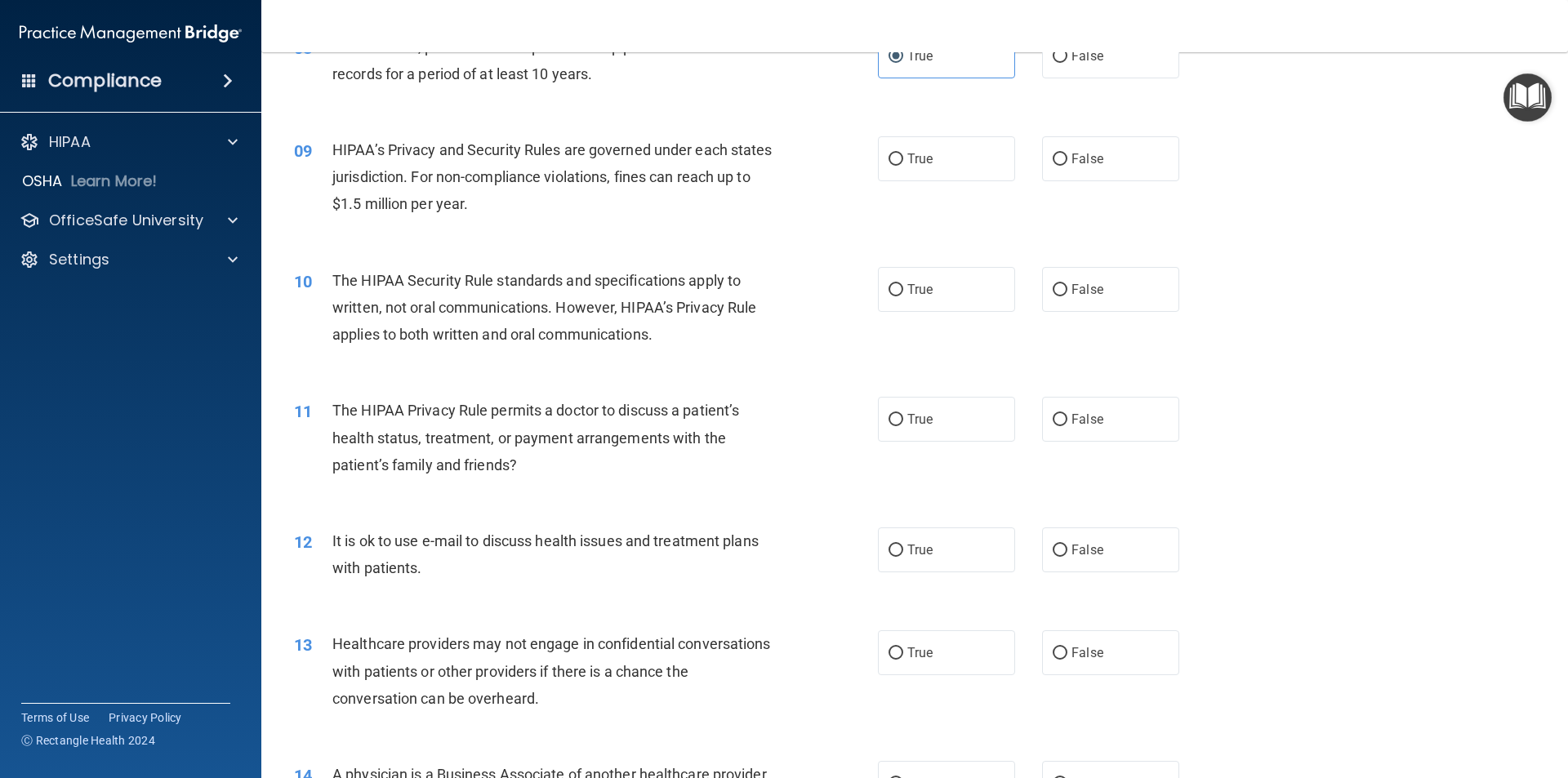
scroll to position [979, 0]
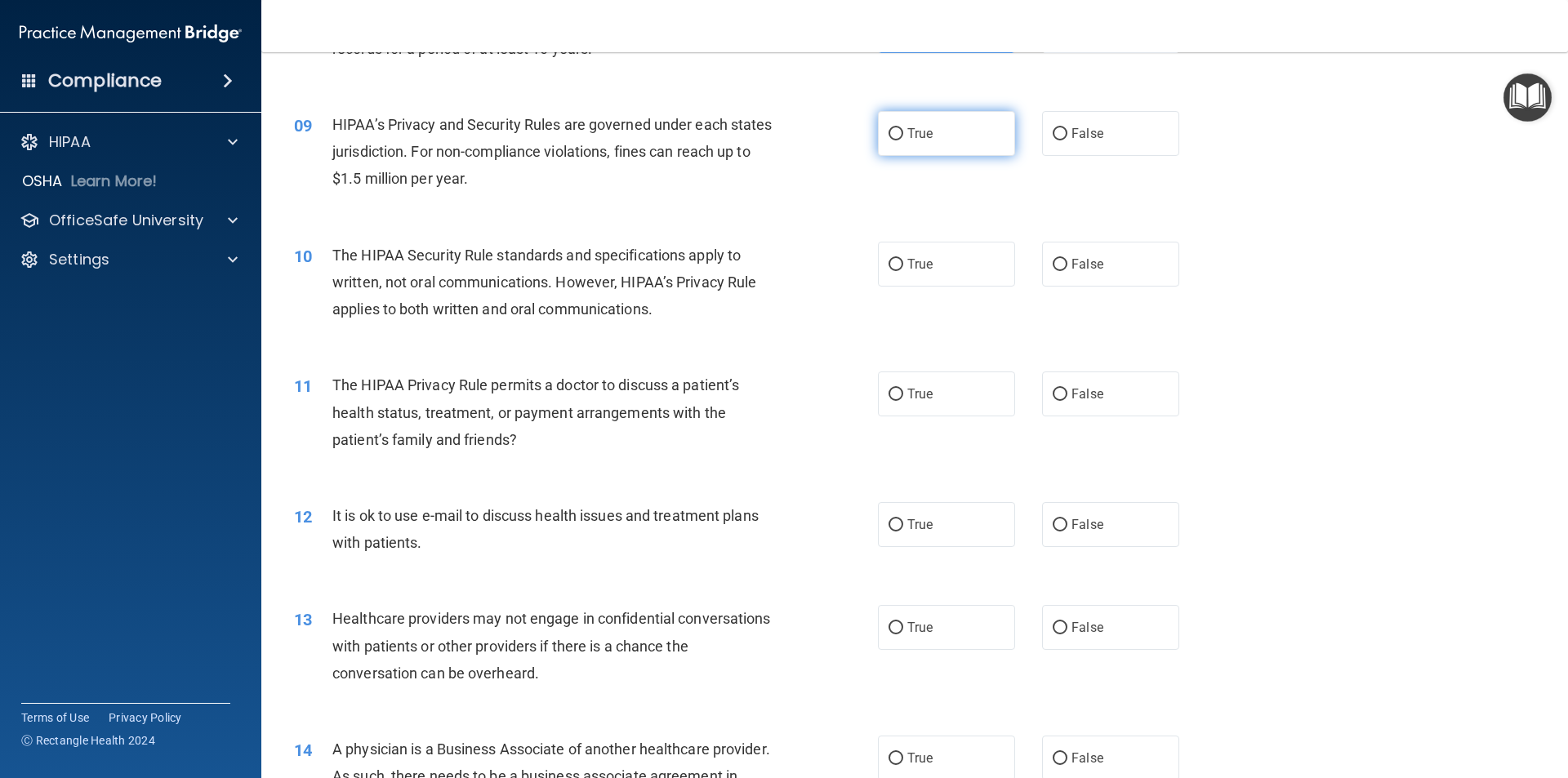
click at [917, 134] on span "True" at bounding box center [920, 133] width 25 height 15
click at [903, 134] on input "True" at bounding box center [895, 134] width 14 height 12
radio input "true"
click at [939, 266] on label "True" at bounding box center [946, 264] width 137 height 45
click at [903, 266] on input "True" at bounding box center [895, 265] width 14 height 12
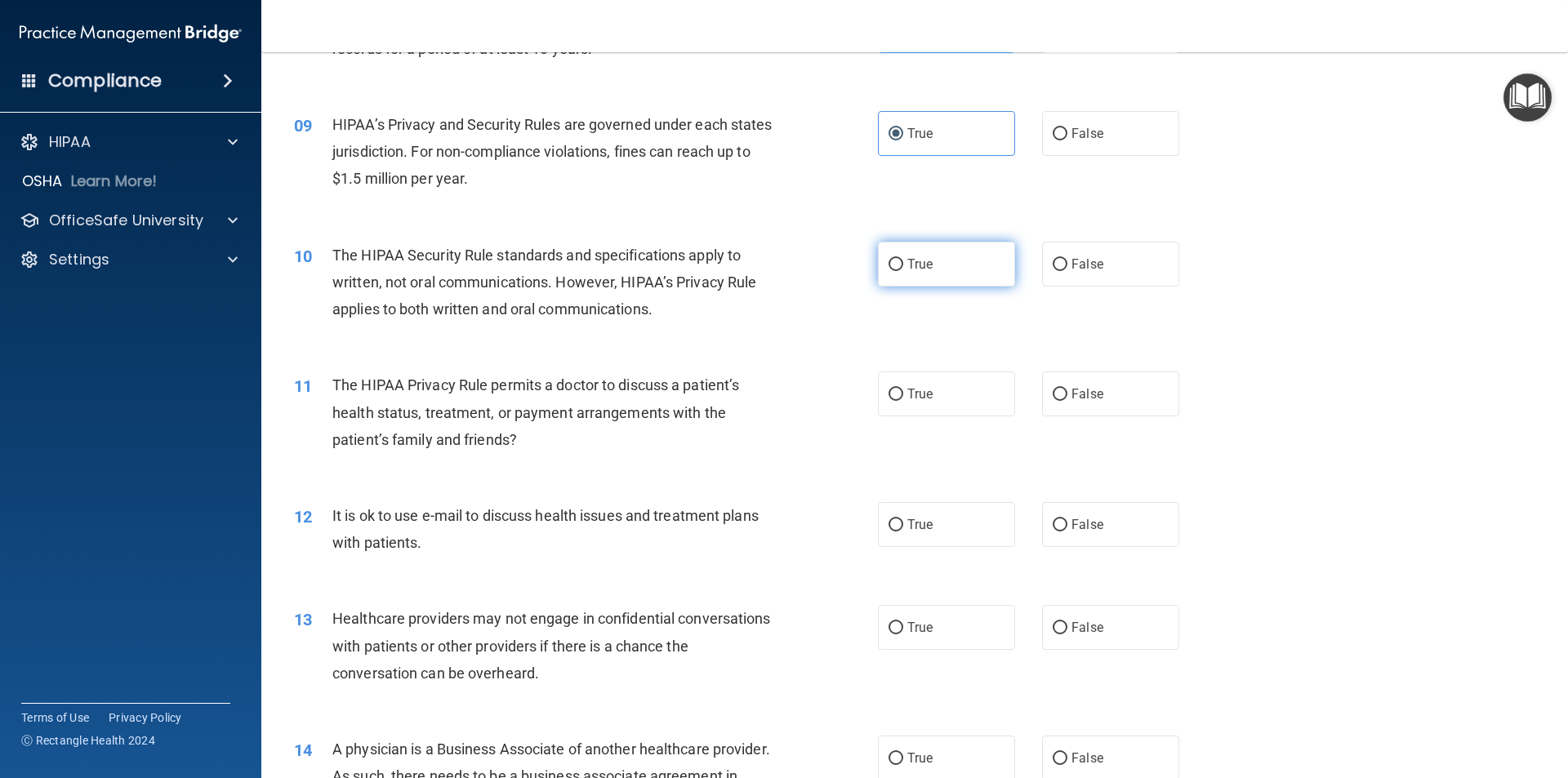
radio input "true"
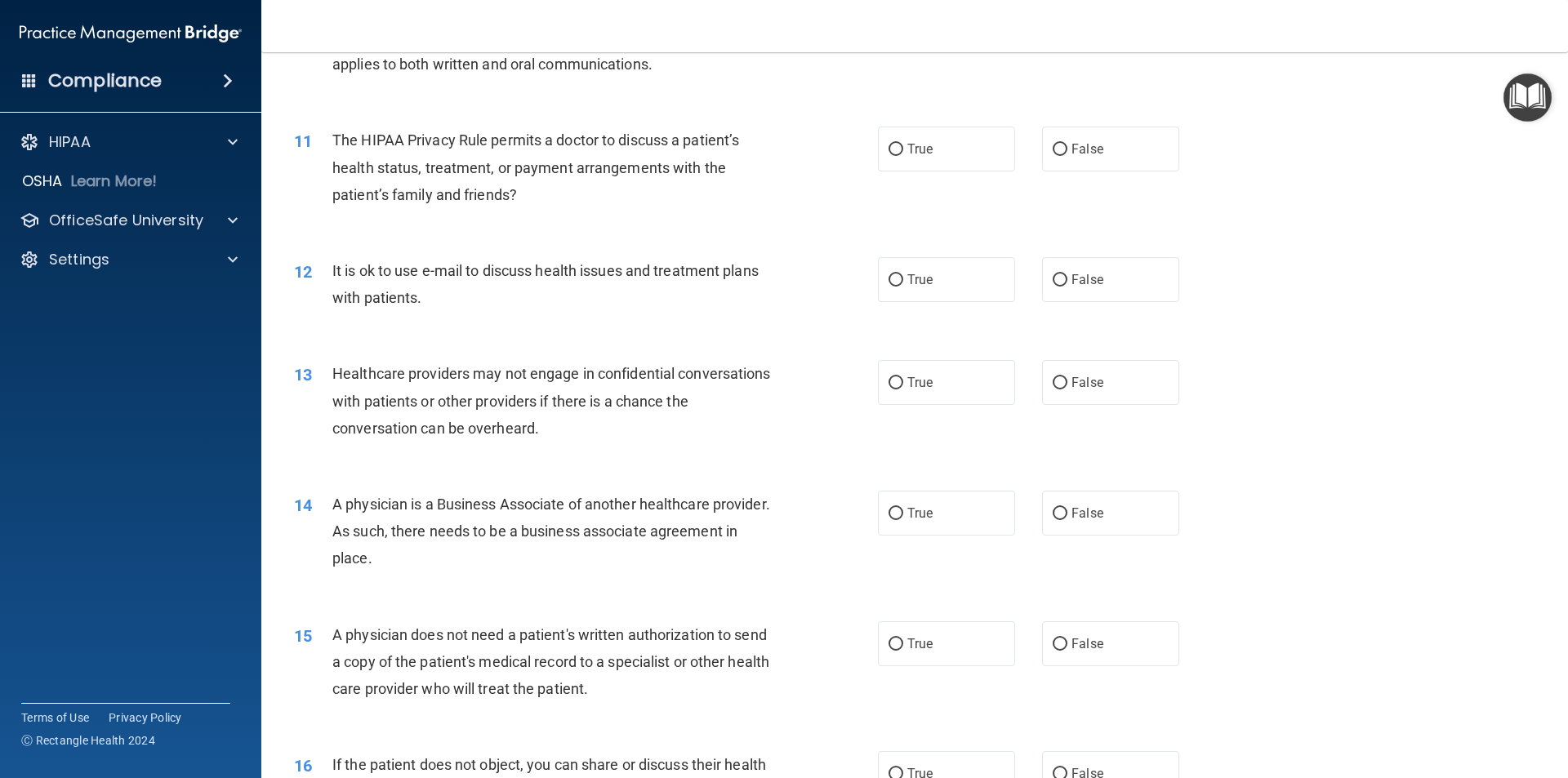
scroll to position [1307, 0]
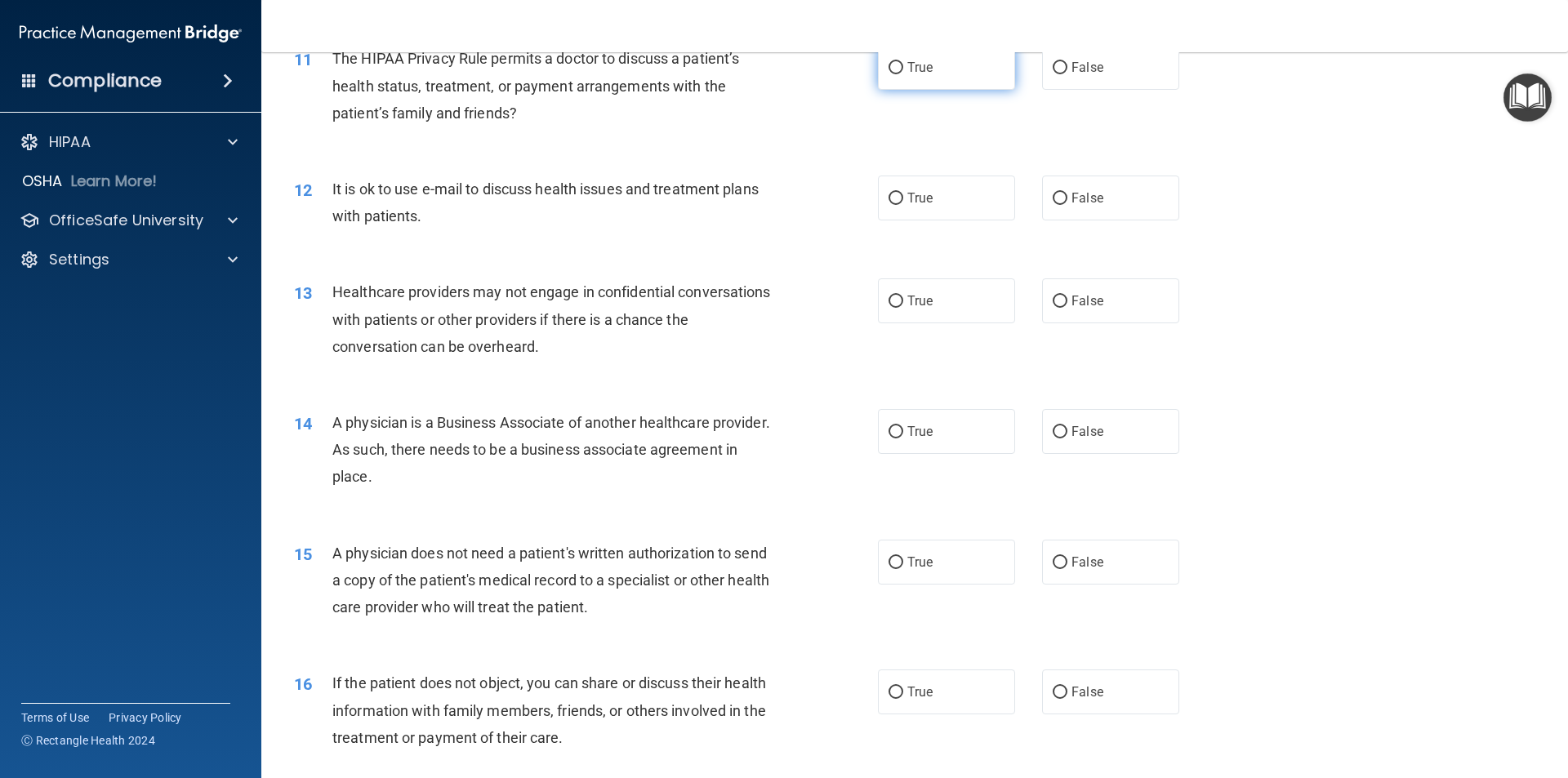
click at [928, 78] on label "True" at bounding box center [946, 67] width 137 height 45
click at [903, 74] on input "True" at bounding box center [895, 68] width 14 height 12
radio input "true"
click at [928, 203] on label "True" at bounding box center [946, 198] width 137 height 45
click at [903, 203] on input "True" at bounding box center [895, 199] width 14 height 12
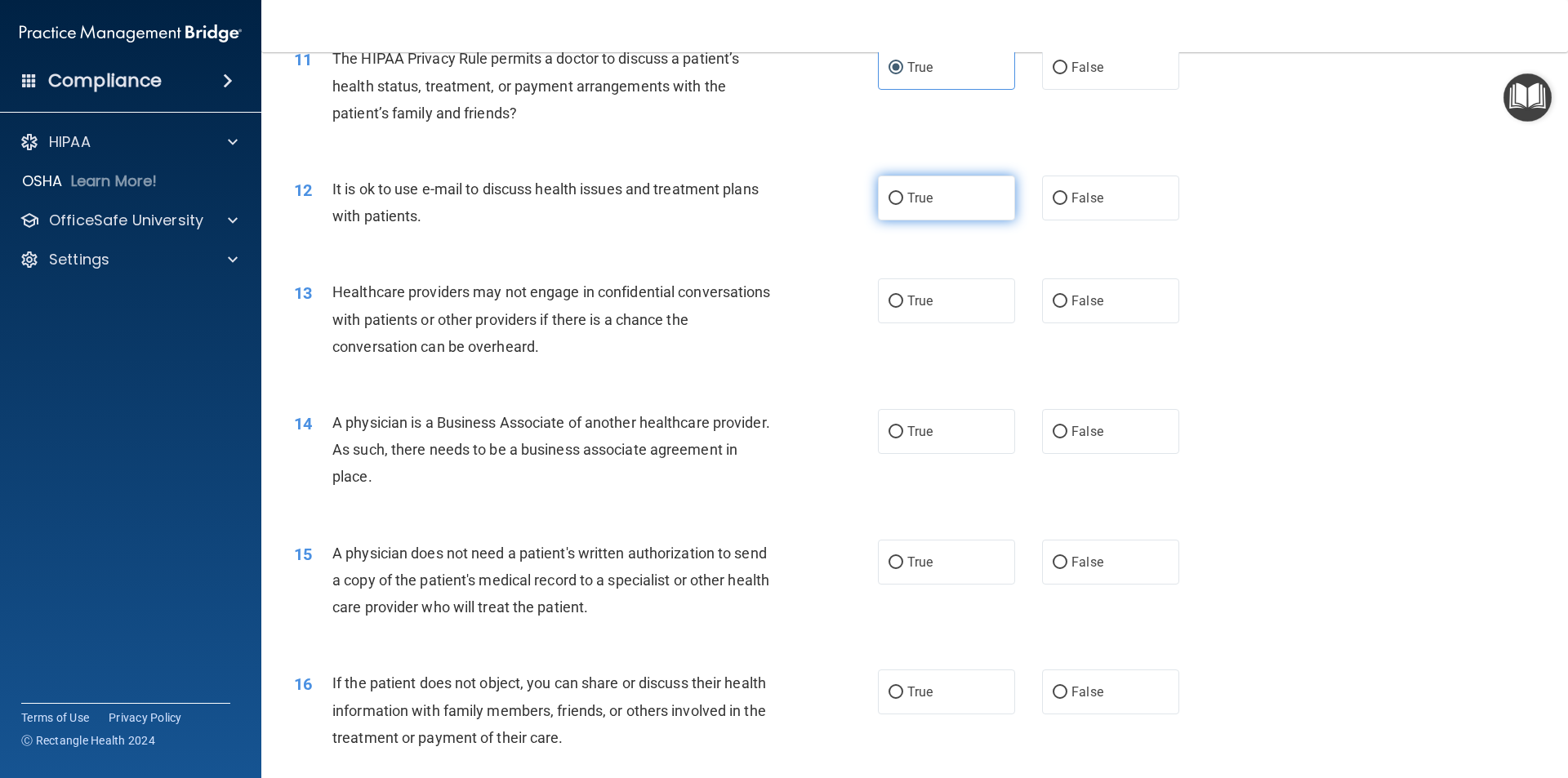
radio input "true"
click at [1117, 315] on label "False" at bounding box center [1110, 300] width 137 height 45
click at [1067, 308] on input "False" at bounding box center [1059, 301] width 14 height 12
radio input "true"
click at [1090, 436] on span "False" at bounding box center [1087, 432] width 32 height 15
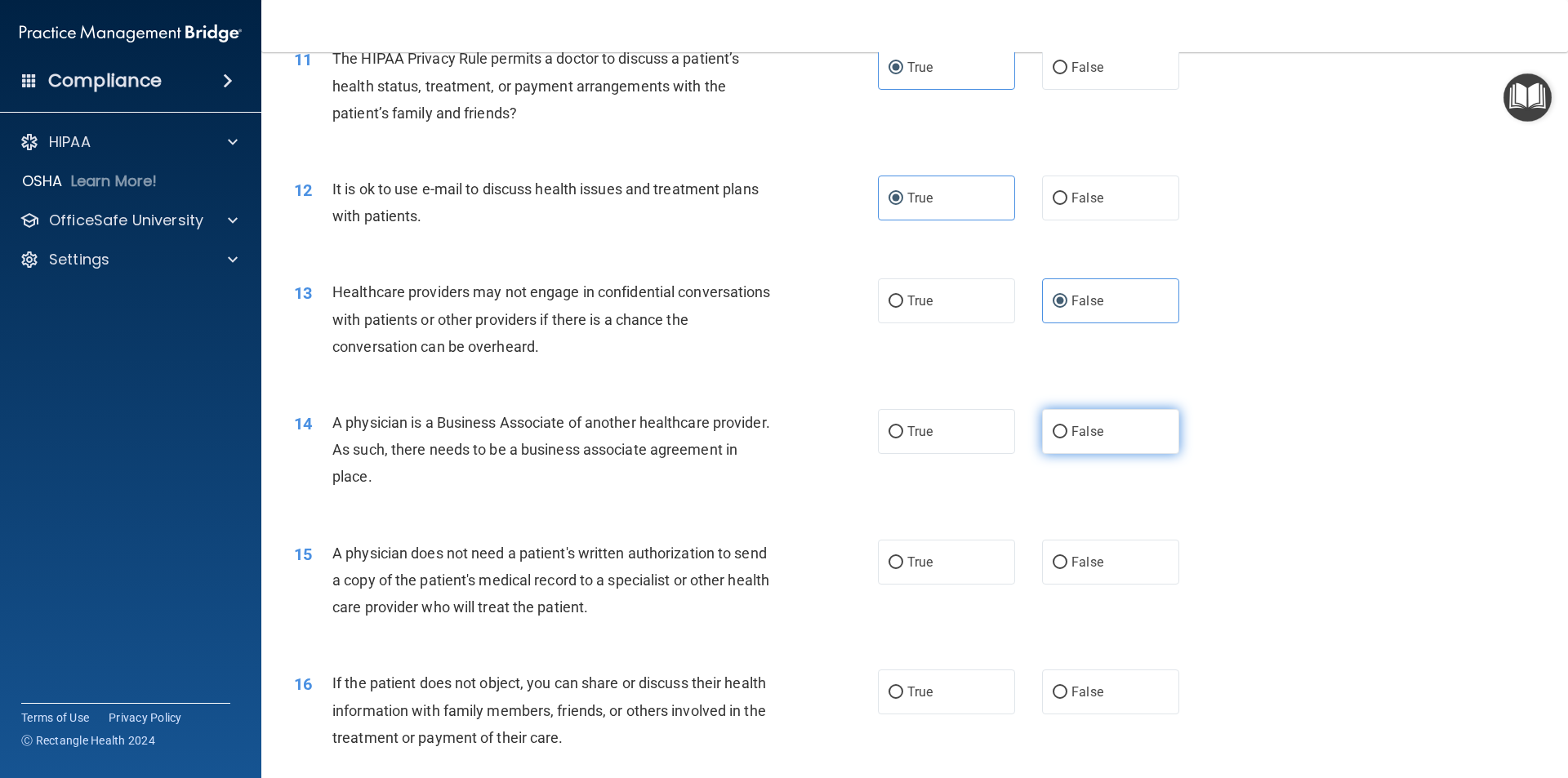
click at [1067, 436] on input "False" at bounding box center [1059, 432] width 14 height 12
radio input "true"
click at [972, 546] on label "True" at bounding box center [946, 562] width 137 height 45
click at [903, 556] on input "True" at bounding box center [895, 562] width 14 height 12
radio input "true"
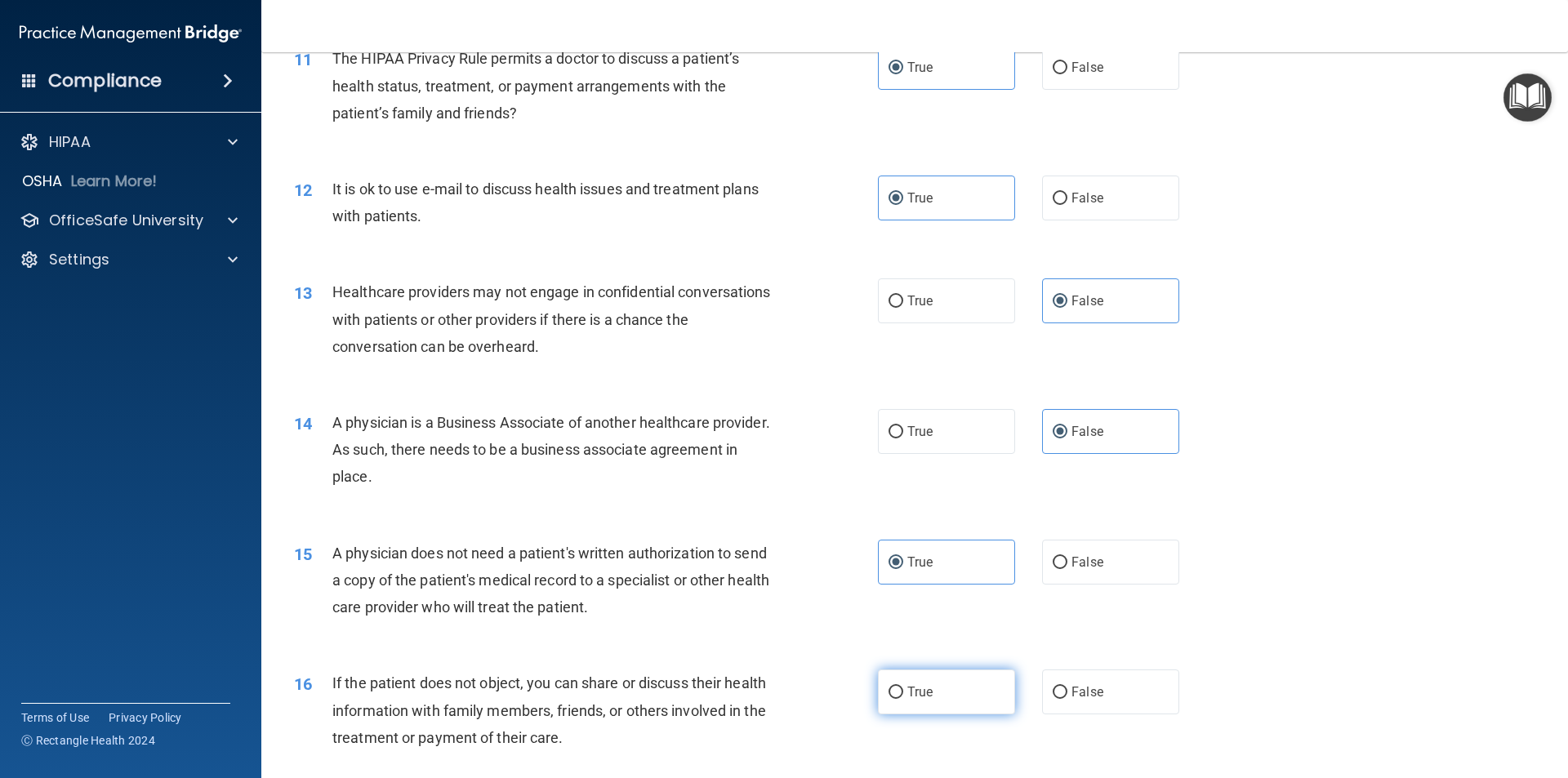
click at [937, 692] on label "True" at bounding box center [946, 692] width 137 height 45
click at [903, 692] on input "True" at bounding box center [895, 693] width 14 height 12
radio input "true"
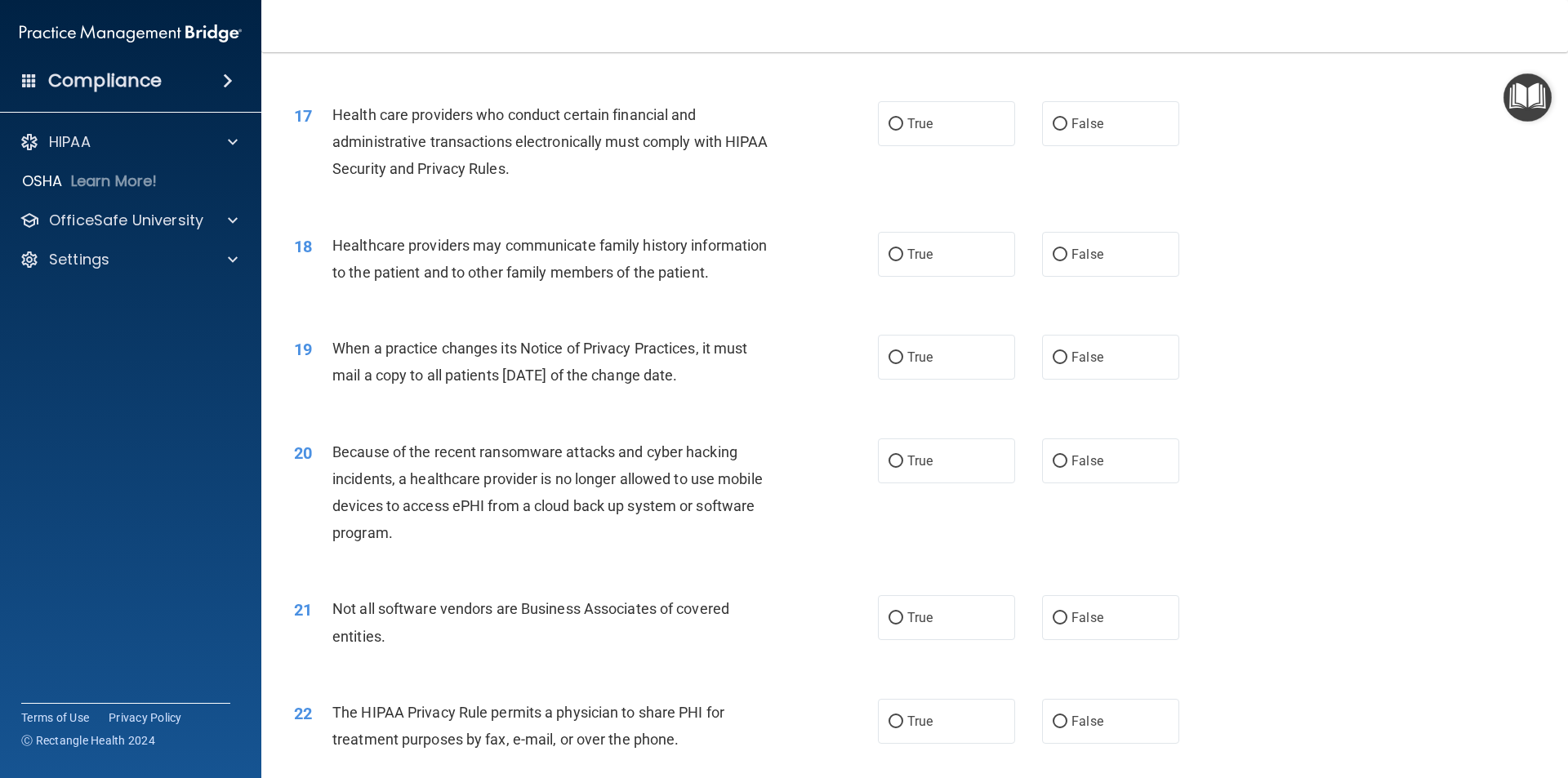
scroll to position [2041, 0]
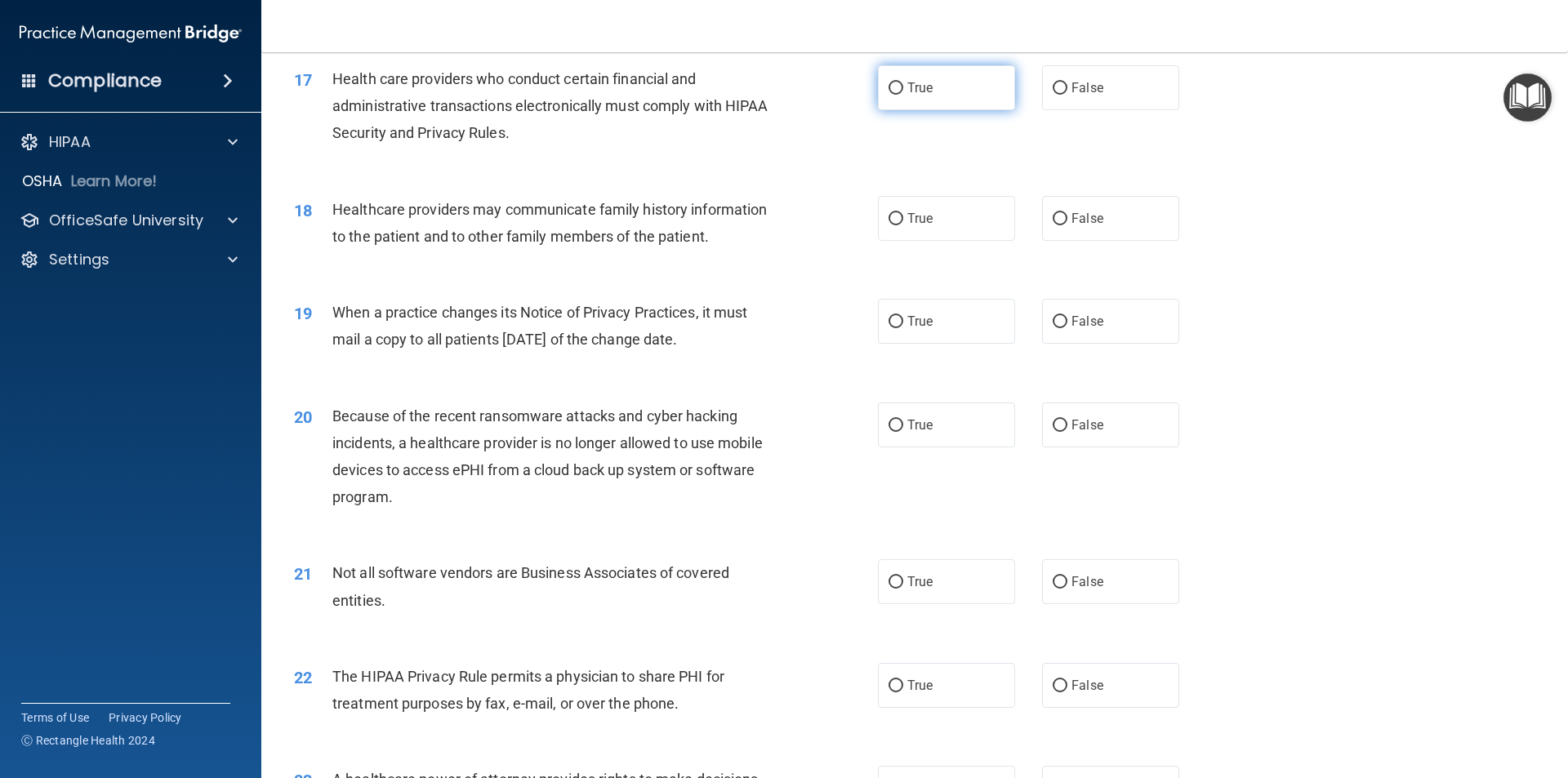
click at [891, 85] on input "True" at bounding box center [895, 88] width 14 height 12
radio input "true"
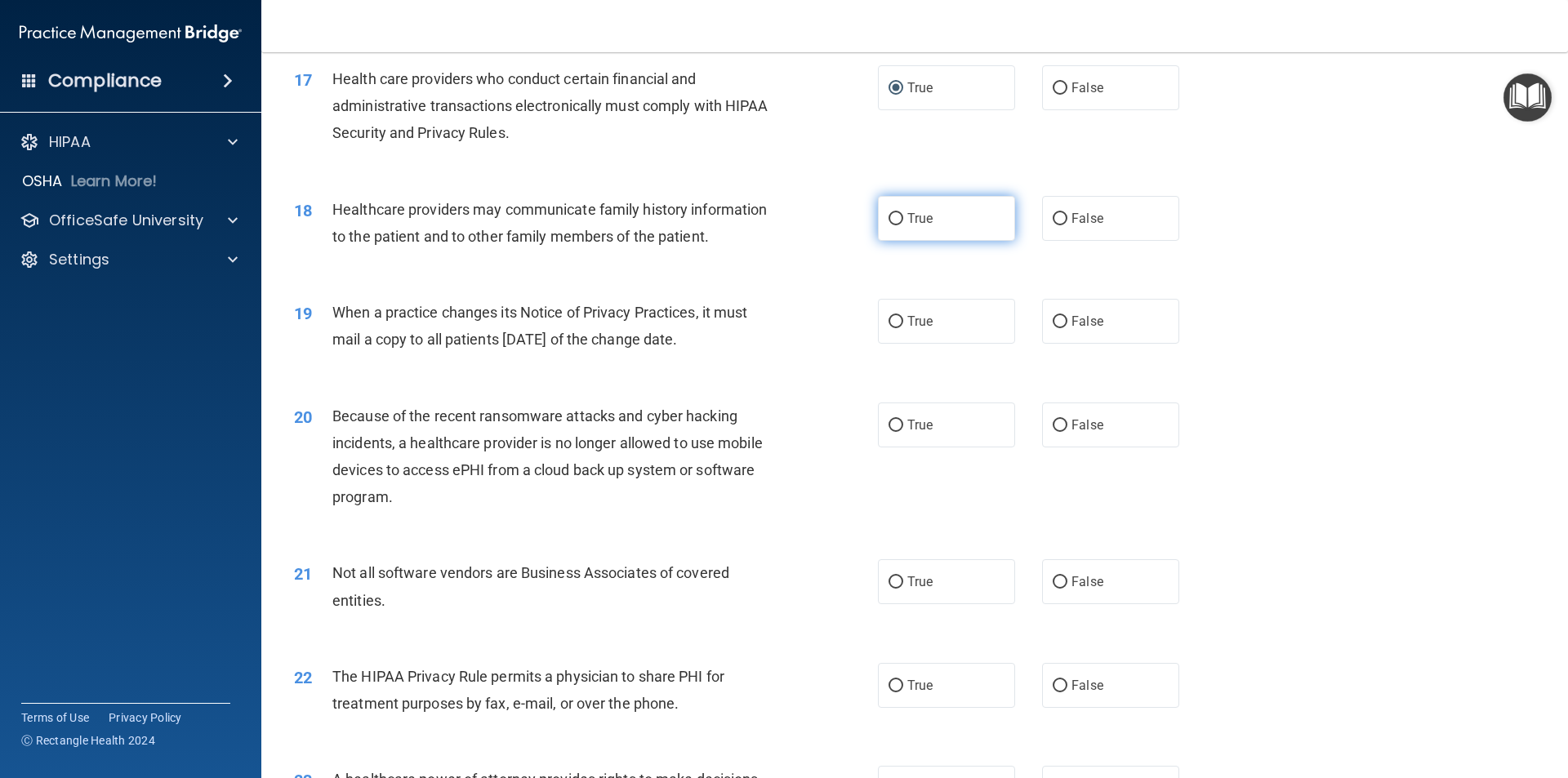
click at [901, 230] on label "True" at bounding box center [946, 218] width 137 height 45
click at [901, 225] on input "True" at bounding box center [895, 219] width 14 height 12
radio input "true"
drag, startPoint x: 1094, startPoint y: 338, endPoint x: 1094, endPoint y: 351, distance: 13.0
click at [1094, 339] on label "False" at bounding box center [1110, 320] width 137 height 45
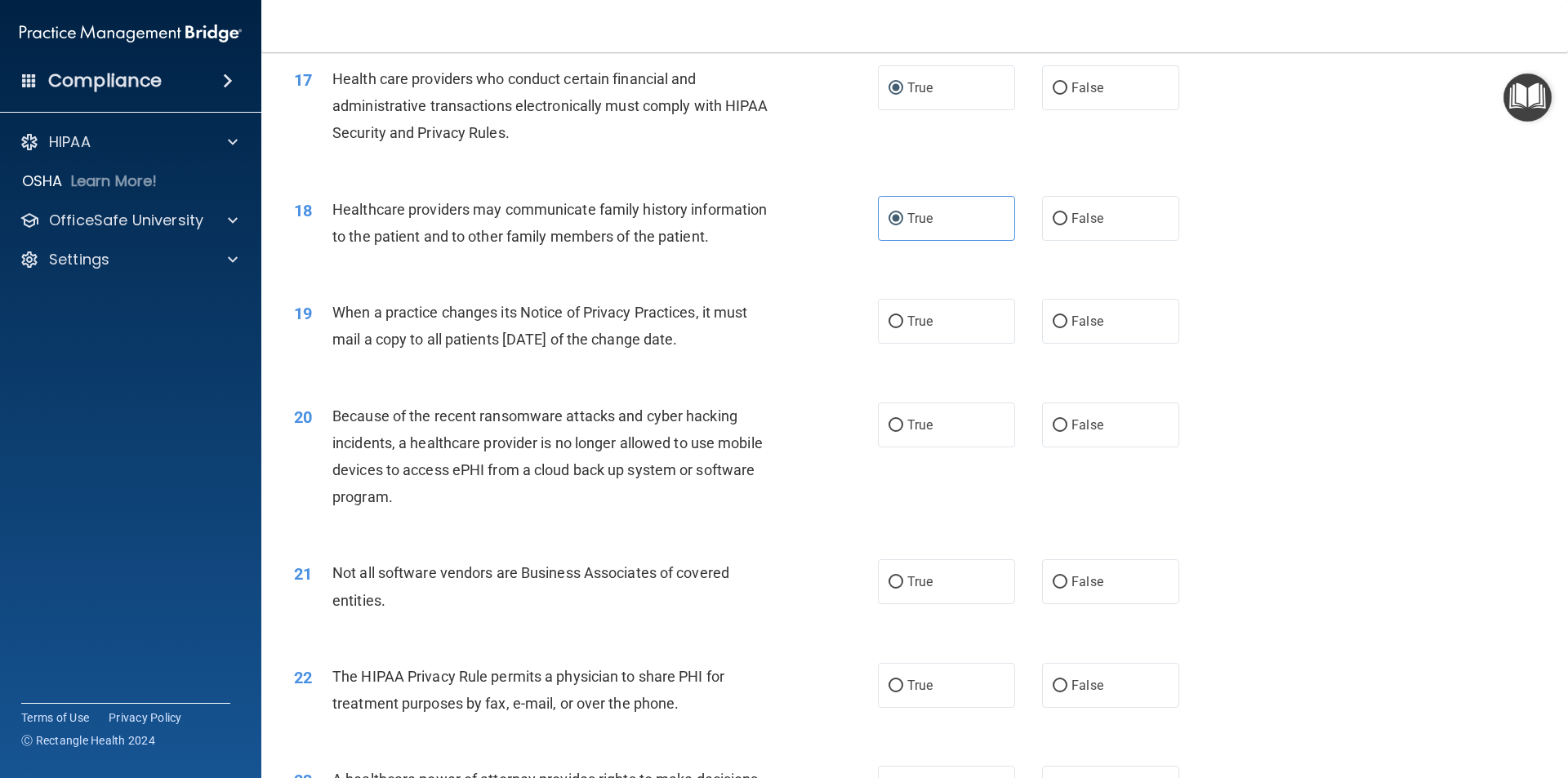
click at [1067, 328] on input "False" at bounding box center [1059, 321] width 14 height 12
radio input "true"
drag, startPoint x: 1085, startPoint y: 414, endPoint x: 1023, endPoint y: 522, distance: 124.5
click at [1085, 417] on label "False" at bounding box center [1110, 425] width 137 height 45
click at [1067, 419] on input "False" at bounding box center [1059, 425] width 14 height 12
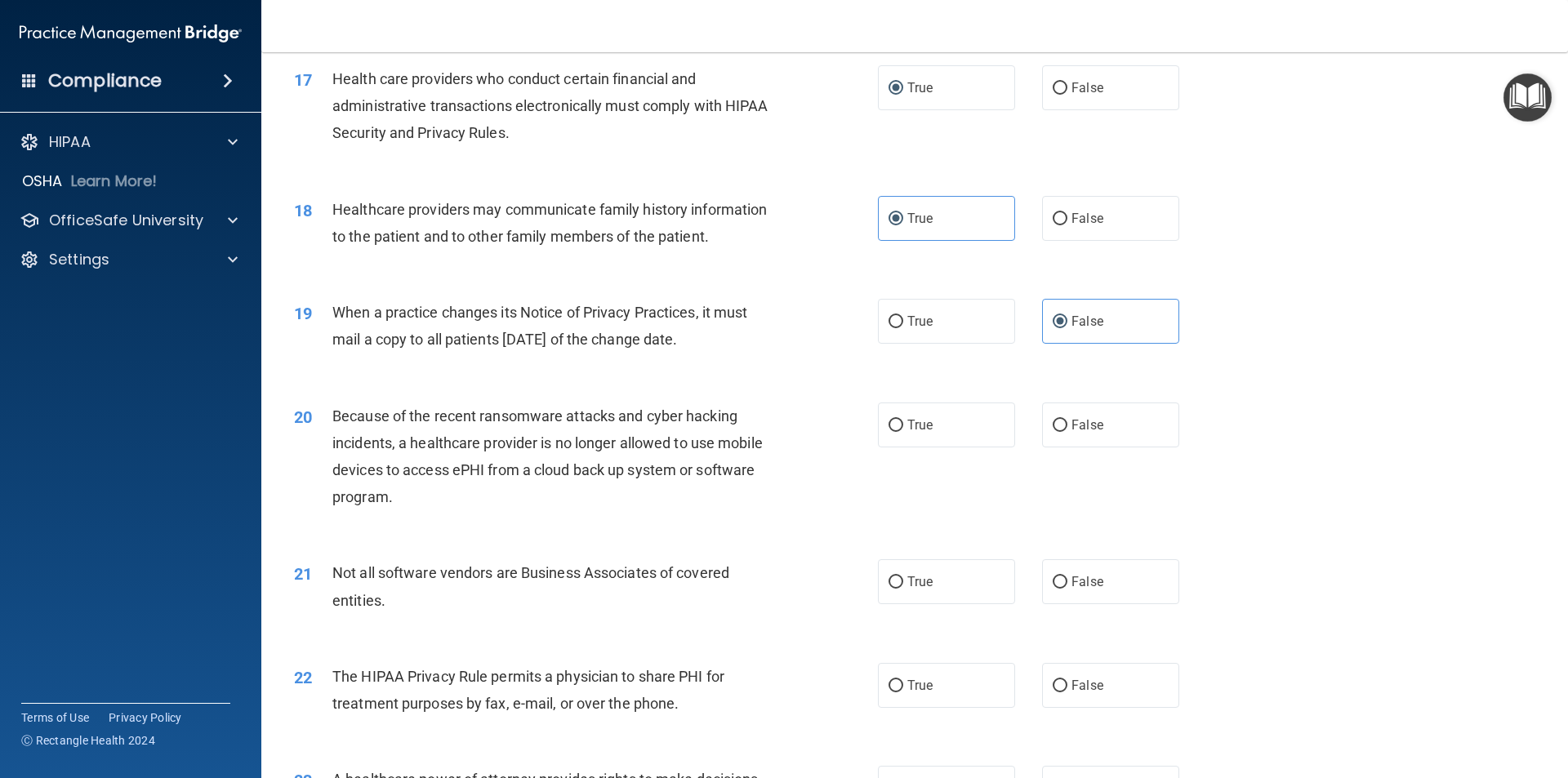
radio input "true"
click at [967, 587] on label "True" at bounding box center [946, 581] width 137 height 45
click at [903, 587] on input "True" at bounding box center [895, 582] width 14 height 12
radio input "true"
click at [932, 696] on label "True" at bounding box center [946, 685] width 137 height 45
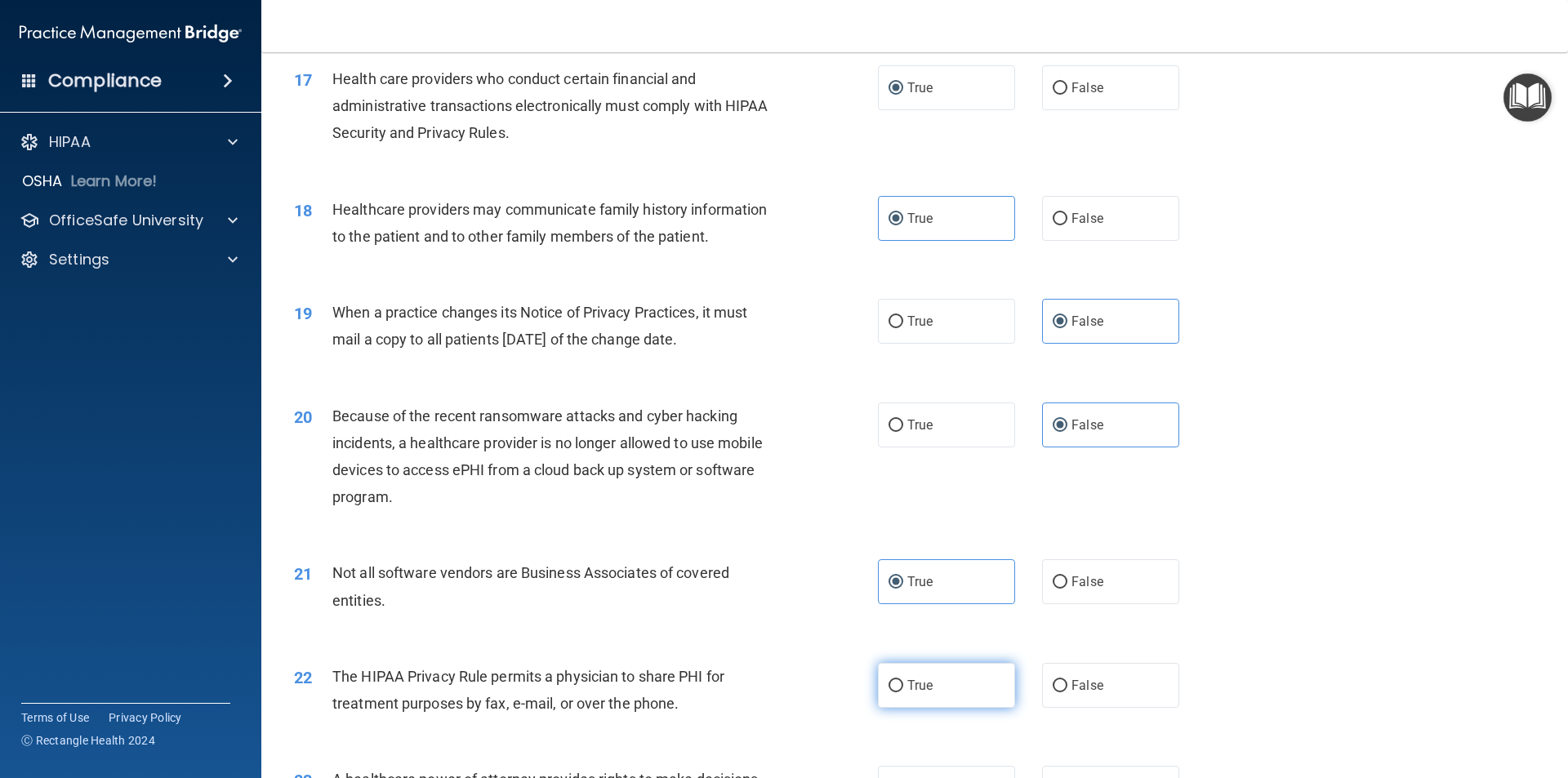
click at [903, 693] on input "True" at bounding box center [895, 686] width 14 height 12
radio input "true"
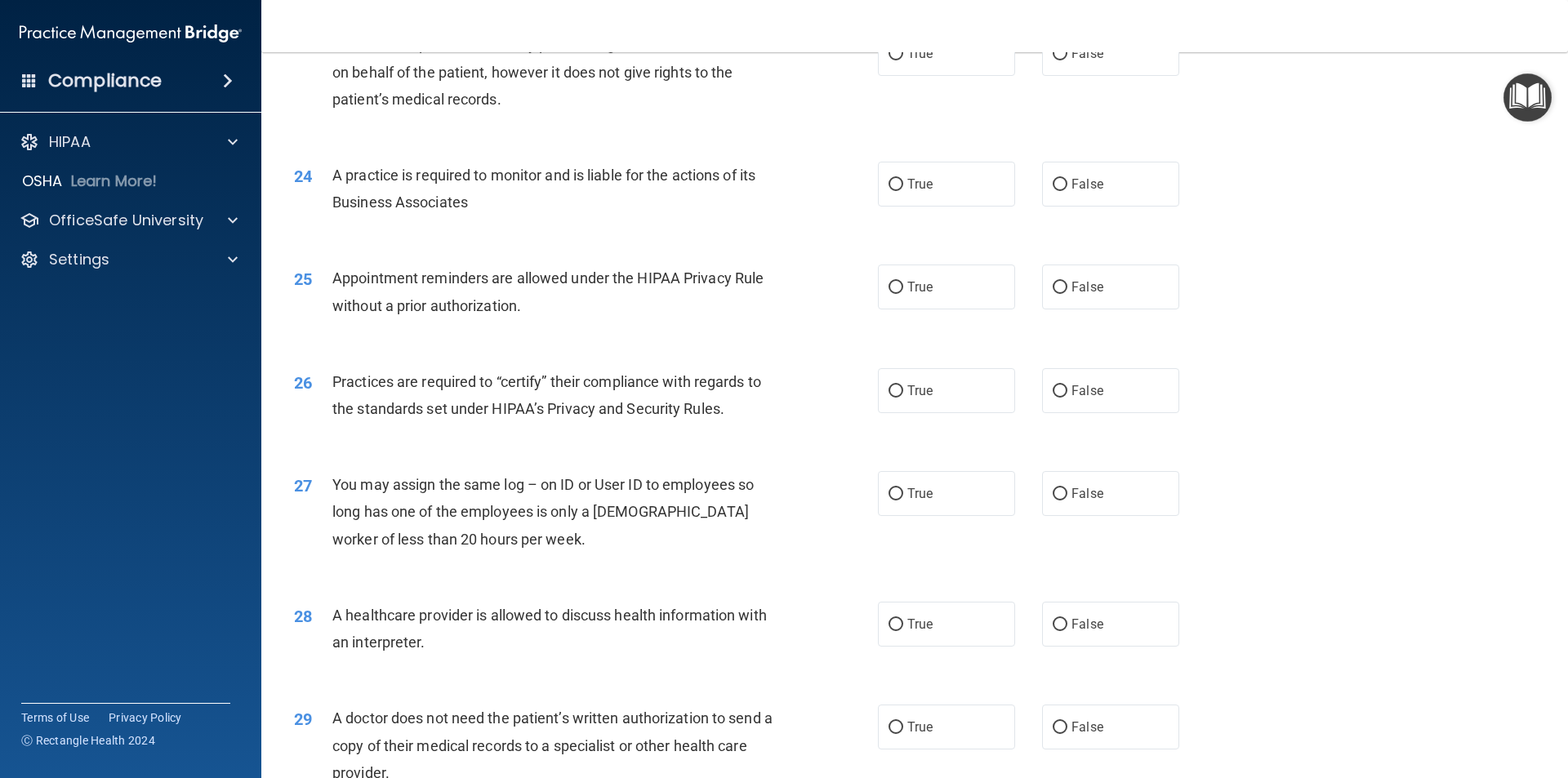
scroll to position [2695, 0]
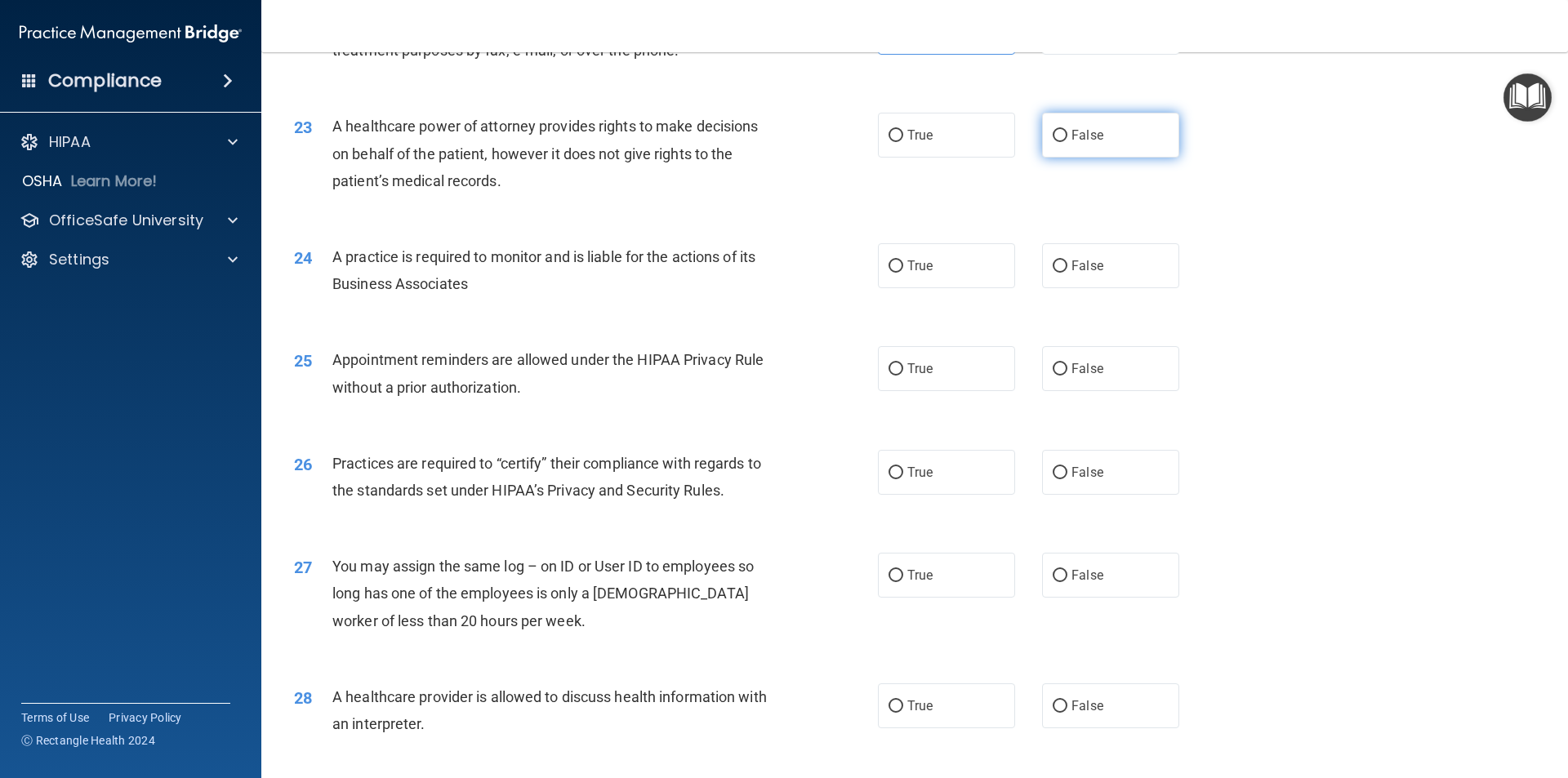
click at [1139, 131] on label "False" at bounding box center [1110, 134] width 137 height 45
click at [1067, 131] on input "False" at bounding box center [1059, 135] width 14 height 12
radio input "true"
click at [952, 268] on label "True" at bounding box center [946, 266] width 137 height 45
click at [903, 268] on input "True" at bounding box center [895, 266] width 14 height 12
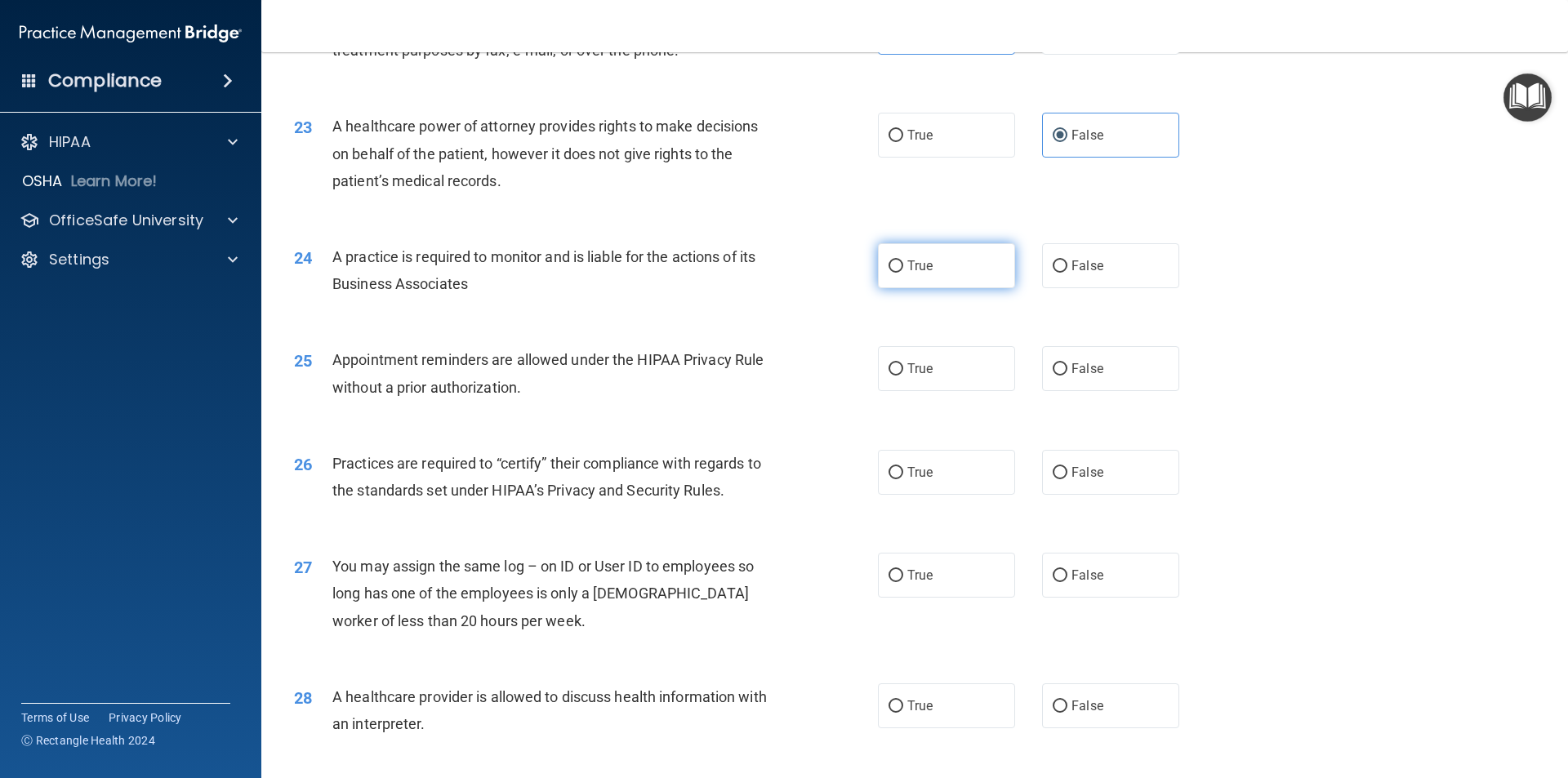
radio input "true"
click at [930, 373] on label "True" at bounding box center [946, 368] width 137 height 45
click at [903, 373] on input "True" at bounding box center [895, 369] width 14 height 12
radio input "true"
click at [1090, 482] on label "False" at bounding box center [1110, 472] width 137 height 45
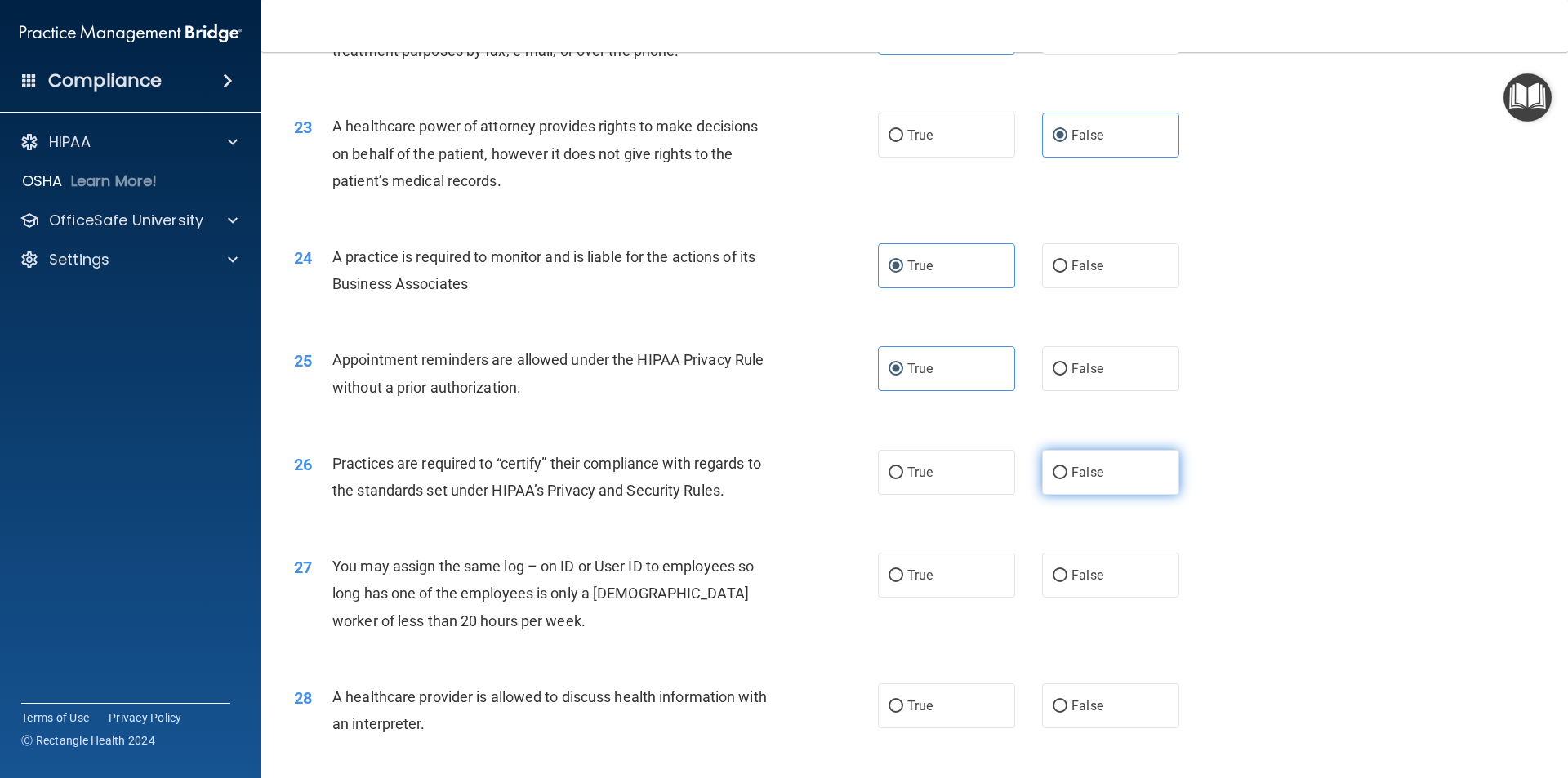
click at [1067, 480] on input "False" at bounding box center [1059, 473] width 14 height 12
radio input "true"
click at [1083, 573] on span "False" at bounding box center [1087, 576] width 32 height 15
click at [1067, 573] on input "False" at bounding box center [1059, 576] width 14 height 12
radio input "true"
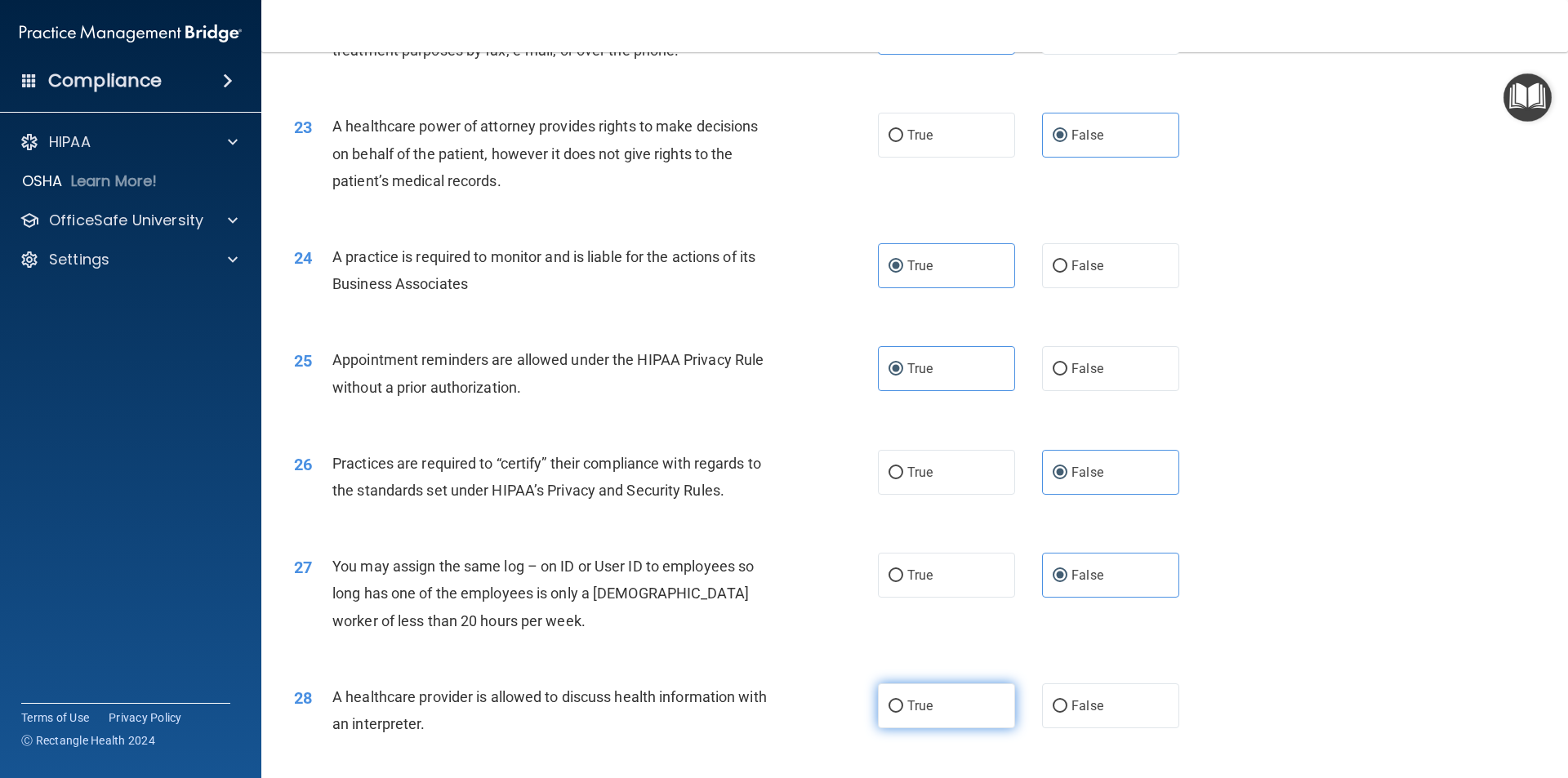
click at [966, 704] on label "True" at bounding box center [946, 705] width 137 height 45
click at [903, 704] on input "True" at bounding box center [895, 706] width 14 height 12
radio input "true"
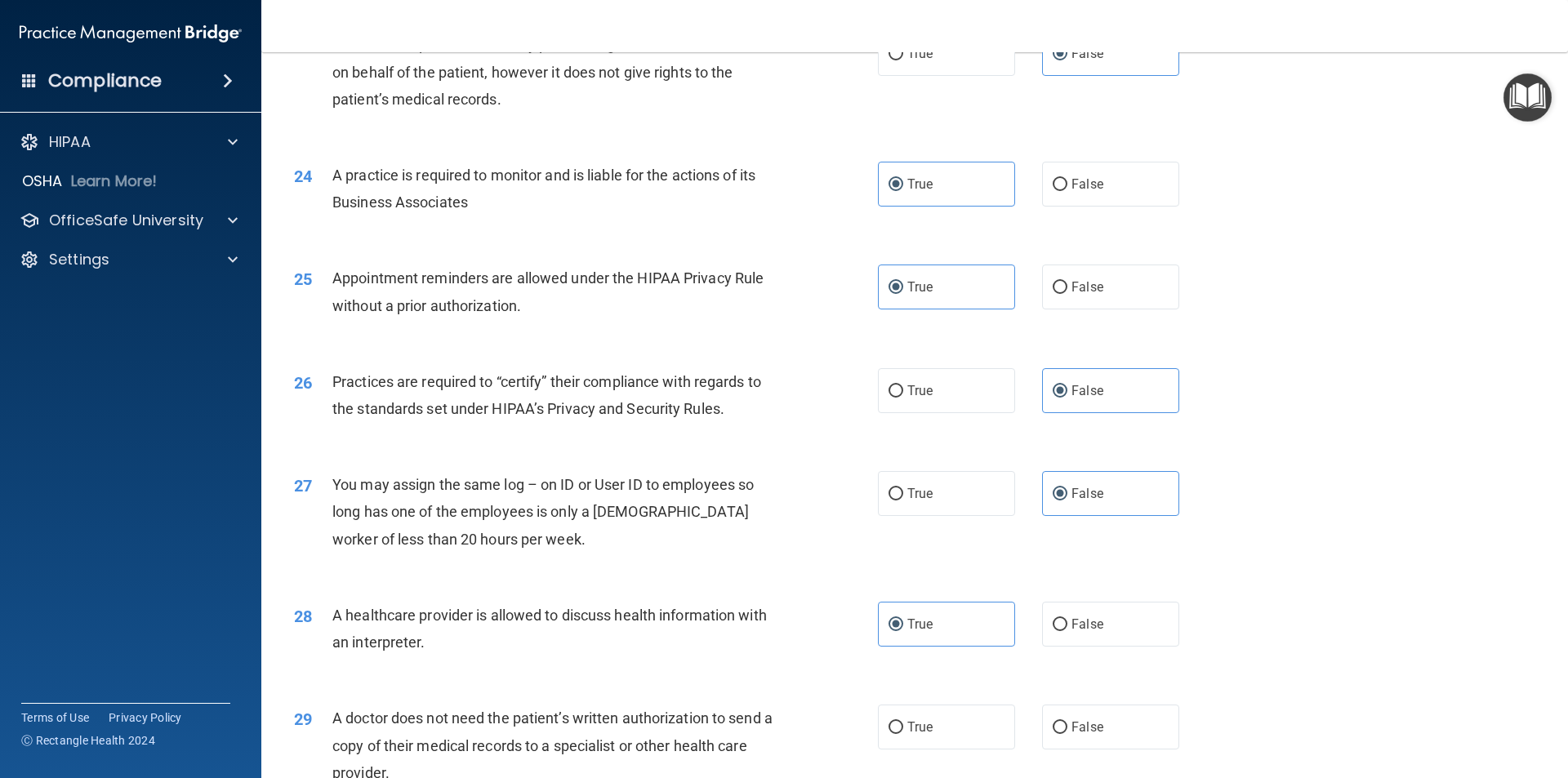
scroll to position [3023, 0]
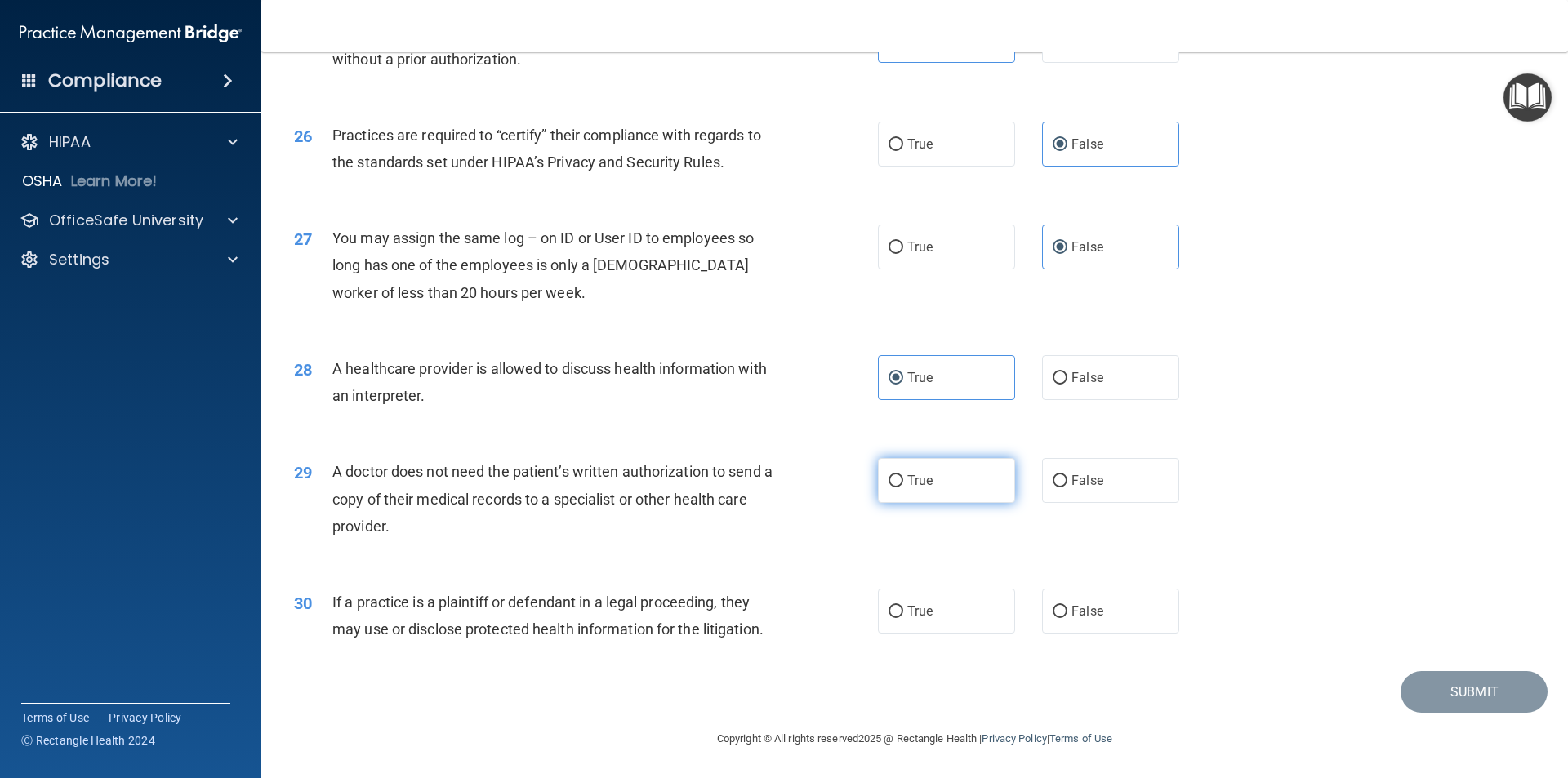
click at [902, 466] on label "True" at bounding box center [946, 480] width 137 height 45
click at [902, 475] on input "True" at bounding box center [895, 481] width 14 height 12
radio input "true"
click at [921, 627] on label "True" at bounding box center [946, 611] width 137 height 45
click at [903, 618] on input "True" at bounding box center [895, 612] width 14 height 12
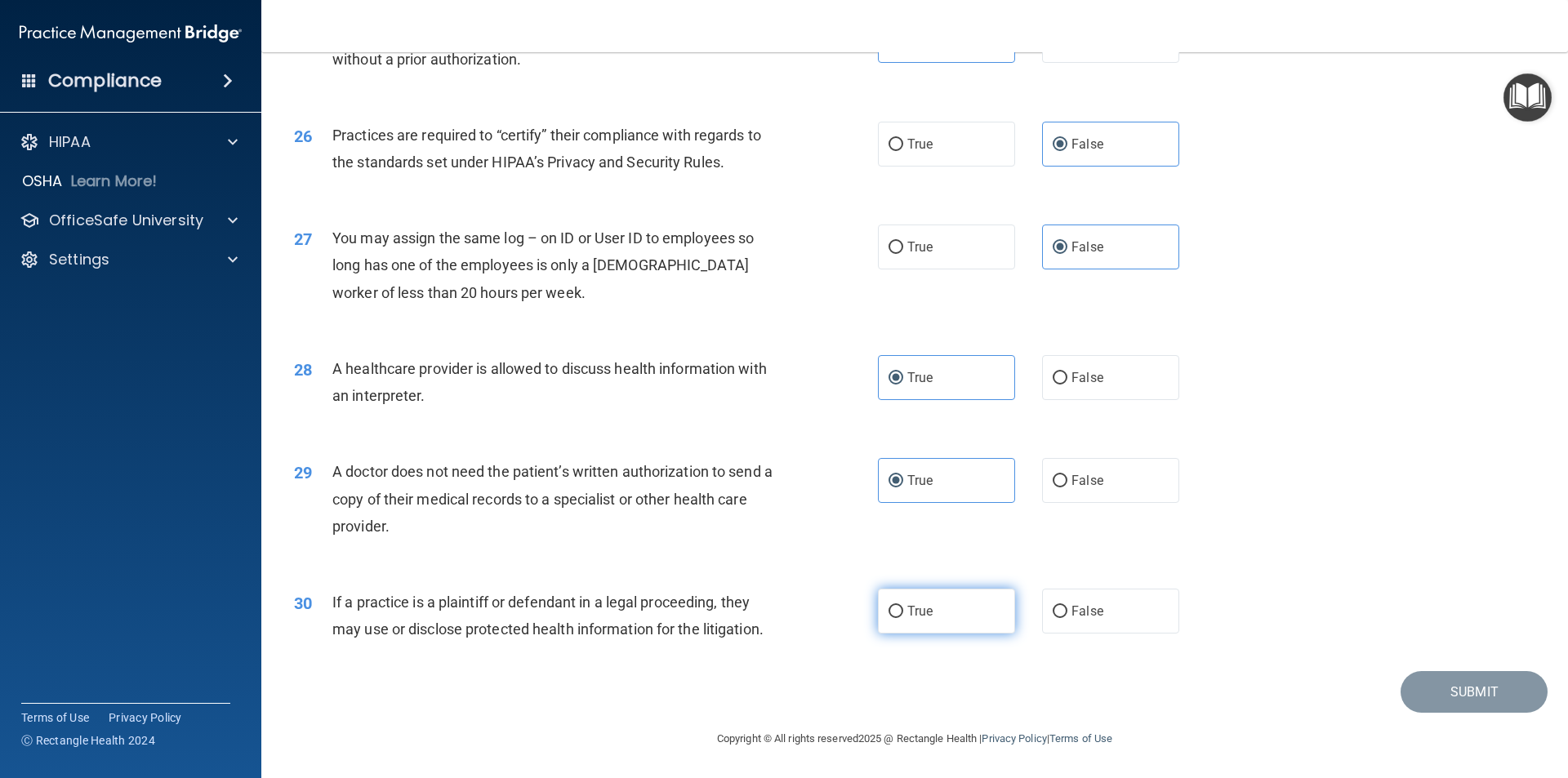
radio input "true"
click at [1438, 694] on button "Submit" at bounding box center [1474, 692] width 147 height 41
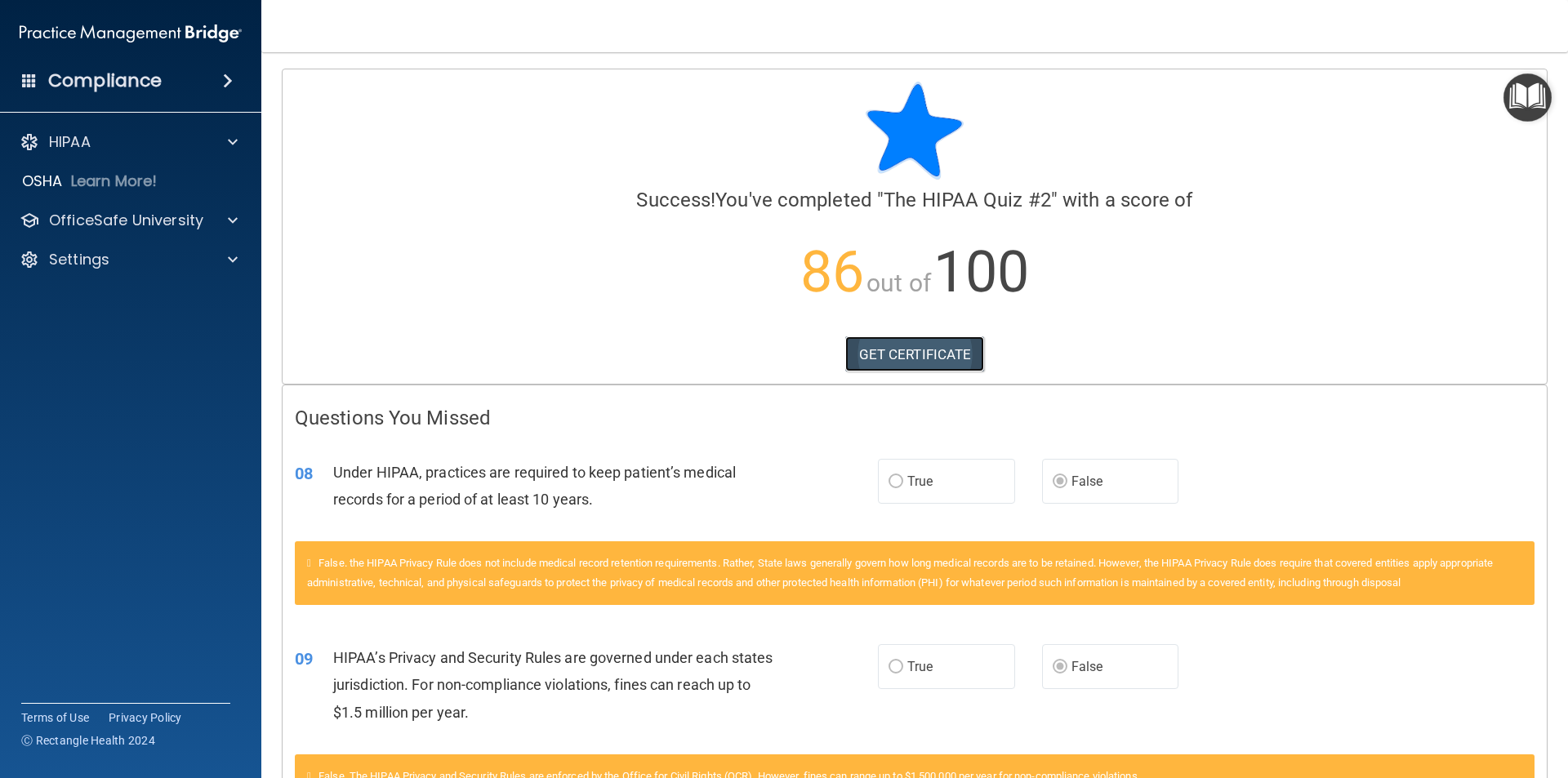
click at [870, 357] on link "GET CERTIFICATE" at bounding box center [915, 354] width 140 height 35
